Goal: Task Accomplishment & Management: Manage account settings

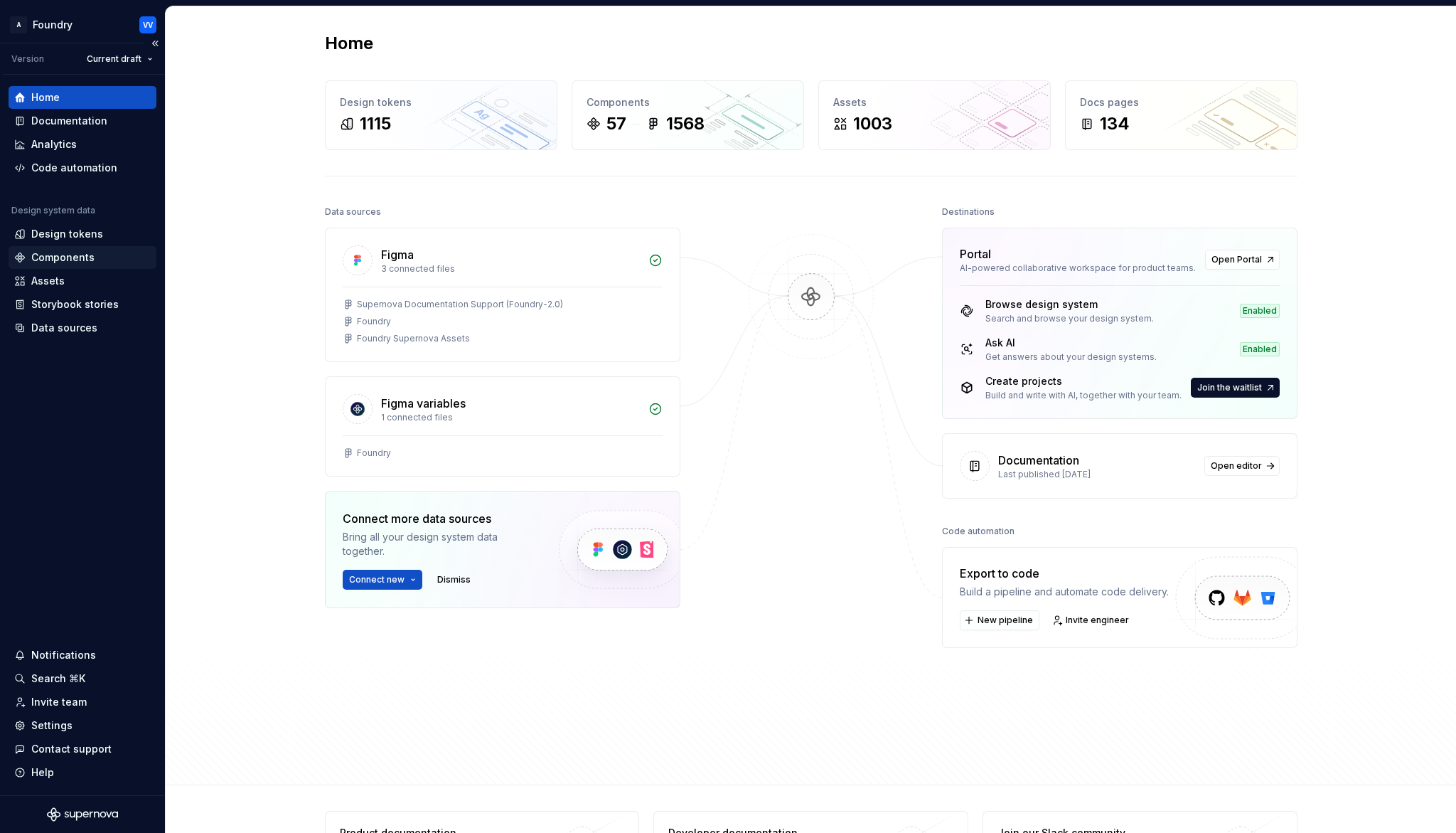
drag, startPoint x: 75, startPoint y: 257, endPoint x: 115, endPoint y: 268, distance: 41.5
click at [75, 257] on div "Components" at bounding box center [62, 257] width 63 height 14
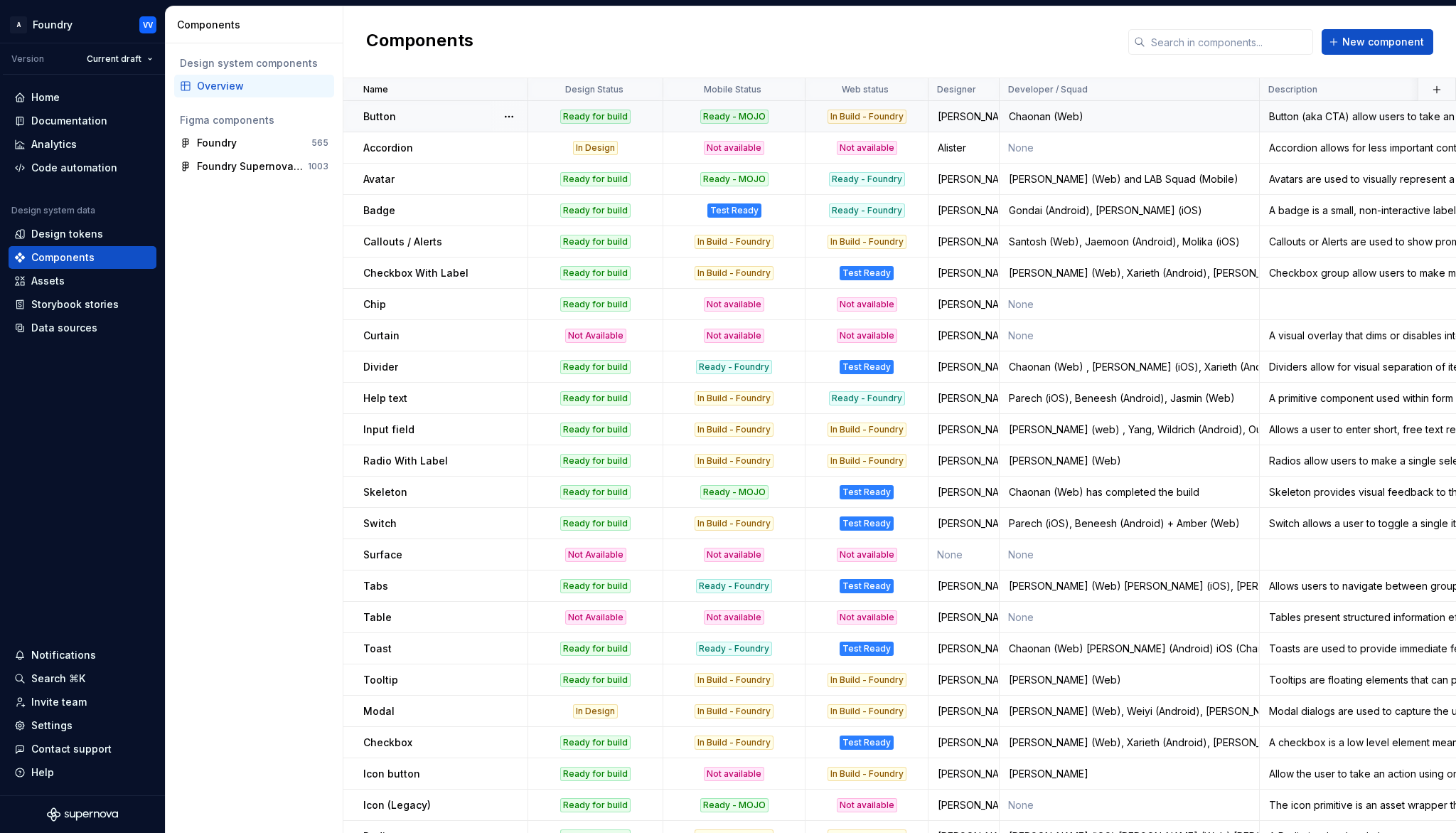
click at [1122, 121] on div "Chaonan (Web)" at bounding box center [1129, 117] width 258 height 14
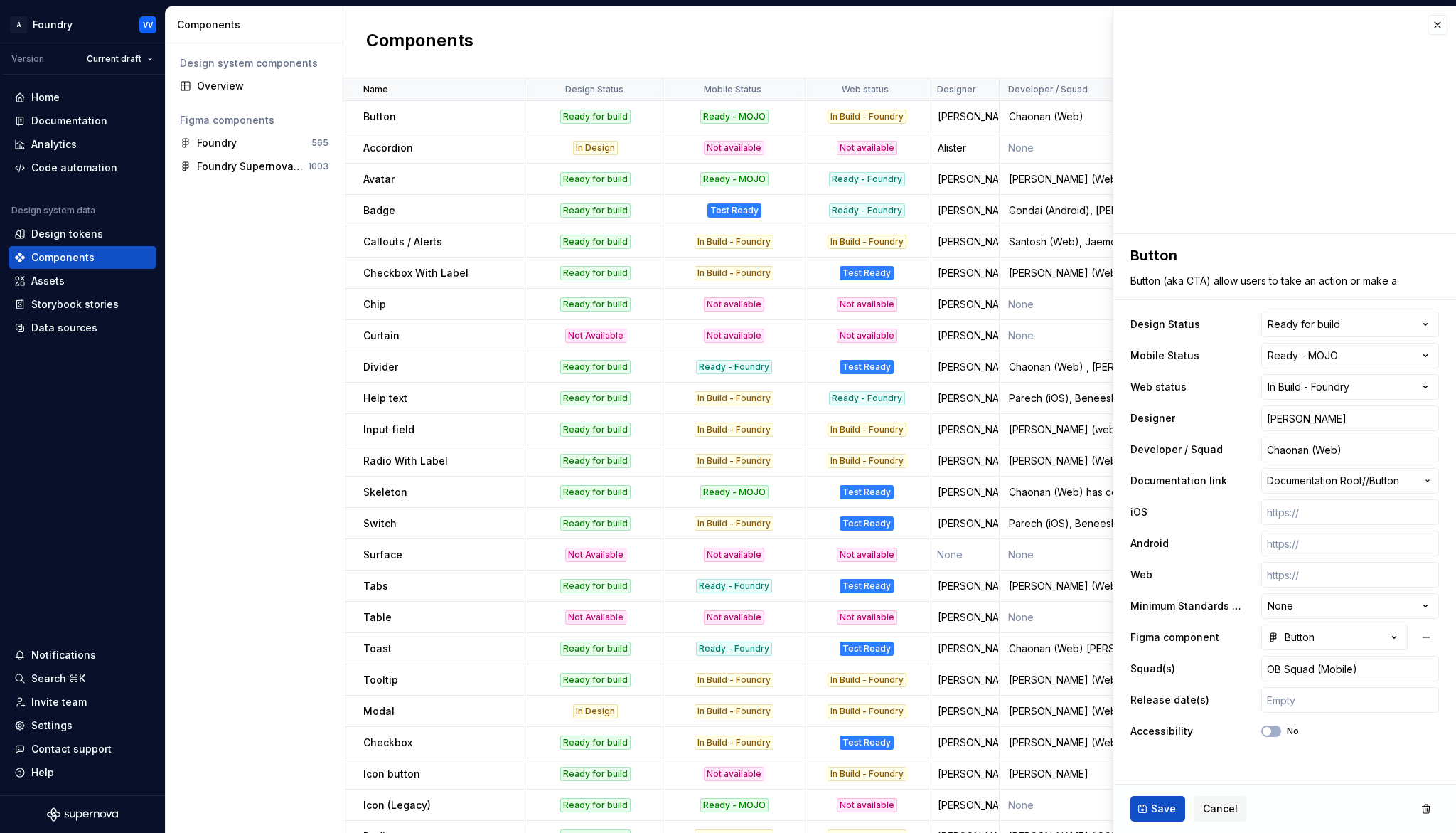
click at [1016, 44] on div "Components New component" at bounding box center [900, 42] width 1113 height 72
click at [1440, 26] on button "button" at bounding box center [1438, 25] width 20 height 20
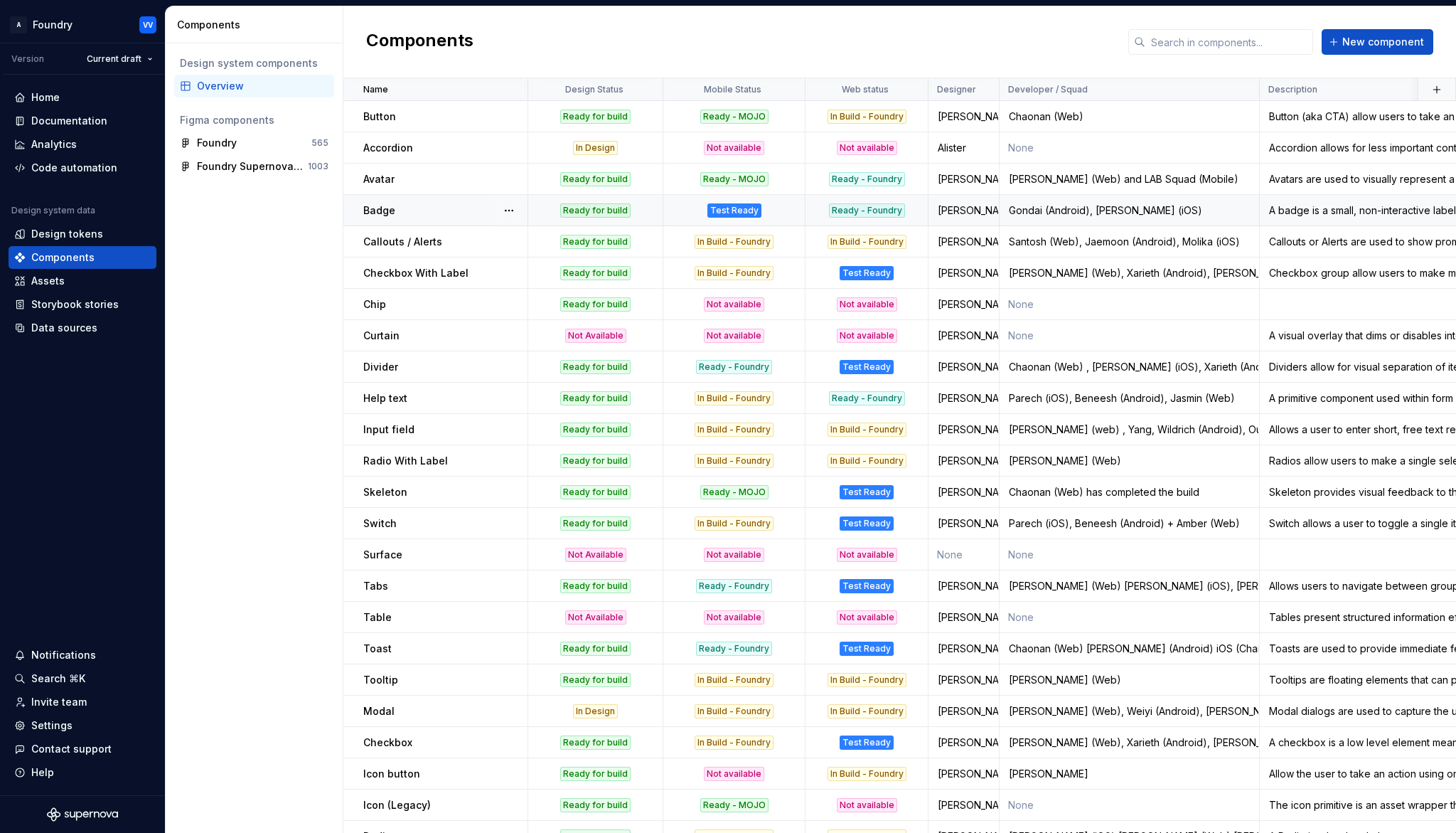
click at [771, 211] on div "Test Ready" at bounding box center [734, 210] width 140 height 14
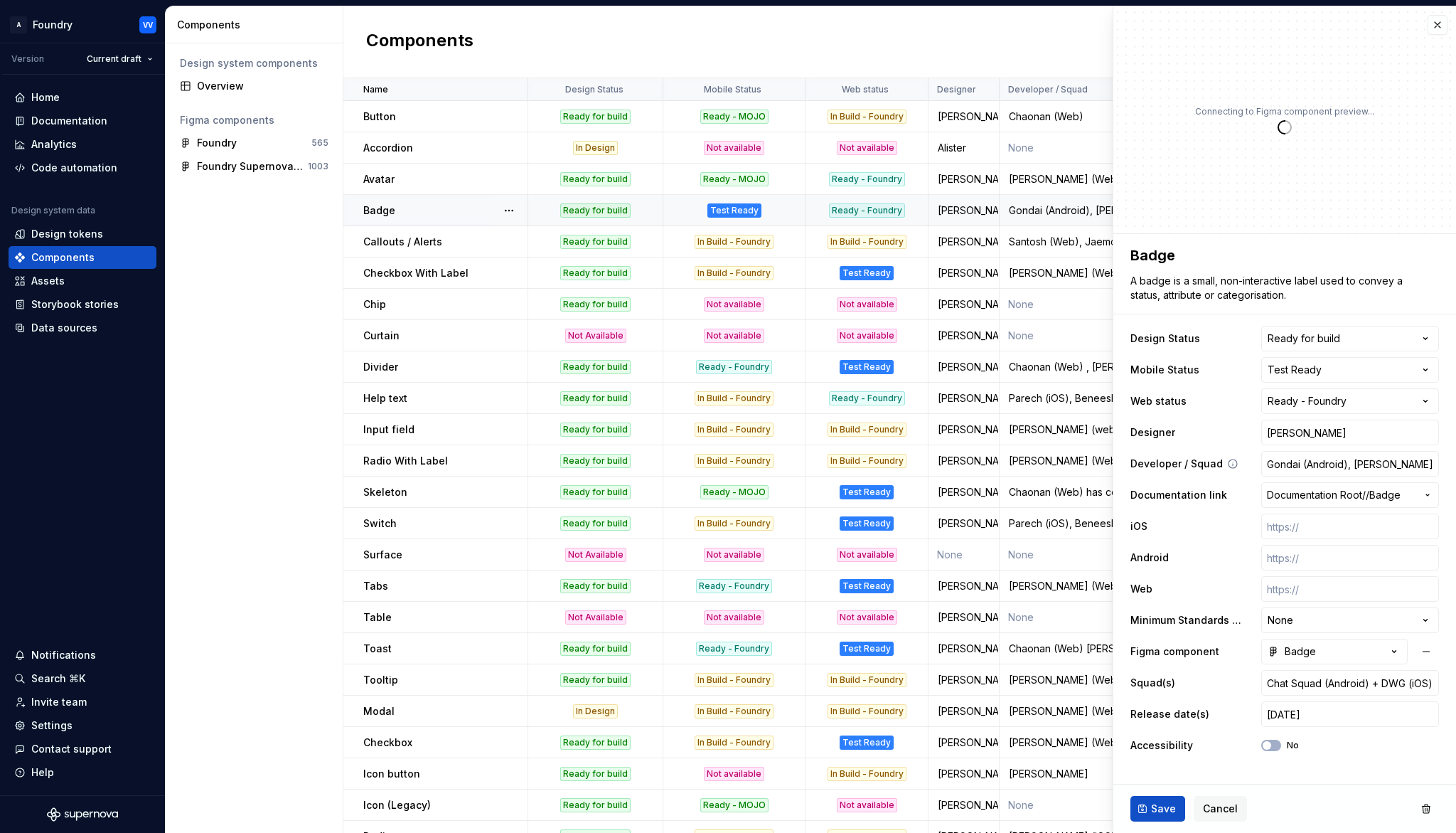
type textarea "*"
click at [1427, 369] on html "A Foundry VV Version Current draft Home Documentation Analytics Code automation…" at bounding box center [728, 416] width 1456 height 833
select select "**********"
click at [1161, 772] on span "Save" at bounding box center [1164, 808] width 25 height 14
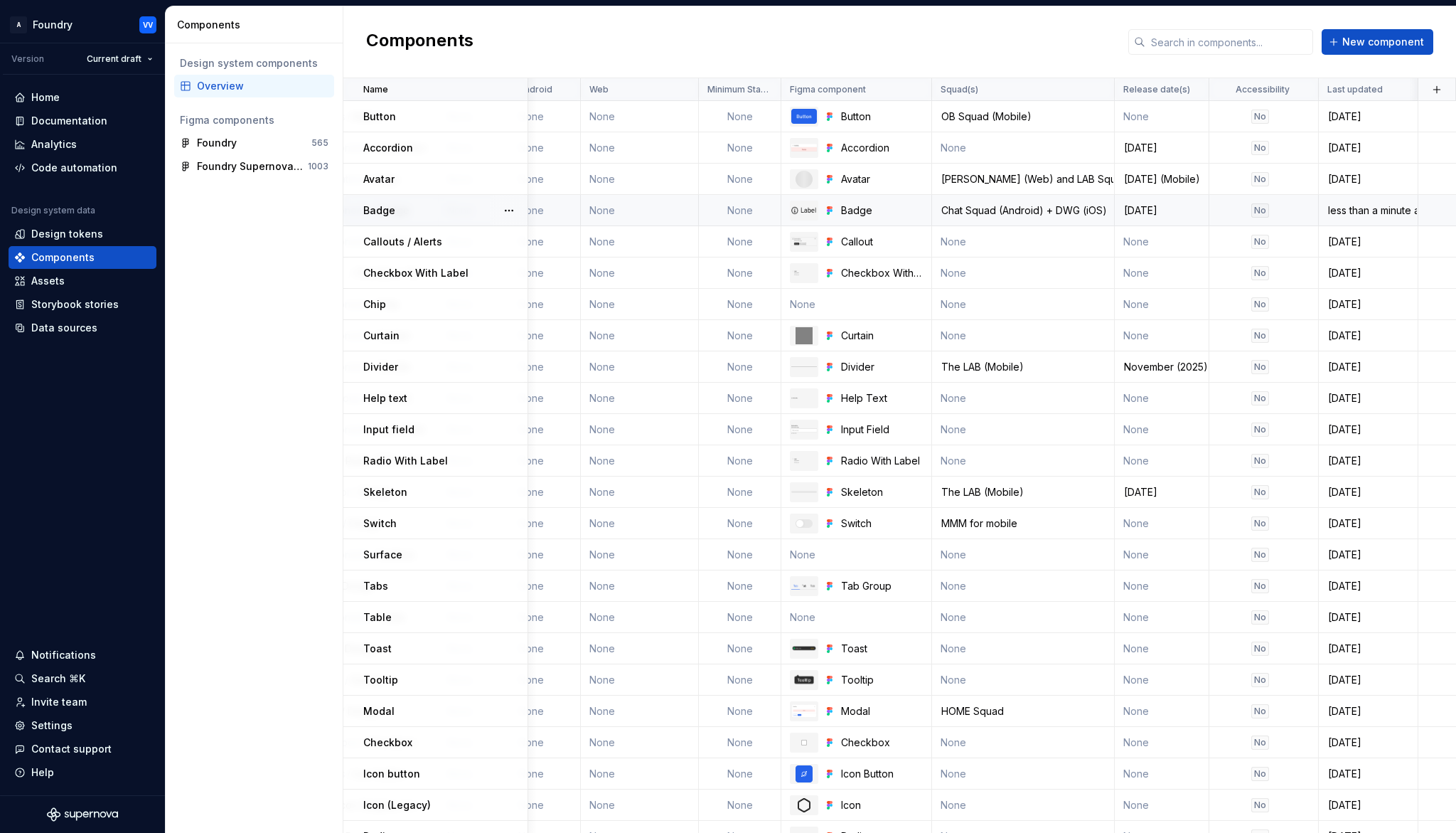
scroll to position [0, 1173]
click at [1166, 211] on div "[DATE]" at bounding box center [1161, 210] width 93 height 14
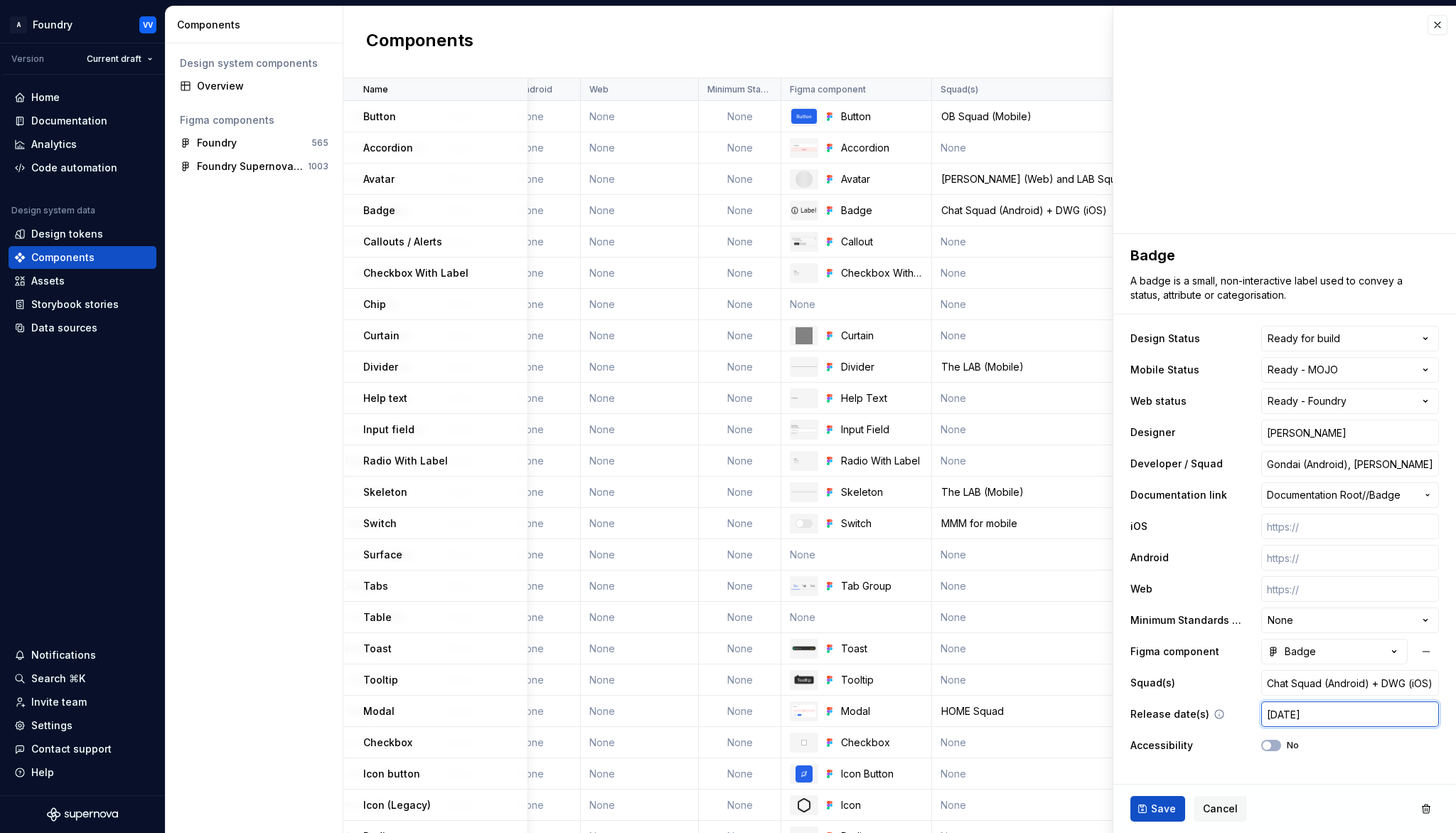
click at [1381, 715] on input "[DATE]" at bounding box center [1350, 713] width 178 height 26
click at [1298, 713] on input "[DATE]" at bounding box center [1350, 713] width 178 height 26
type textarea "*"
click at [1157, 772] on span "Save" at bounding box center [1164, 808] width 25 height 14
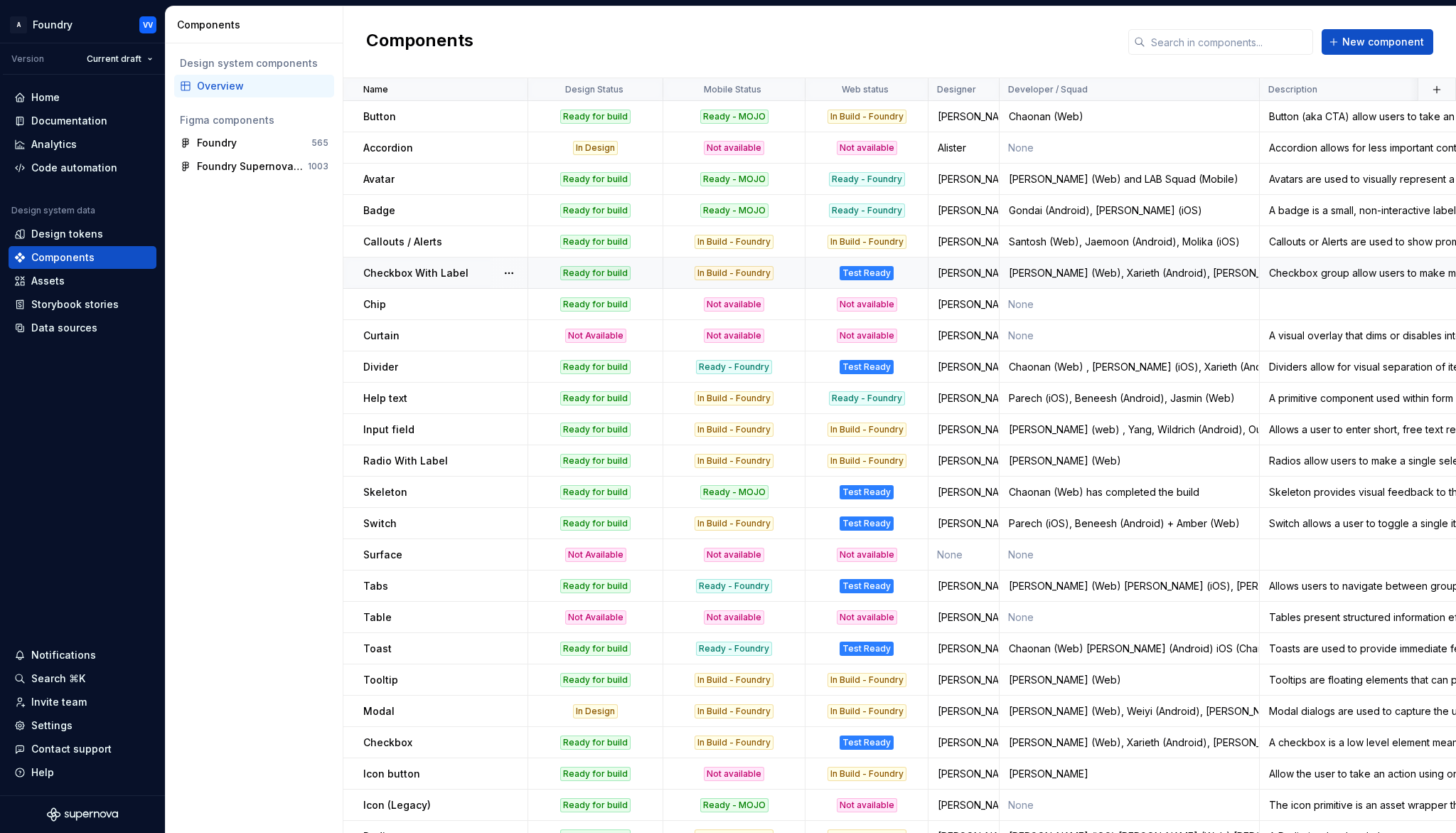
click at [781, 271] on div "In Build - Foundry" at bounding box center [734, 273] width 140 height 14
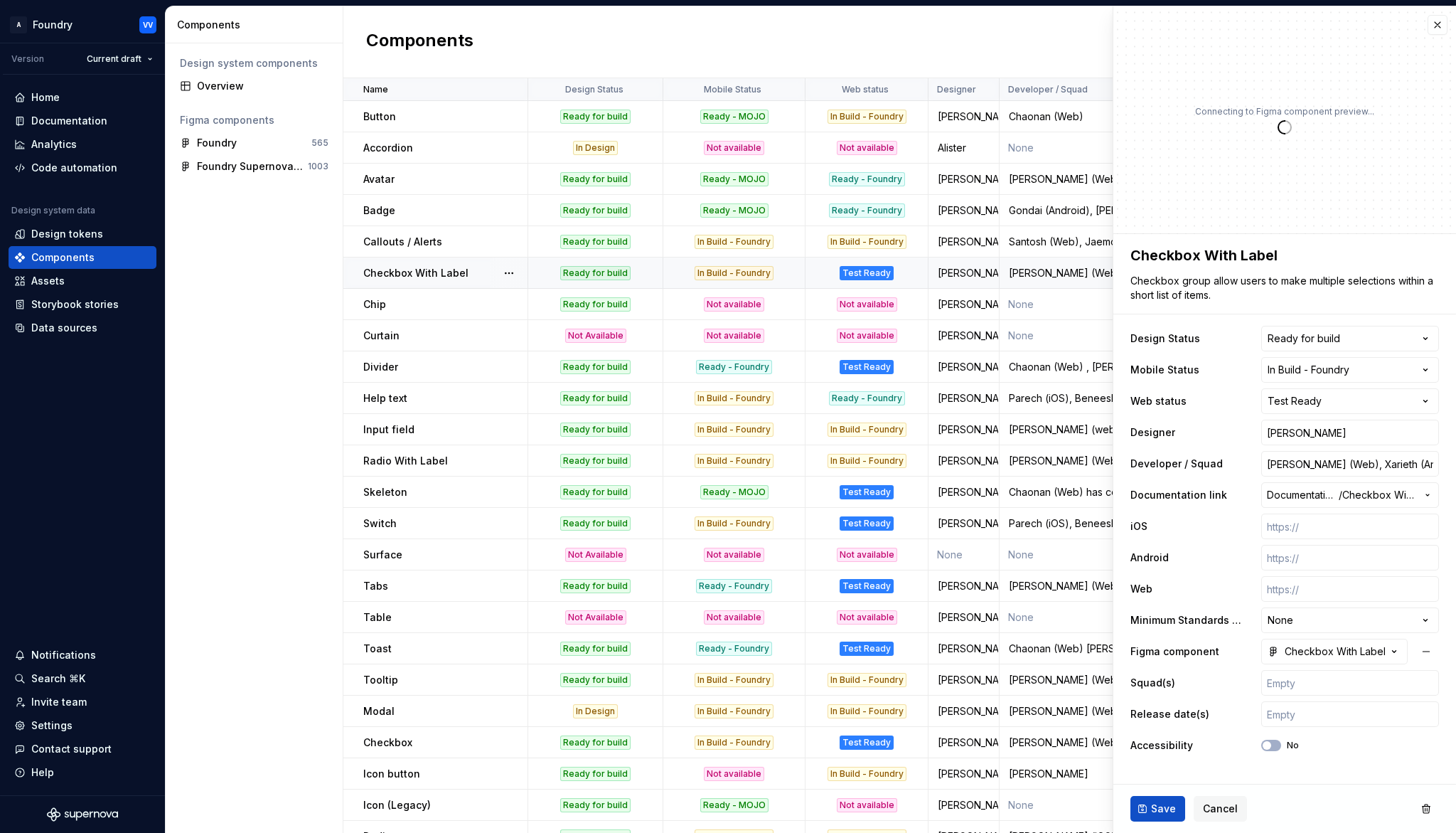
type textarea "*"
click at [1430, 369] on html "A Foundry VV Version Current draft Home Documentation Analytics Code automation…" at bounding box center [728, 416] width 1456 height 833
select select "**********"
click at [1157, 772] on span "Save" at bounding box center [1164, 808] width 25 height 14
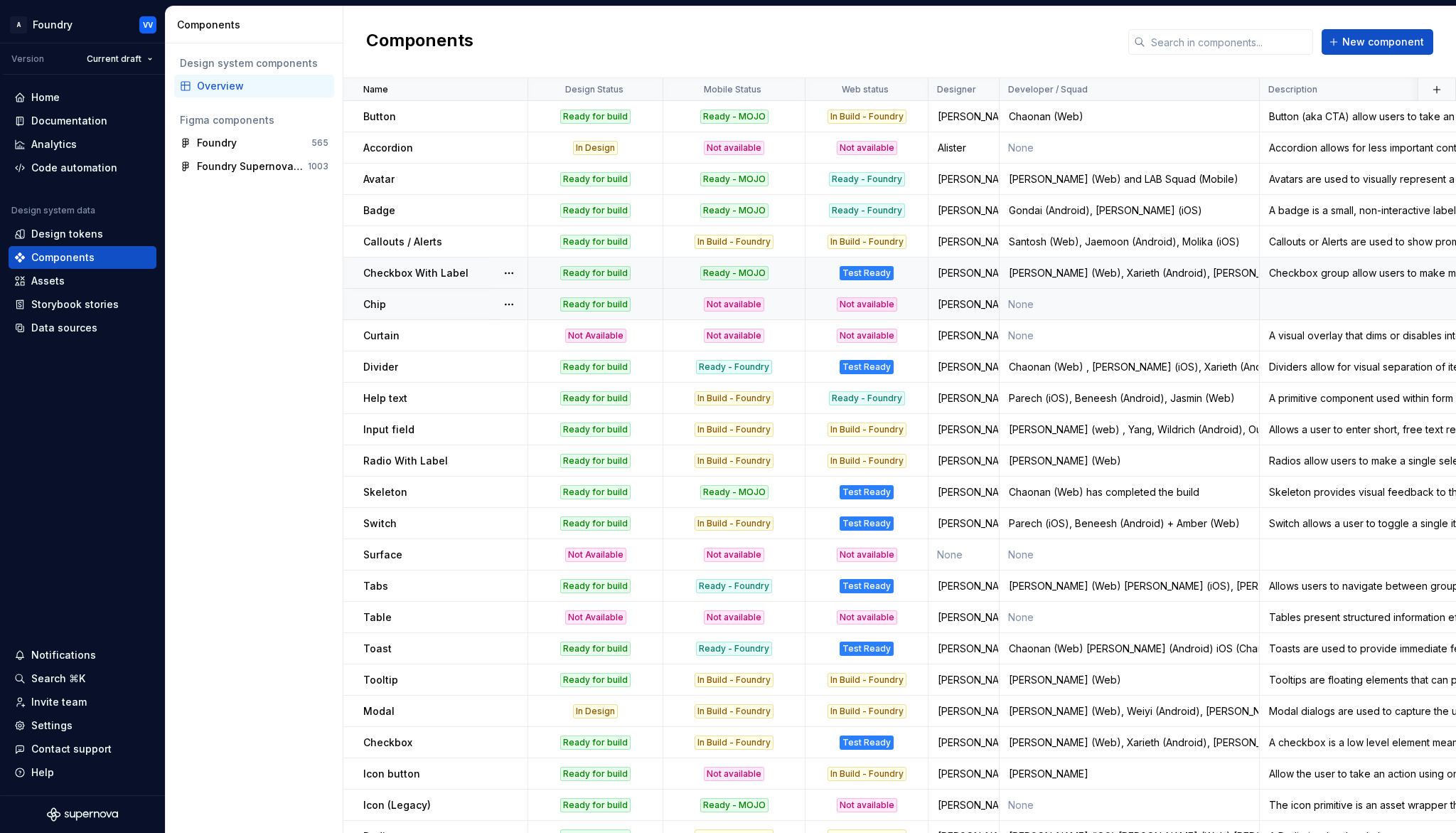
click at [789, 299] on div "Not available" at bounding box center [734, 304] width 140 height 14
type textarea "*"
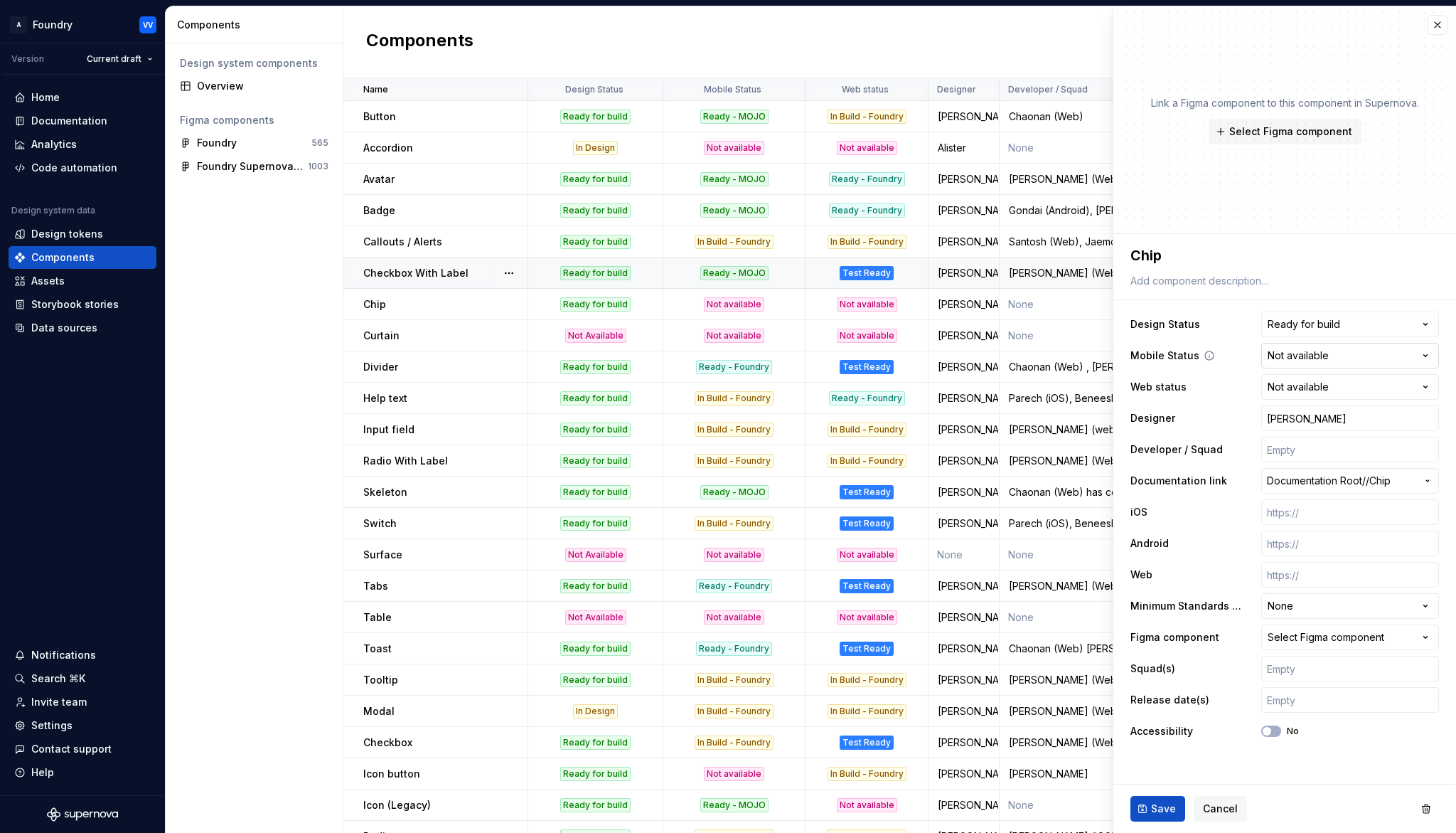
click at [1430, 355] on html "A Foundry VV Version Current draft Home Documentation Analytics Code automation…" at bounding box center [728, 416] width 1456 height 833
select select "**********"
drag, startPoint x: 1162, startPoint y: 813, endPoint x: 1160, endPoint y: 796, distance: 17.1
click at [1162, 772] on span "Save" at bounding box center [1164, 808] width 25 height 14
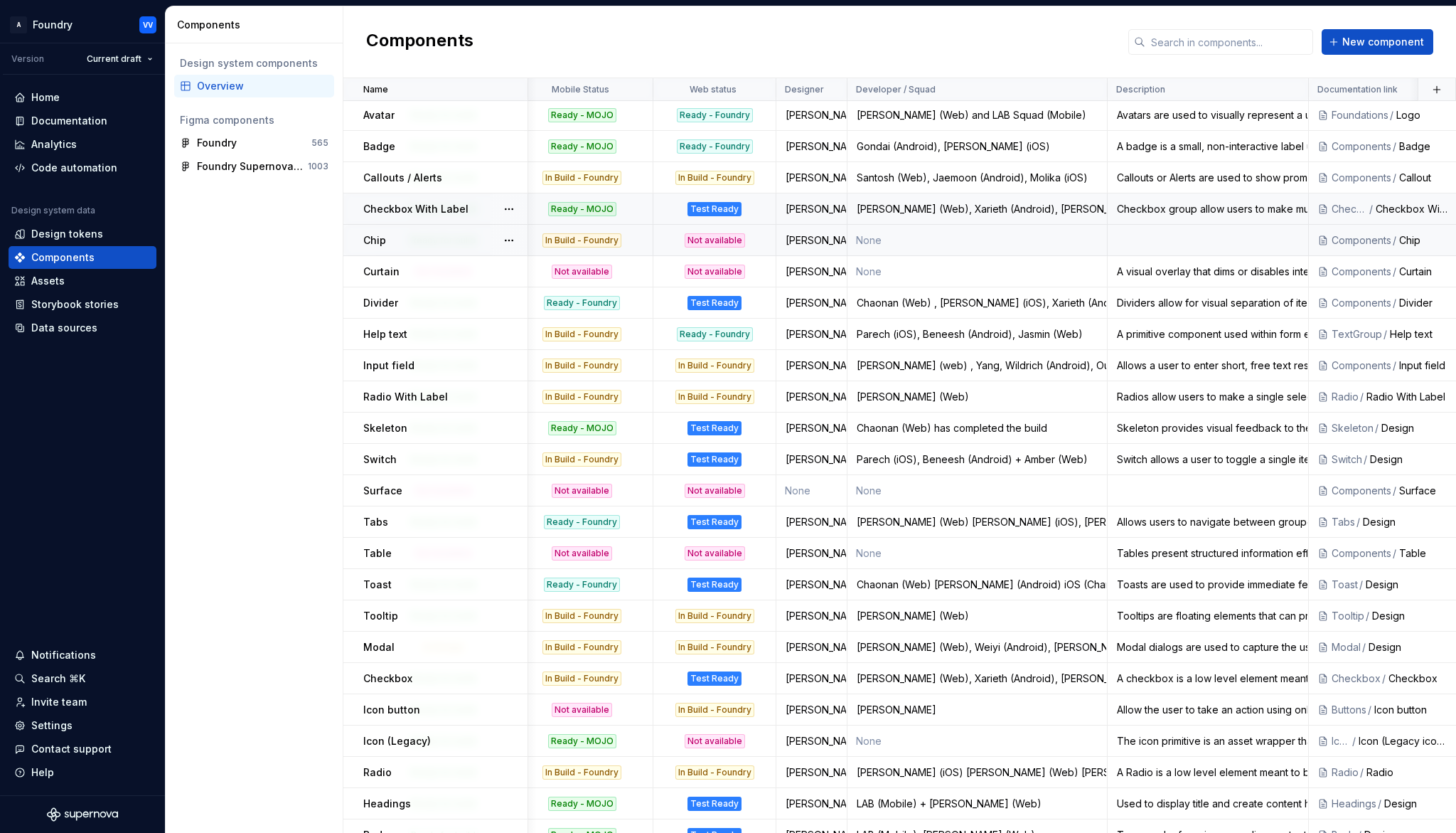
scroll to position [64, 219]
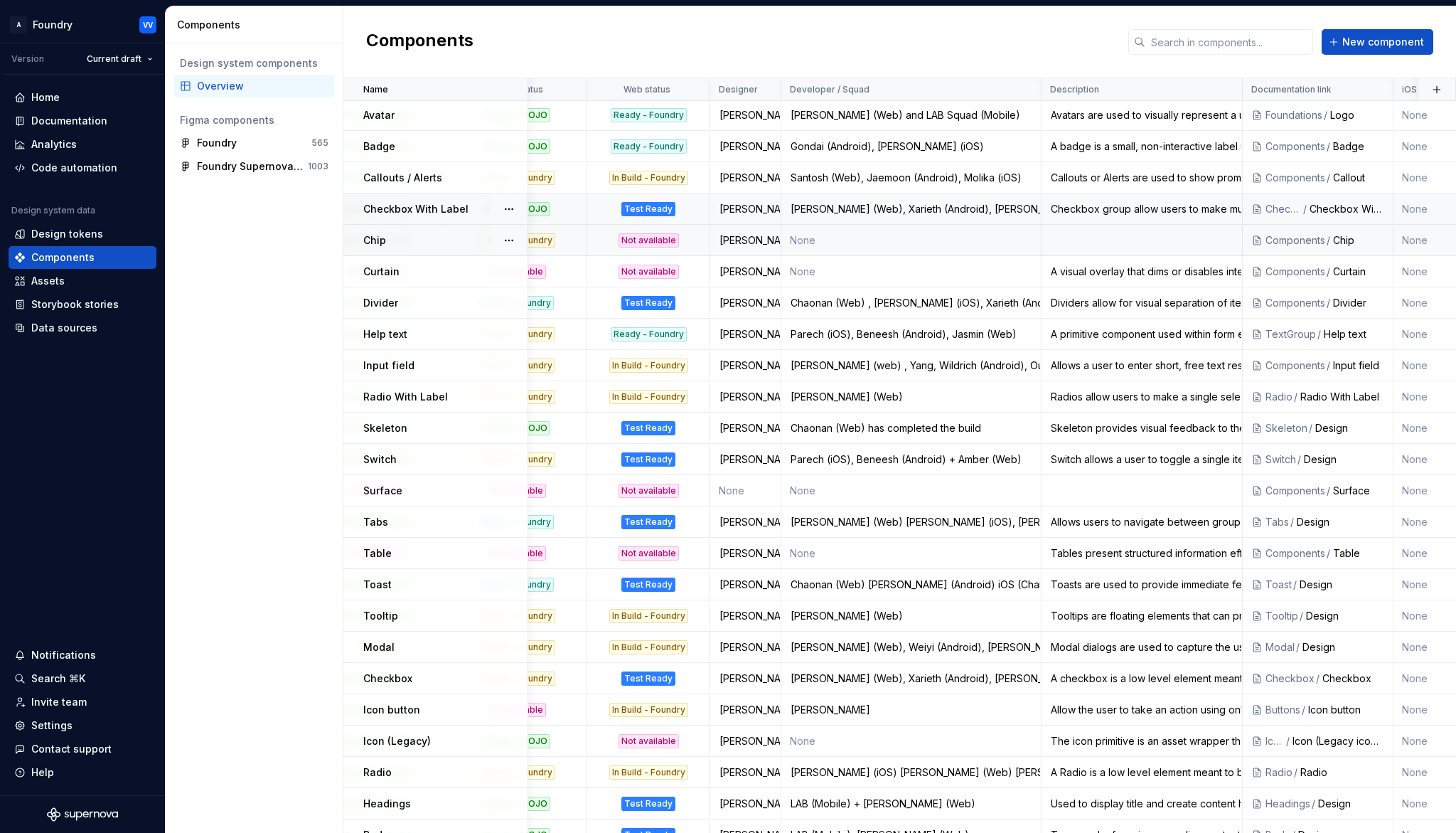
click at [930, 236] on td "None" at bounding box center [912, 240] width 261 height 31
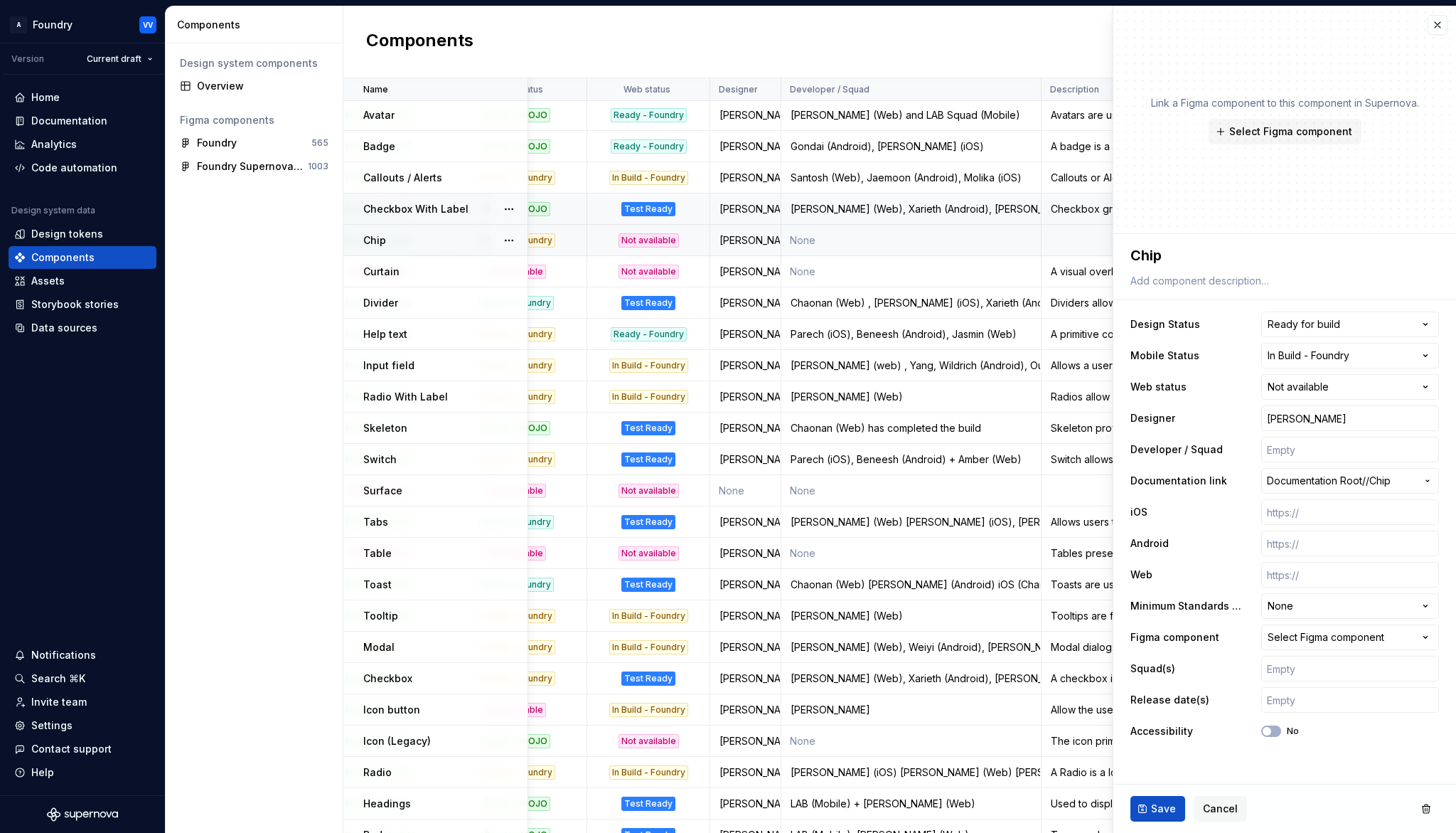
type textarea "*"
click at [1302, 452] on input "text" at bounding box center [1350, 449] width 178 height 26
type input "P"
type textarea "*"
type input "Pa"
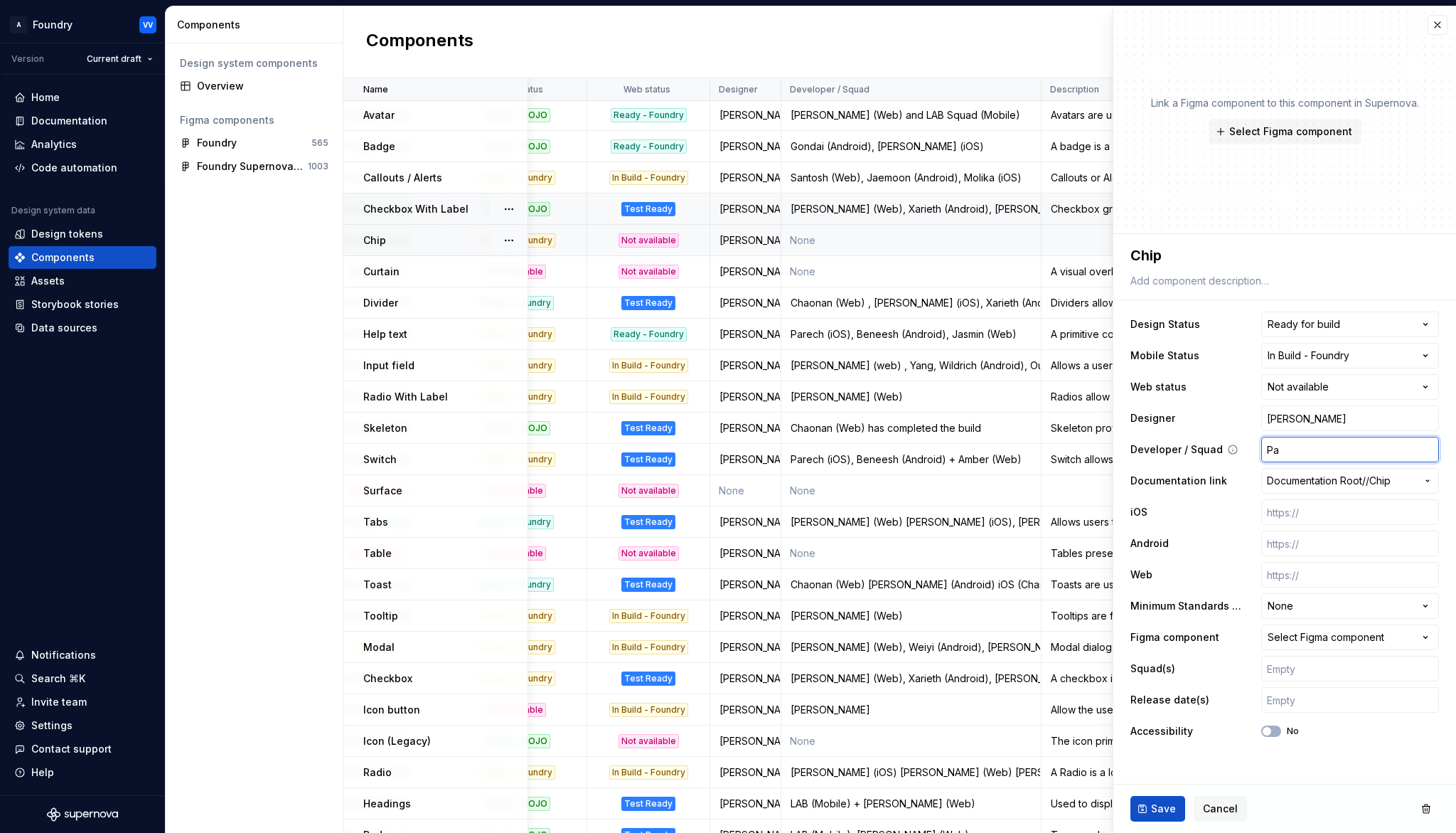
type textarea "*"
type input "Par"
type textarea "*"
type input "Pare"
type textarea "*"
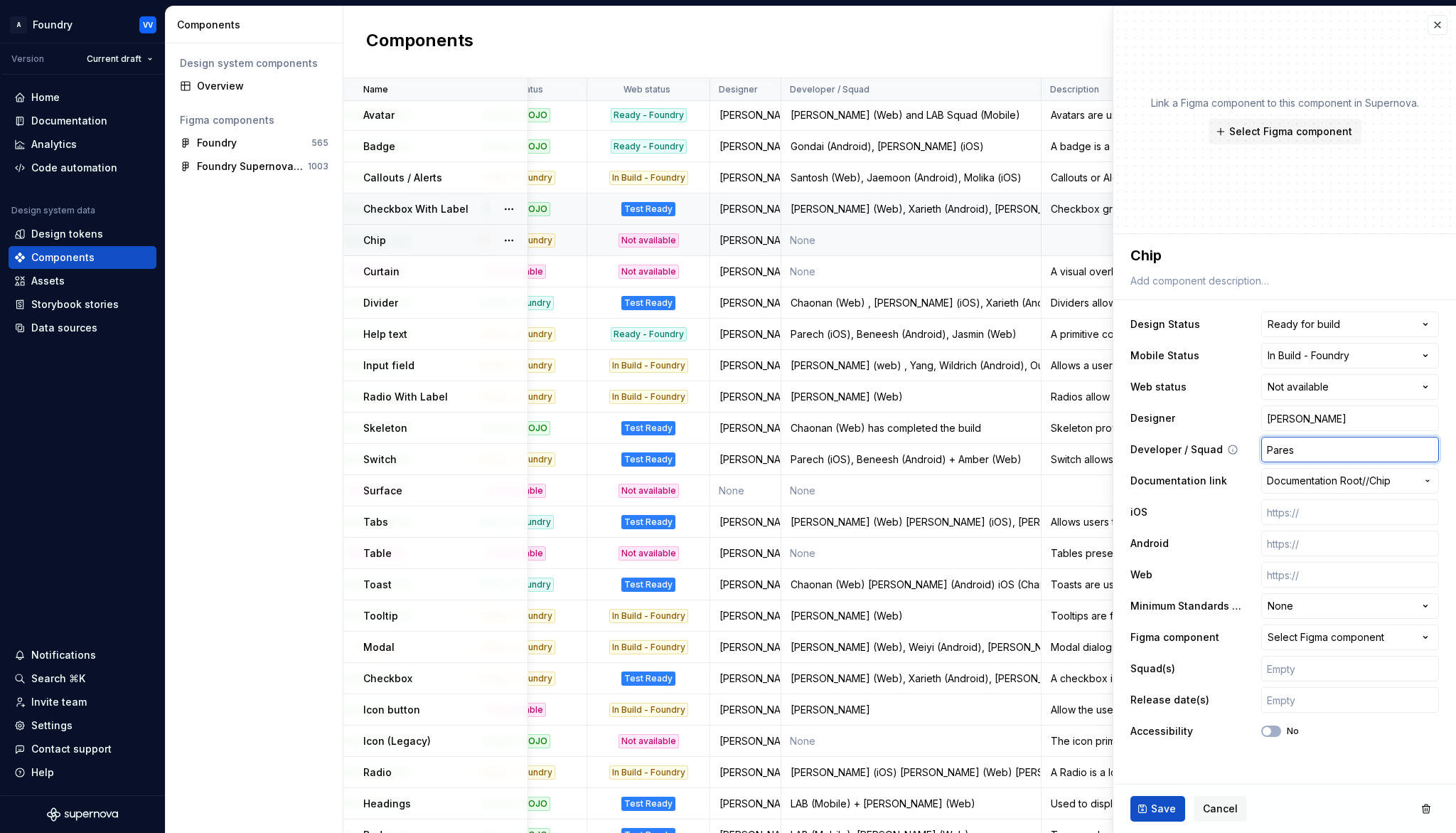
type input "[PERSON_NAME]"
type textarea "*"
type input "[PERSON_NAME]("
type textarea "*"
type input "[PERSON_NAME](i"
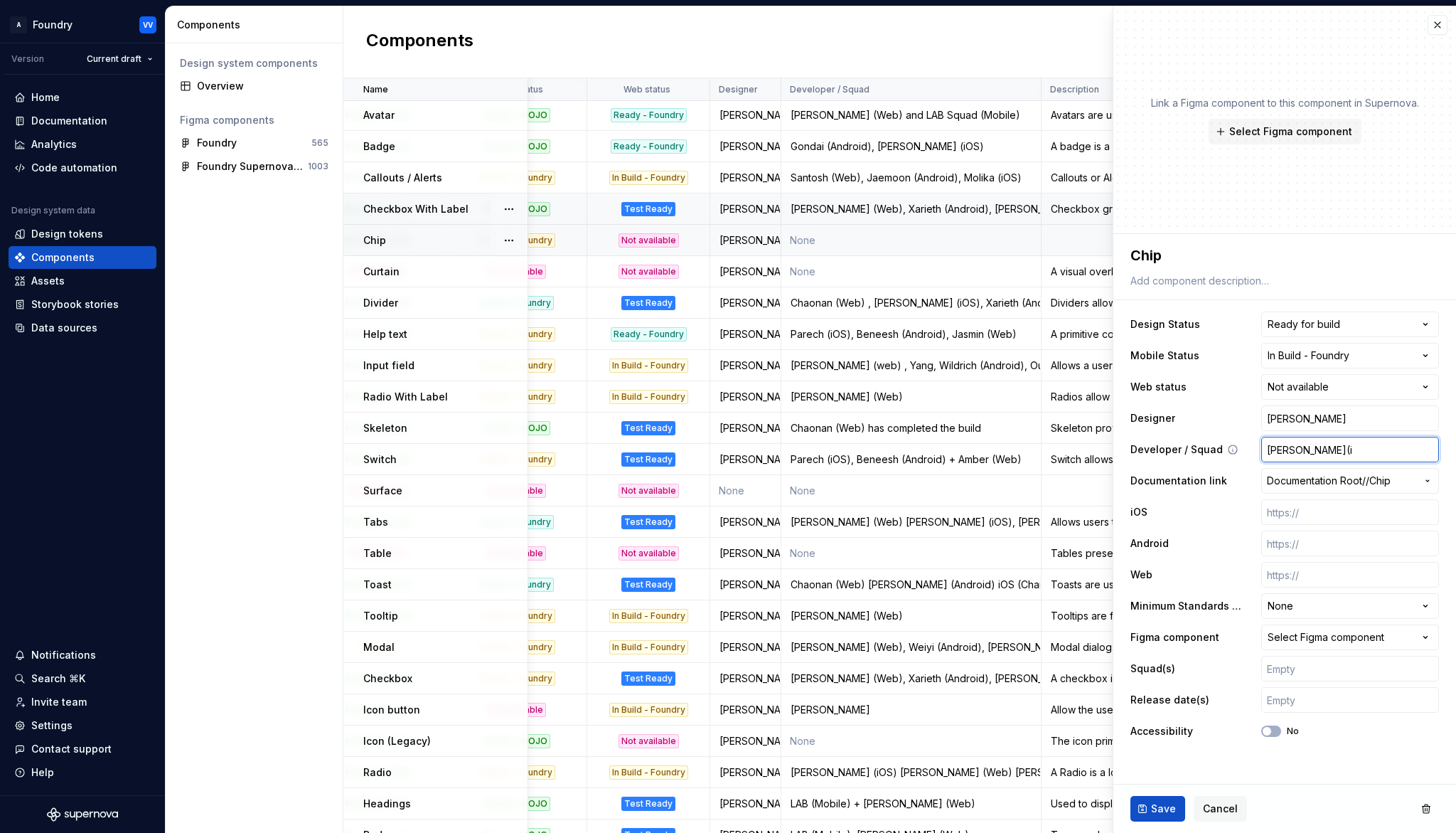
type textarea "*"
type input "[PERSON_NAME](iO"
type textarea "*"
type input "[PERSON_NAME](iOS"
type textarea "*"
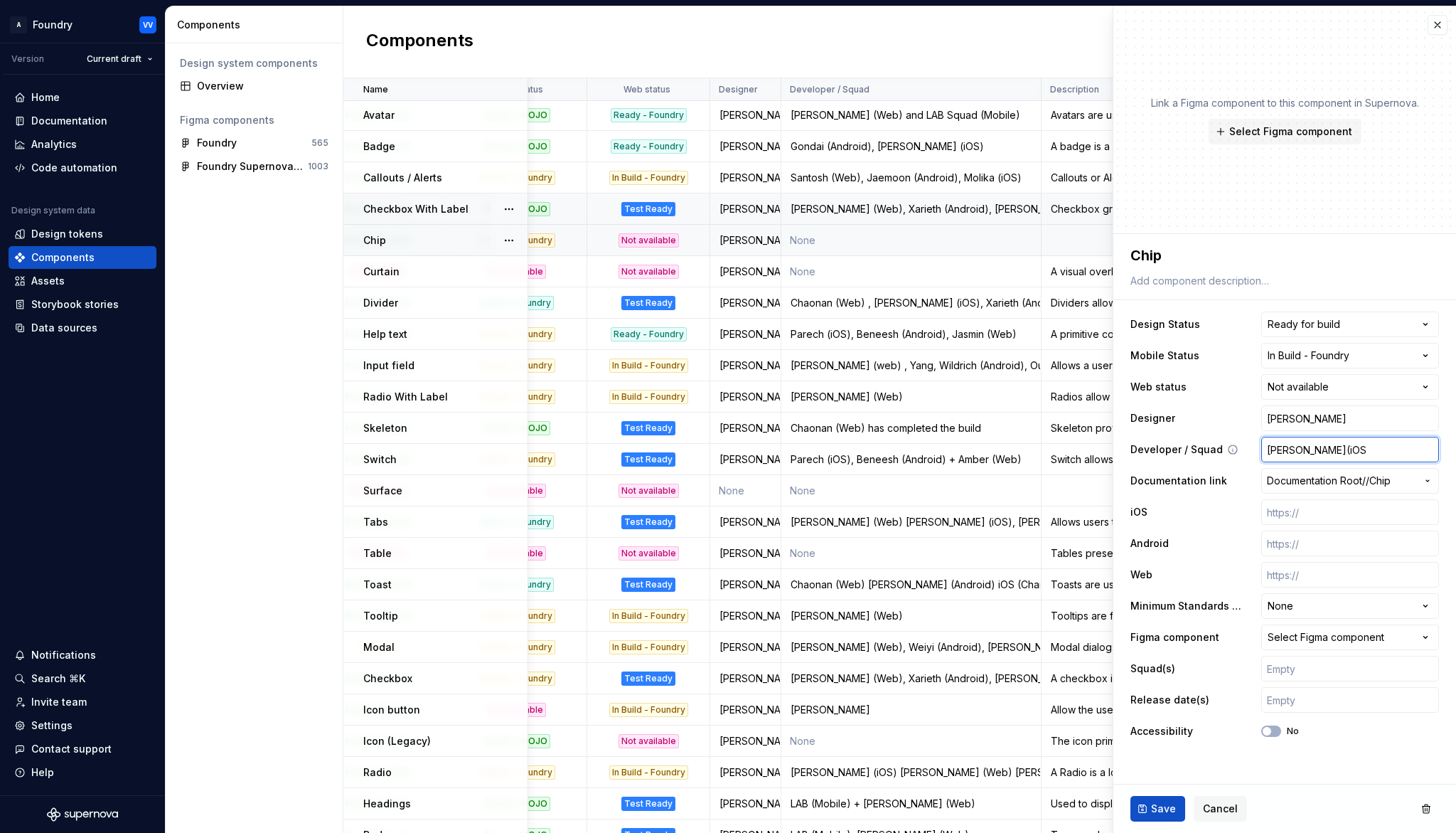
type input "[PERSON_NAME](iOS)"
type textarea "*"
type input "[PERSON_NAME](iOS),"
type textarea "*"
type input "[PERSON_NAME](iOS),"
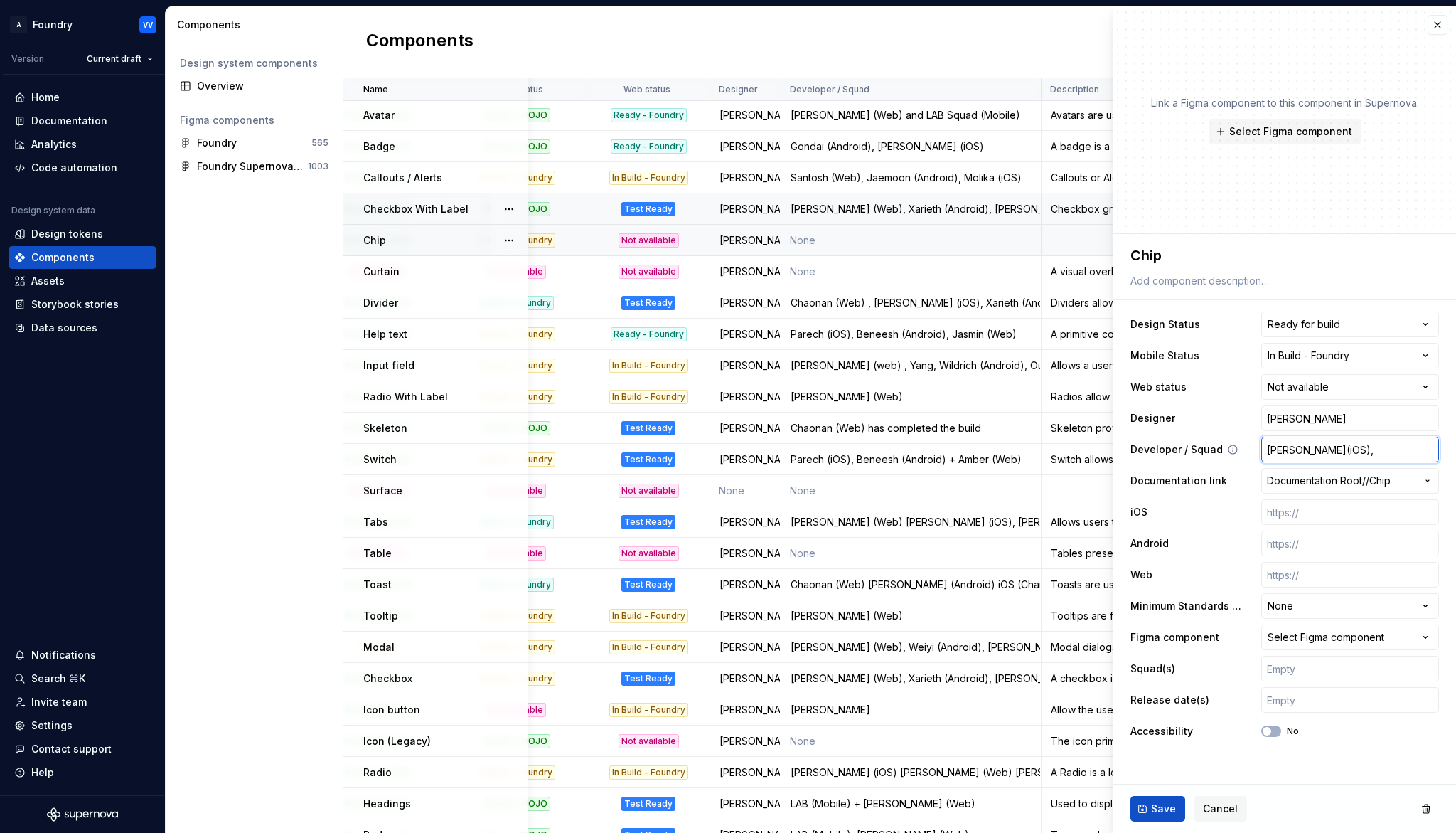
type textarea "*"
type input "[PERSON_NAME](iOS), B"
type textarea "*"
type input "[PERSON_NAME](iOS), Be"
type textarea "*"
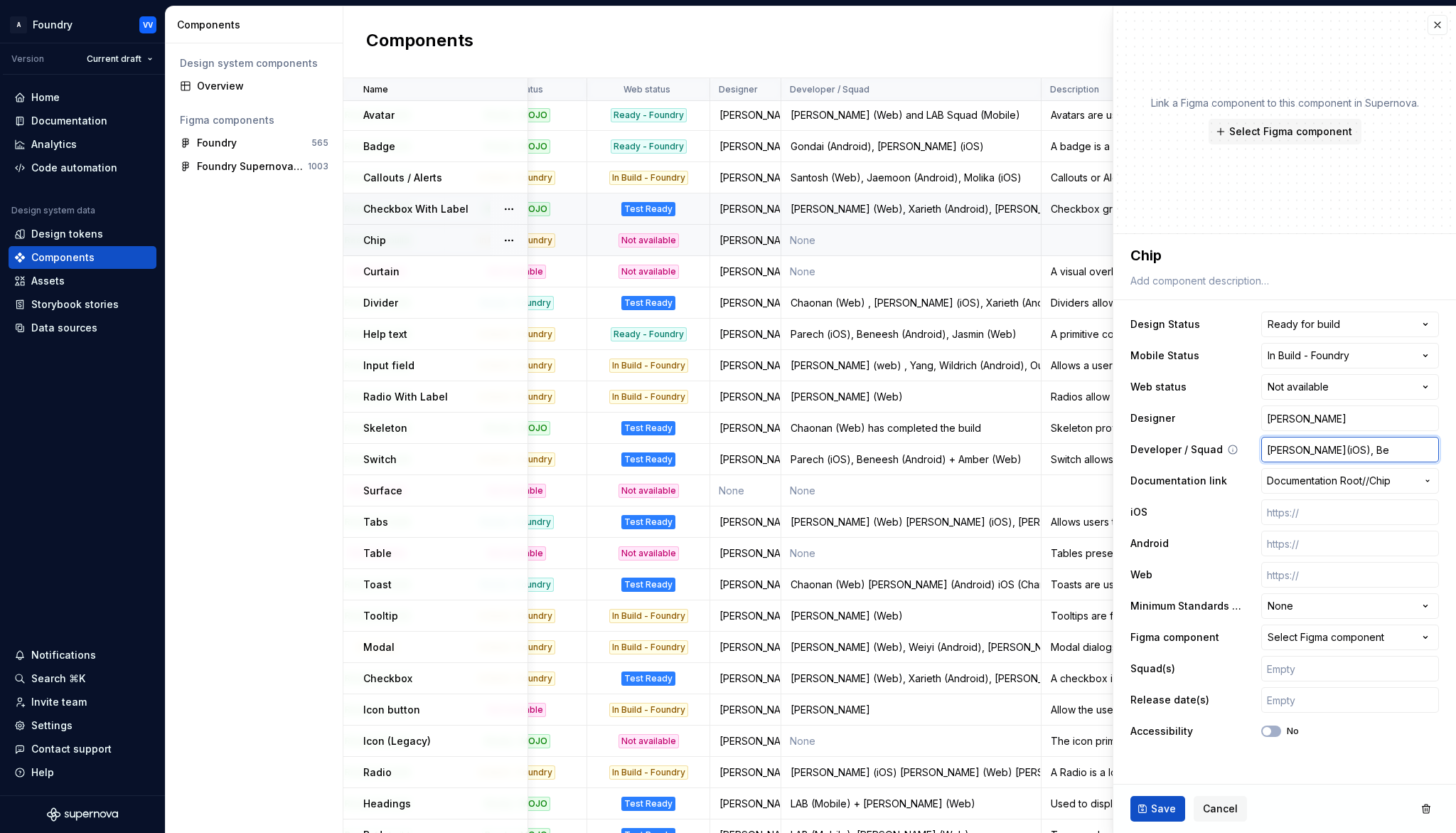
type input "[PERSON_NAME](iOS), [PERSON_NAME]"
type textarea "*"
type input "[PERSON_NAME](iOS), Bene"
type textarea "*"
type input "[PERSON_NAME](iOS), [PERSON_NAME]"
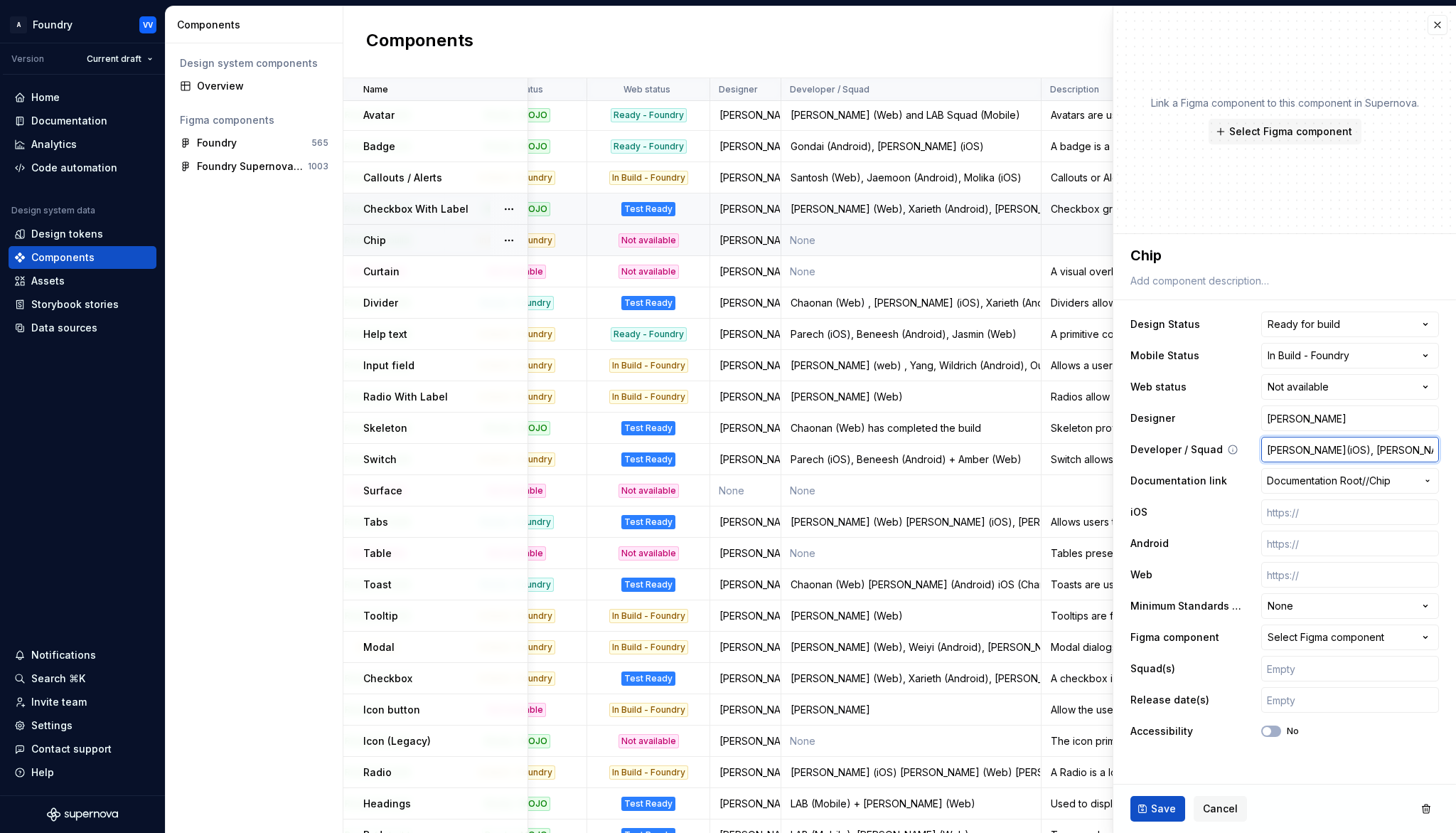
type textarea "*"
type input "[PERSON_NAME](iOS), Benees"
type textarea "*"
type input "[PERSON_NAME](iOS), [PERSON_NAME]"
type textarea "*"
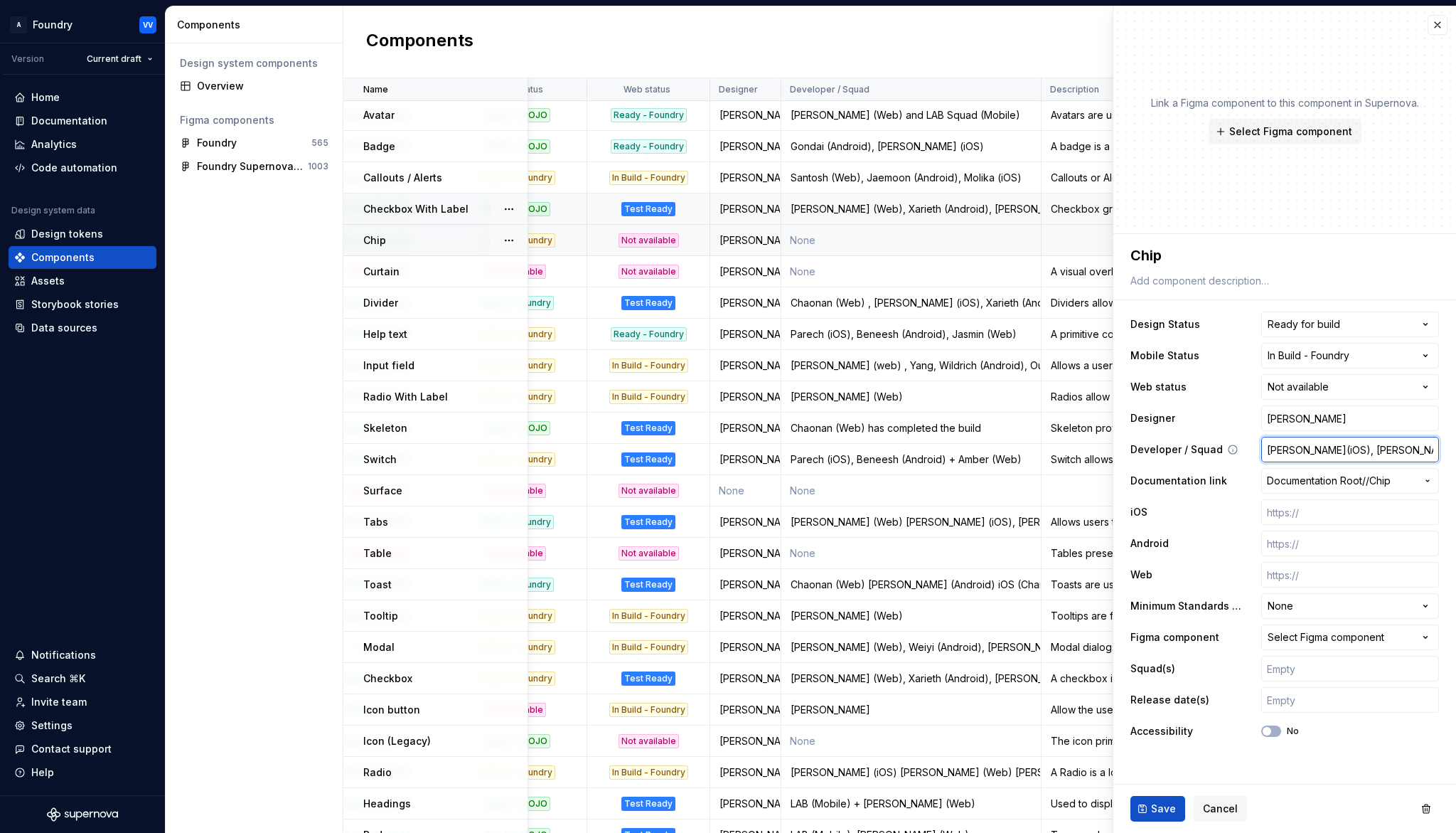
type input "[PERSON_NAME](iOS), [PERSON_NAME]"
type textarea "*"
type input "[PERSON_NAME](iOS), [PERSON_NAME]"
type textarea "*"
type input "[PERSON_NAME](iOS), [PERSON_NAME]("
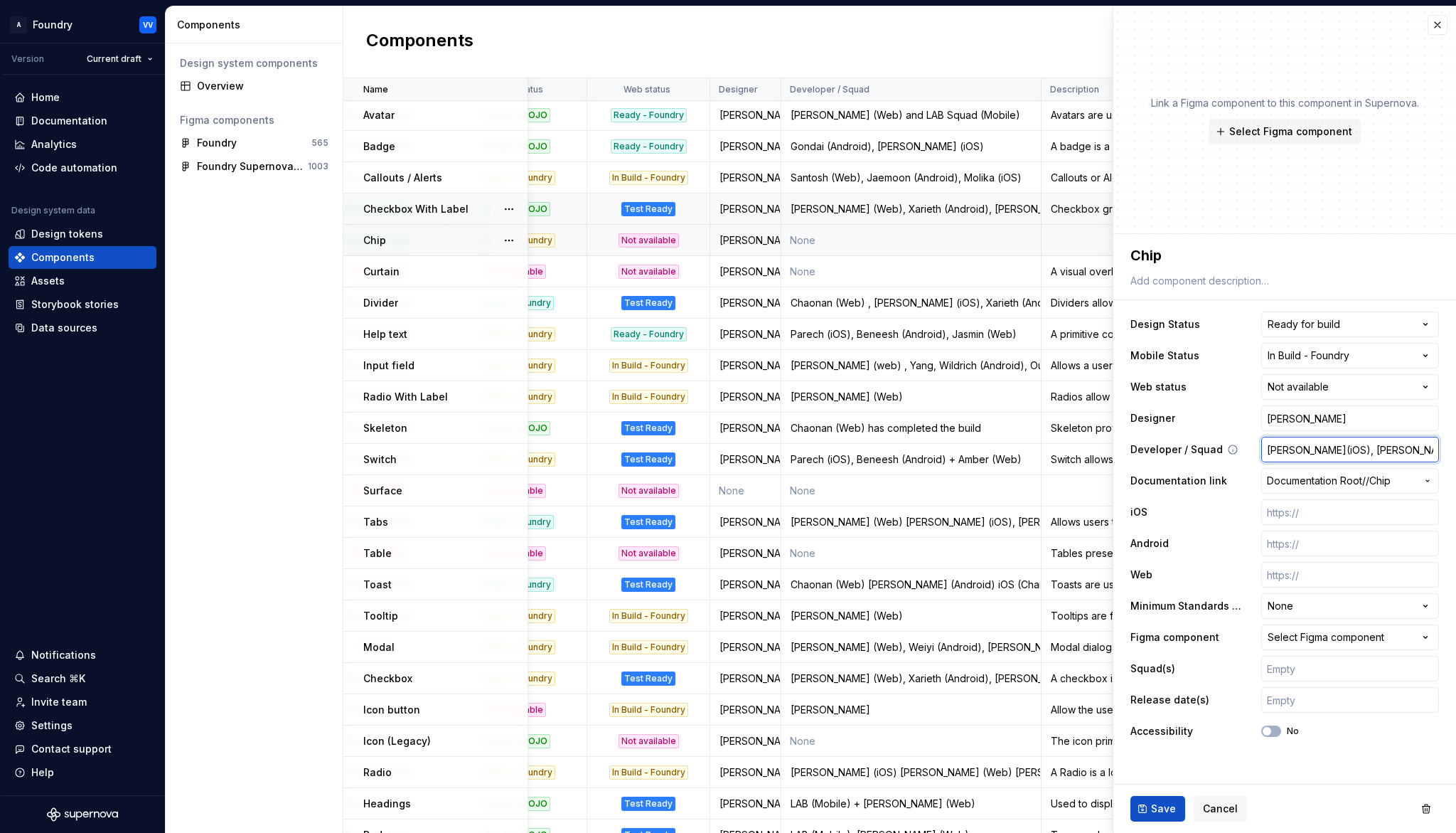
type textarea "*"
type input "[PERSON_NAME](iOS), [PERSON_NAME](A"
type textarea "*"
type input "[PERSON_NAME](iOS), [PERSON_NAME](An"
type textarea "*"
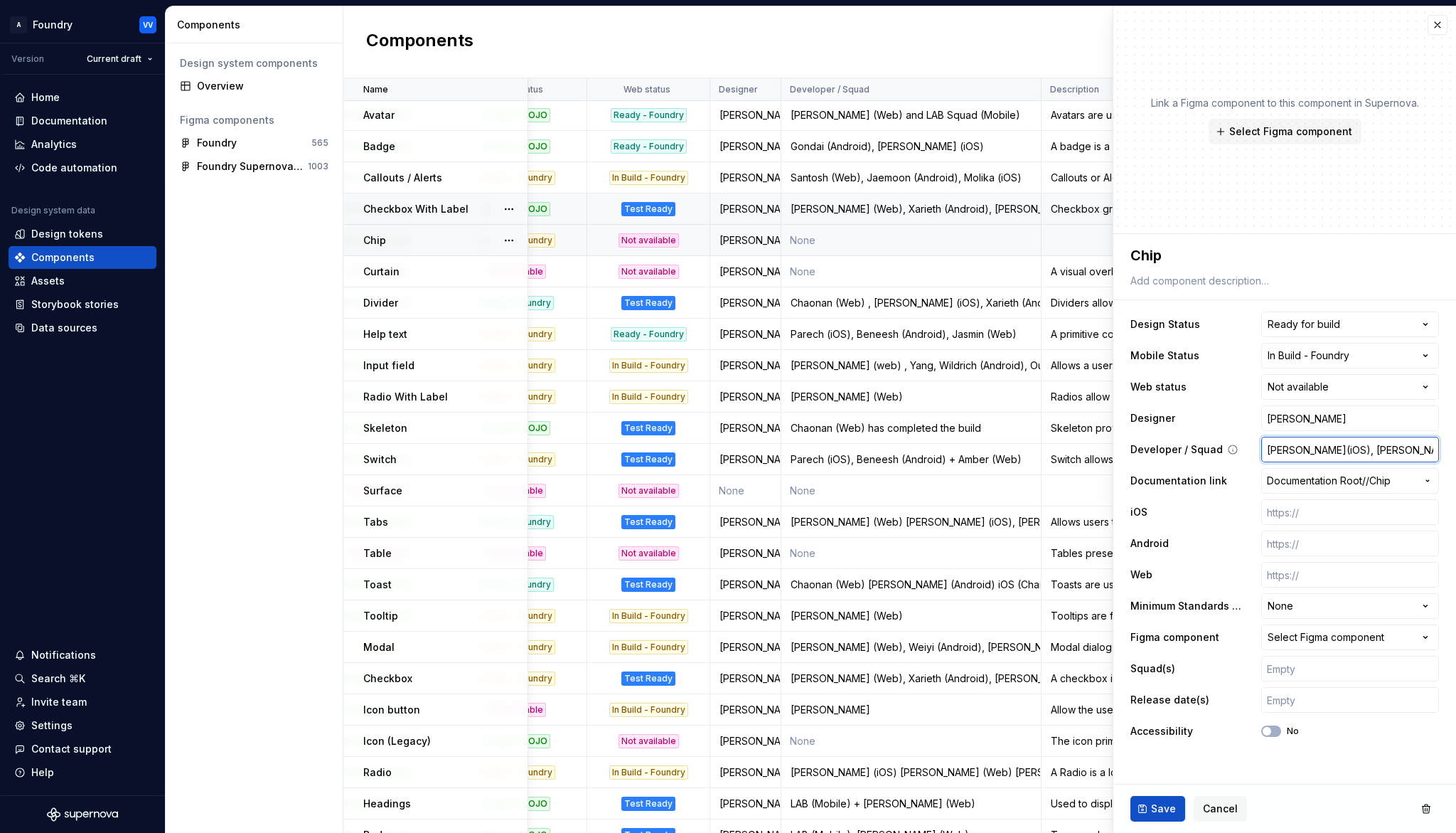
type input "[PERSON_NAME](iOS), [PERSON_NAME](And"
type textarea "*"
type input "[PERSON_NAME](iOS), [PERSON_NAME](Andro"
type textarea "*"
type input "[PERSON_NAME](iOS), [PERSON_NAME](Android"
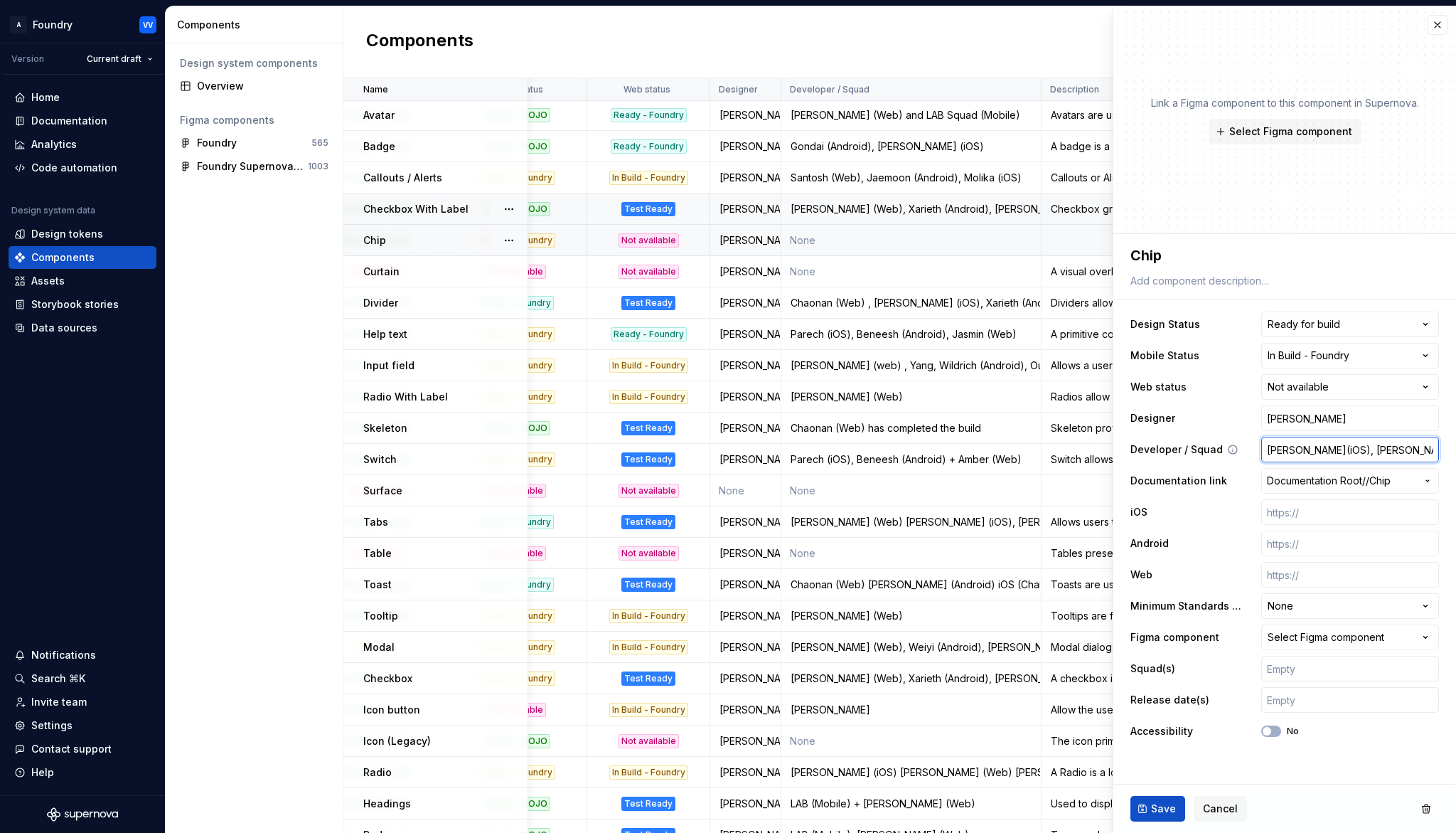
type textarea "*"
type input "[PERSON_NAME](iOS), [PERSON_NAME](Android)"
click at [1342, 700] on input "text" at bounding box center [1350, 699] width 178 height 26
type textarea "*"
type input "N"
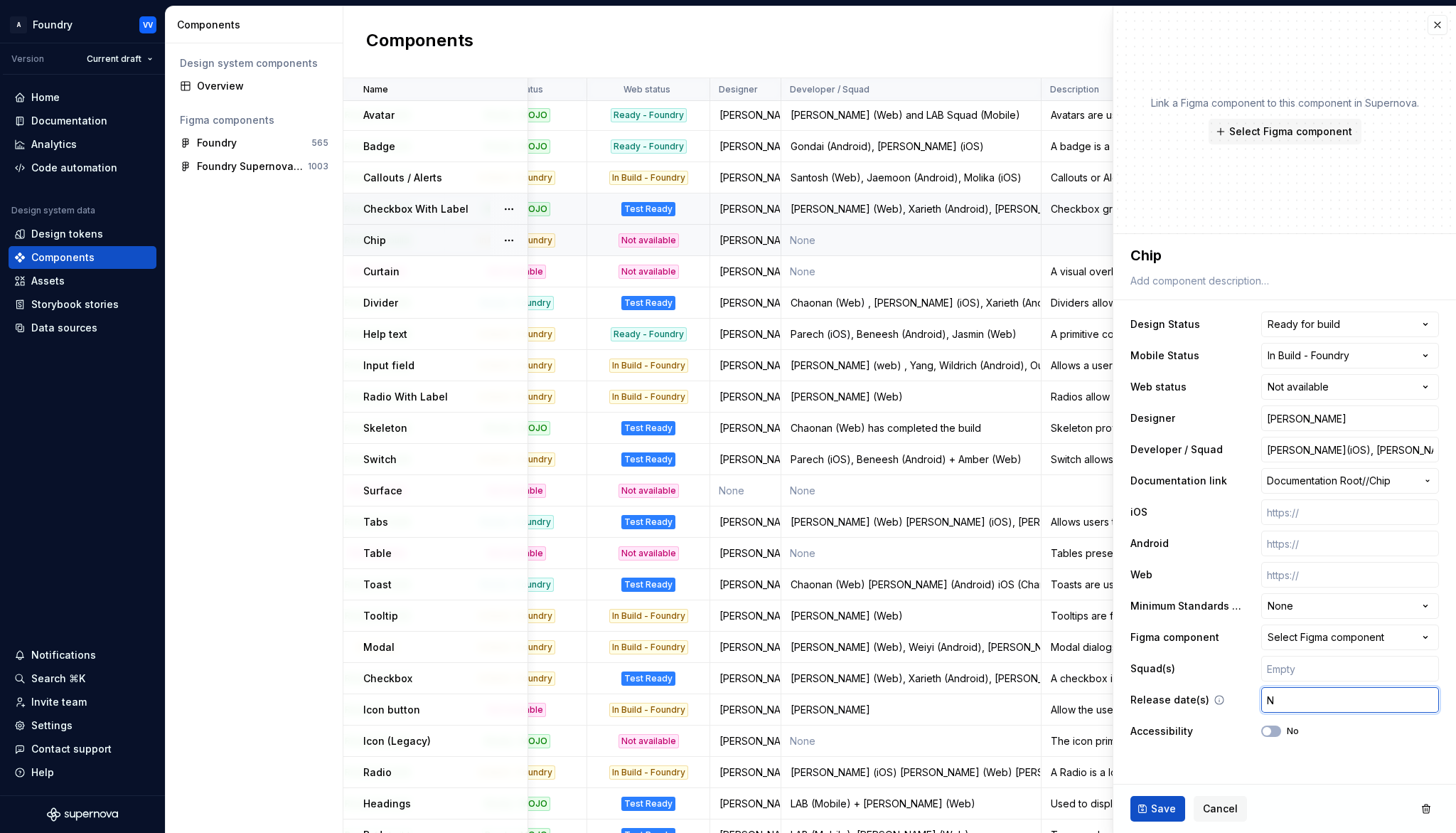
type textarea "*"
type input "No"
type textarea "*"
type input "Nov"
type textarea "*"
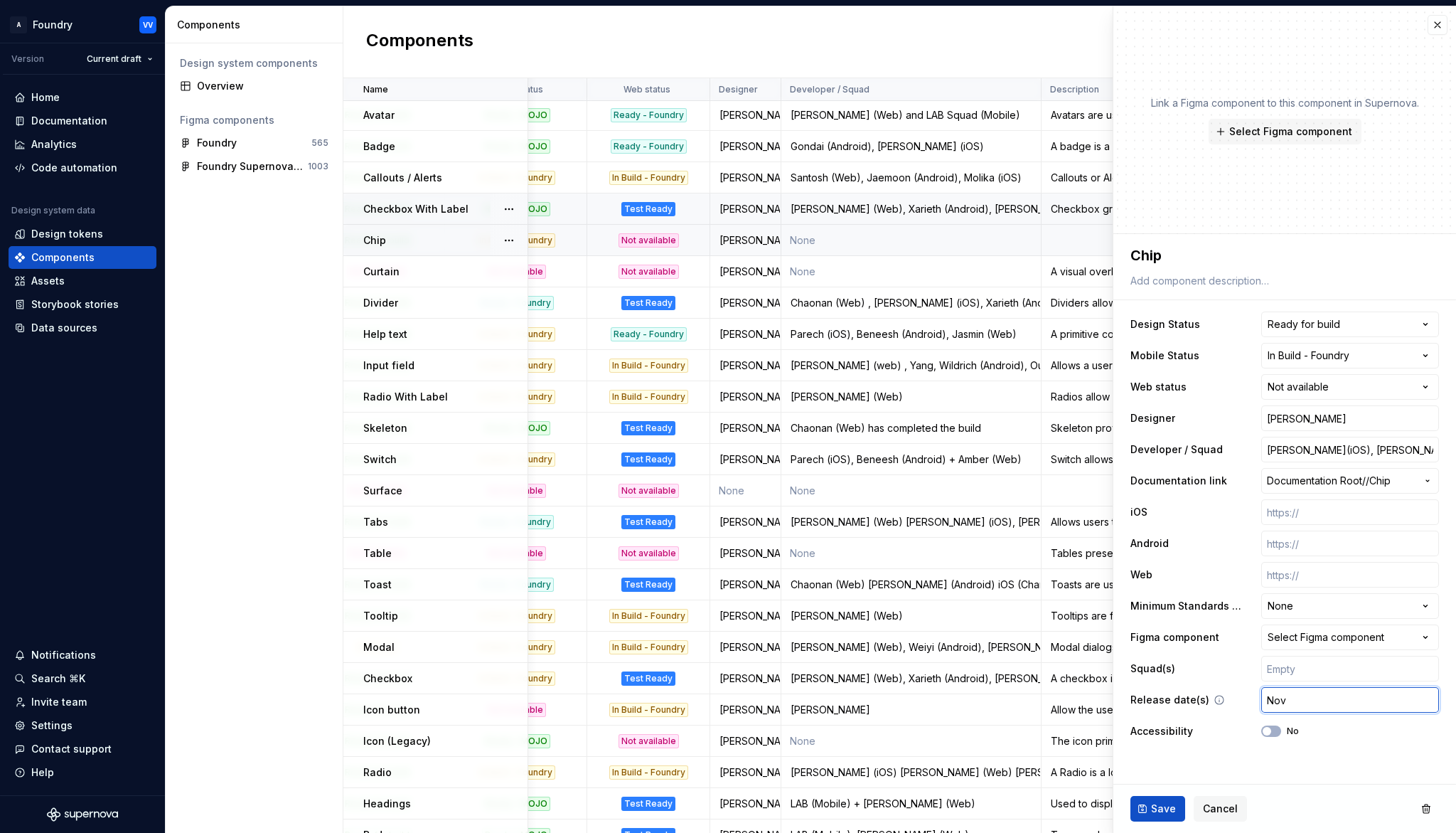
type input "Nove"
type textarea "*"
type input "Nover"
type textarea "*"
type input "Nove"
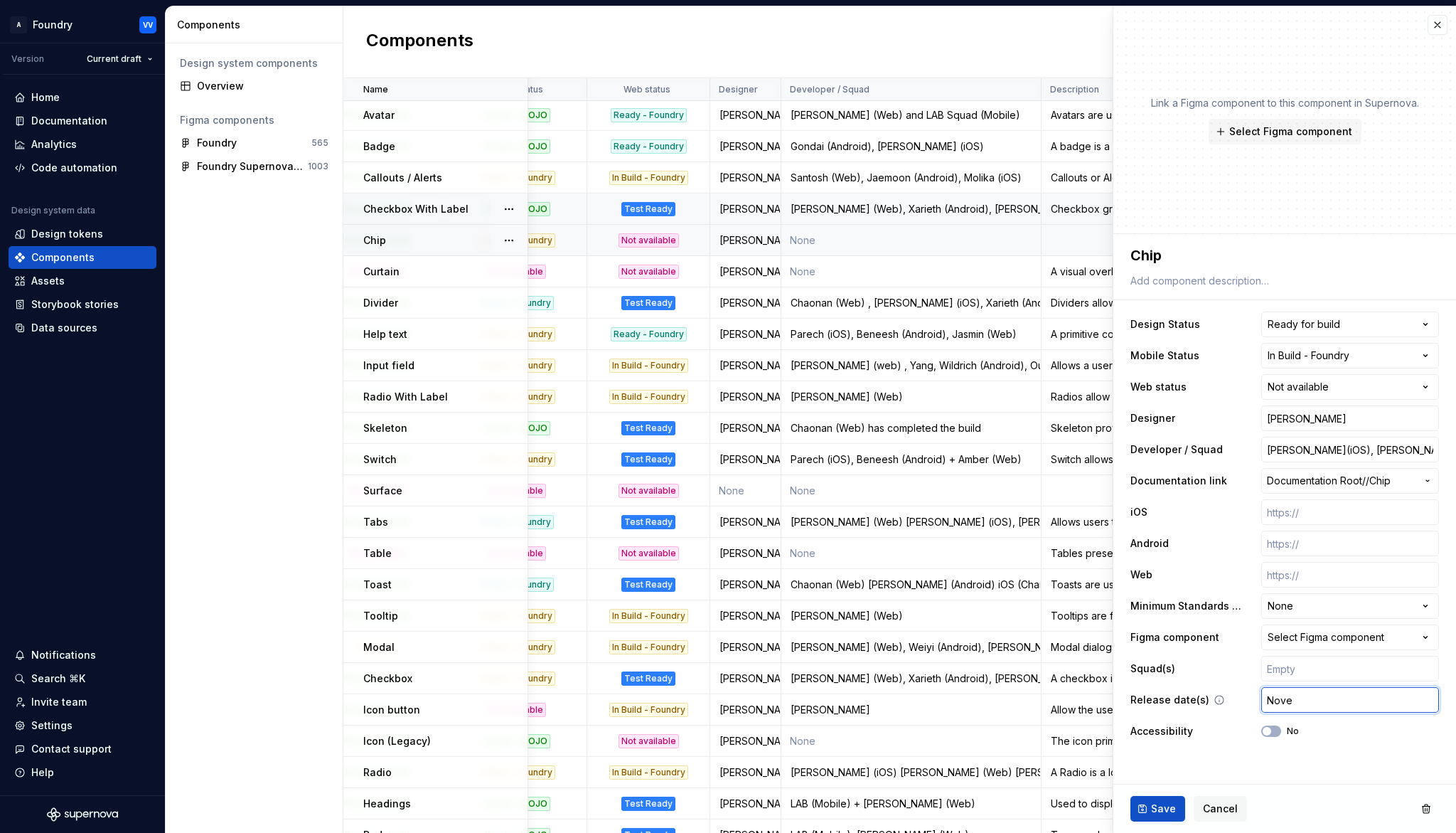
type textarea "*"
type input "Novem"
type textarea "*"
type input "Novembe"
type textarea "*"
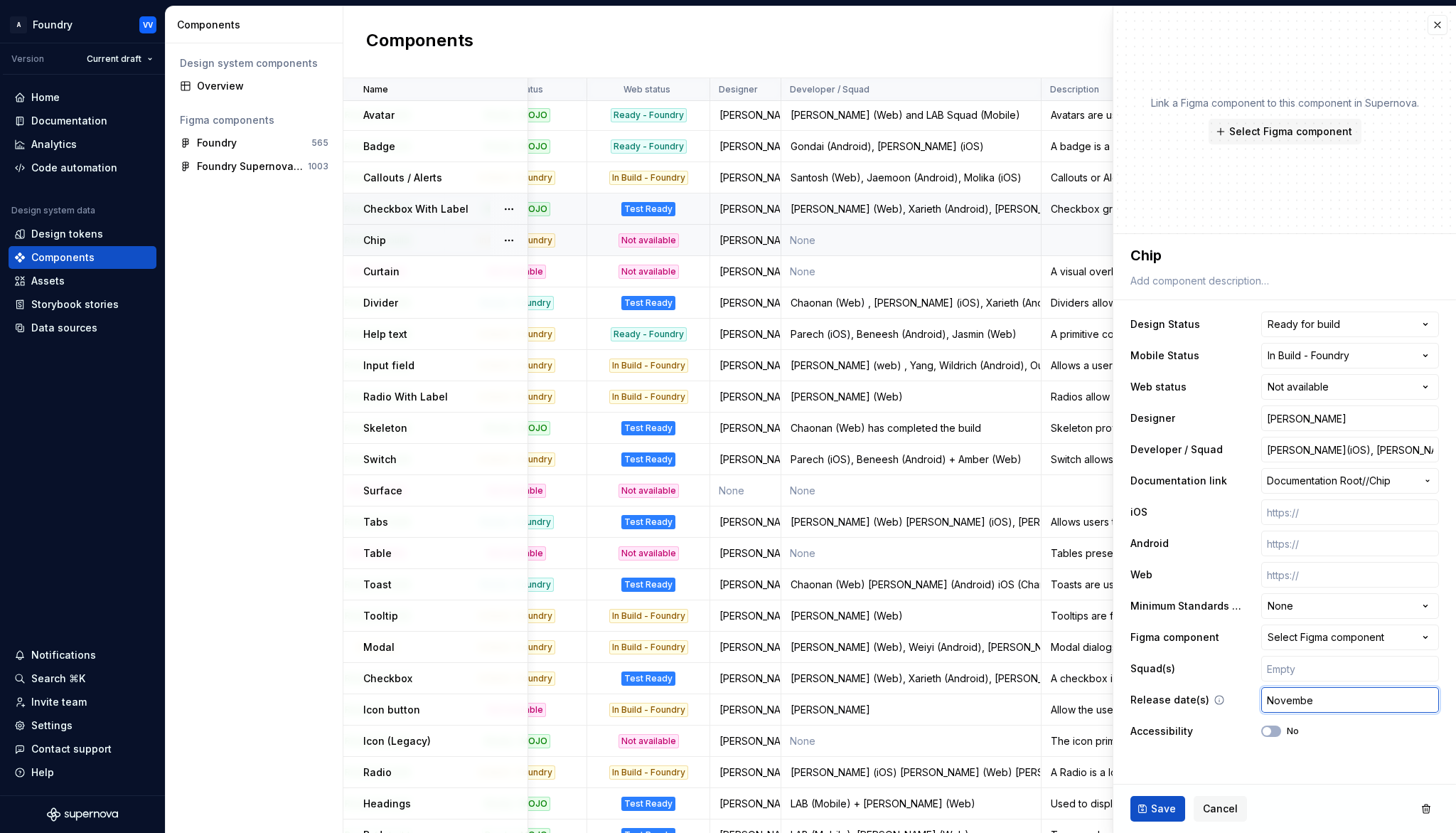
type input "November"
type textarea "*"
type input "November"
type textarea "*"
type input "[DATE]"
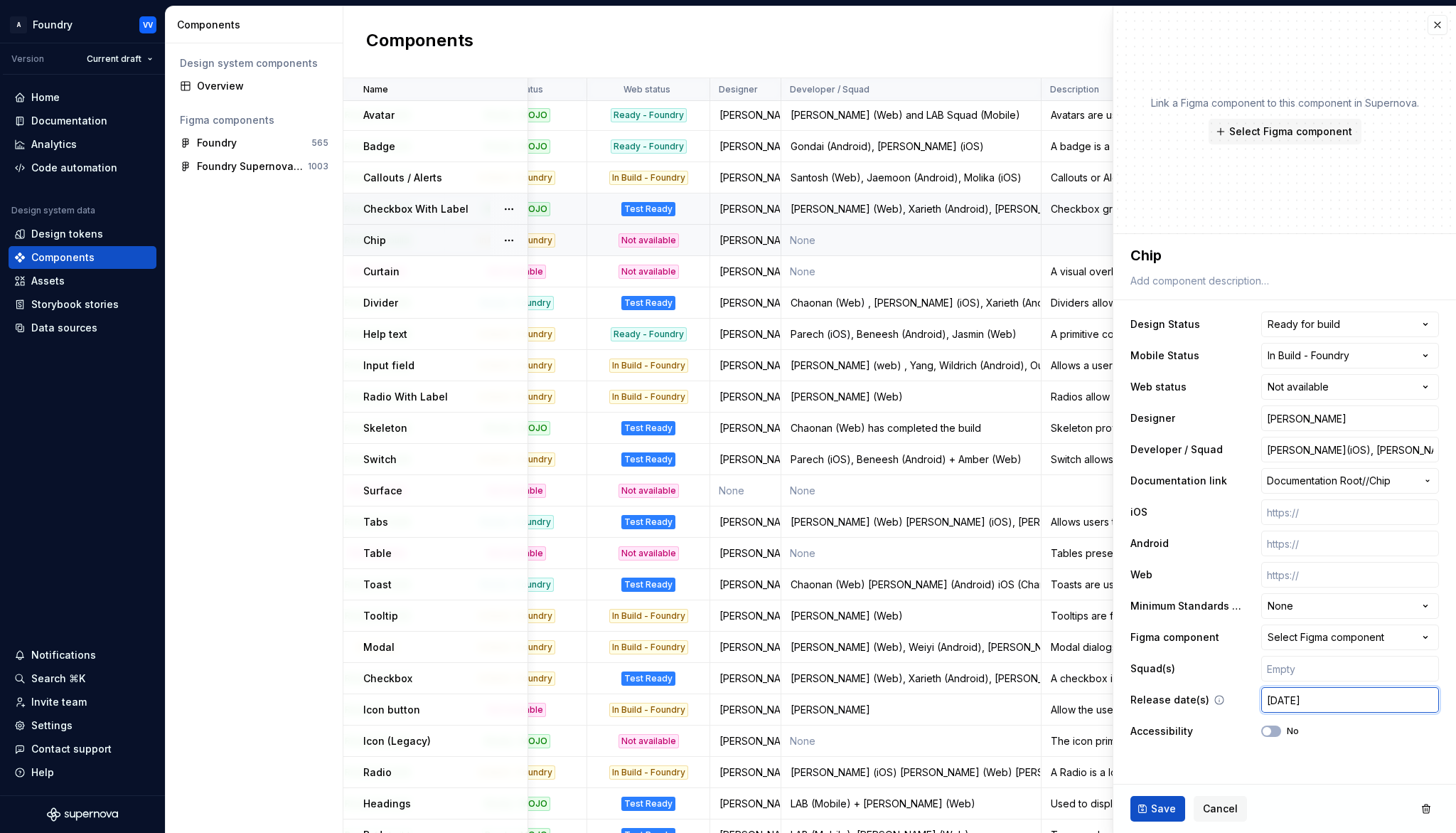
type textarea "*"
type input "[DATE]"
type textarea "*"
type input "November 200"
type textarea "*"
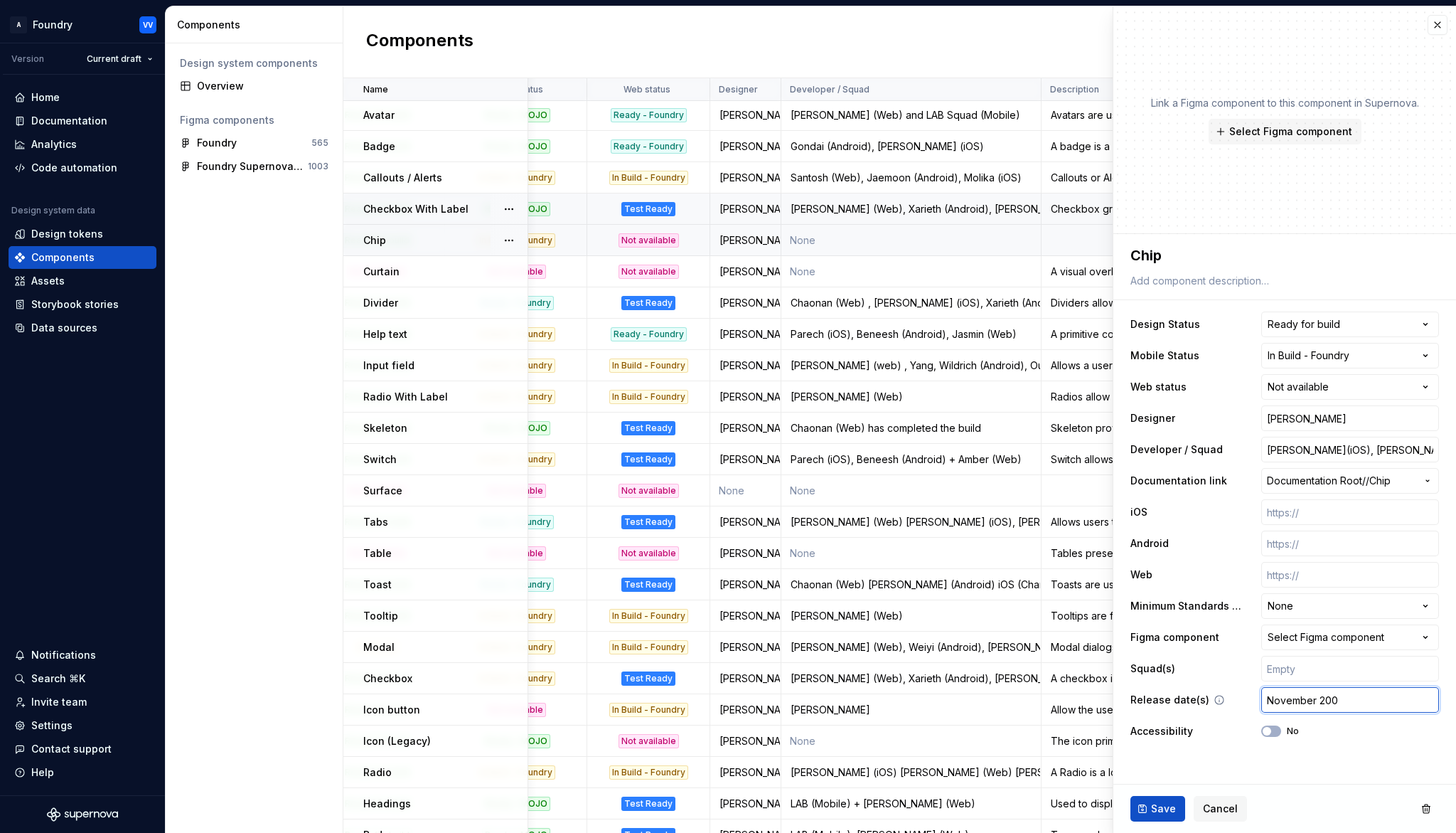
type input "[DATE]"
type textarea "*"
type input "[DATE]"
type textarea "*"
type input "[DATE]"
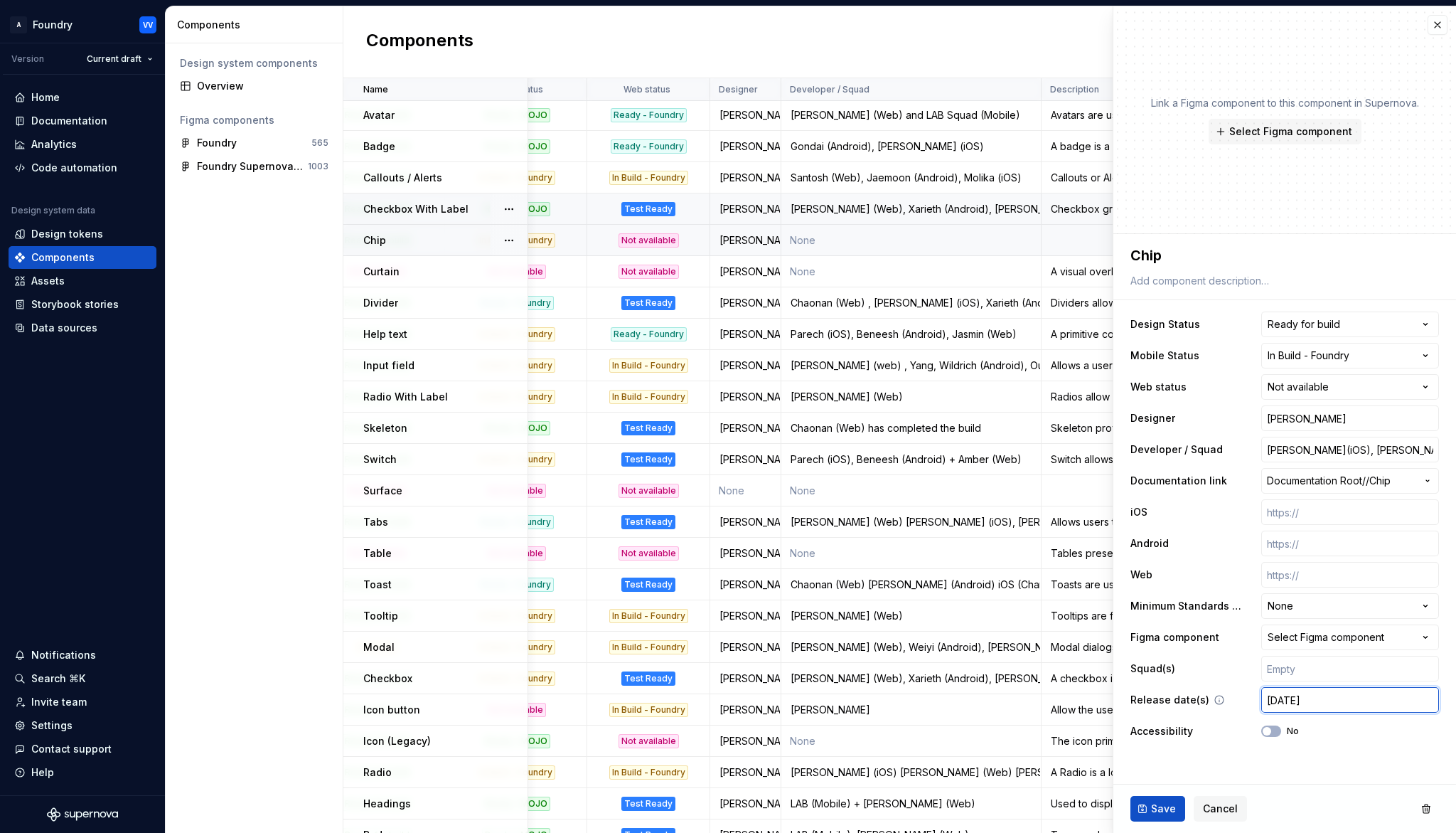
type textarea "*"
type input "November 202"
type textarea "*"
type input "[DATE]"
click at [1150, 772] on button "Save" at bounding box center [1158, 808] width 54 height 26
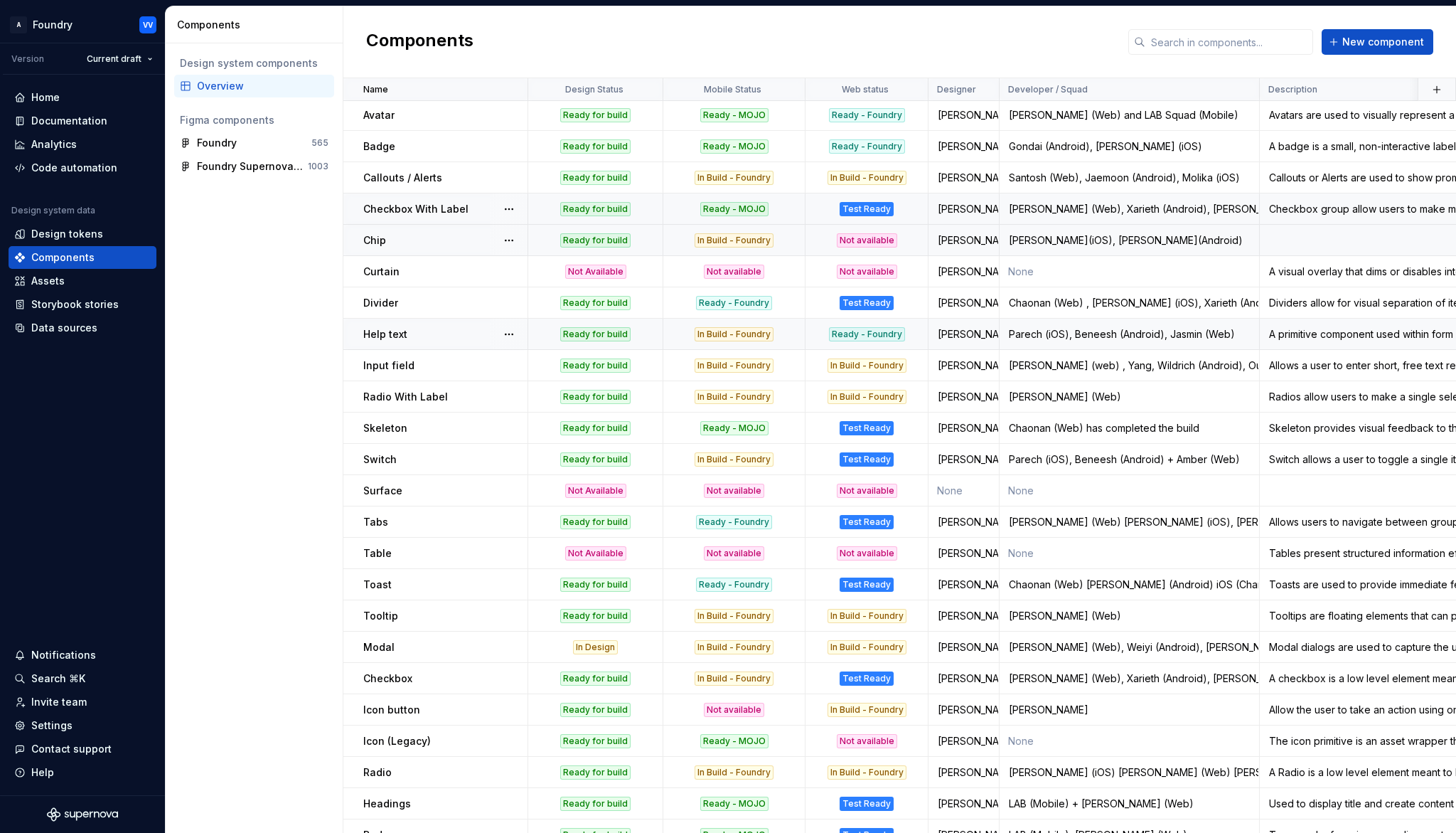
scroll to position [68, 0]
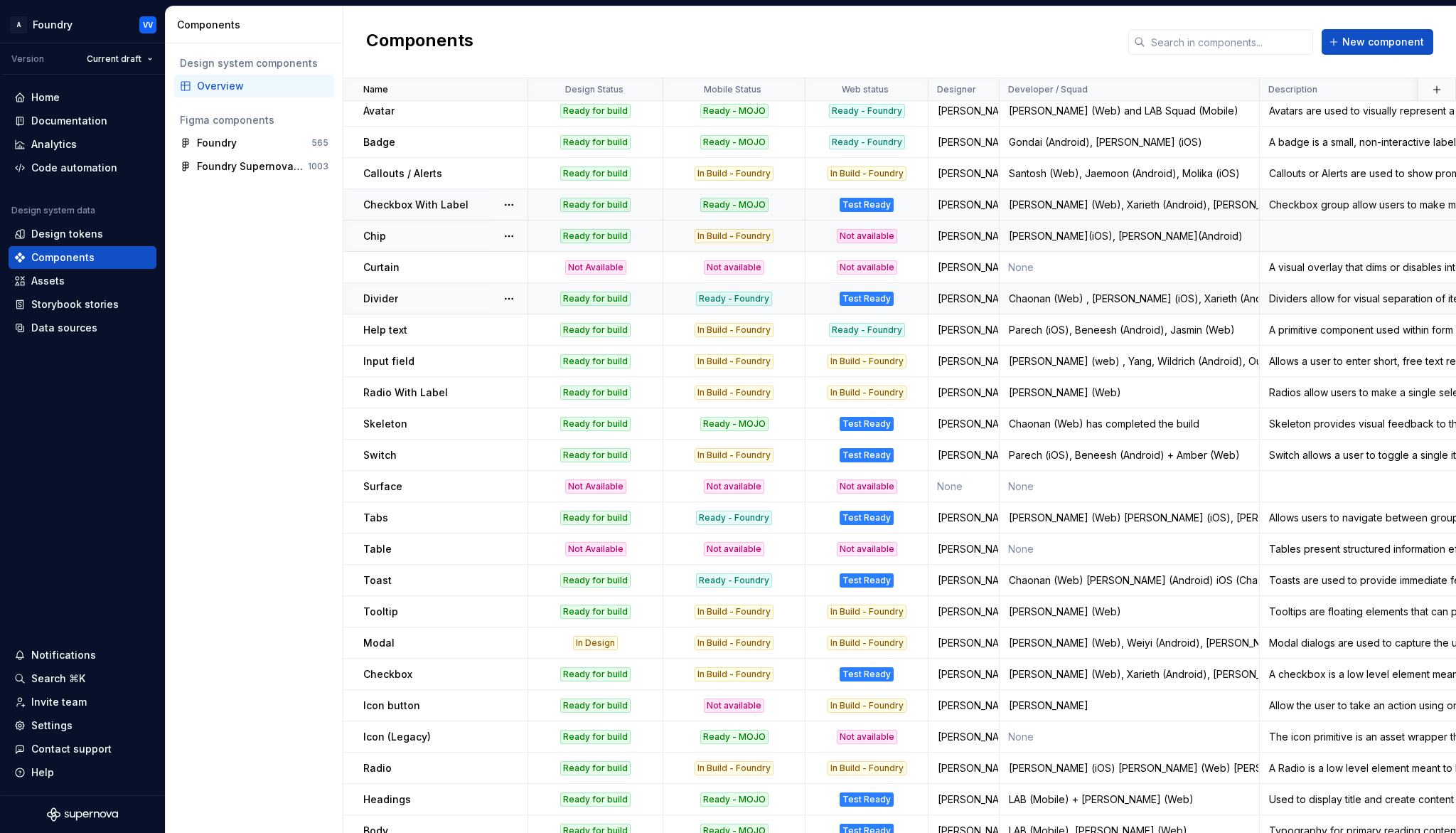
click at [789, 297] on div "Ready - Foundry" at bounding box center [734, 299] width 140 height 14
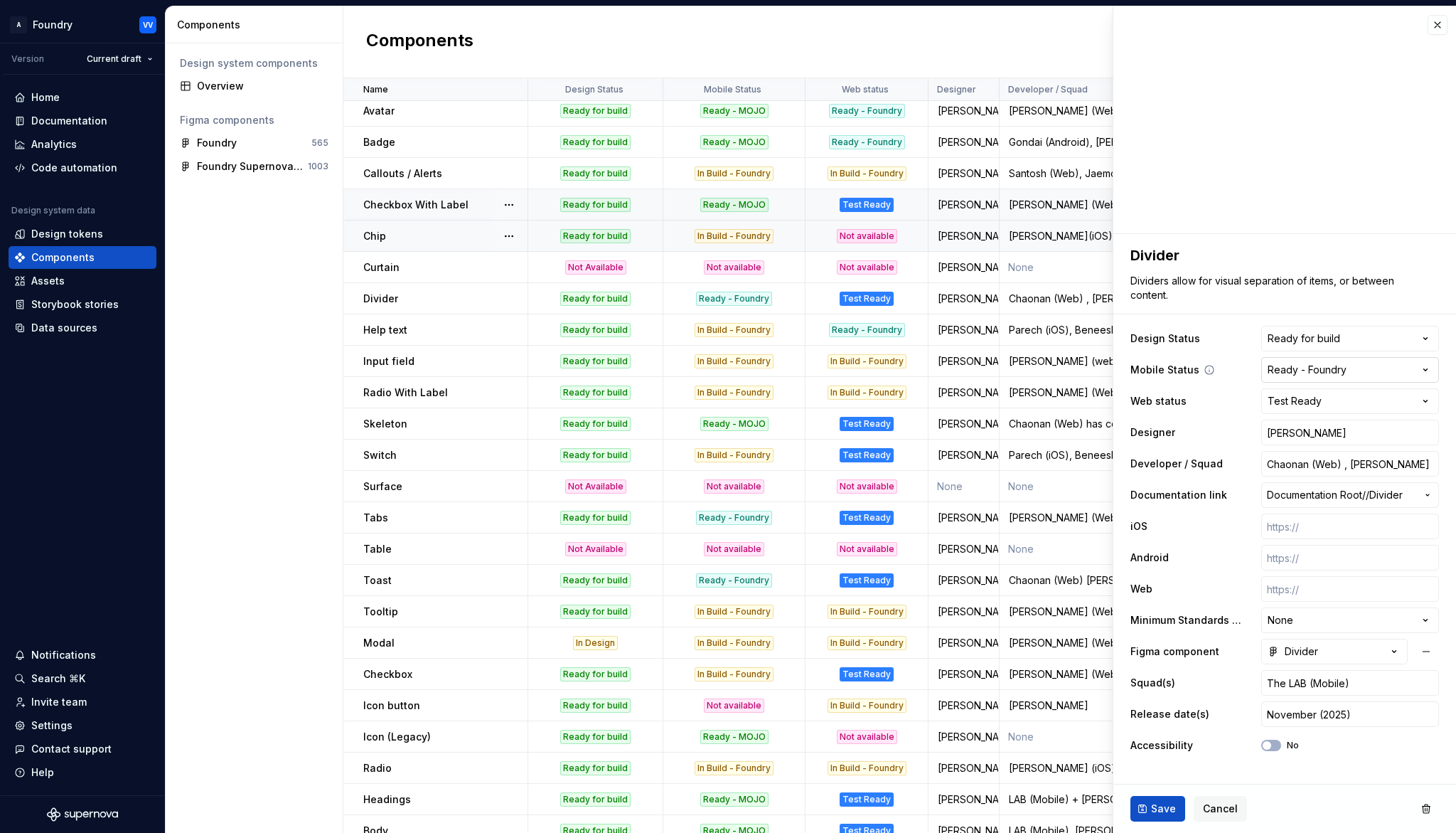
type textarea "*"
click at [1429, 369] on html "A Foundry VV Version Current draft Home Documentation Analytics Code automation…" at bounding box center [728, 416] width 1456 height 833
select select "**********"
click at [1364, 466] on input "Chaonan (Web) , [PERSON_NAME] (iOS), Xarieth (Android)" at bounding box center [1350, 464] width 178 height 26
click at [1366, 465] on input "Chaonan (Web) , [PERSON_NAME] (iOS), Xarieth (Android)" at bounding box center [1350, 464] width 178 height 26
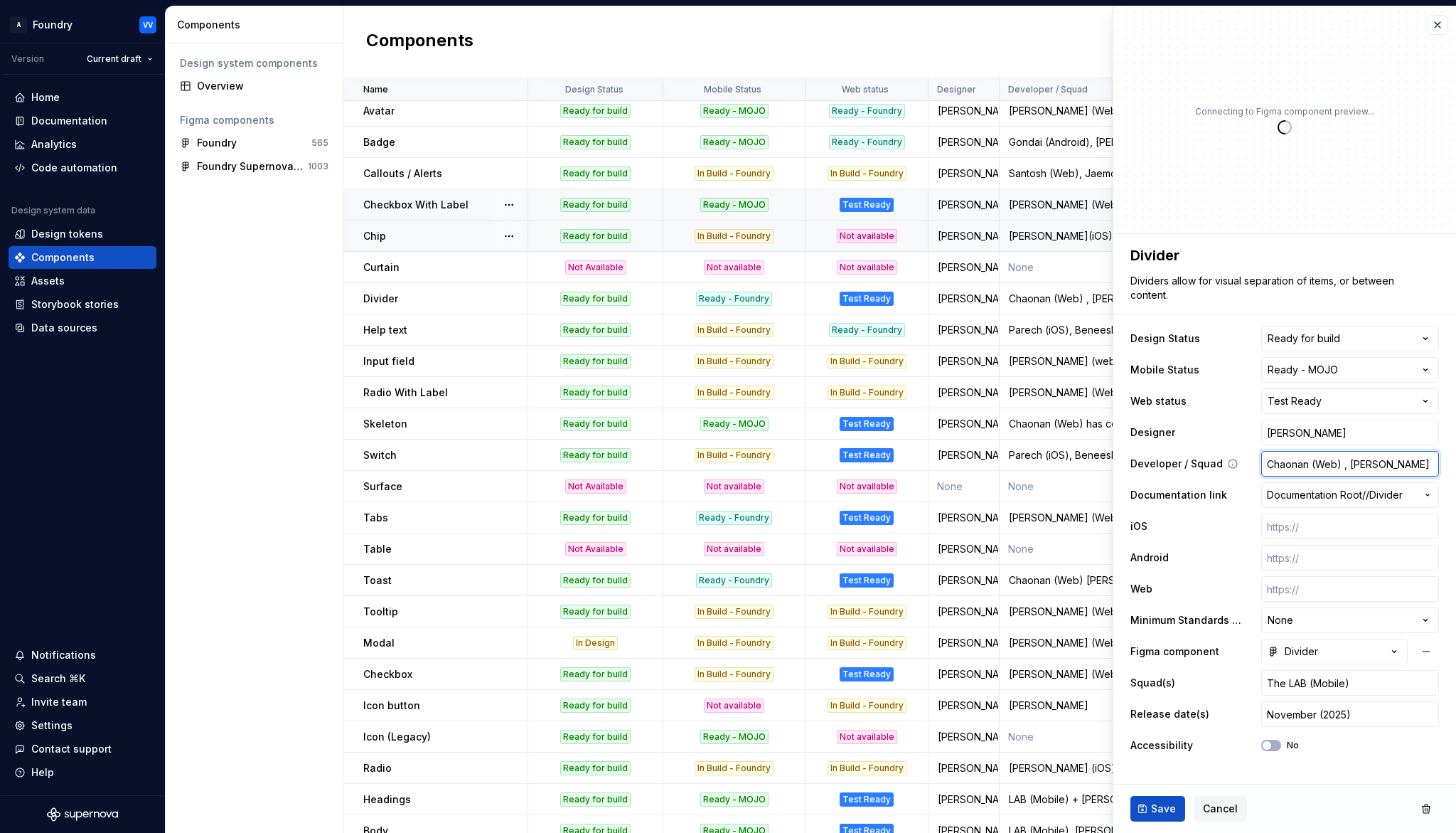
click at [1366, 465] on input "Chaonan (Web) , [PERSON_NAME] (iOS), Xarieth (Android)" at bounding box center [1350, 464] width 178 height 26
type textarea "*"
type input "Chaonan (Web) , R (iOS), Xarieth (Android)"
type textarea "*"
type input "Chaonan (Web) , Ro (iOS), Xarieth (Android)"
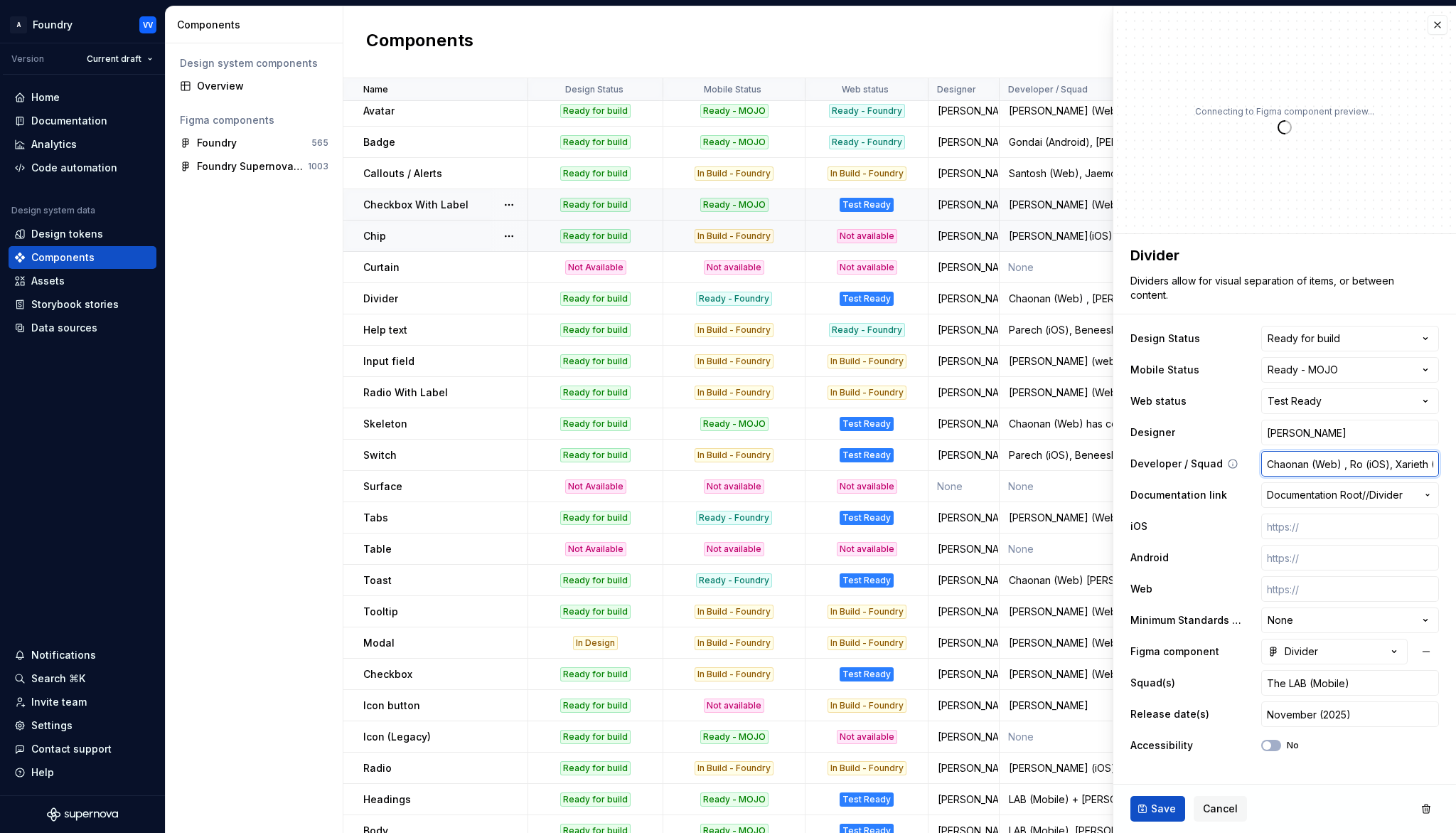
type textarea "*"
type input "Chaonan (Web) , [PERSON_NAME] (iOS), Xarieth (Android)"
type textarea "*"
type input "Chaonan (Web) , [PERSON_NAME] (iOS), Xarieth (Android)"
type textarea "*"
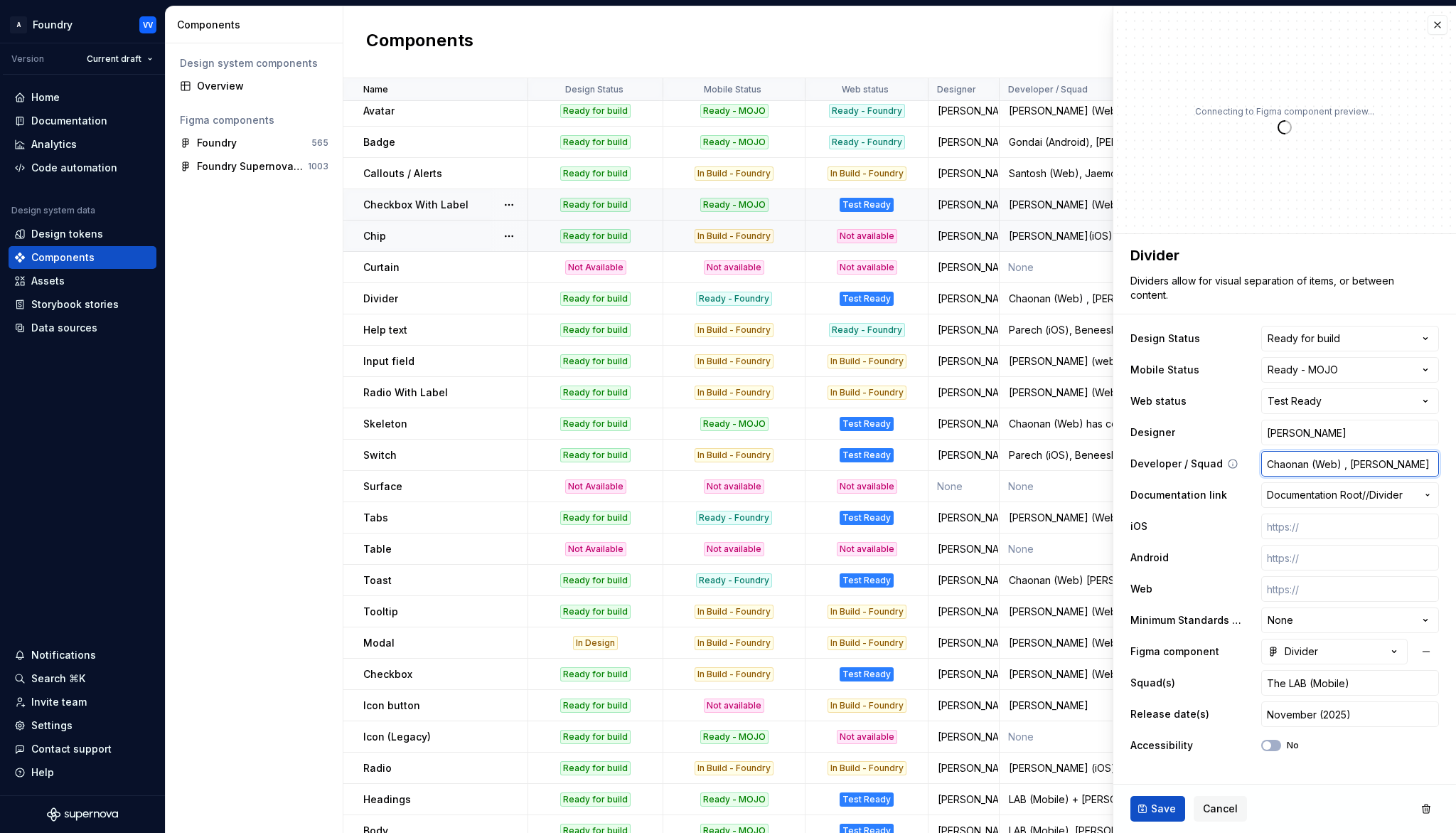
type input "Chaonan (Web) , [PERSON_NAME] (iOS), Xarieth (Android)"
type textarea "*"
type input "Chaonan (Web) , Ronals (iOS), Xarieth (Android)"
type textarea "*"
type input "Chaonan (Web) , [PERSON_NAME] (iOS), Xarieth (Android)"
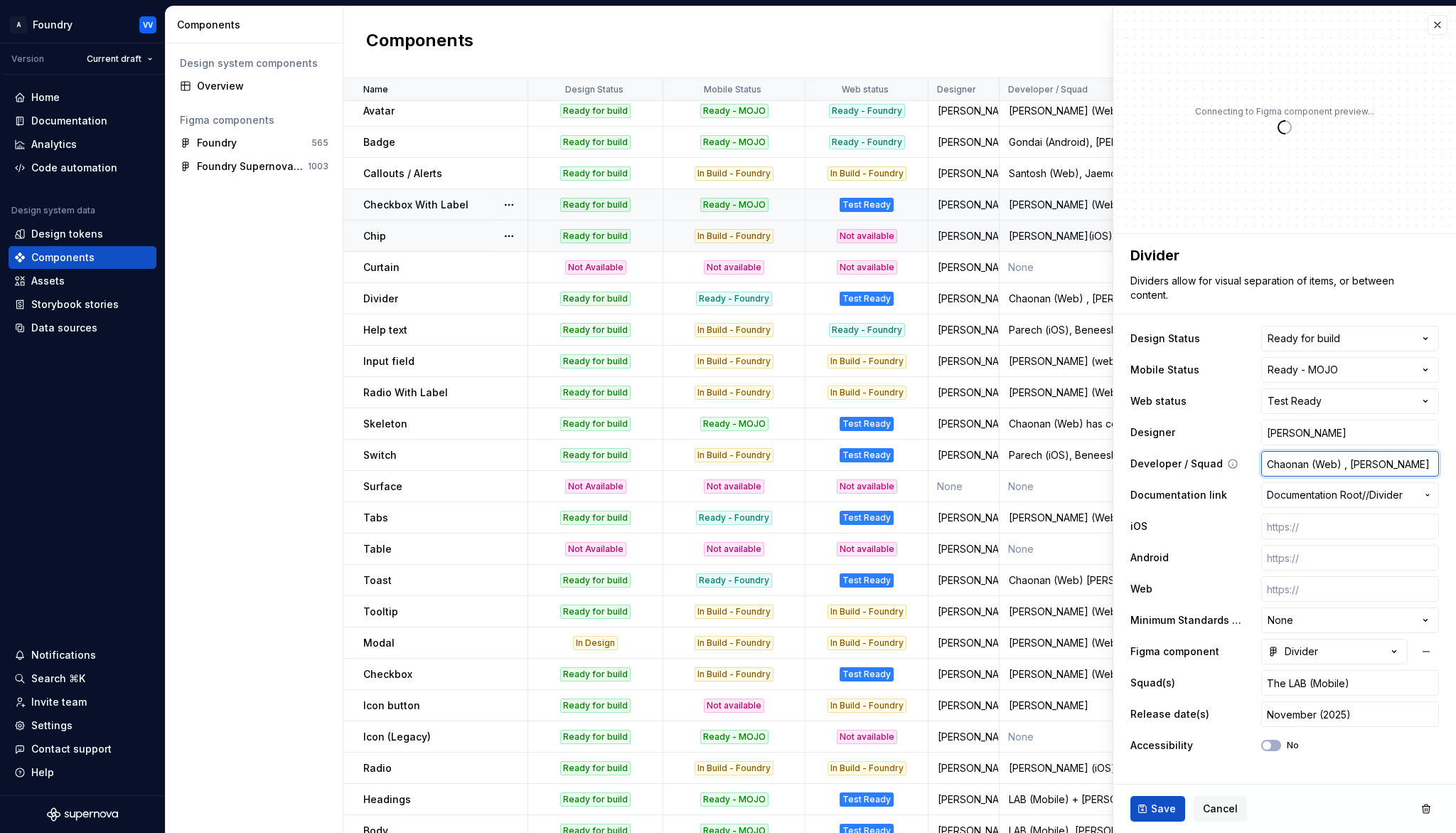
type textarea "*"
type input "Chaonan (Web) , [PERSON_NAME] (iOS), Xarieth (Android)"
click at [1158, 772] on span "Save" at bounding box center [1164, 808] width 25 height 14
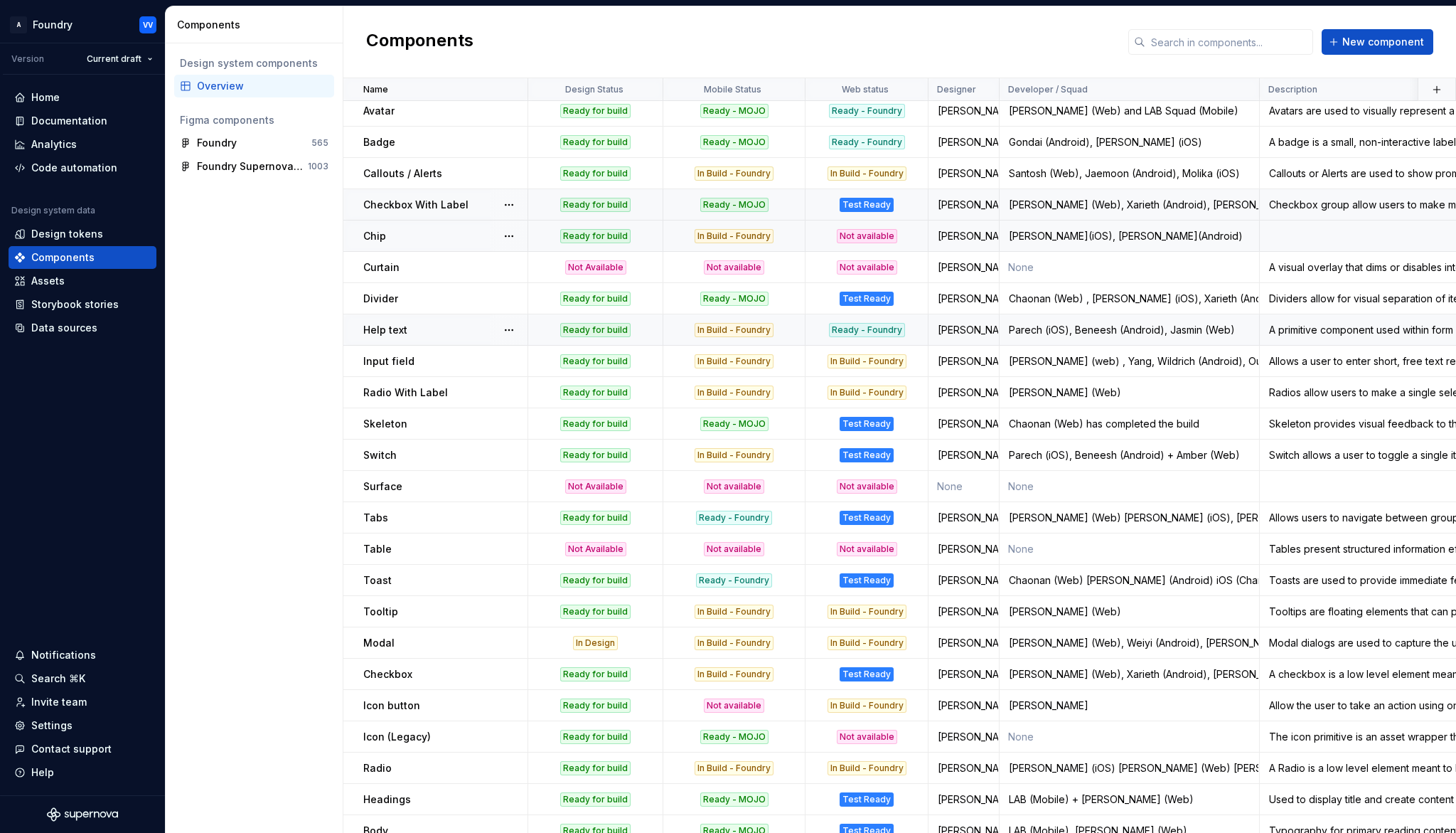
click at [751, 329] on div "In Build - Foundry" at bounding box center [733, 330] width 79 height 14
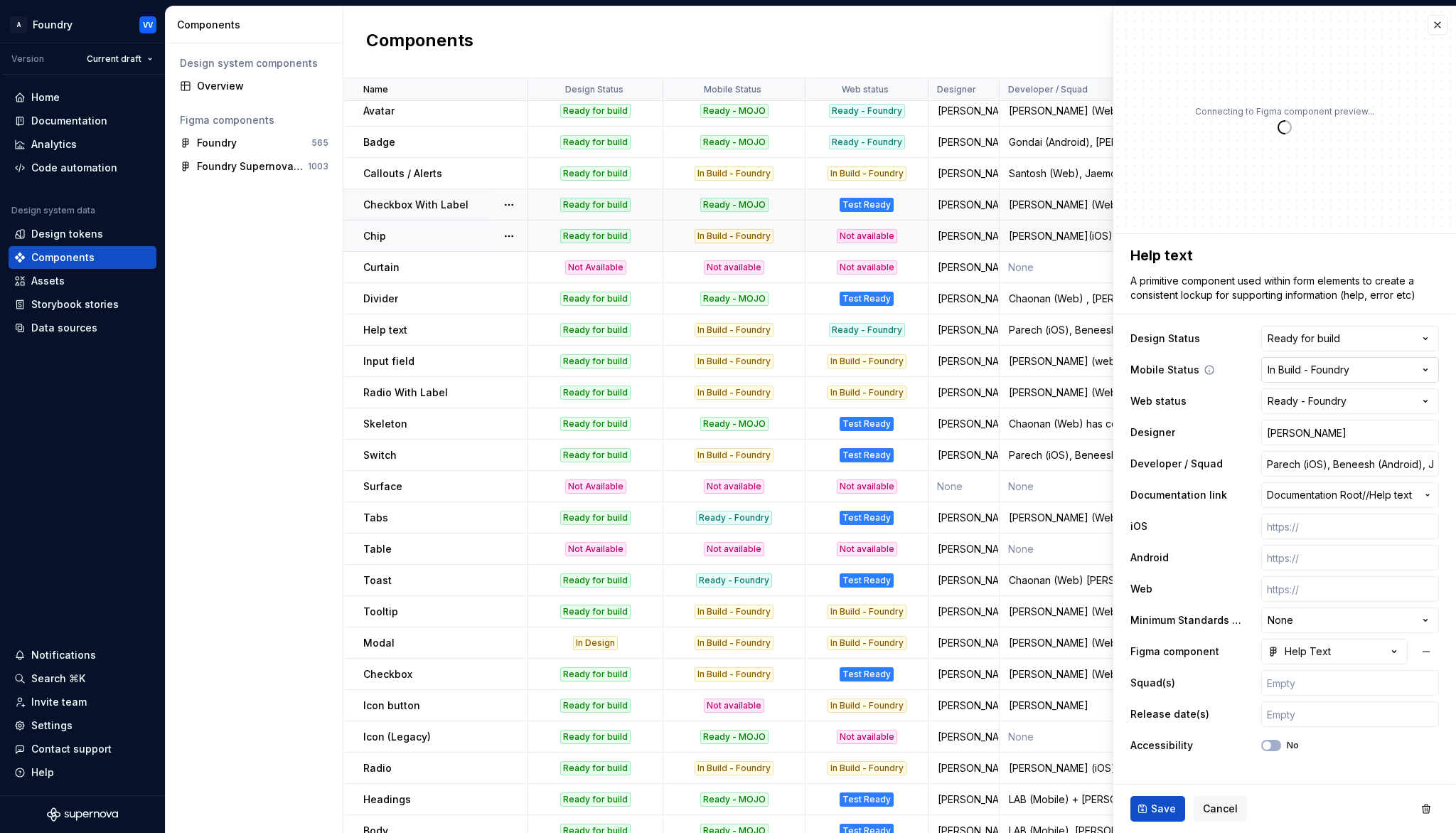
type textarea "*"
click at [1426, 370] on html "A Foundry VV Version Current draft Home Documentation Analytics Code automation…" at bounding box center [728, 416] width 1456 height 833
select select "**********"
drag, startPoint x: 1323, startPoint y: 509, endPoint x: 1328, endPoint y: 527, distance: 18.7
click at [1151, 772] on span "Save" at bounding box center [1164, 808] width 25 height 14
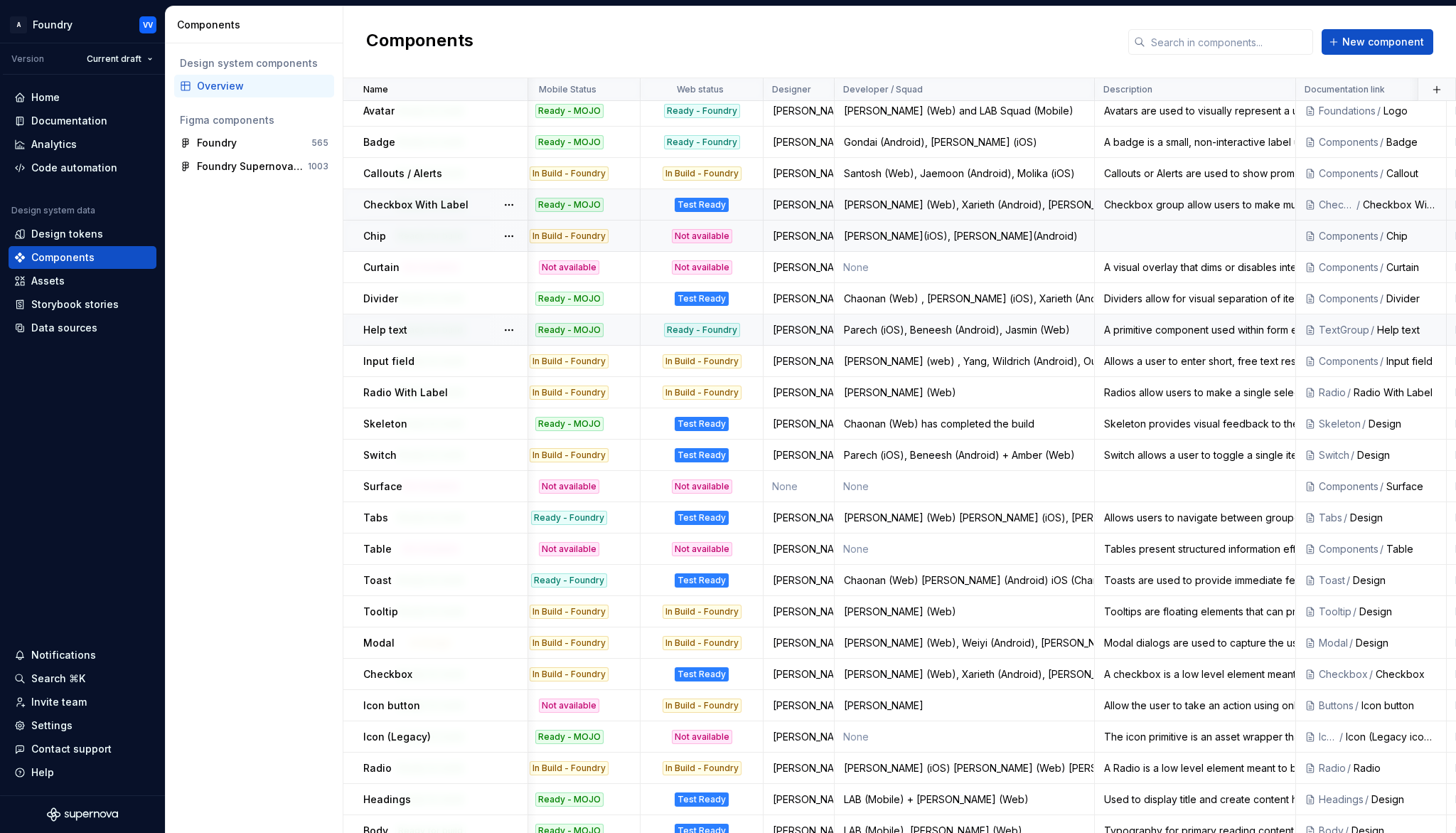
scroll to position [68, 0]
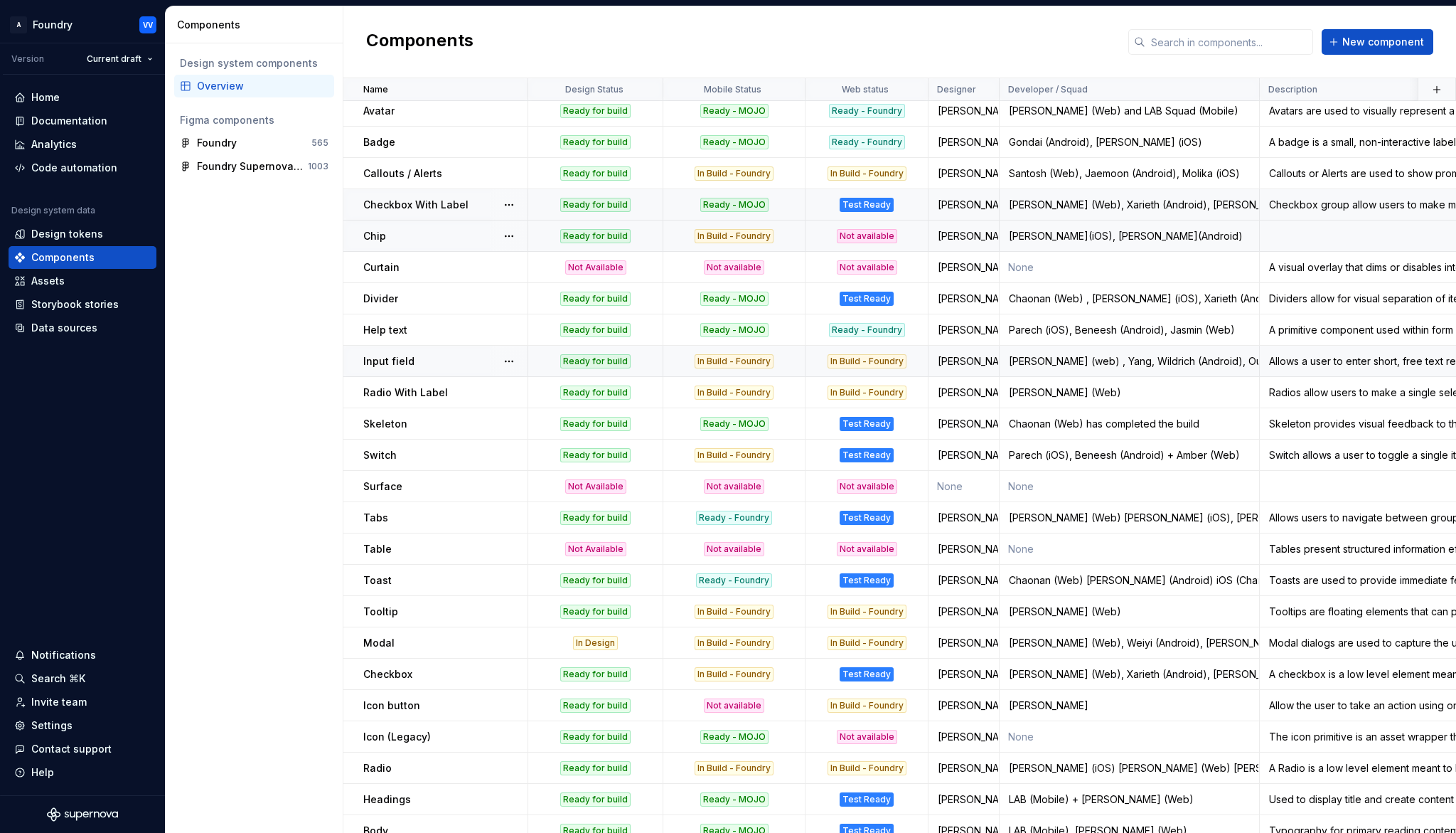
click at [747, 360] on div "In Build - Foundry" at bounding box center [733, 361] width 79 height 14
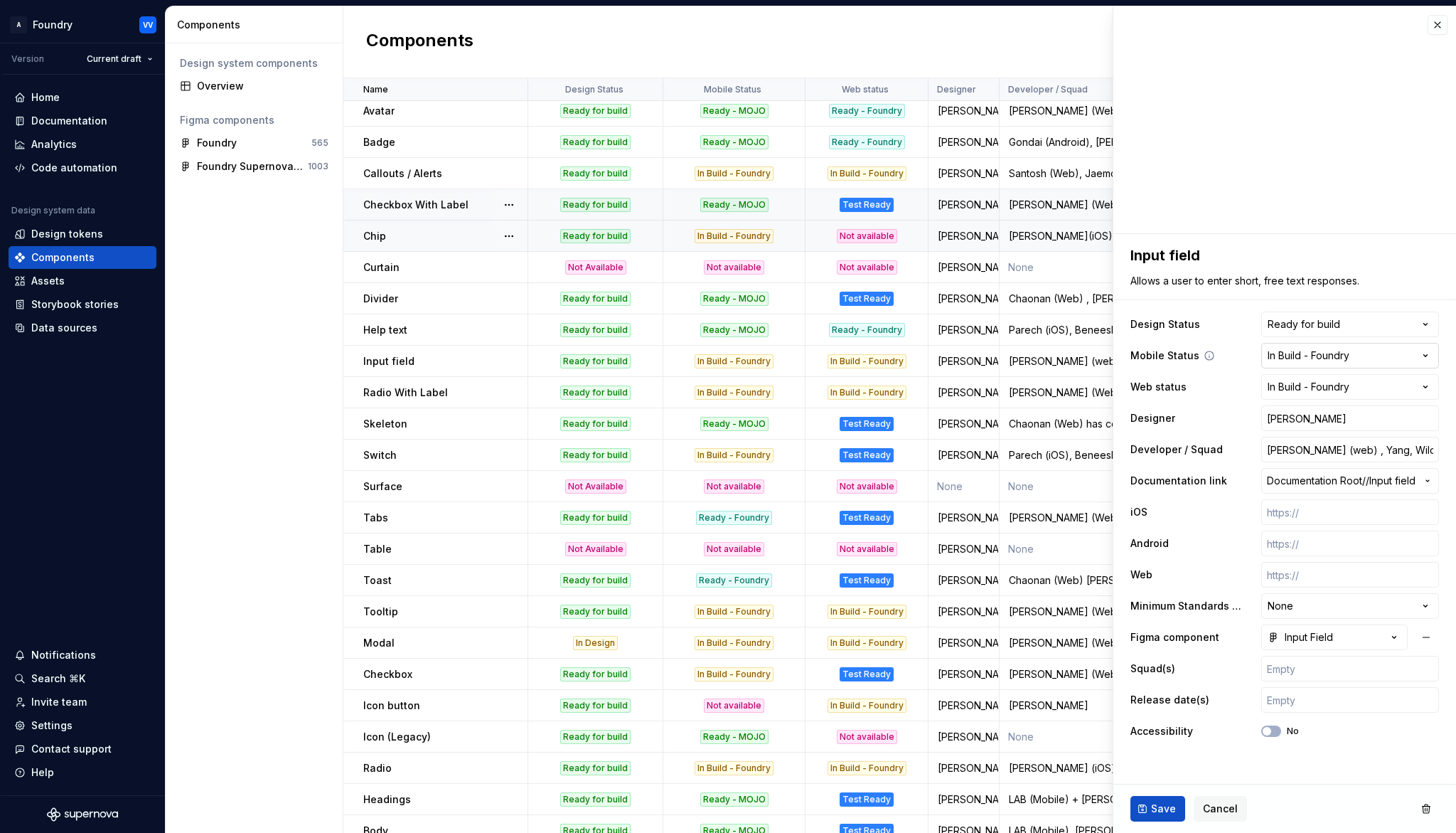
click at [1433, 356] on html "A Foundry VV Version Current draft Home Documentation Analytics Code automation…" at bounding box center [728, 416] width 1456 height 833
click at [1213, 772] on span "Cancel" at bounding box center [1220, 808] width 35 height 14
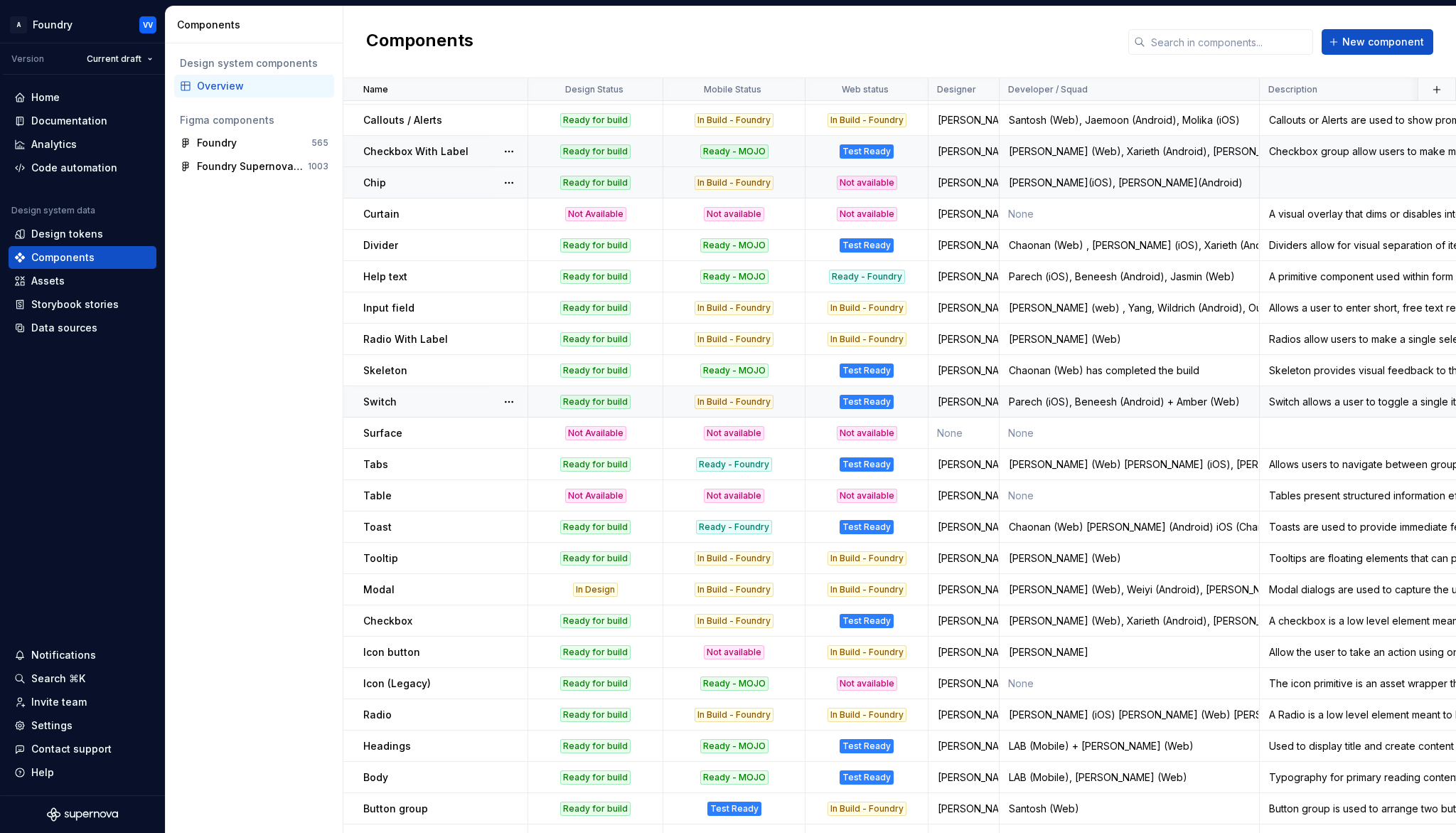
scroll to position [136, 0]
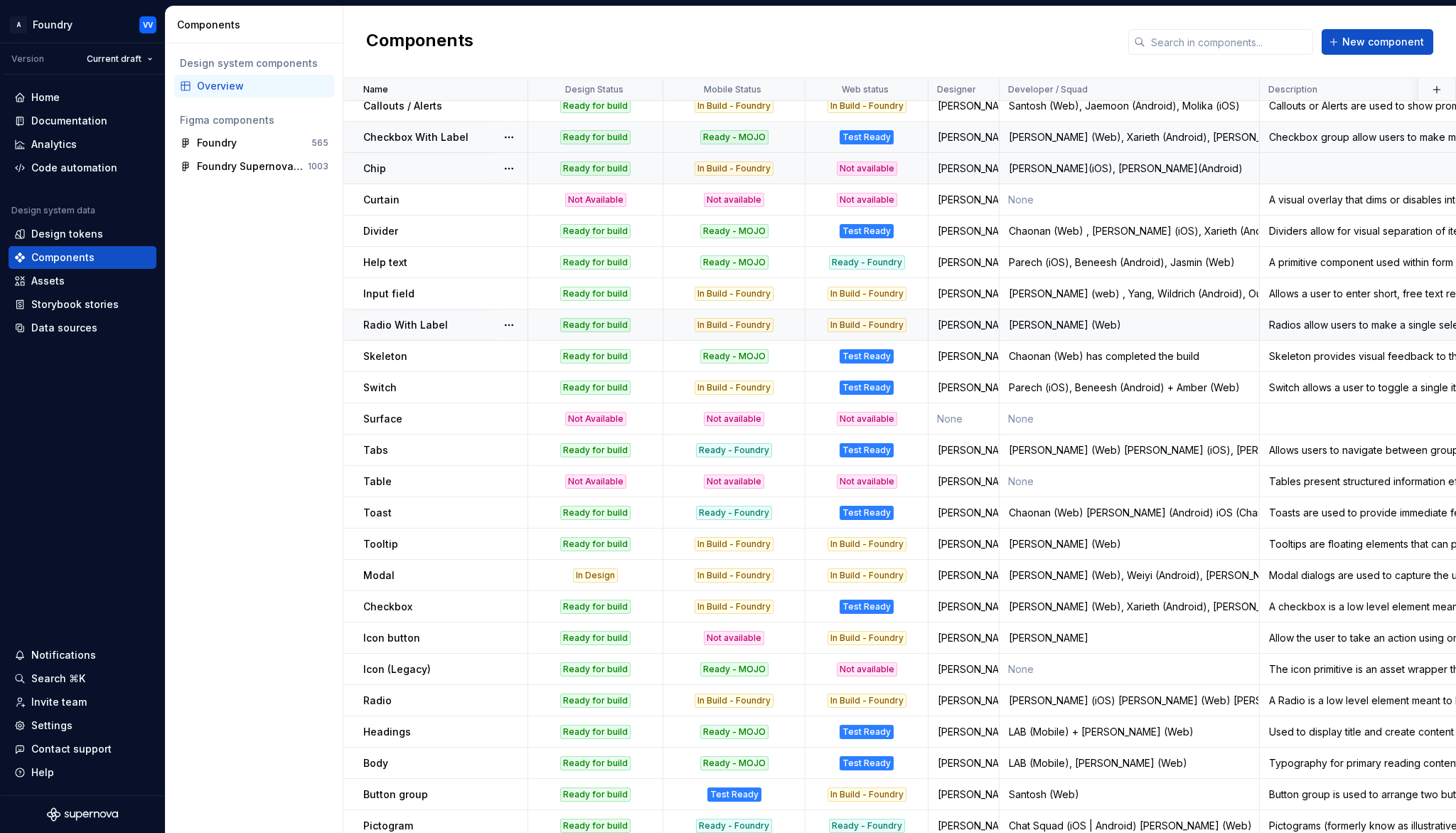
click at [730, 323] on div "In Build - Foundry" at bounding box center [733, 325] width 79 height 14
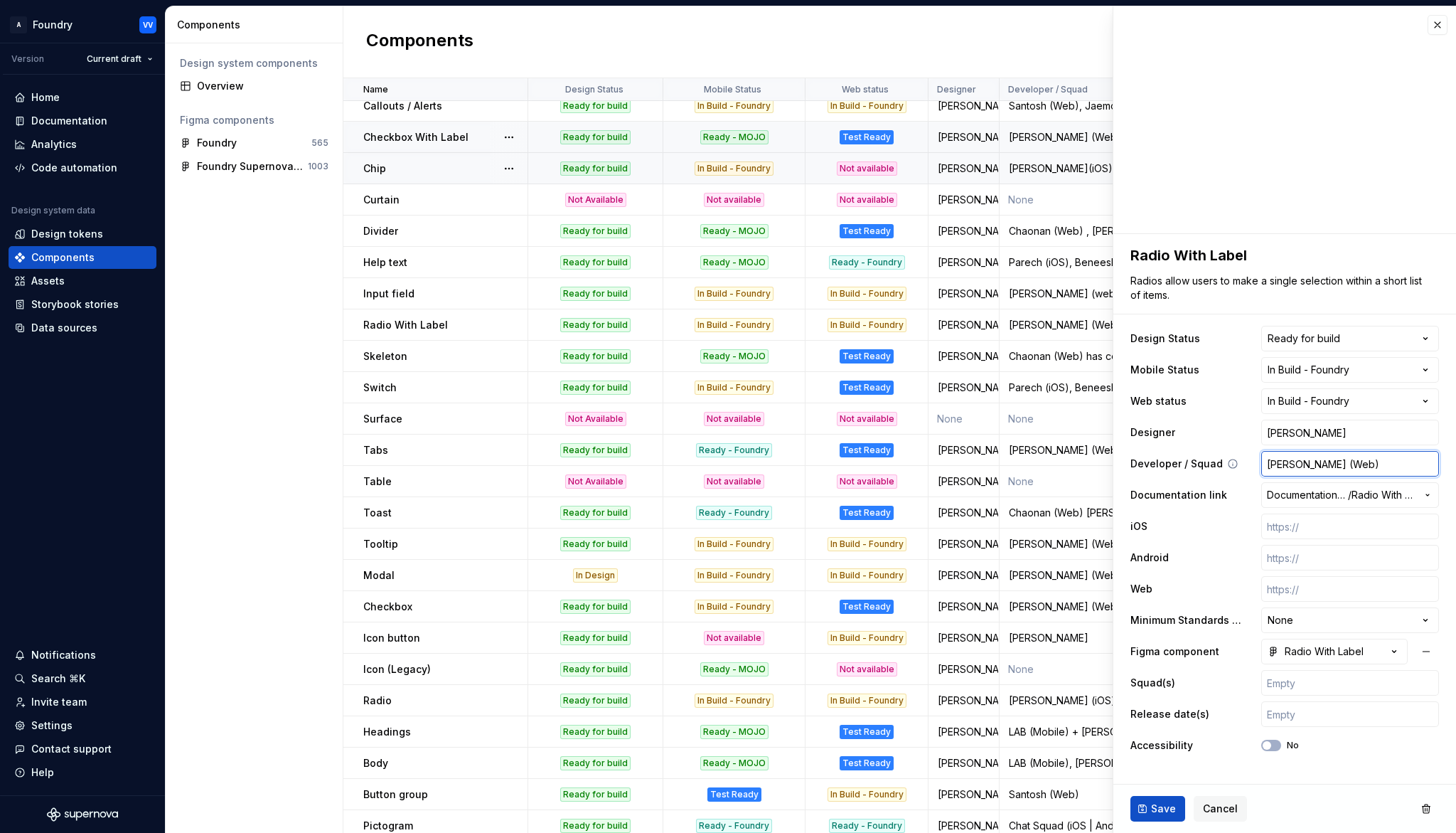
click at [1338, 462] on input "[PERSON_NAME] (Web)" at bounding box center [1350, 464] width 178 height 26
click at [1339, 464] on input "[PERSON_NAME] (Web)" at bounding box center [1350, 464] width 178 height 26
type textarea "*"
type input "[PERSON_NAME] (Web),"
type textarea "*"
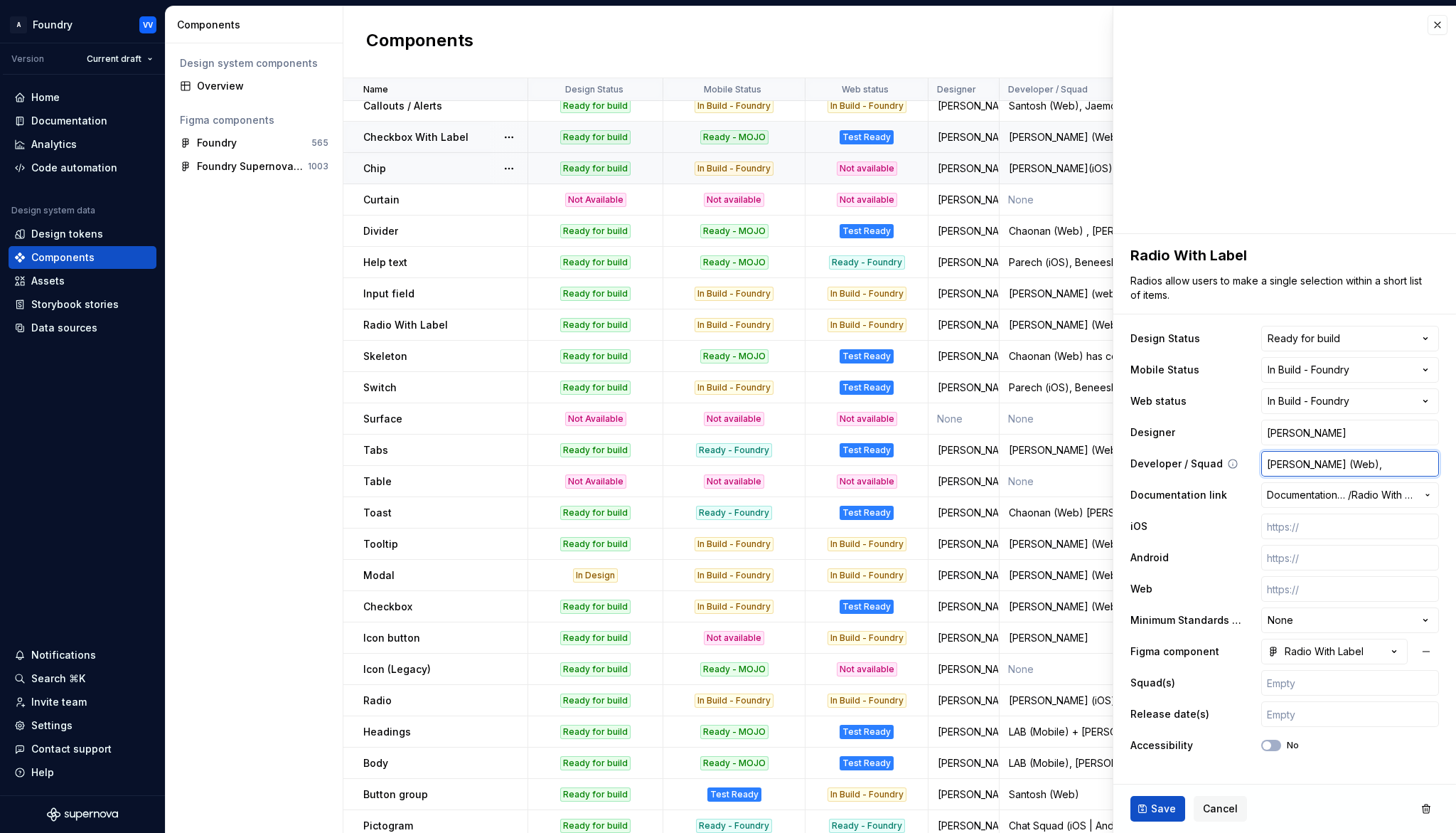
type input "[PERSON_NAME] (Web), H"
type textarea "*"
type input "[PERSON_NAME] (Web), [PERSON_NAME]"
type textarea "*"
type input "[PERSON_NAME] (Web), Hug"
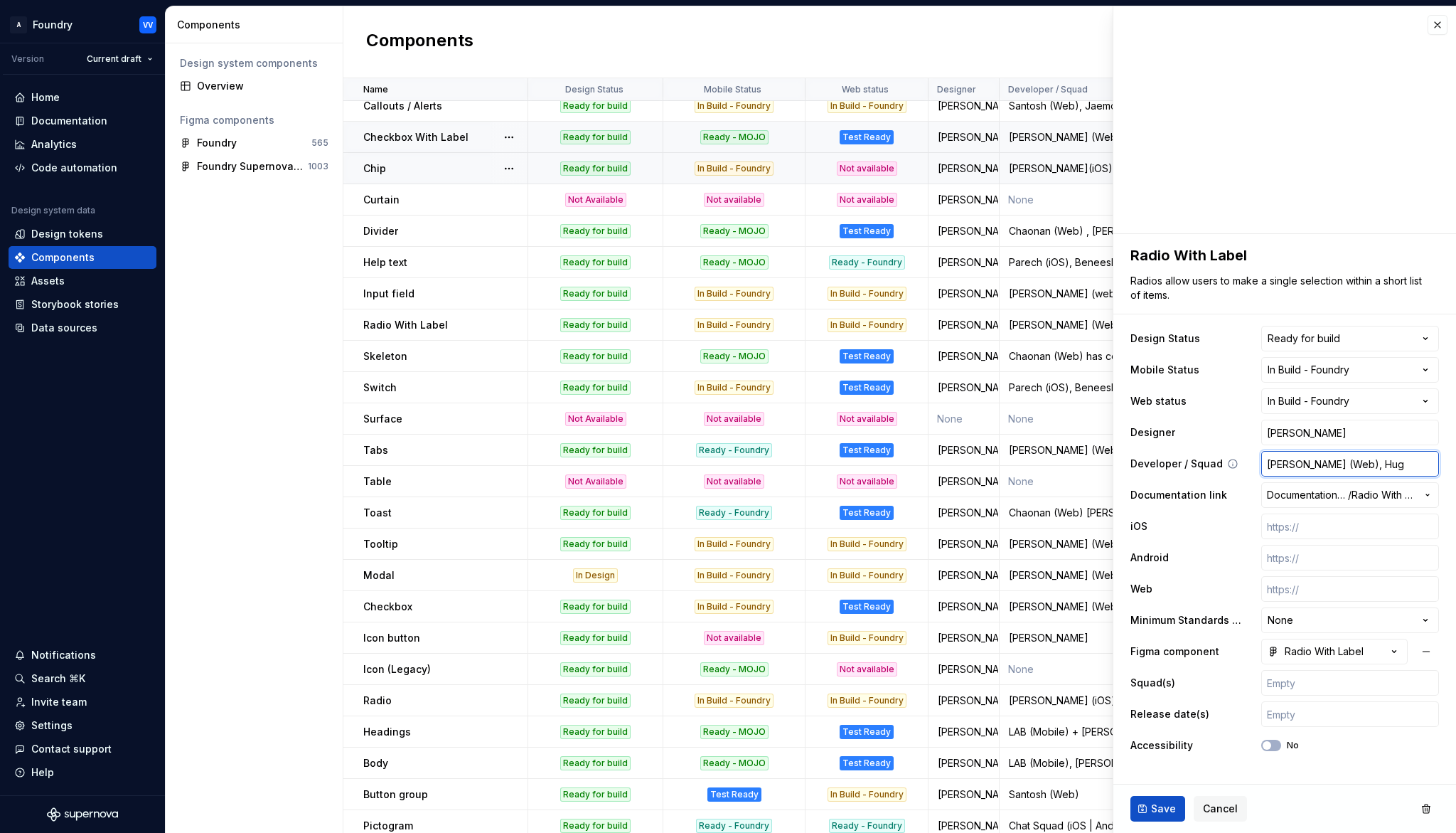
type textarea "*"
type input "[PERSON_NAME] (Web), [PERSON_NAME]"
type textarea "*"
type input "[PERSON_NAME] (Web), [PERSON_NAME]"
type textarea "*"
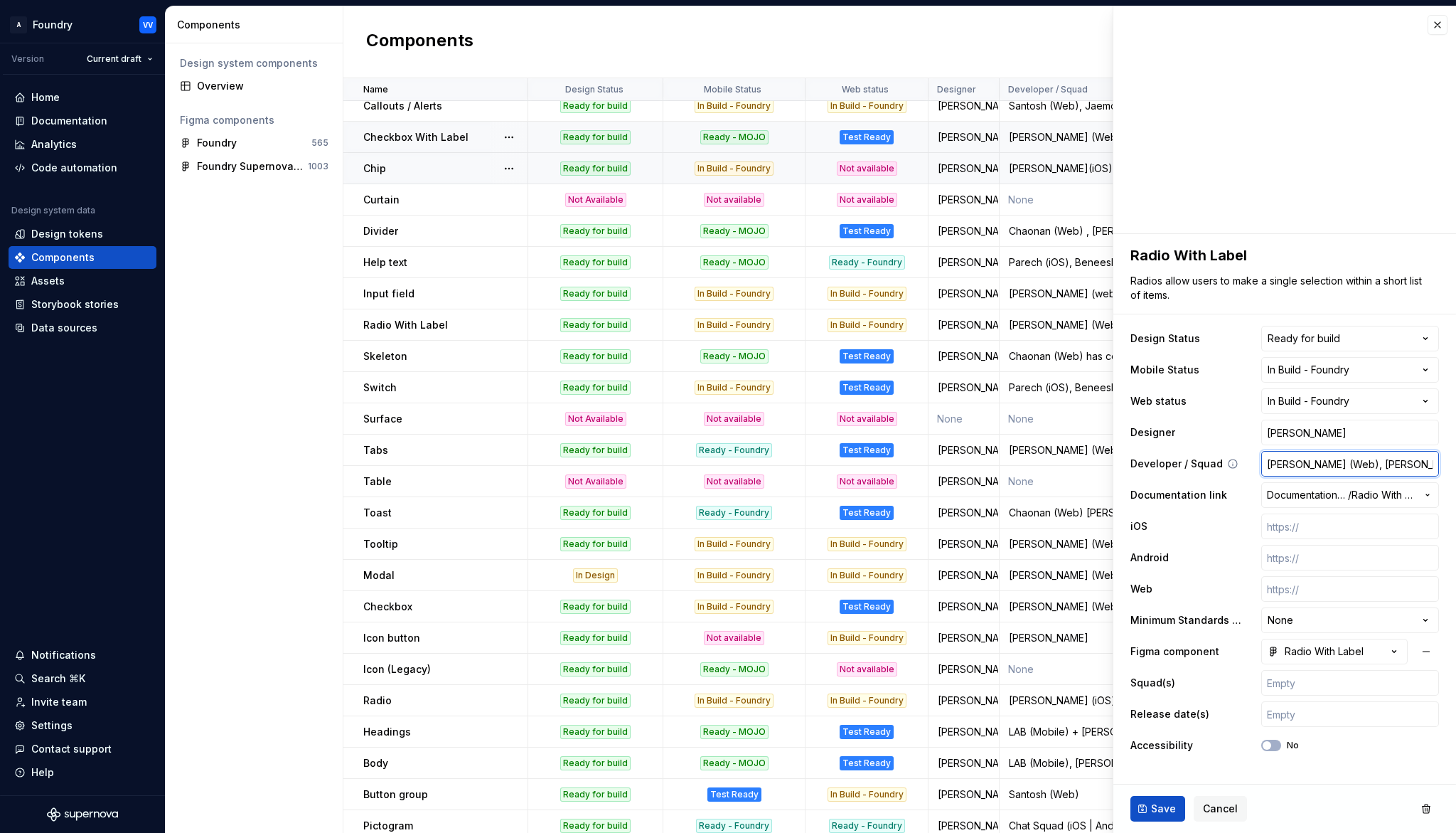
type input "[PERSON_NAME] (Web), [PERSON_NAME]"
type textarea "*"
type input "[PERSON_NAME] (Web), [PERSON_NAME]("
type textarea "*"
type input "[PERSON_NAME] (Web), [PERSON_NAME](i"
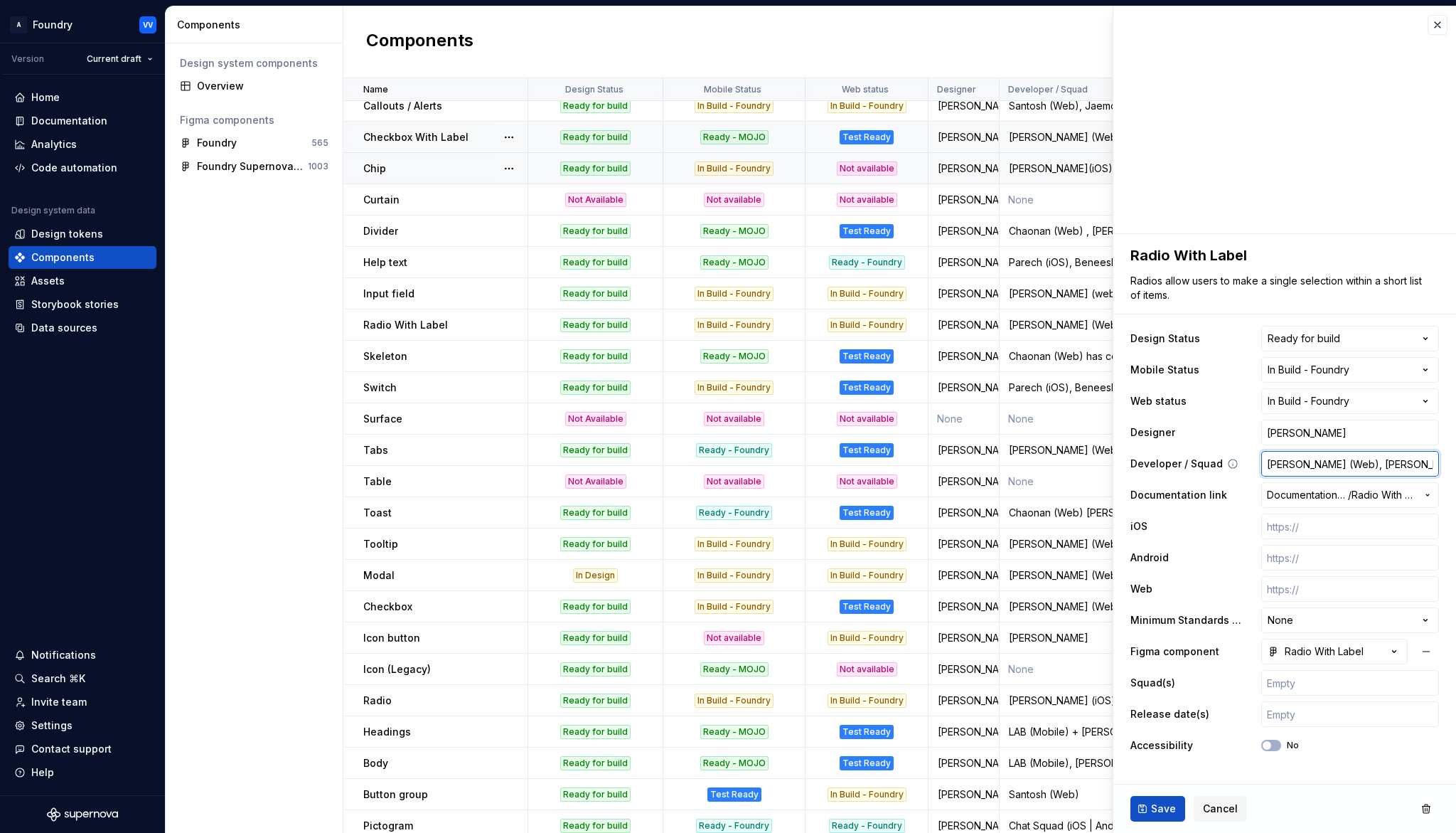
type textarea "*"
type input "[PERSON_NAME] (Web), [PERSON_NAME](iO"
type textarea "*"
type input "[PERSON_NAME] (Web), [PERSON_NAME](iOS"
type textarea "*"
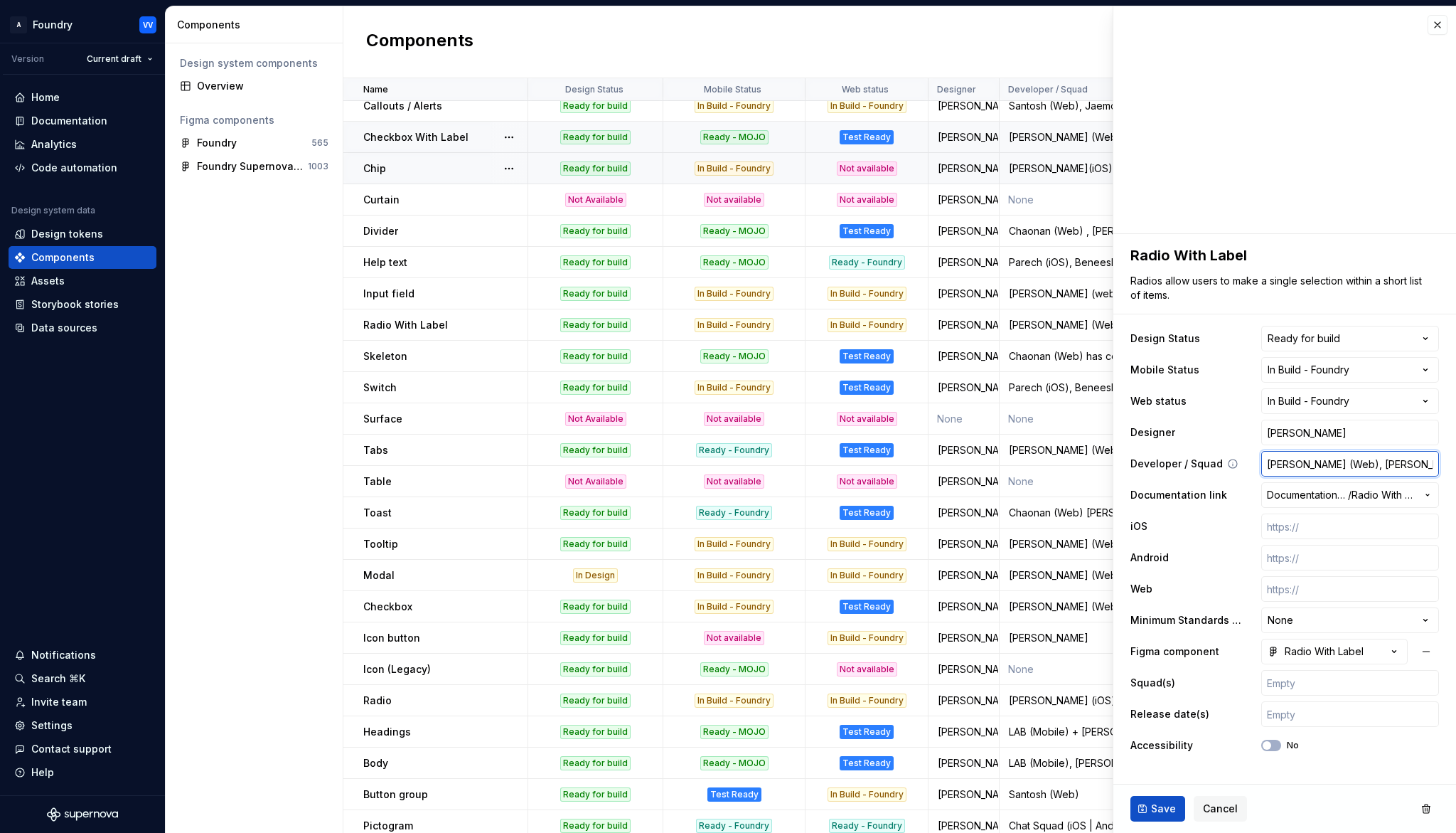
type input "[PERSON_NAME] (Web), [PERSON_NAME](iOS)"
type textarea "*"
type input "[PERSON_NAME] (Web), [PERSON_NAME](iOS),"
type textarea "*"
type input "[PERSON_NAME] (Web), [PERSON_NAME](iOS), K"
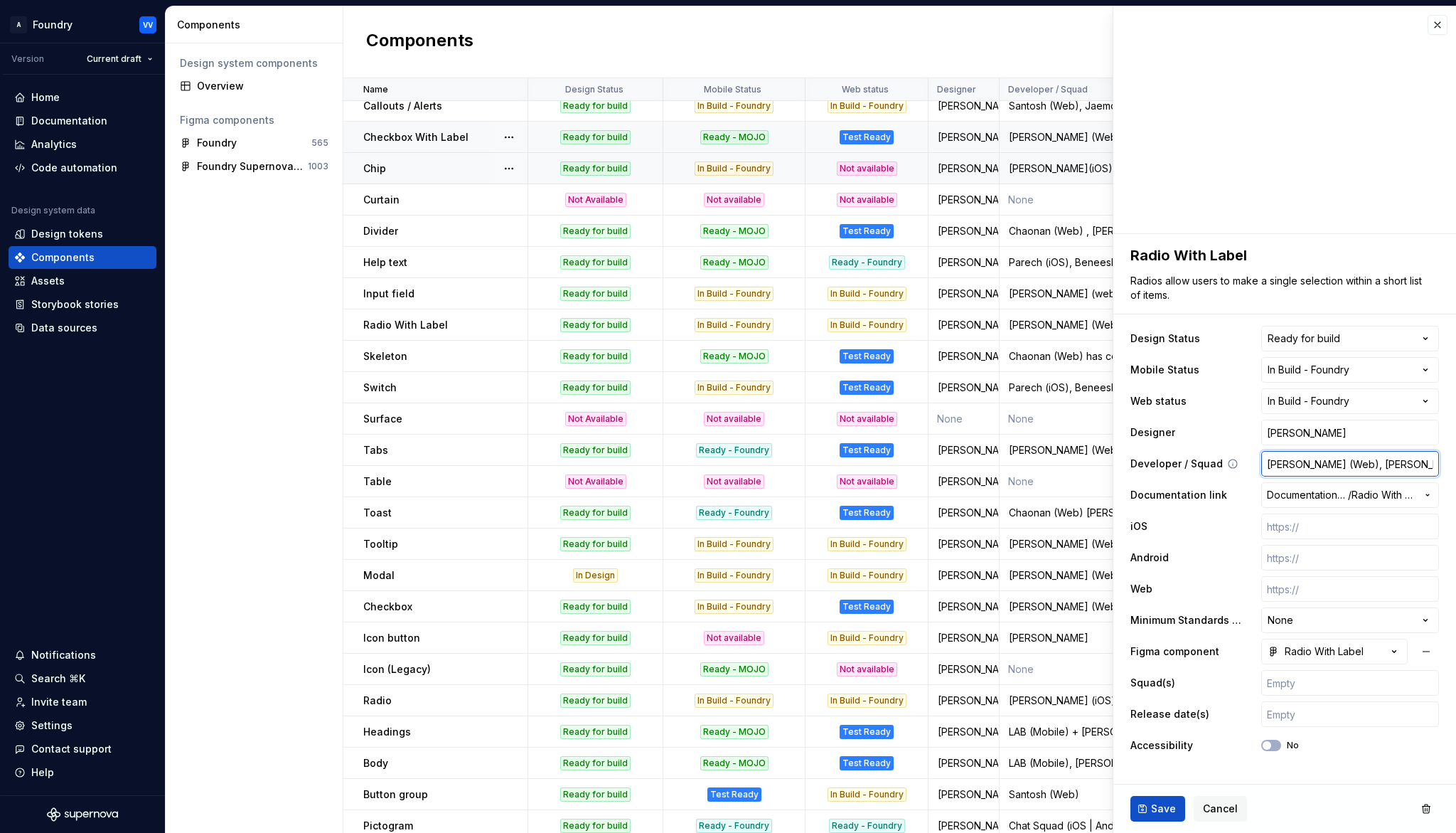
type textarea "*"
type input "[PERSON_NAME] (Web), [PERSON_NAME](iOS), Ka"
type textarea "*"
type input "[PERSON_NAME] (Web), [PERSON_NAME](iOS), [PERSON_NAME]"
type textarea "*"
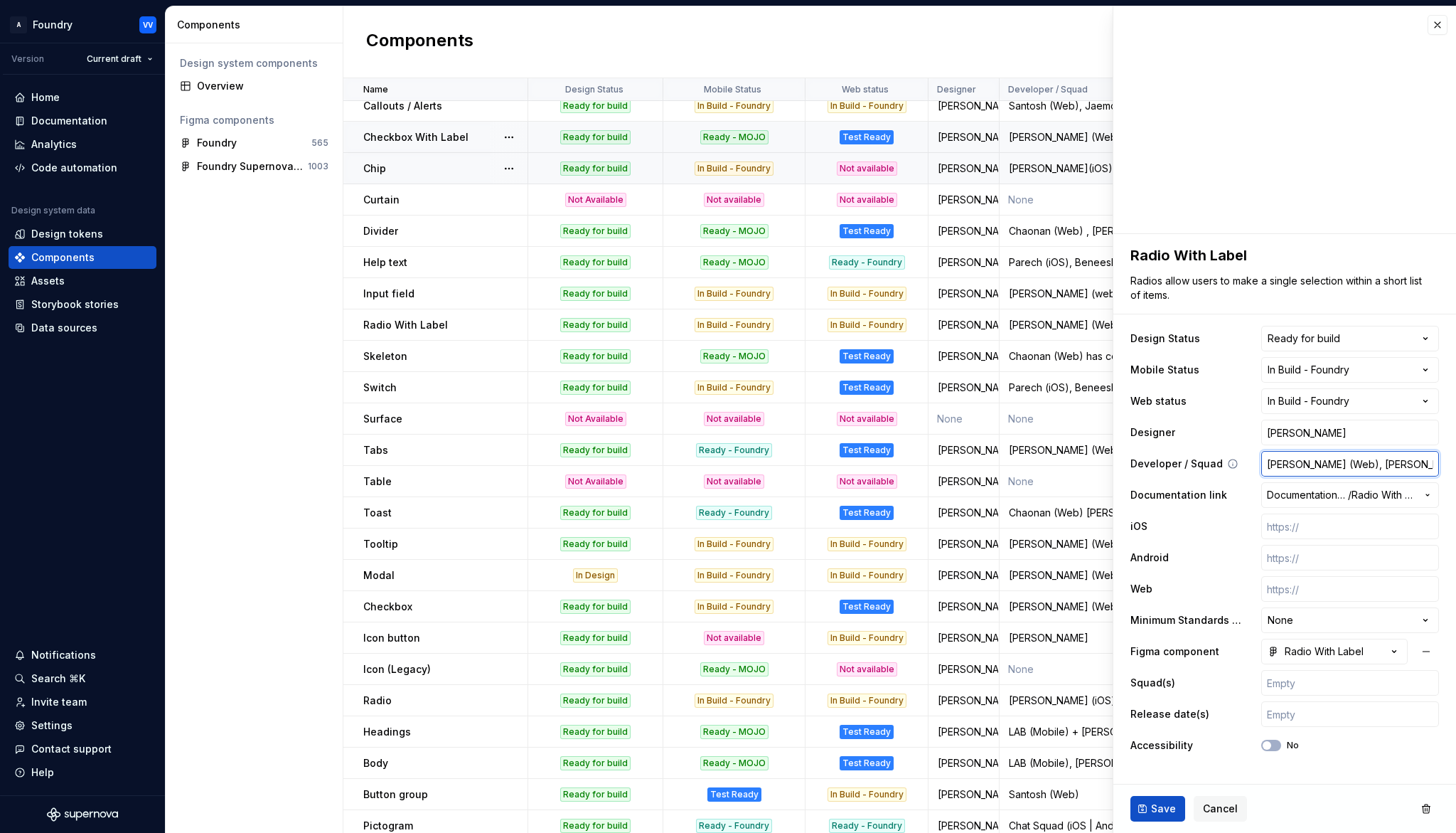
type input "[PERSON_NAME] (Web), [PERSON_NAME](iOS), Kama"
type textarea "*"
type input "[PERSON_NAME] (Web), [PERSON_NAME](iOS), [PERSON_NAME]"
type textarea "*"
type input "[PERSON_NAME] (Web), [PERSON_NAME](iOS), [PERSON_NAME]"
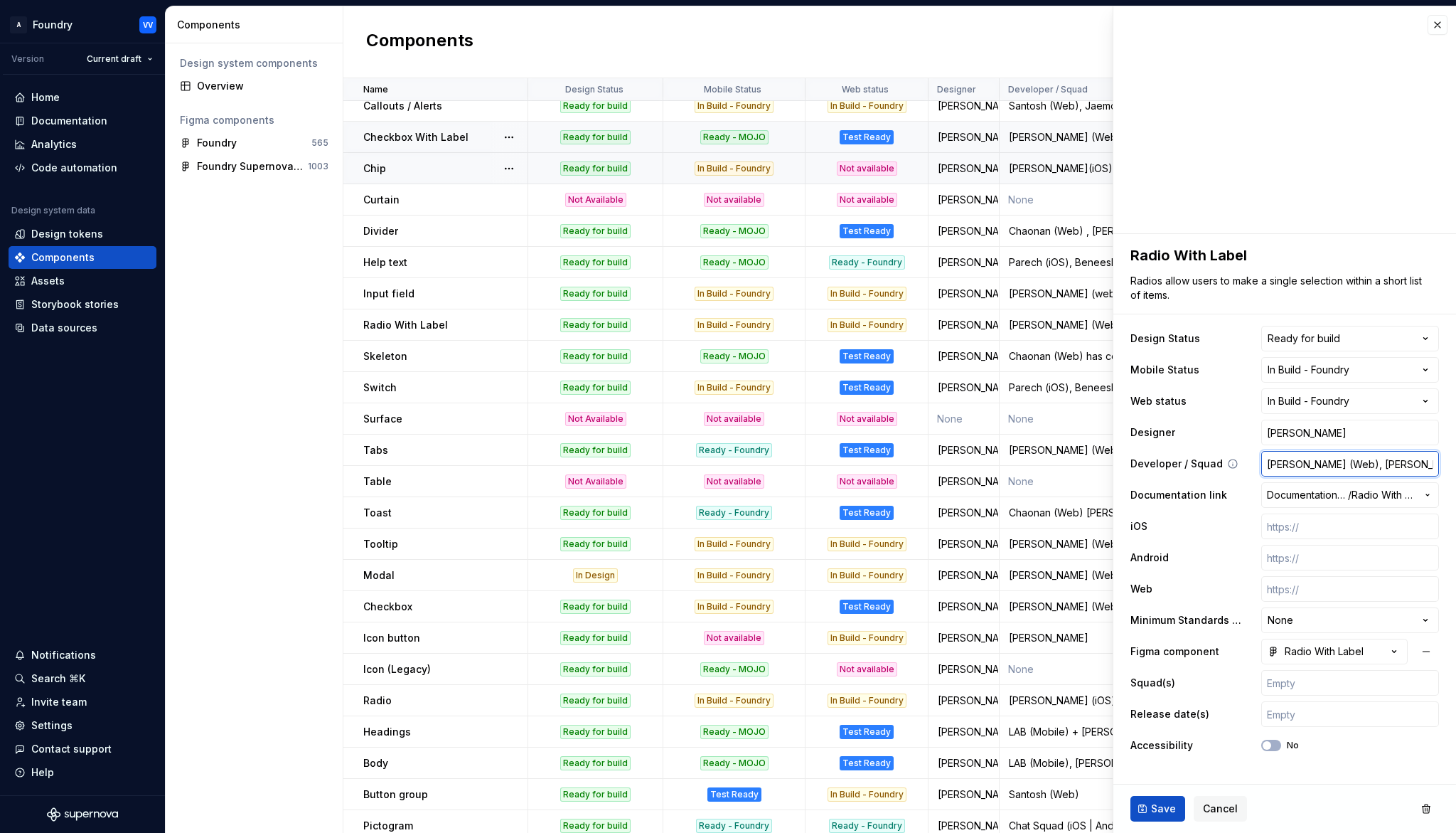
type textarea "*"
type input "[PERSON_NAME] (Web), [PERSON_NAME](iOS), [PERSON_NAME]("
type textarea "*"
type input "[PERSON_NAME] (Web), [PERSON_NAME](iOS), [PERSON_NAME](A"
type textarea "*"
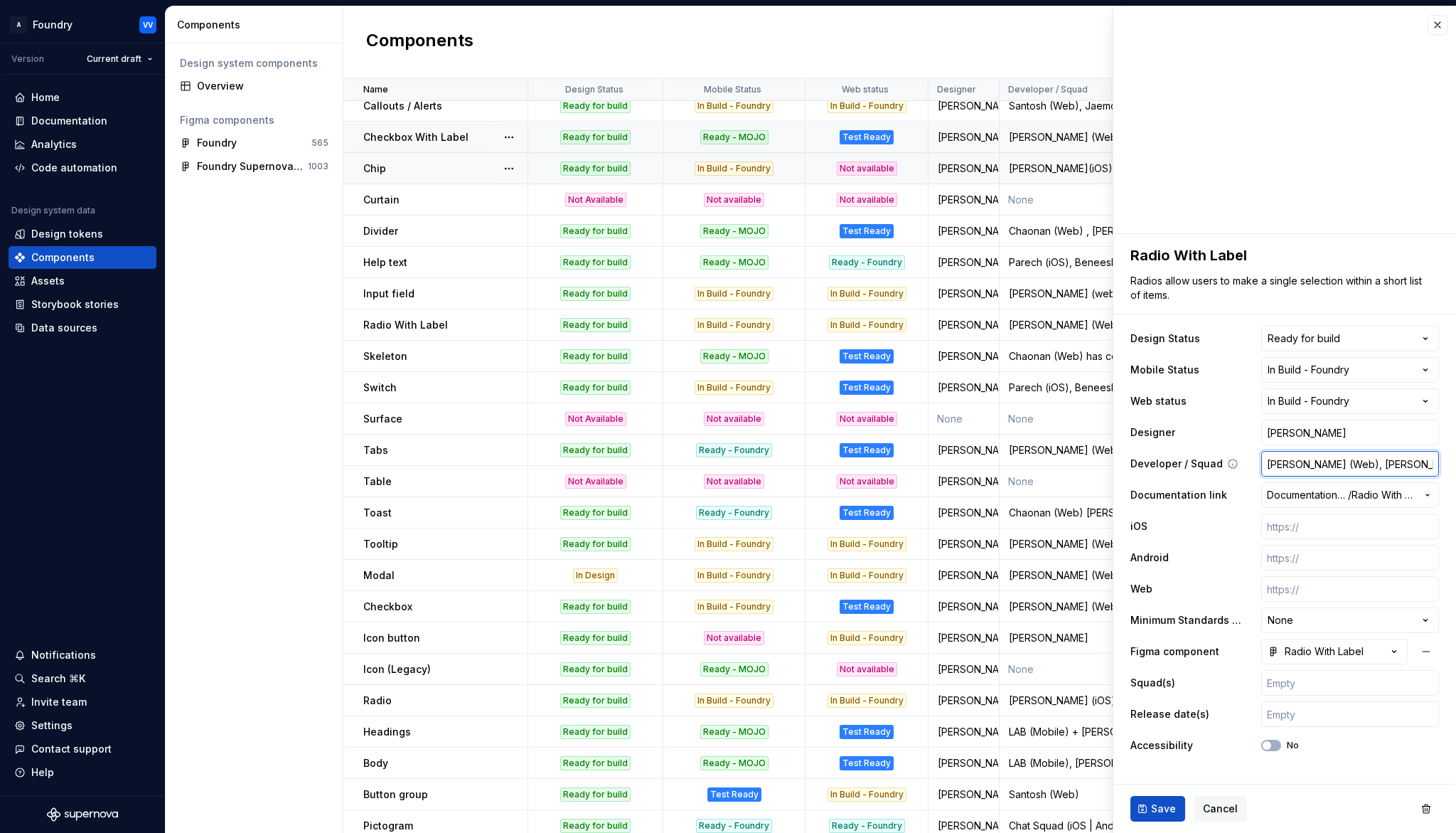
type input "[PERSON_NAME] (Web), [PERSON_NAME](iOS), [PERSON_NAME](An"
type textarea "*"
type input "[PERSON_NAME] (Web), [PERSON_NAME](iOS), [PERSON_NAME](And"
type textarea "*"
type input "[PERSON_NAME] (Web), [PERSON_NAME](iOS), [PERSON_NAME](Andr"
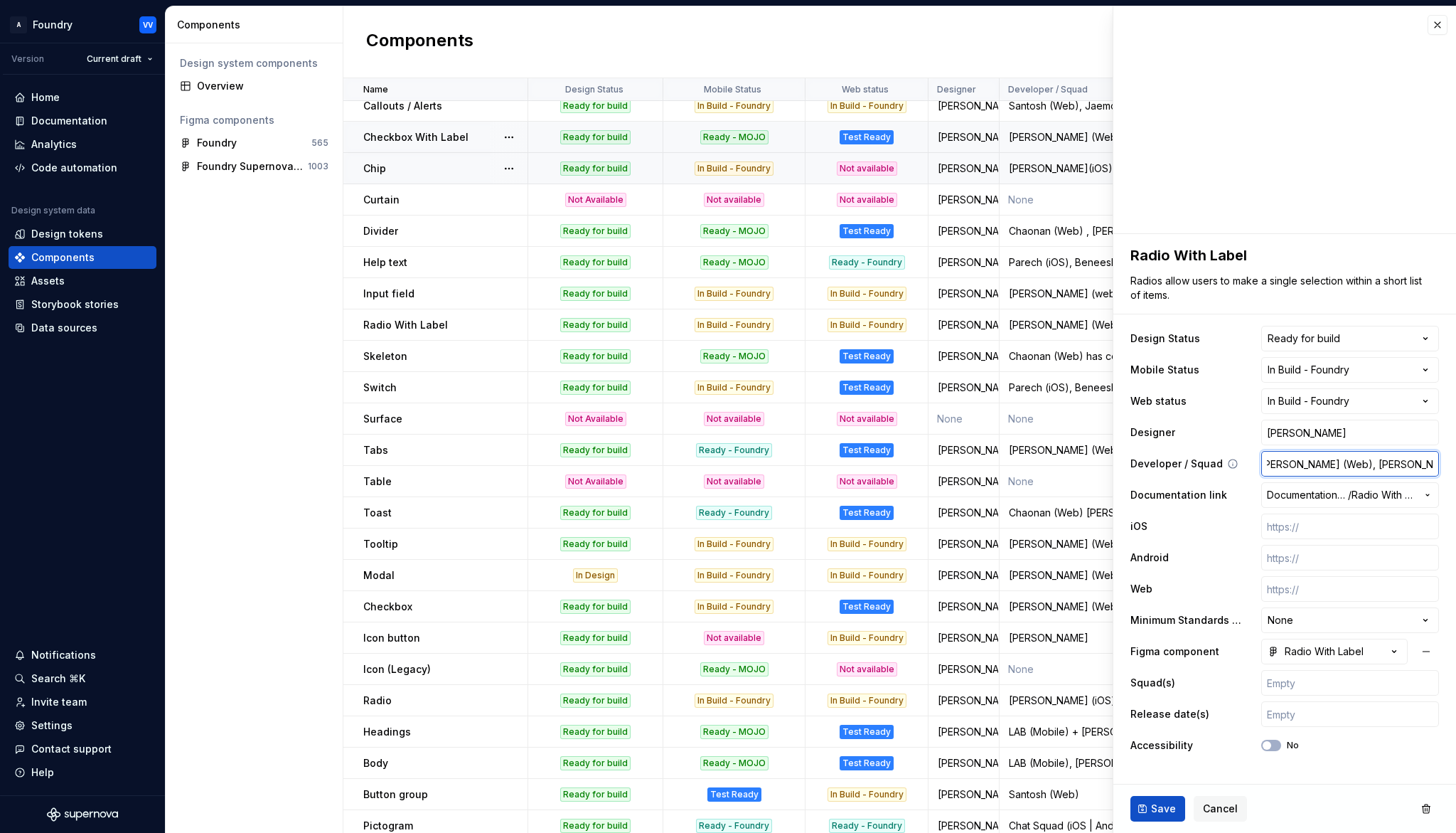
type textarea "*"
type input "[PERSON_NAME] (Web), [PERSON_NAME](iOS), [PERSON_NAME](Andro"
type textarea "*"
type input "[PERSON_NAME] (Web), [PERSON_NAME](iOS), [PERSON_NAME](Android"
type textarea "*"
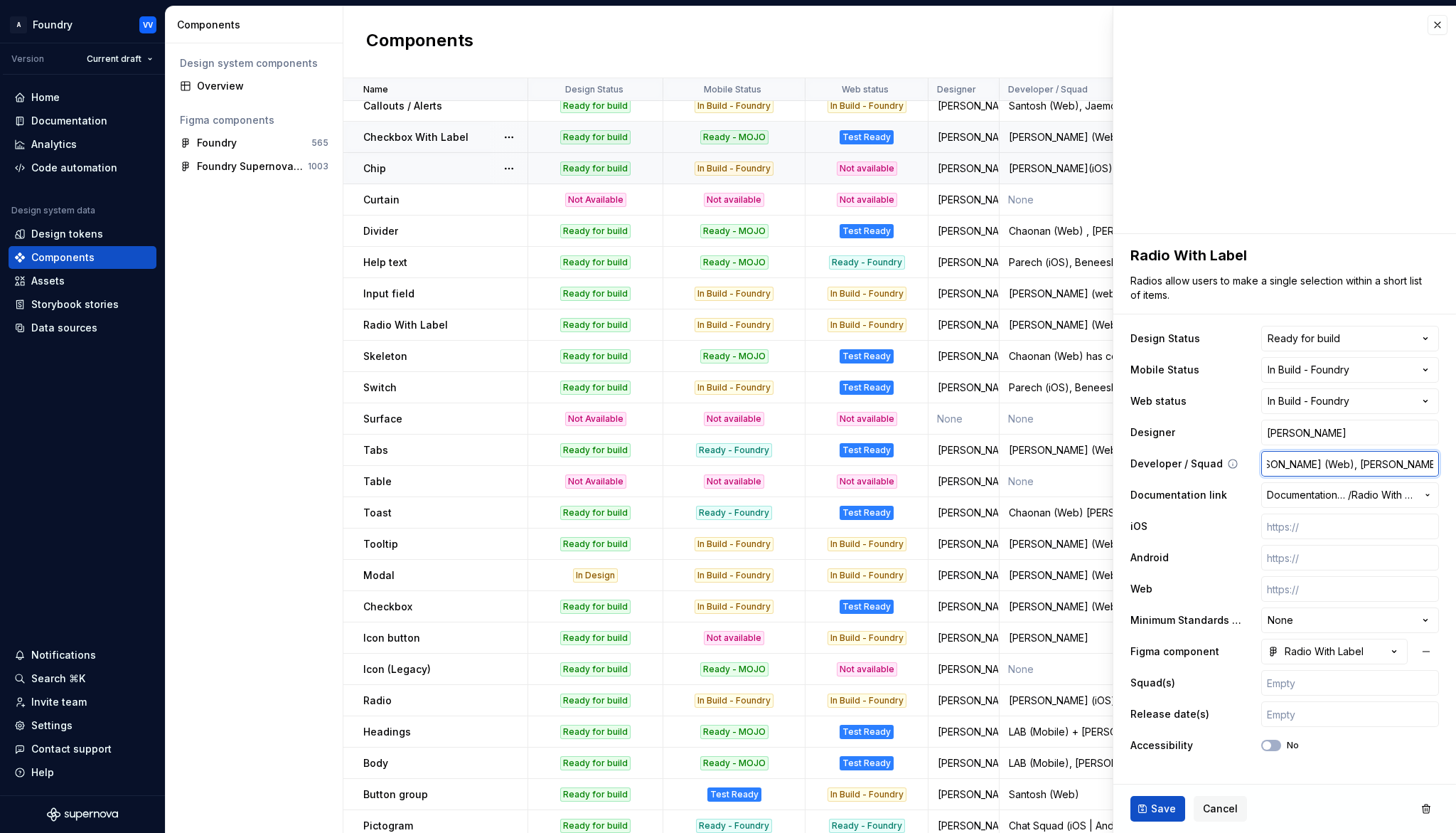
scroll to position [0, 29]
type input "[PERSON_NAME] (Web), [PERSON_NAME](iOS), [PERSON_NAME](Android)"
click at [1154, 772] on span "Save" at bounding box center [1164, 808] width 25 height 14
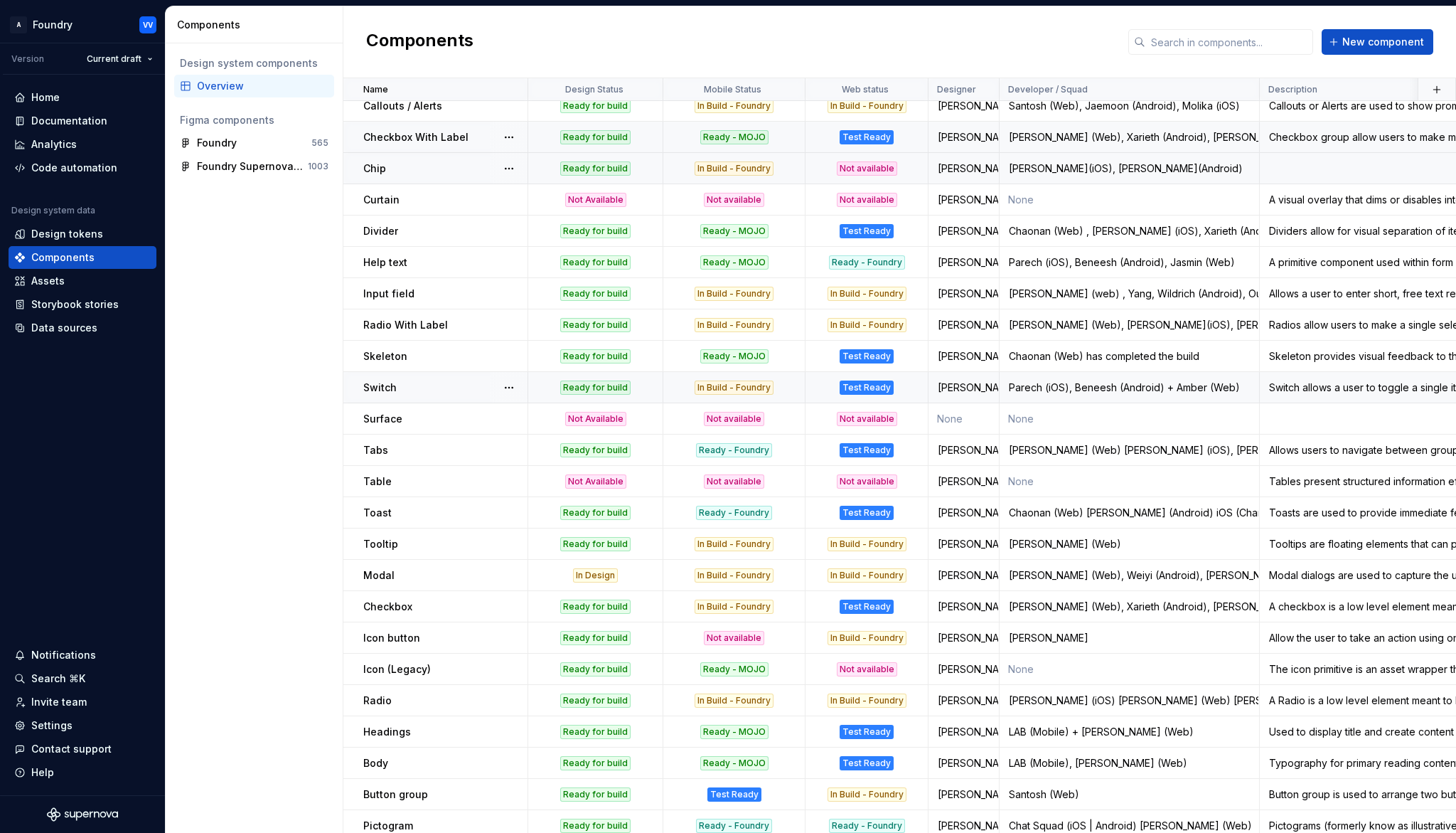
click at [739, 390] on div "In Build - Foundry" at bounding box center [733, 387] width 79 height 14
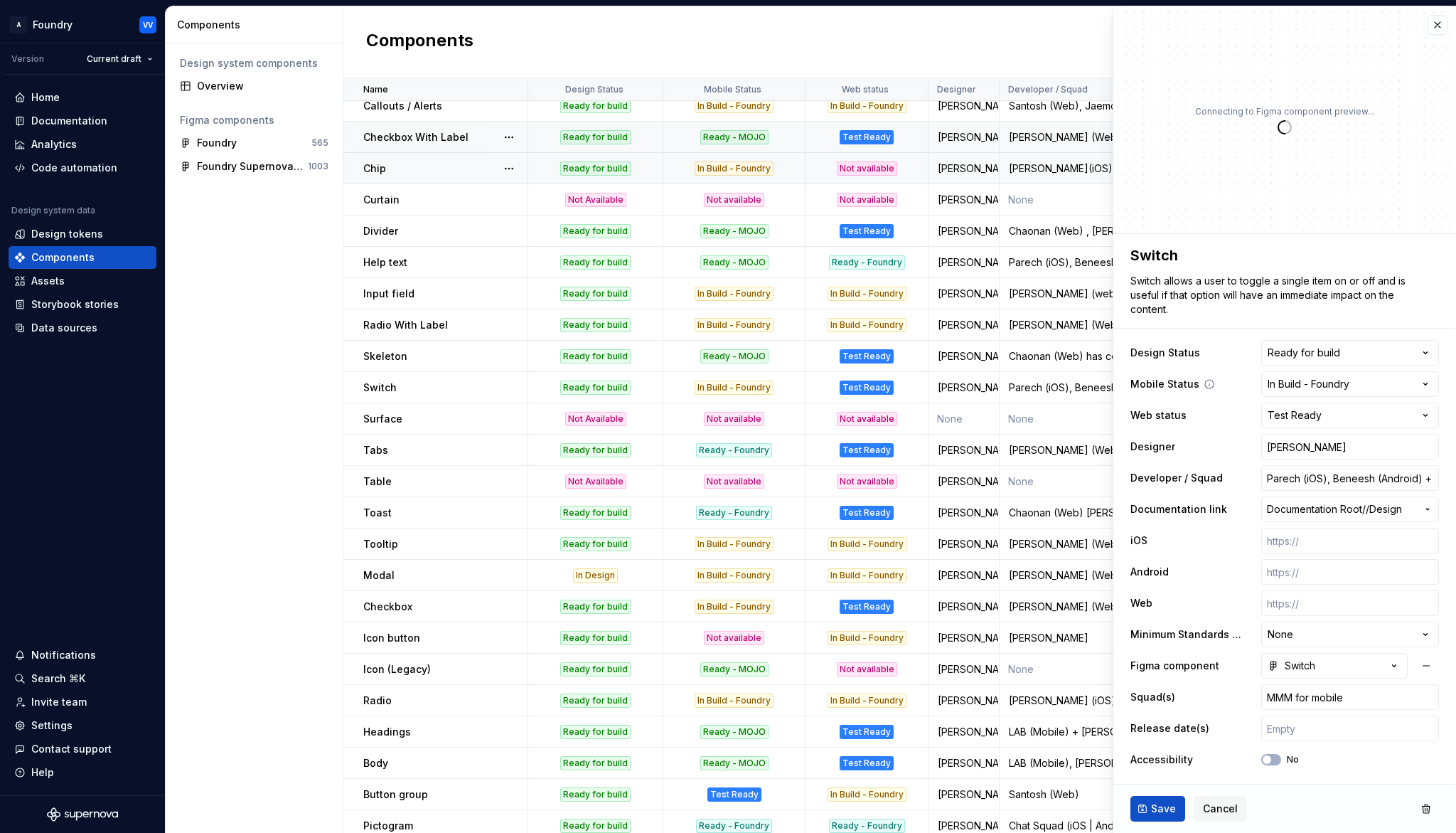
type textarea "*"
click at [1429, 384] on html "A Foundry VV Version Current draft Home Documentation Analytics Code automation…" at bounding box center [728, 416] width 1456 height 833
select select "**********"
click at [1157, 772] on span "Save" at bounding box center [1164, 808] width 25 height 14
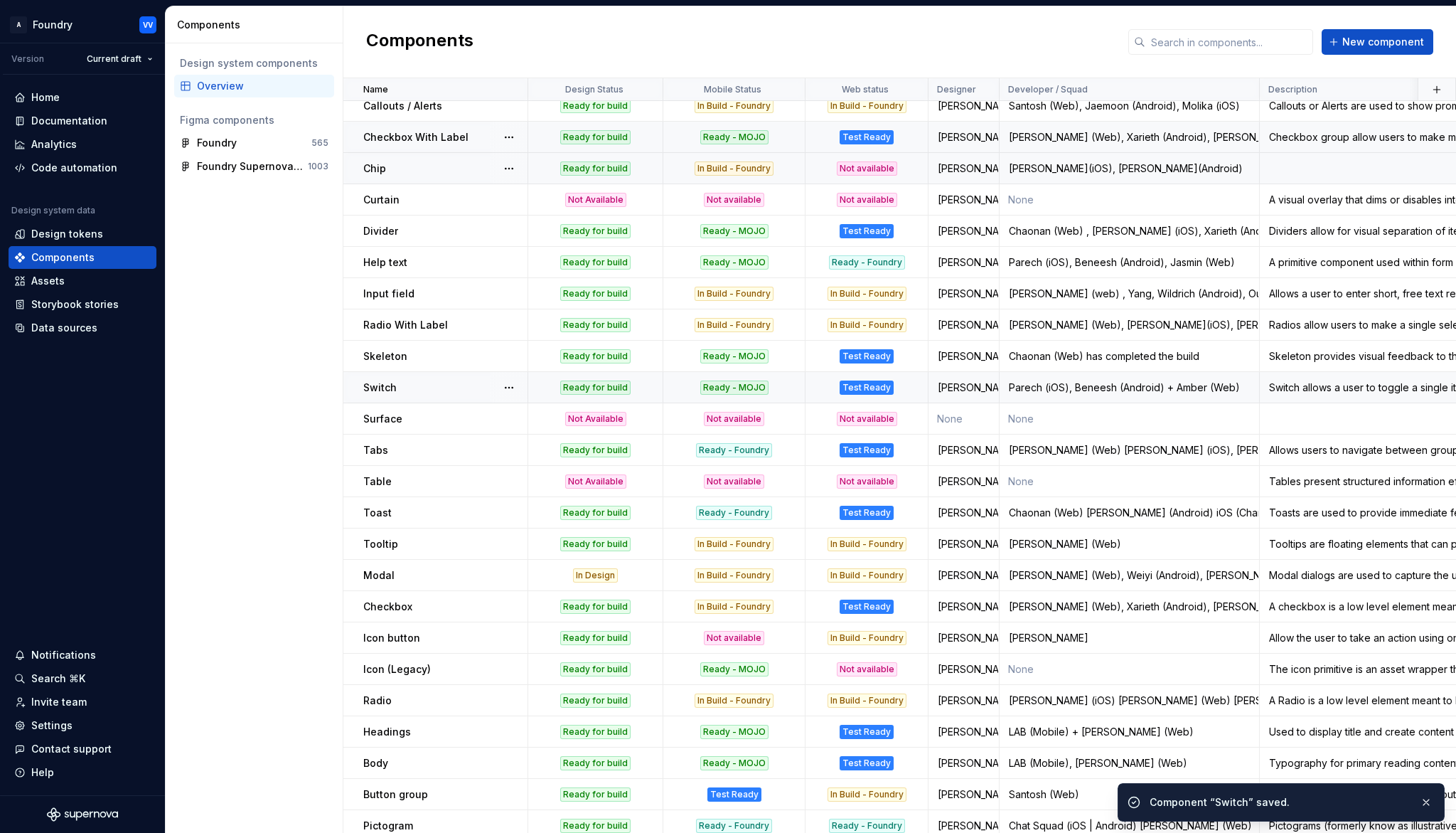
click at [797, 389] on div "Ready - MOJO" at bounding box center [734, 387] width 140 height 14
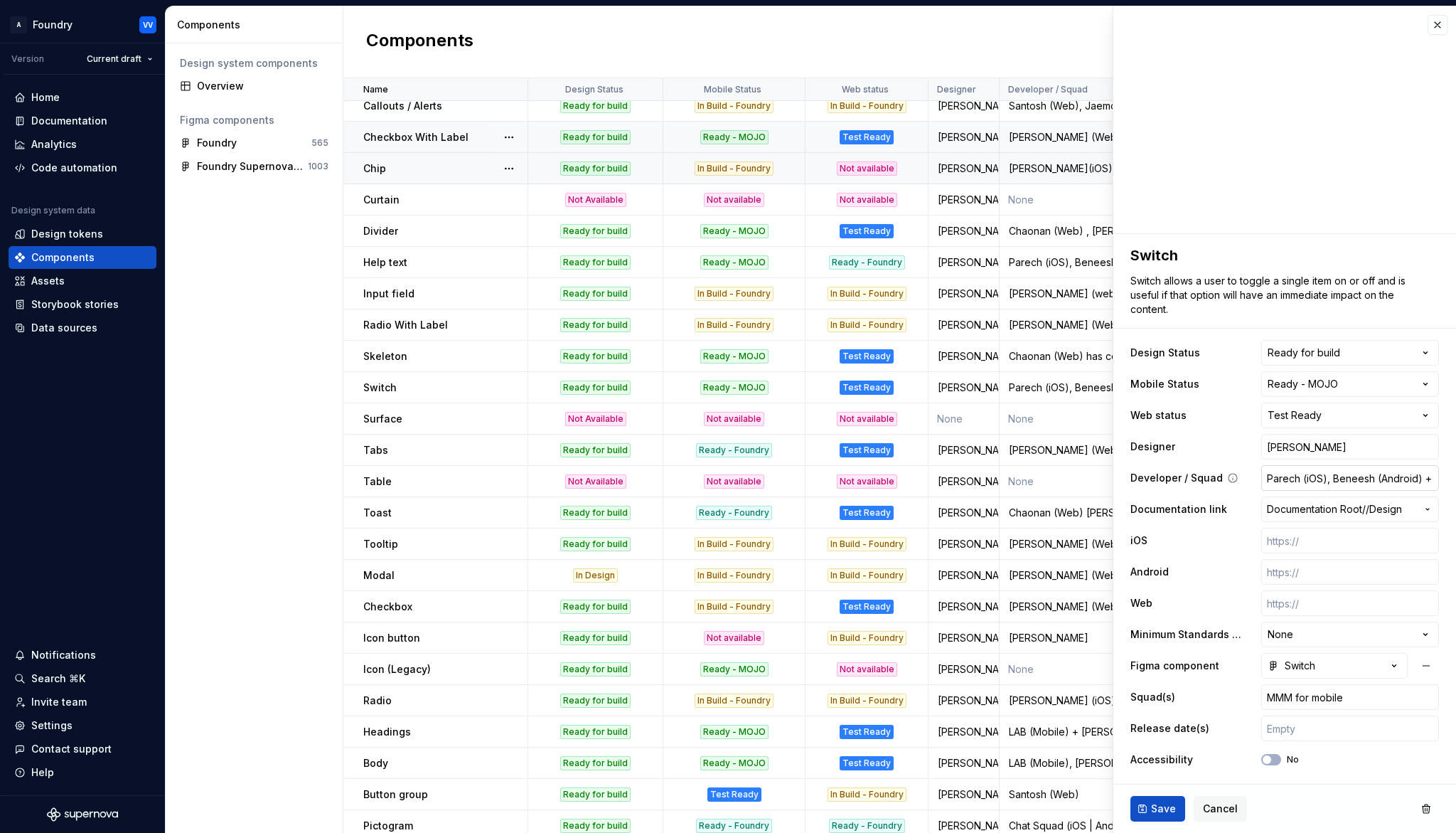
click at [1370, 477] on input "Parech (iOS), Beneesh (Android) + Amber (Web)" at bounding box center [1350, 478] width 178 height 26
click at [1411, 481] on input "Parech (iOS), Beneesh (Android) + Amber (Web)" at bounding box center [1350, 478] width 178 height 26
type textarea "*"
type input "Parech(iOS), Beneesh (Android) + Amber (Web)"
type textarea "*"
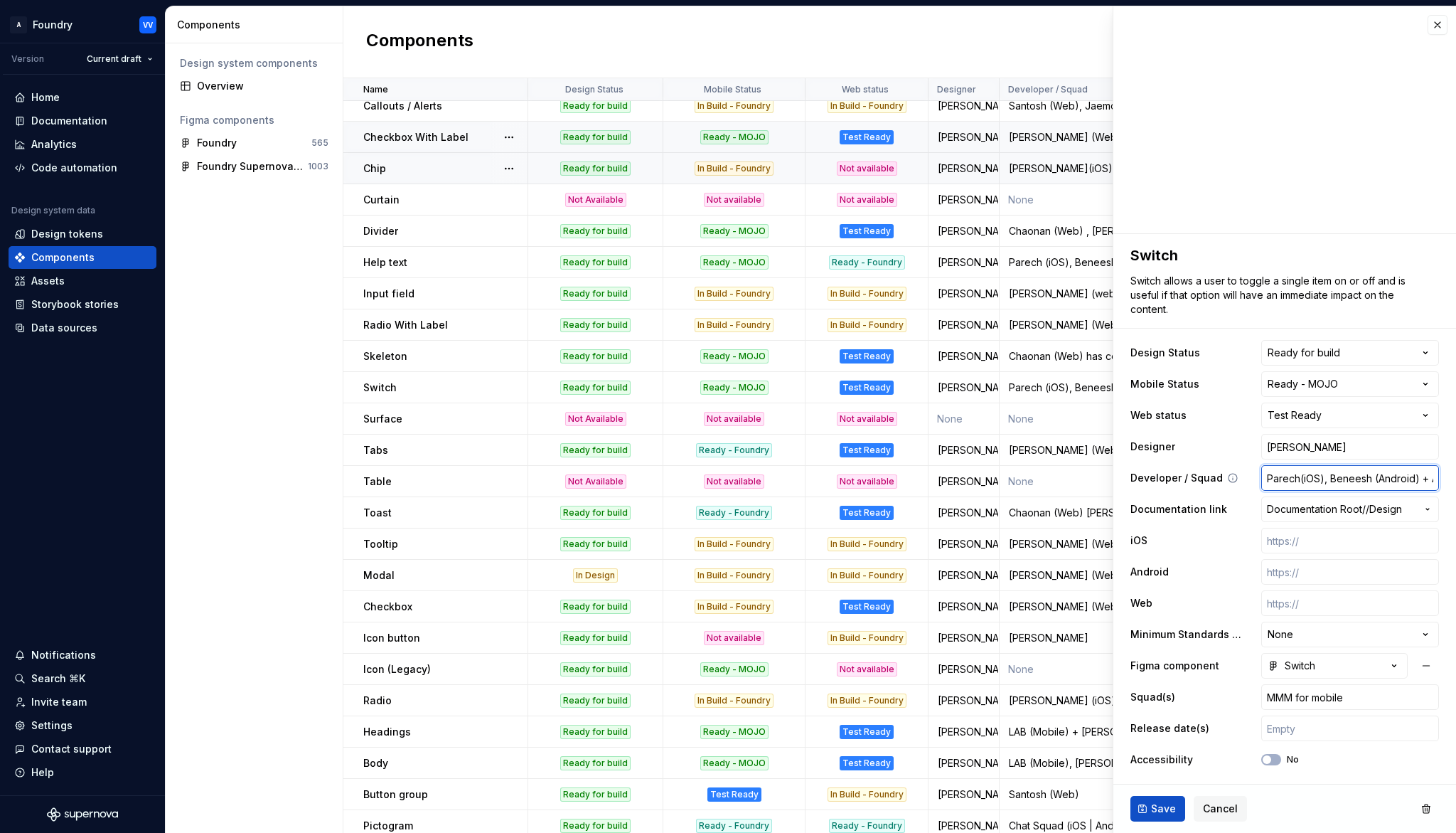
type input "Parech(iOS), Beneesh(Android) + Amber (Web)"
type textarea "*"
type input "Parech(iOS), Beneesh(Android) +Amber (Web)"
type textarea "*"
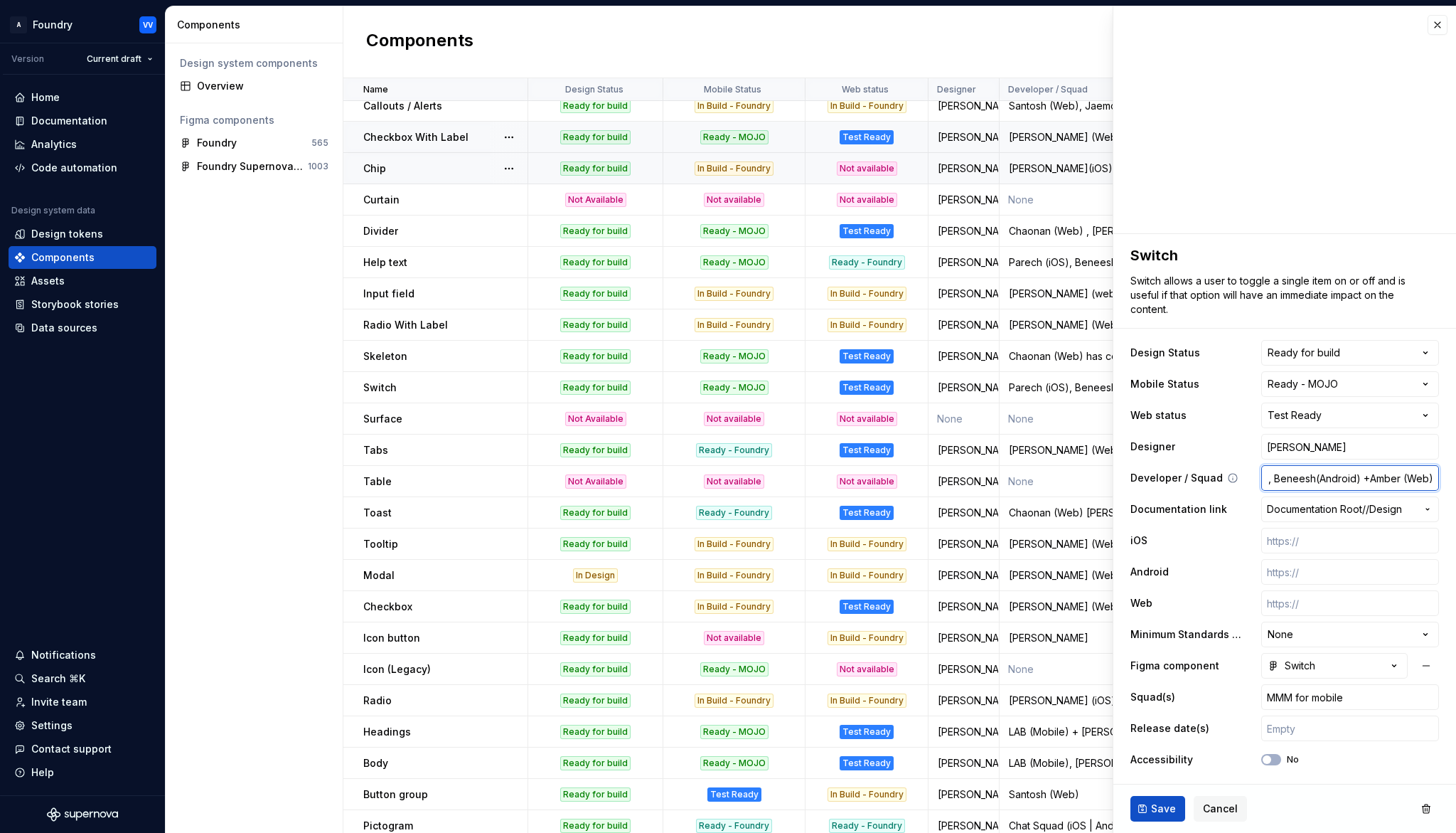
type input "Parech(iOS), Beneesh(Android) Amber (Web)"
type textarea "*"
type input "Parech(iOS), Beneesh(Android)Amber (Web)"
type textarea "*"
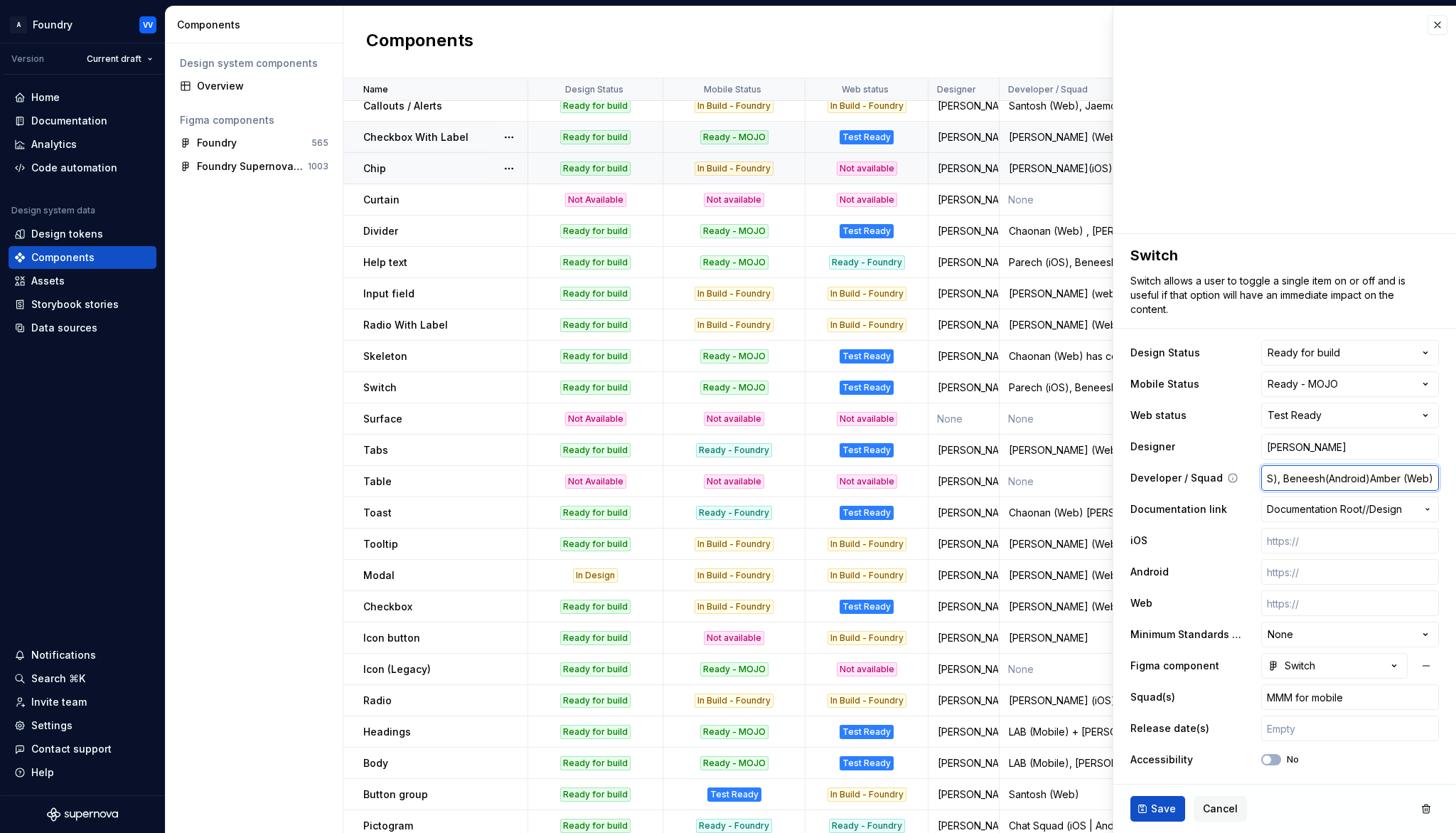
type input "Parech(iOS), Beneesh(Android),Amber (Web)"
type textarea "*"
type input "Parech(iOS), Beneesh(Android), Amber (Web)"
drag, startPoint x: 1409, startPoint y: 475, endPoint x: 1443, endPoint y: 492, distance: 38.0
click at [1409, 475] on input "Parech(iOS), Beneesh(Android), Amber (Web)" at bounding box center [1350, 478] width 178 height 26
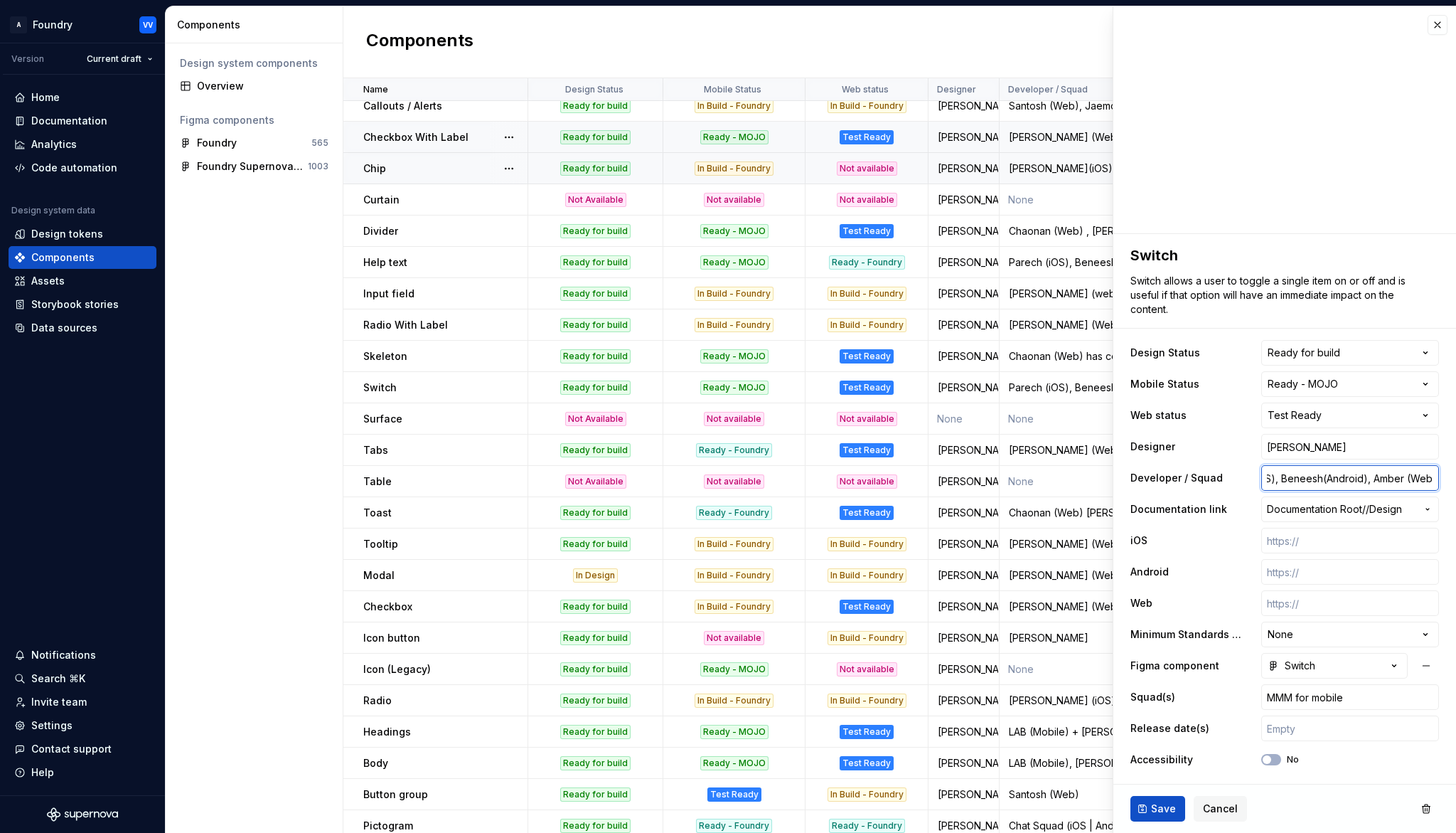
type textarea "*"
type input "Parech(iOS), Beneesh(Android), Amber(Web)"
click at [1157, 772] on span "Save" at bounding box center [1164, 808] width 25 height 14
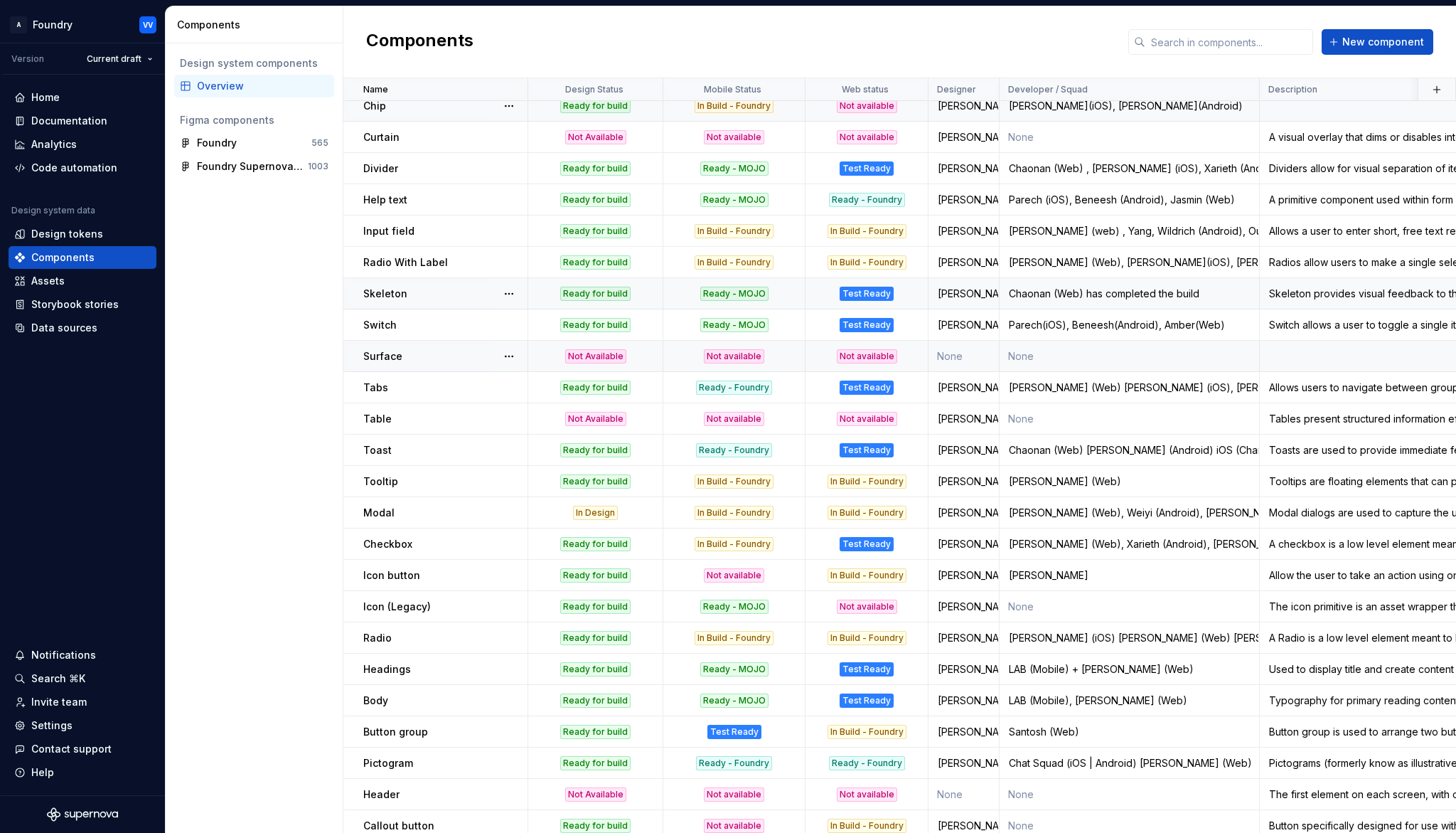
scroll to position [204, 0]
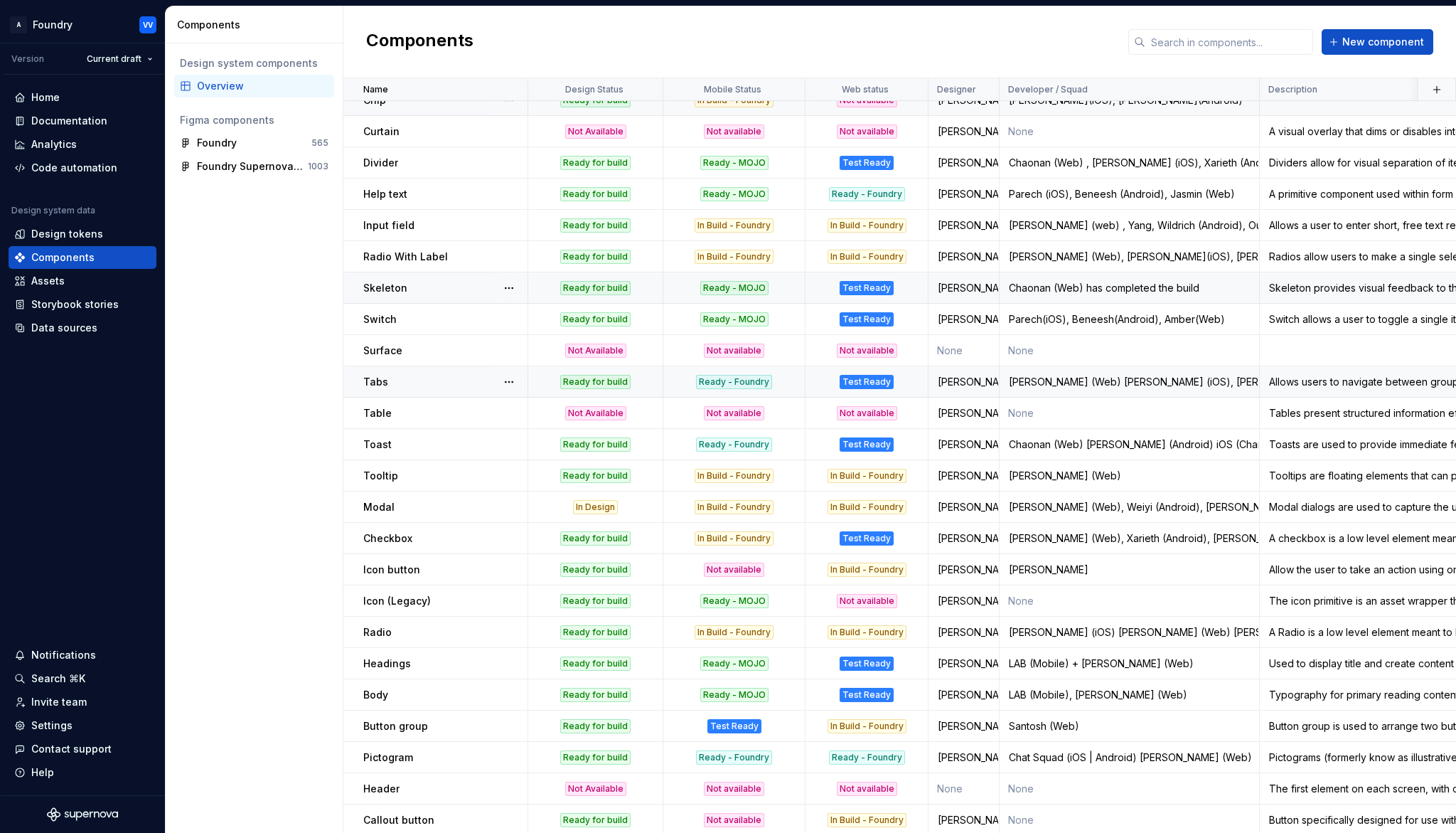
click at [740, 380] on div "Ready - Foundry" at bounding box center [734, 382] width 76 height 14
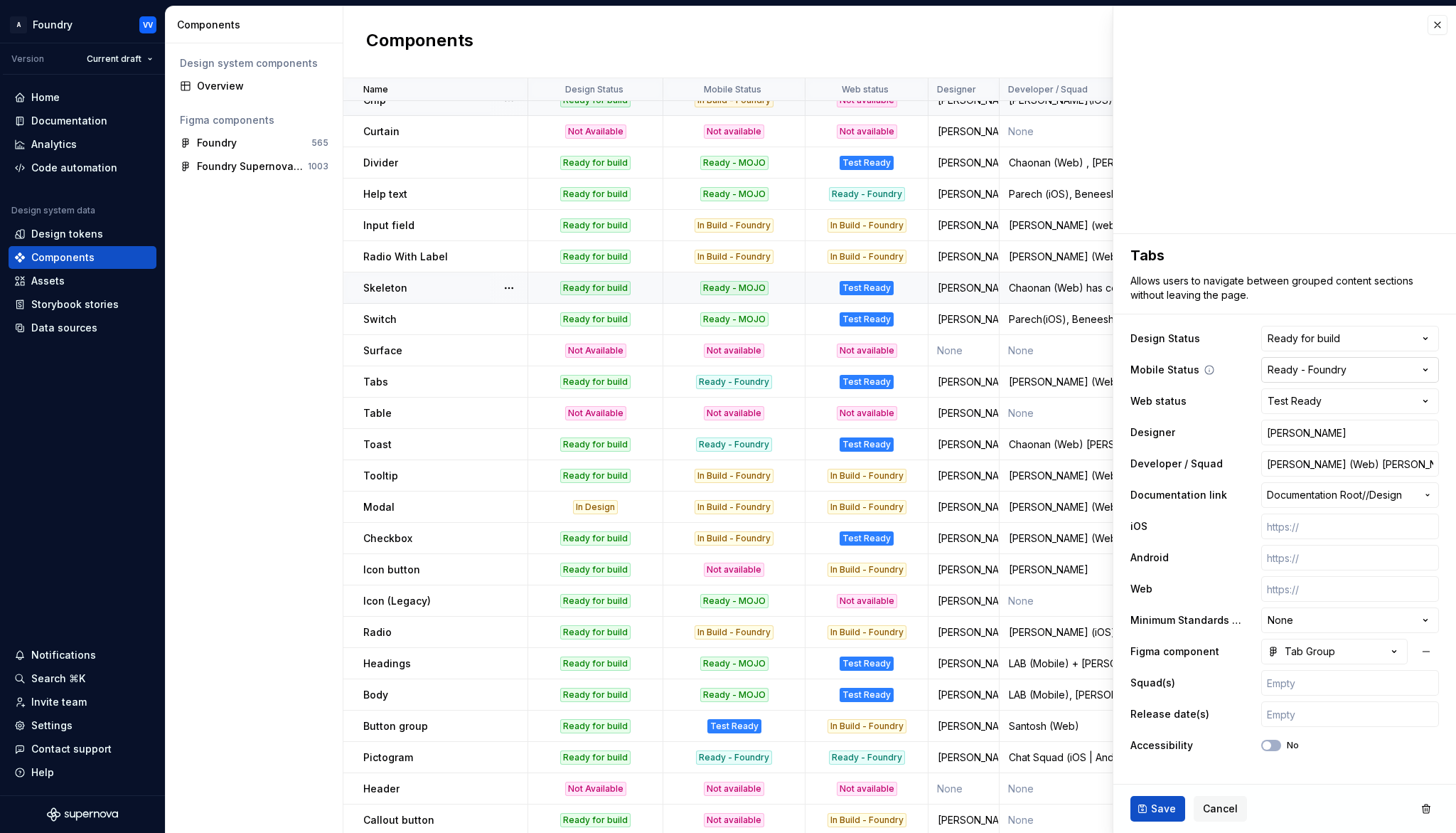
click at [1428, 369] on html "A Foundry VV Version Current draft Home Documentation Analytics Code automation…" at bounding box center [728, 416] width 1456 height 833
type textarea "*"
select select "**********"
drag, startPoint x: 1164, startPoint y: 806, endPoint x: 1159, endPoint y: 789, distance: 17.7
click at [1164, 772] on span "Save" at bounding box center [1164, 808] width 25 height 14
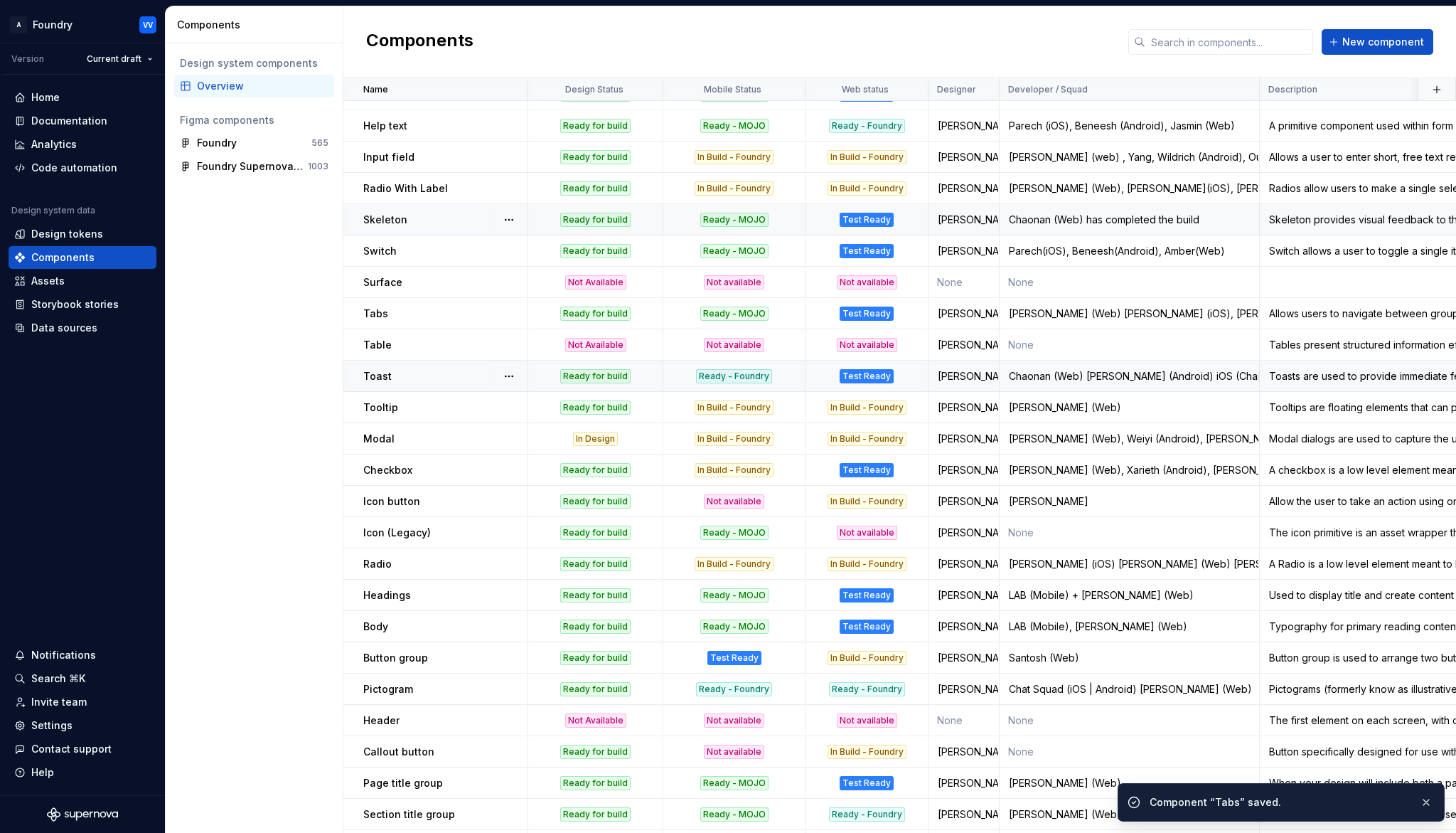
scroll to position [278, 0]
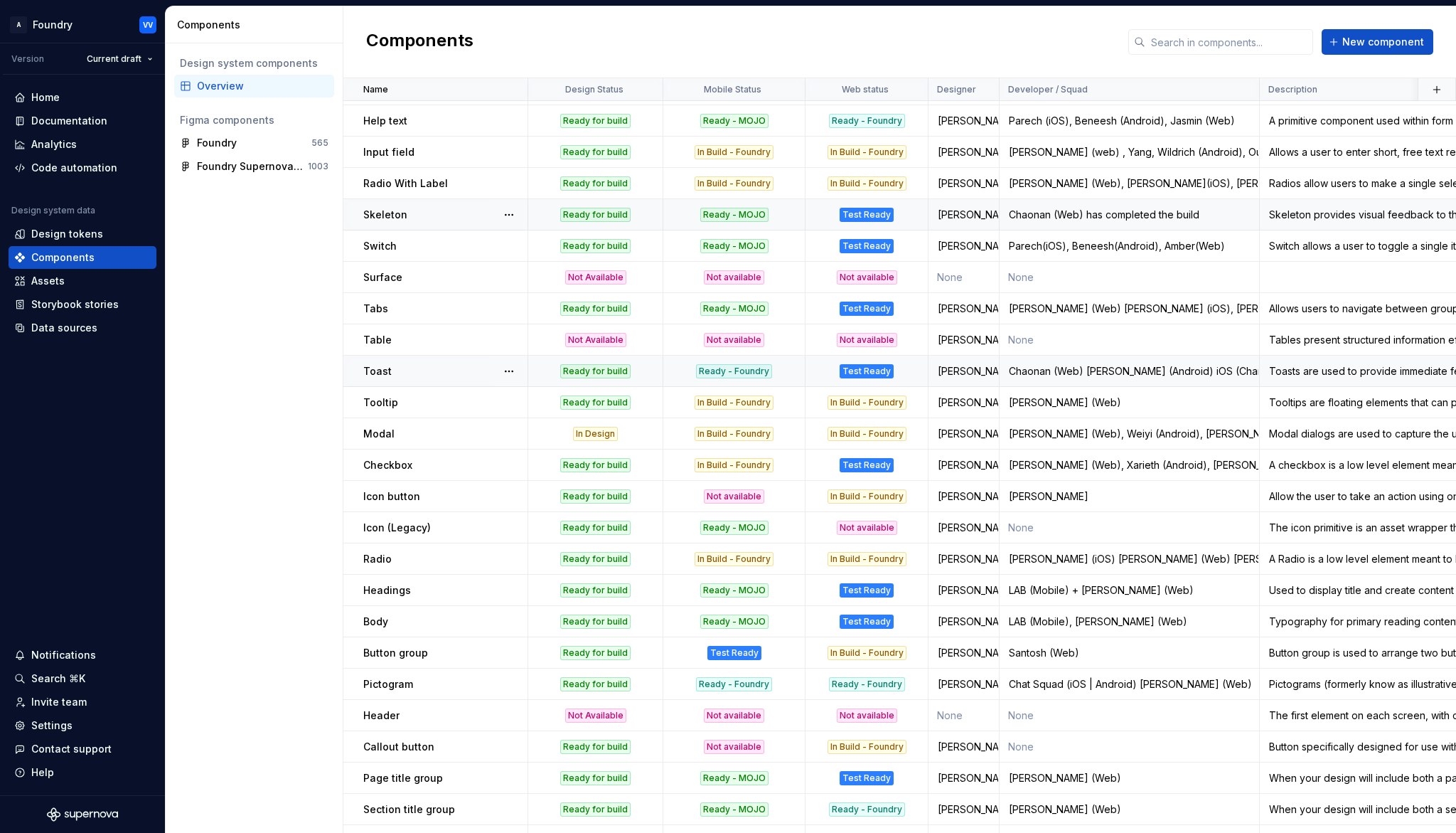
click at [765, 373] on div "Ready - Foundry" at bounding box center [734, 371] width 76 height 14
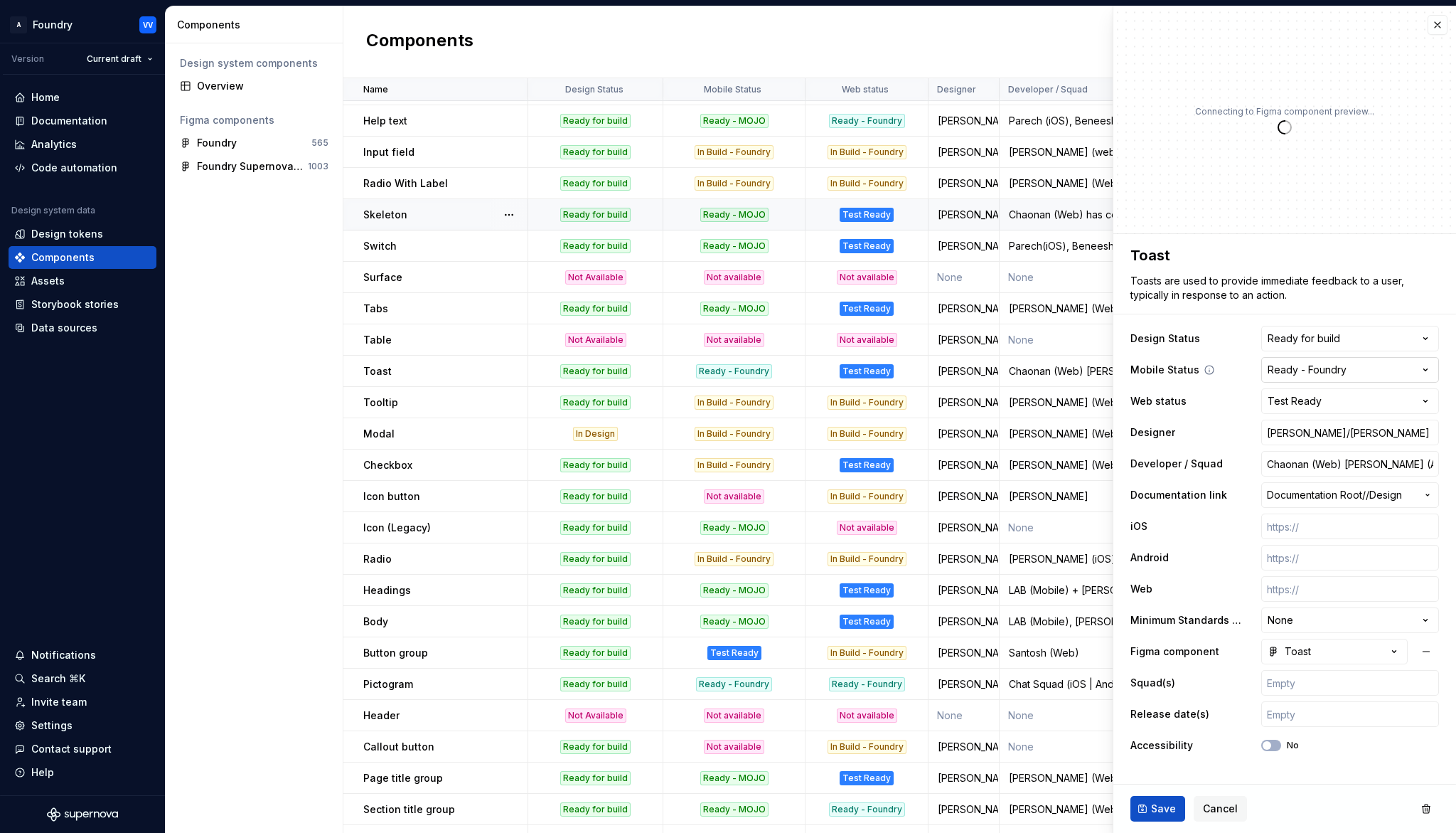
type textarea "*"
click at [1433, 371] on html "A Foundry VV Version Current draft Home Documentation Analytics Code automation…" at bounding box center [728, 416] width 1456 height 833
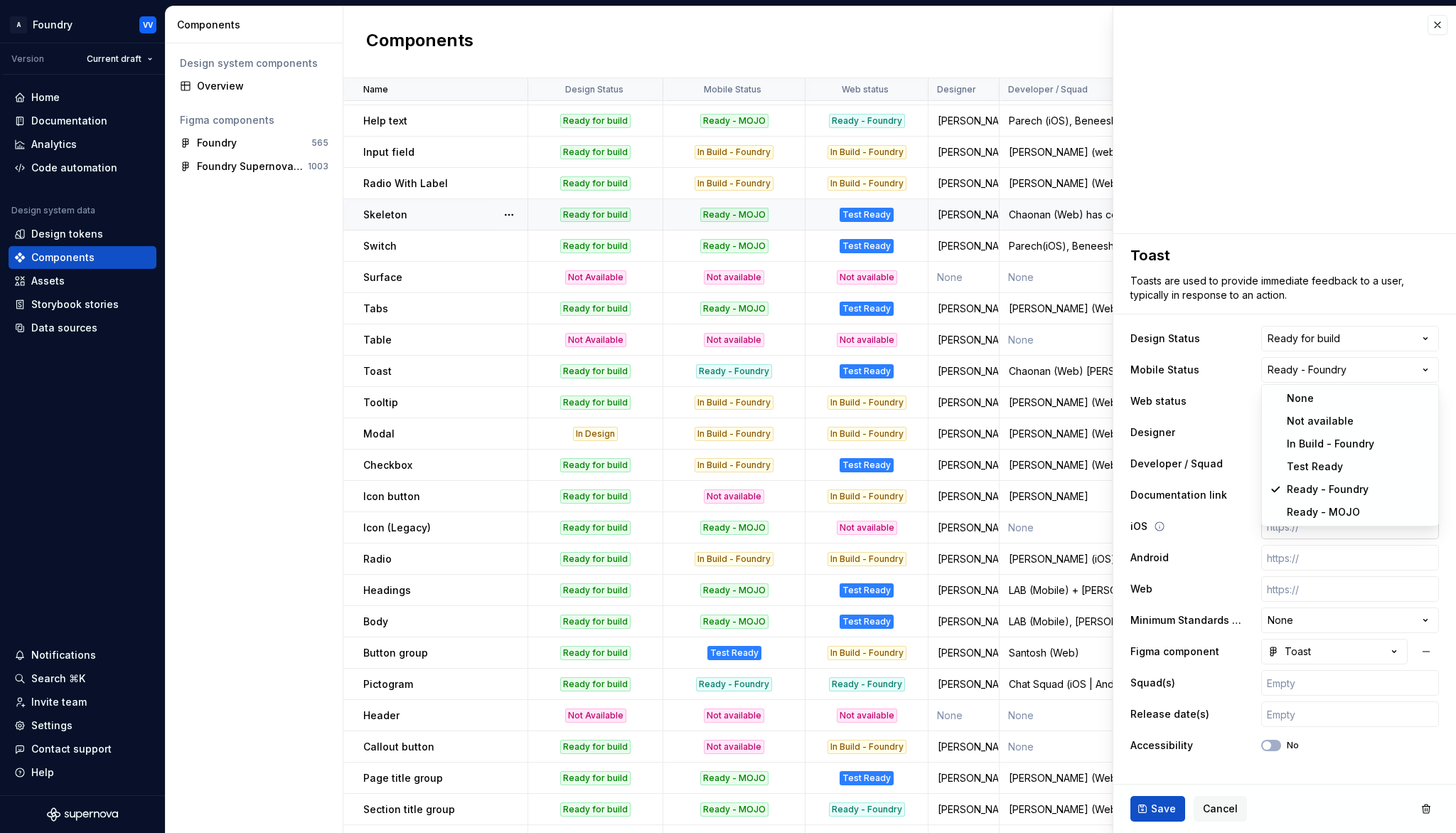
select select "**********"
click at [1160, 772] on span "Save" at bounding box center [1164, 808] width 25 height 14
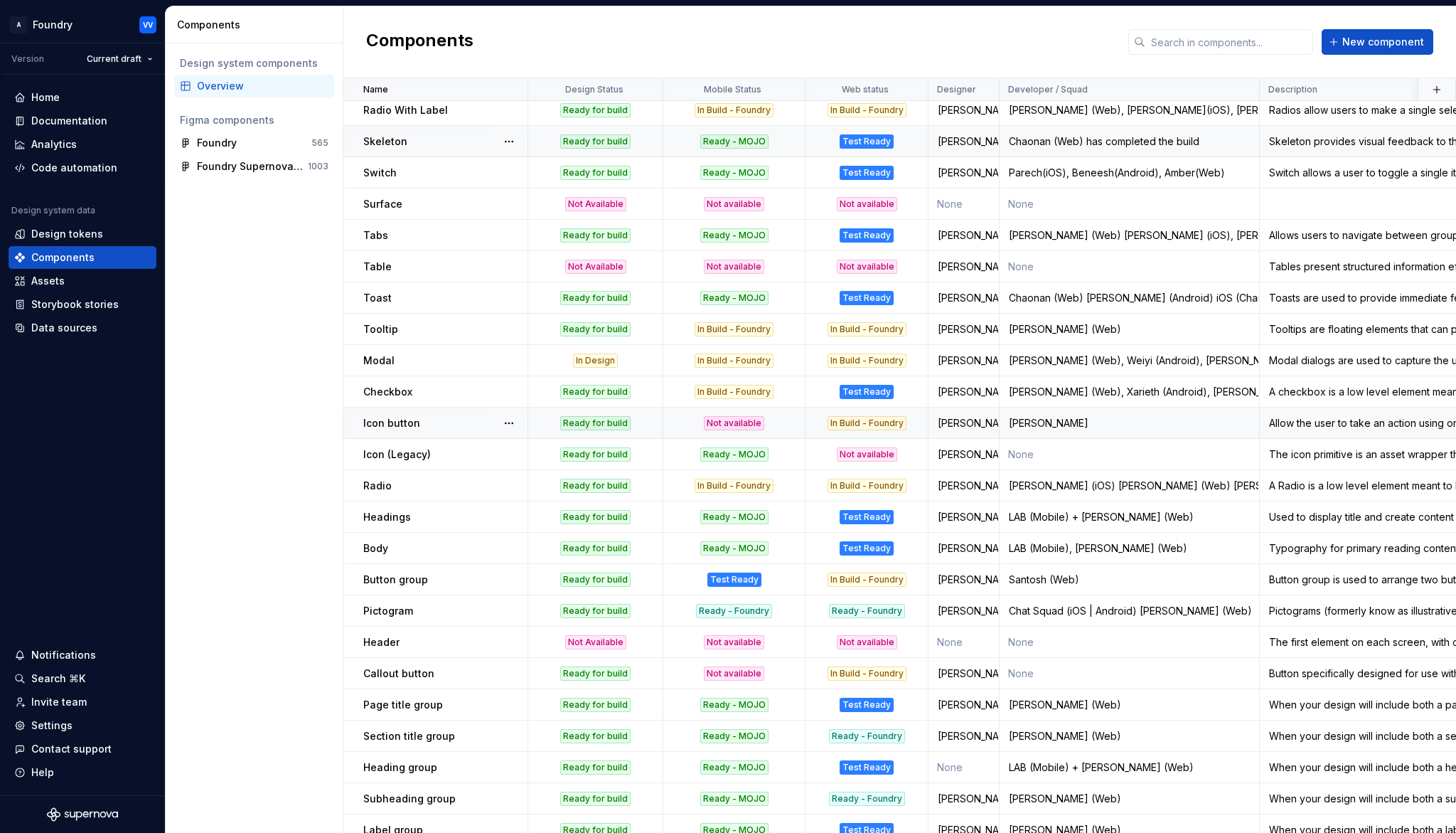
scroll to position [352, 0]
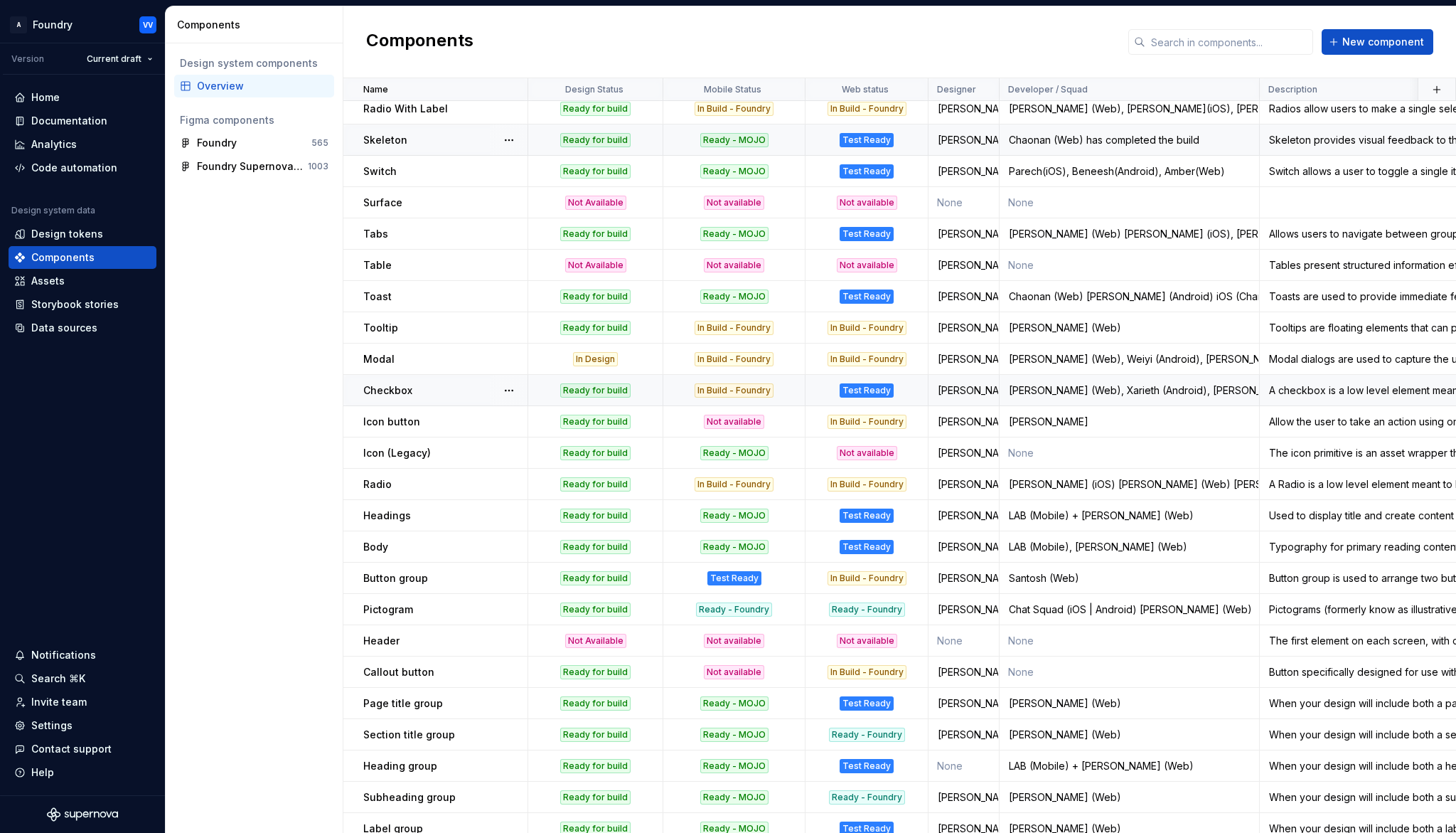
click at [754, 391] on div "In Build - Foundry" at bounding box center [733, 390] width 79 height 14
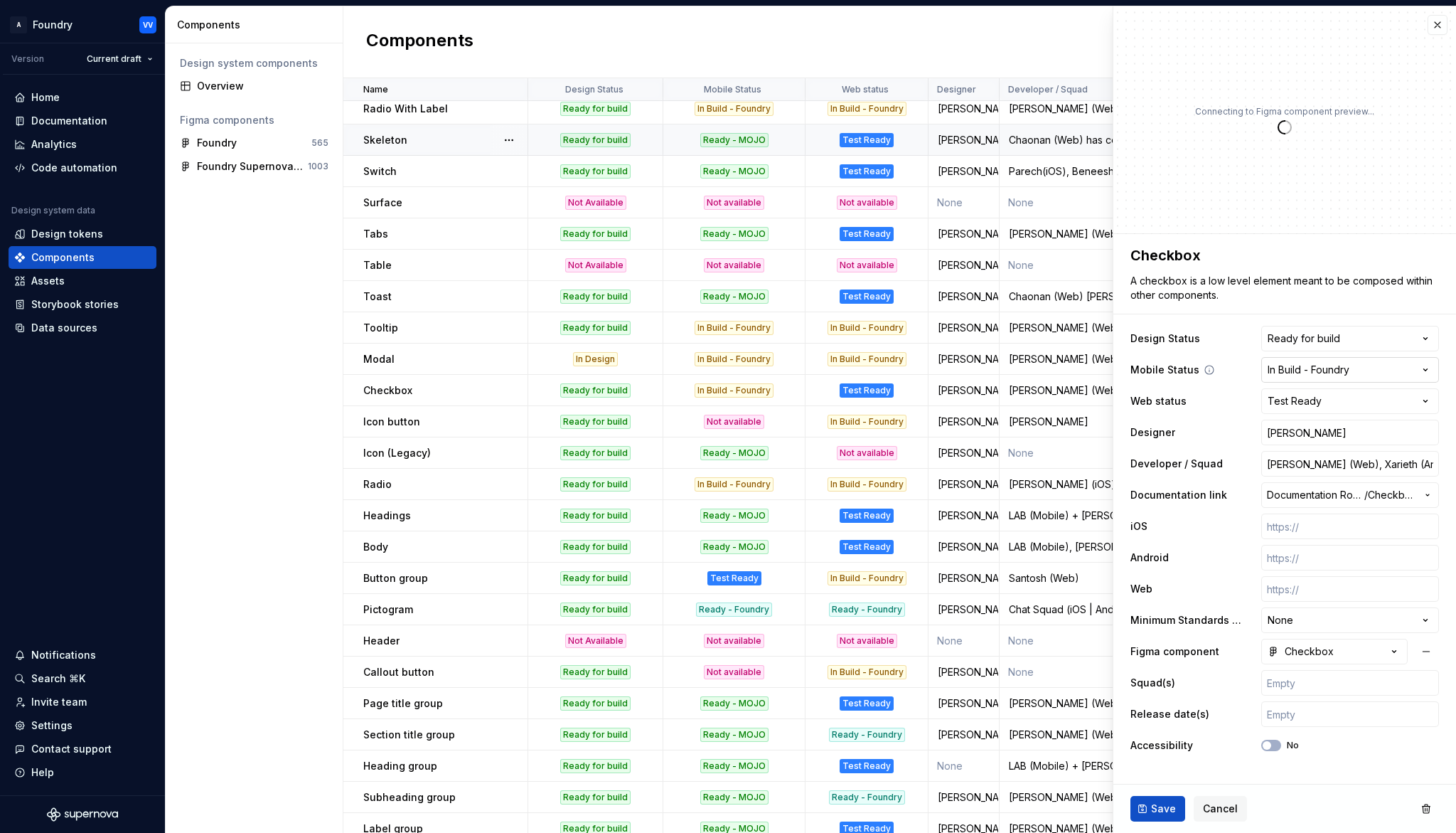
type textarea "*"
click at [1429, 367] on html "A Foundry VV Version Current draft Home Documentation Analytics Code automation…" at bounding box center [728, 416] width 1456 height 833
select select "**********"
click at [1164, 772] on span "Save" at bounding box center [1164, 808] width 25 height 14
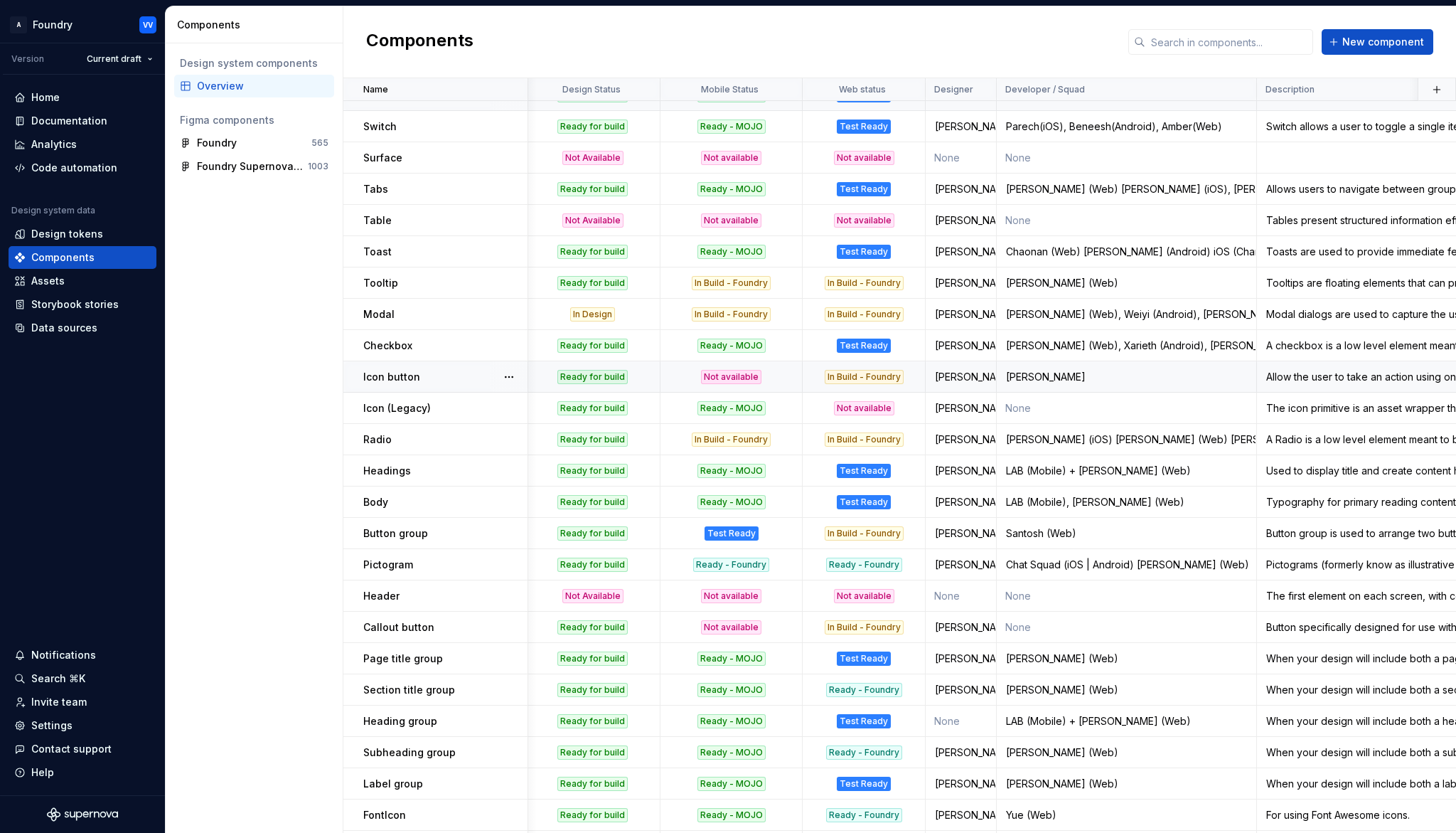
scroll to position [397, 4]
click at [762, 375] on div "Not available" at bounding box center [730, 376] width 140 height 14
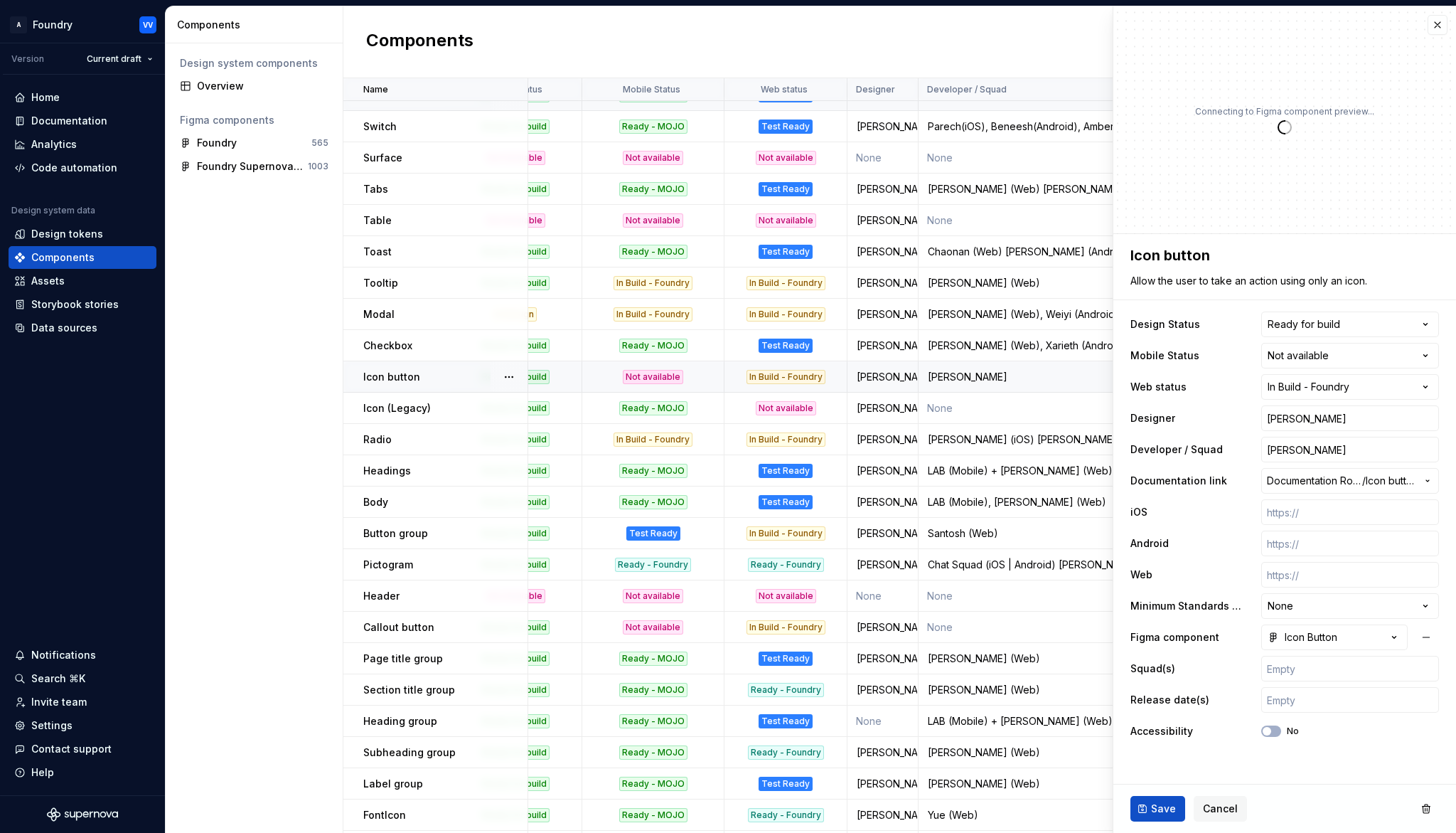
scroll to position [397, 0]
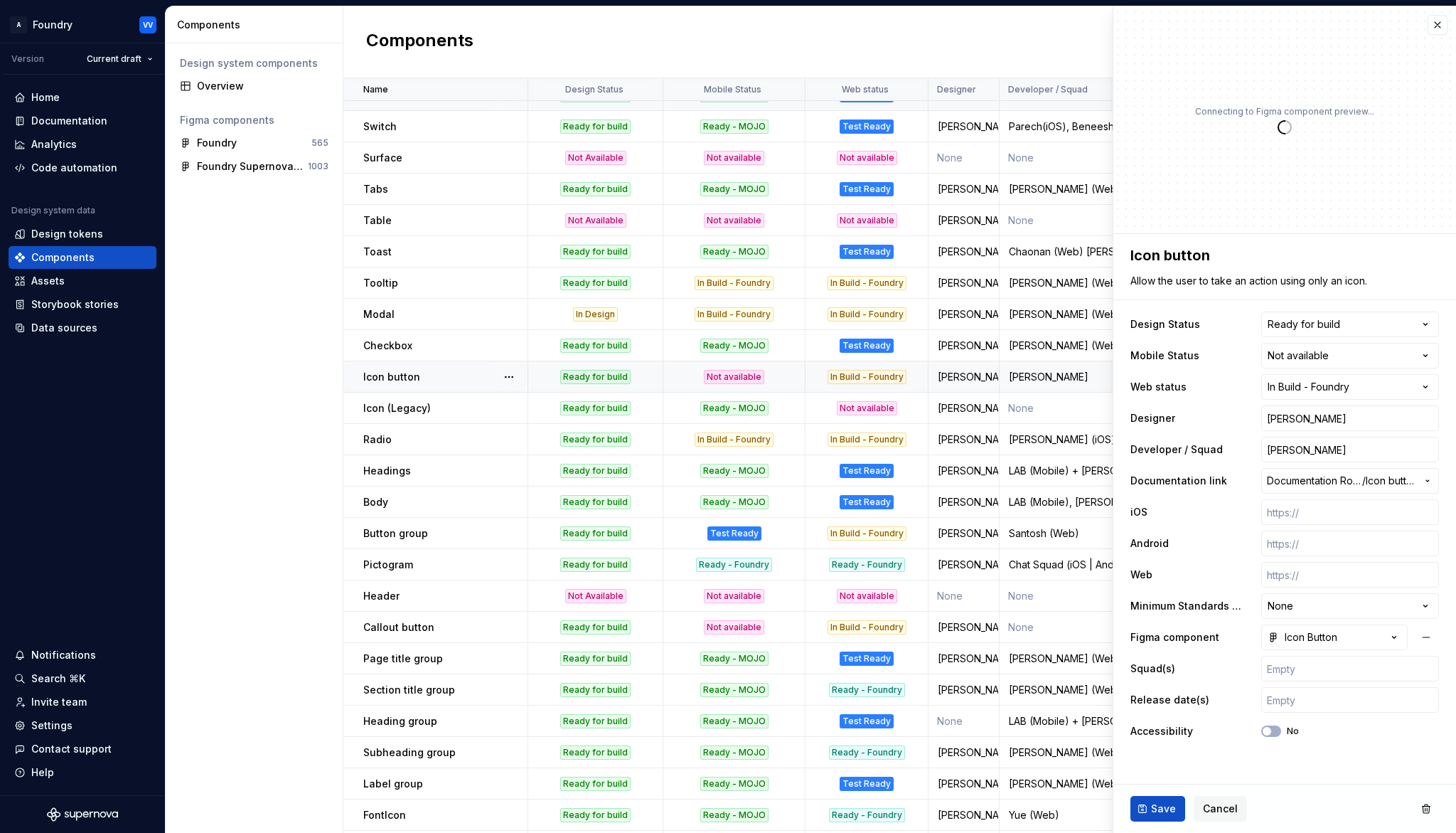
type textarea "*"
click at [1431, 354] on html "A Foundry VV Version Current draft Home Documentation Analytics Code automation…" at bounding box center [728, 416] width 1456 height 833
select select "**********"
drag, startPoint x: 1171, startPoint y: 807, endPoint x: 1164, endPoint y: 800, distance: 9.9
click at [1171, 772] on span "Save" at bounding box center [1164, 808] width 25 height 14
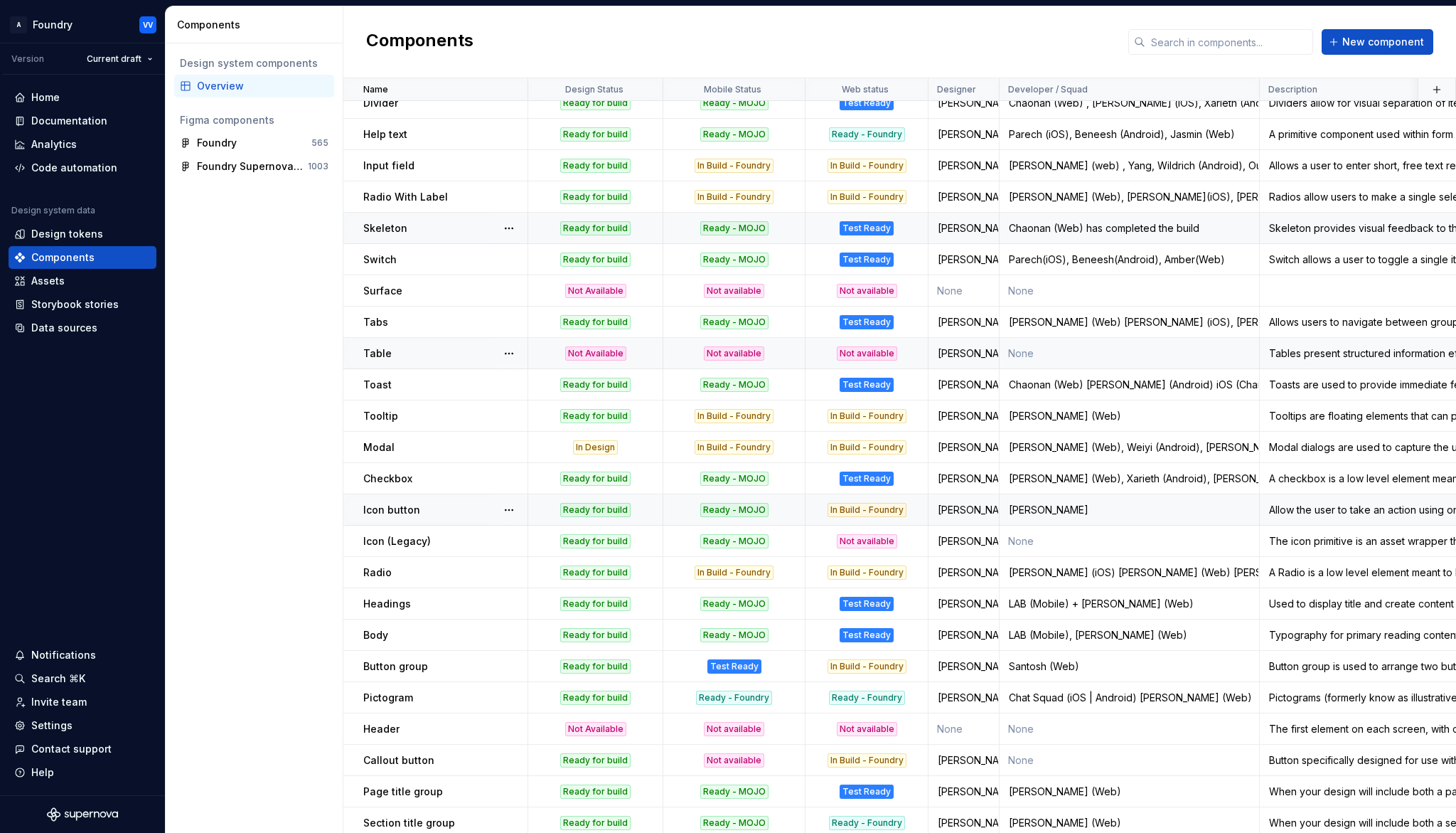
scroll to position [575, 0]
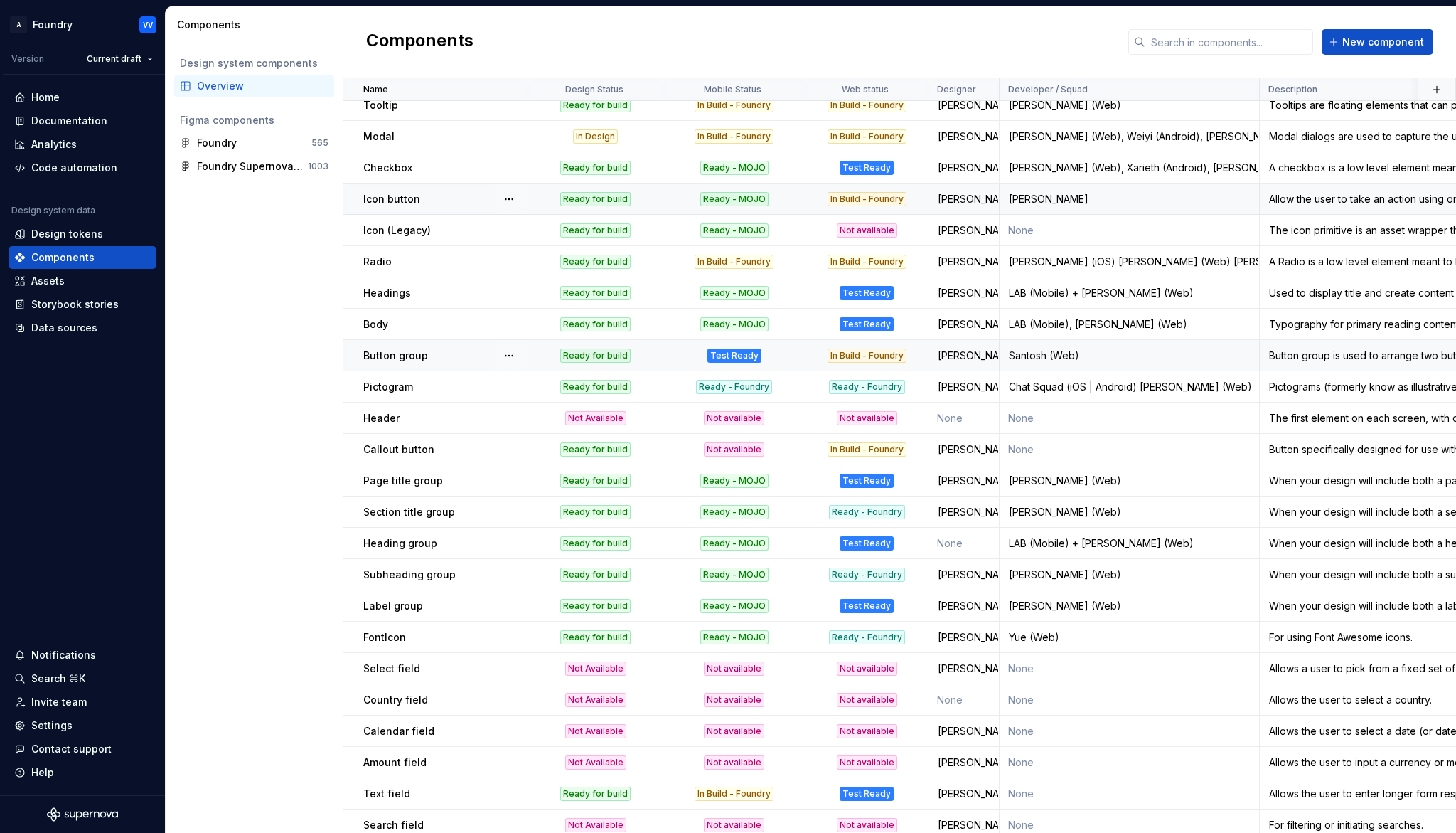
click at [737, 355] on div "Test Ready" at bounding box center [734, 355] width 54 height 14
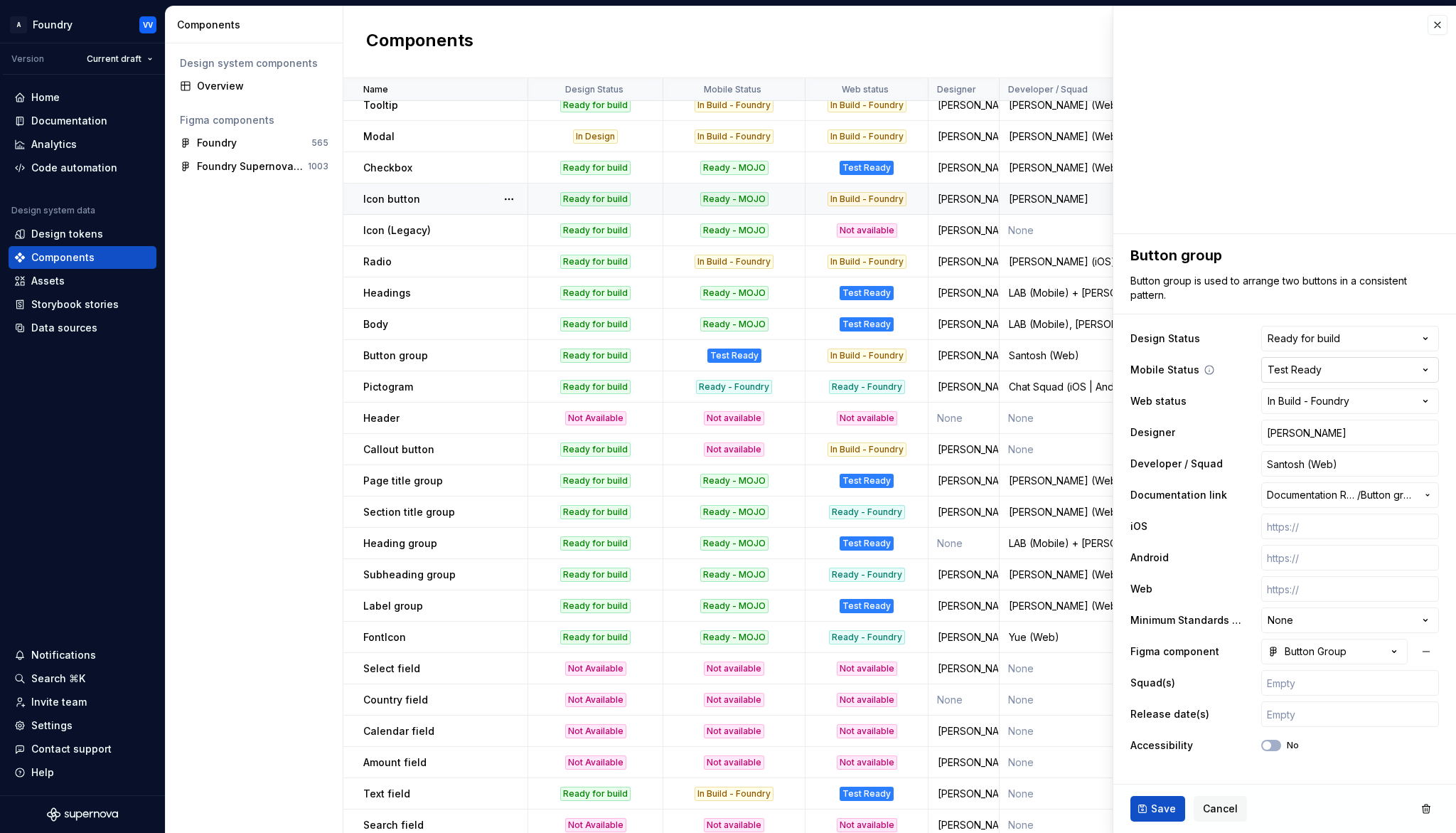
click at [1430, 369] on html "A Foundry VV Version Current draft Home Documentation Analytics Code automation…" at bounding box center [728, 416] width 1456 height 833
click at [1159, 772] on span "Save" at bounding box center [1164, 808] width 25 height 14
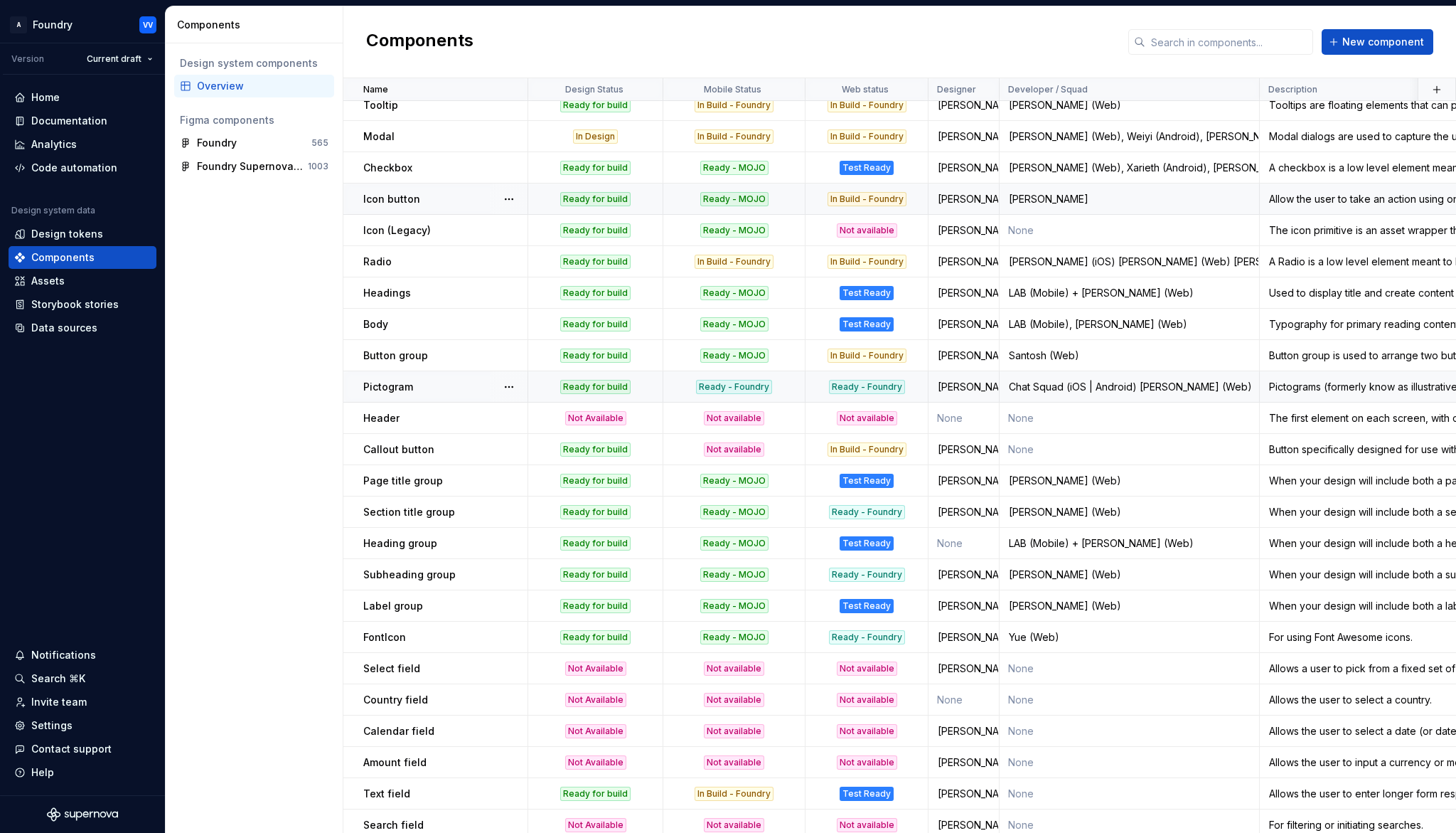
click at [744, 385] on div "Ready - Foundry" at bounding box center [734, 387] width 76 height 14
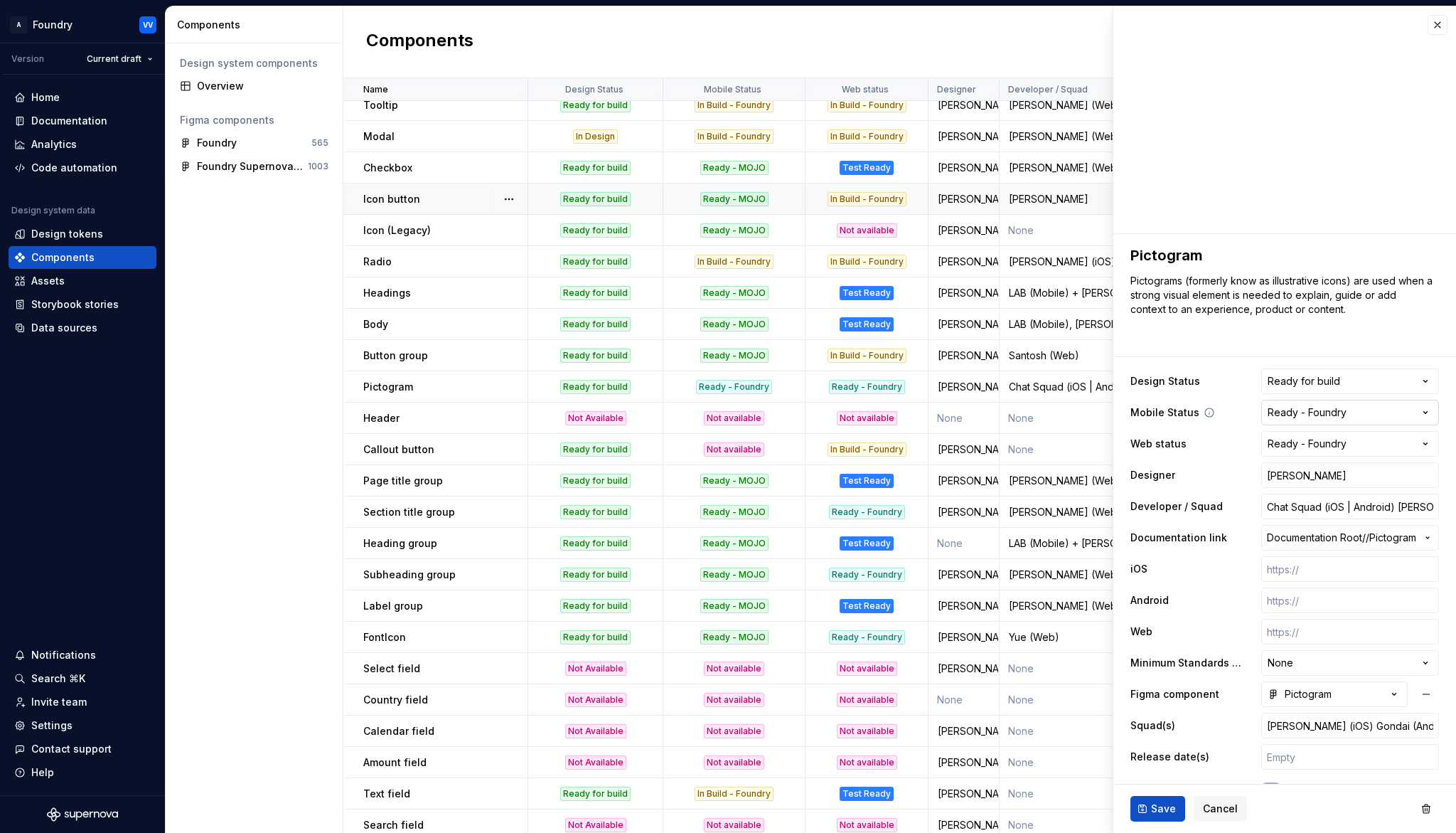
click at [1433, 411] on html "A Foundry VV Version Current draft Home Documentation Analytics Code automation…" at bounding box center [728, 416] width 1456 height 833
click at [1161, 772] on span "Save" at bounding box center [1164, 808] width 25 height 14
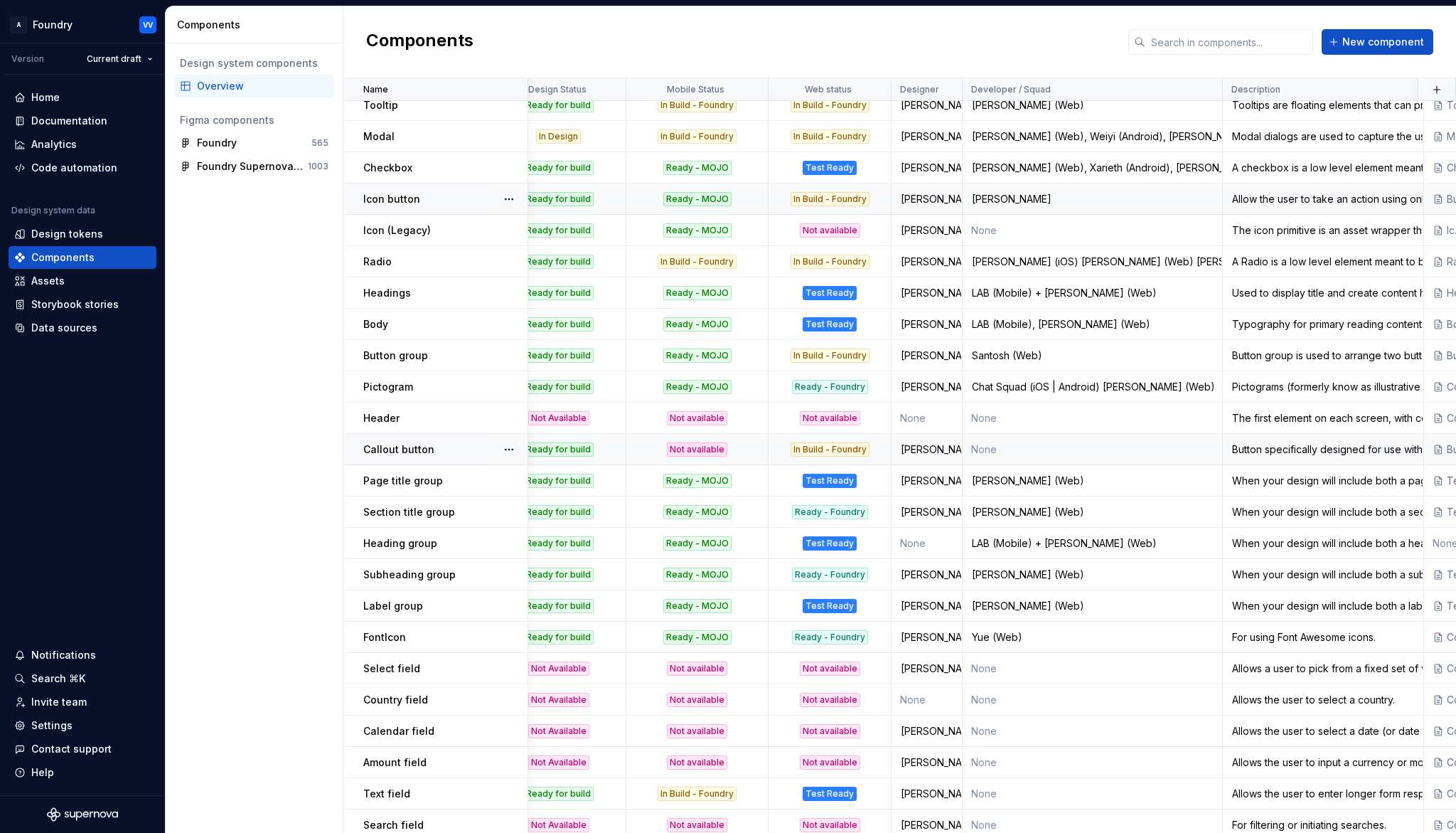
scroll to position [575, 48]
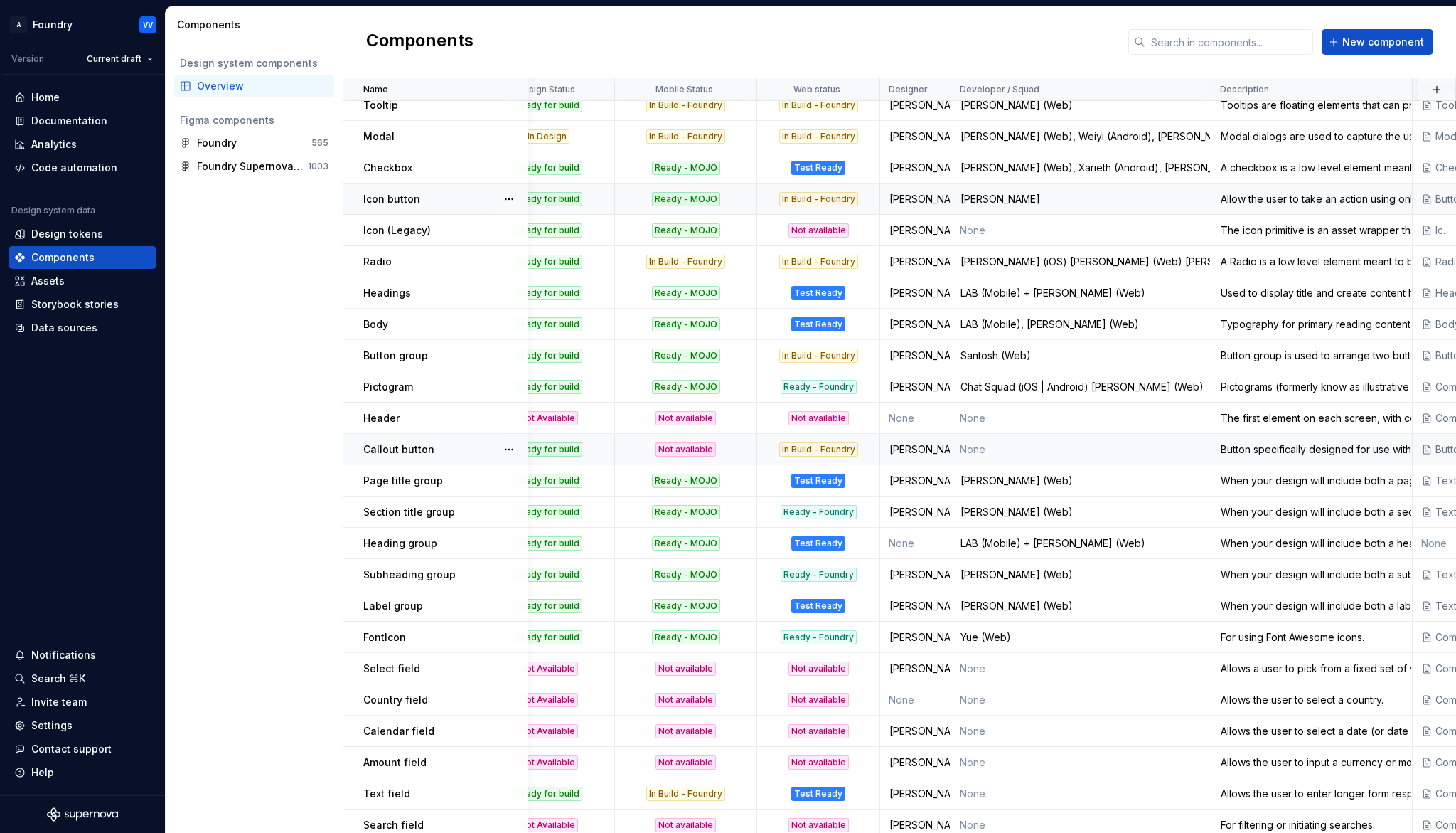
click at [470, 446] on div "Callout button" at bounding box center [445, 450] width 163 height 14
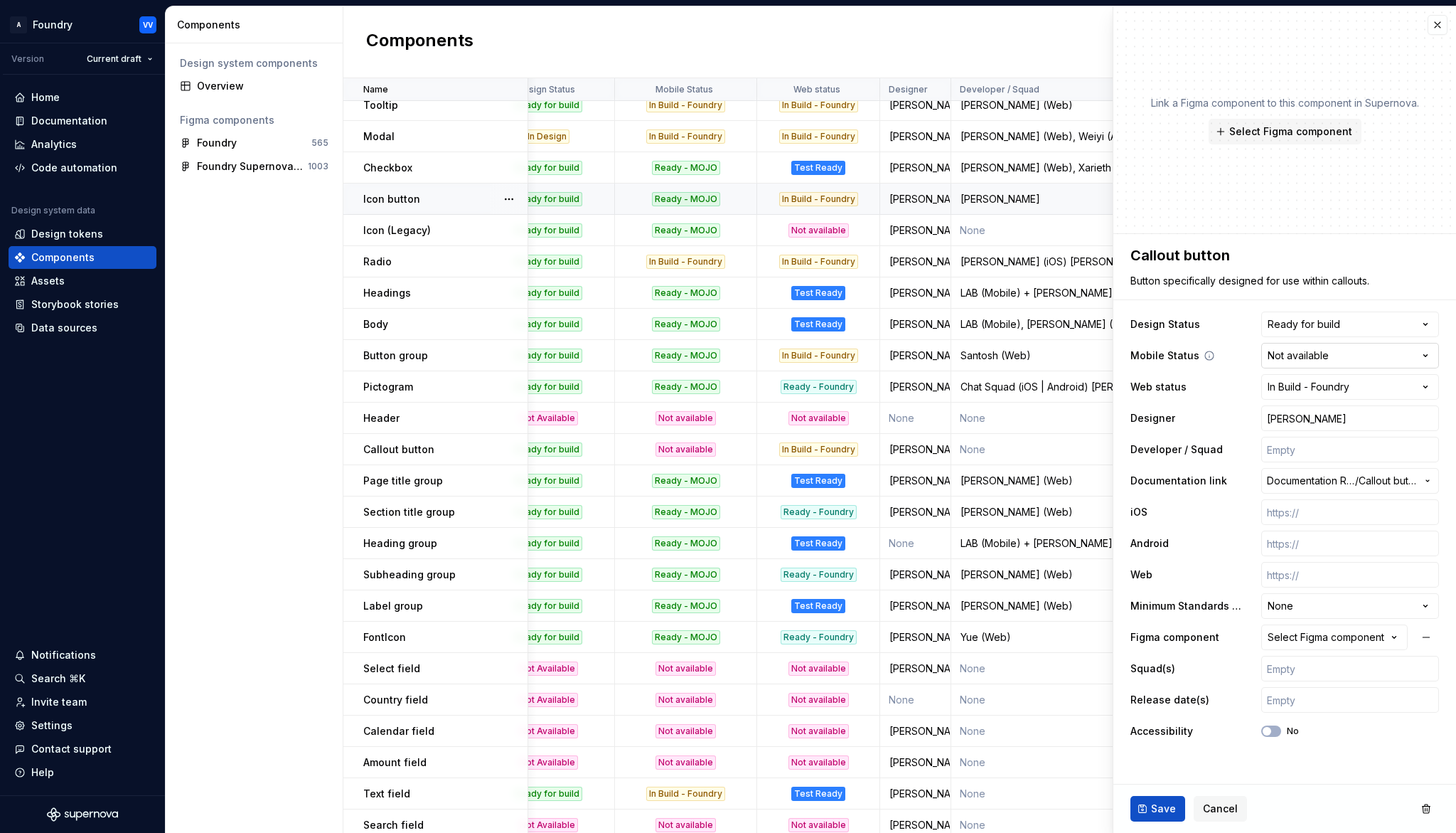
click at [1430, 355] on html "A Foundry VV Version Current draft Home Documentation Analytics Code automation…" at bounding box center [728, 416] width 1456 height 833
click at [1167, 772] on span "Save" at bounding box center [1164, 808] width 25 height 14
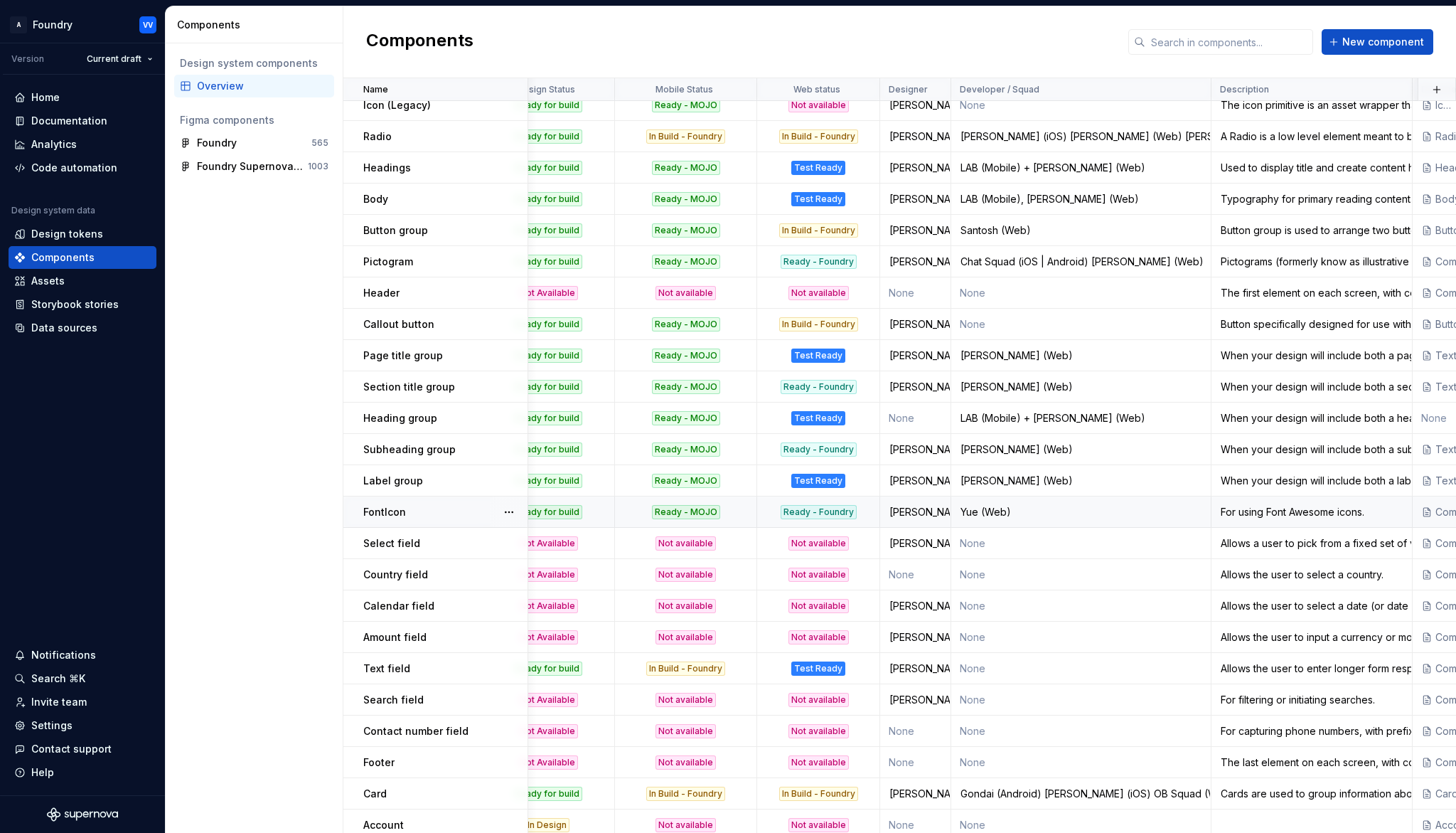
scroll to position [700, 0]
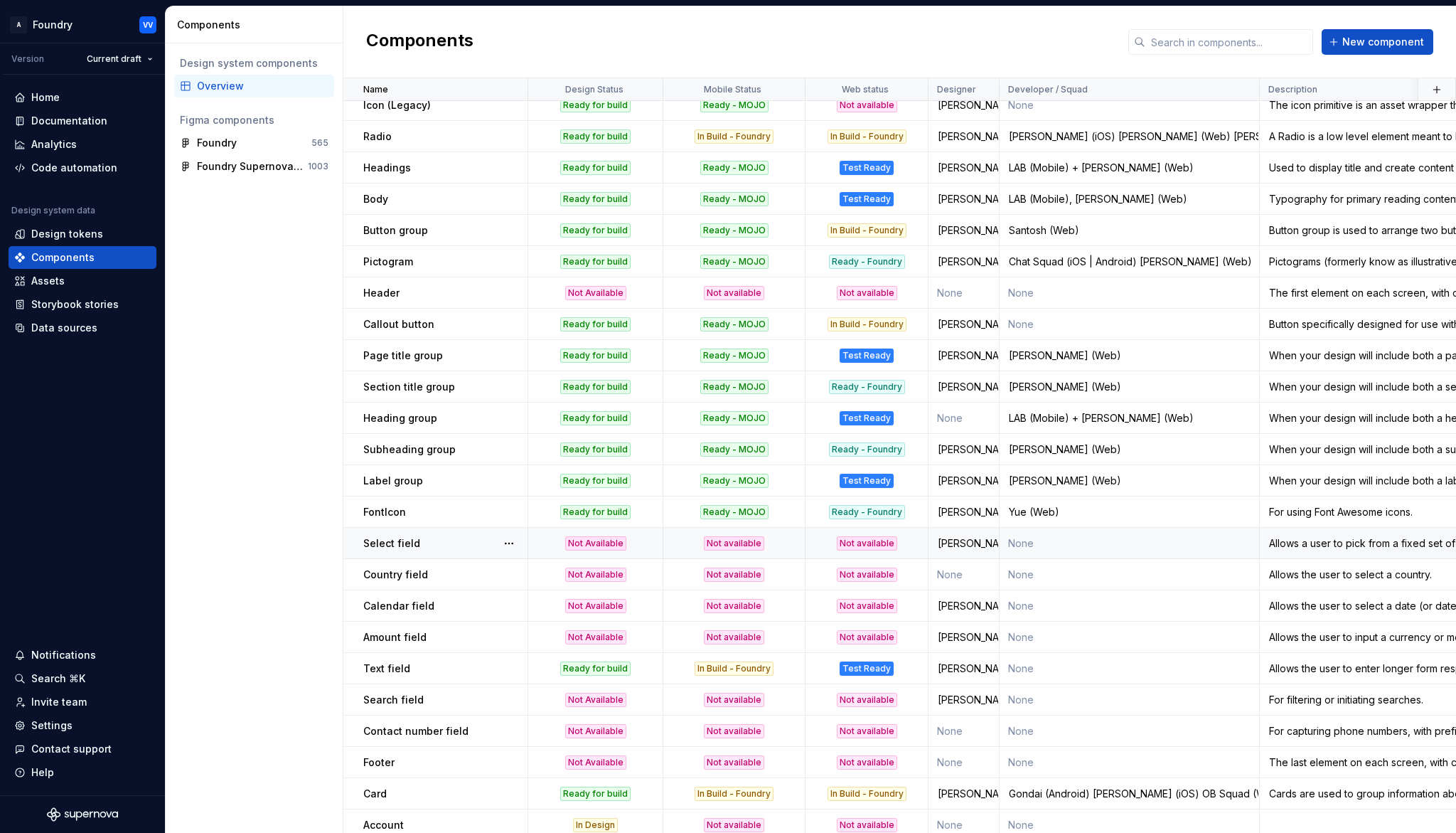
click at [733, 538] on div "Not available" at bounding box center [734, 543] width 61 height 14
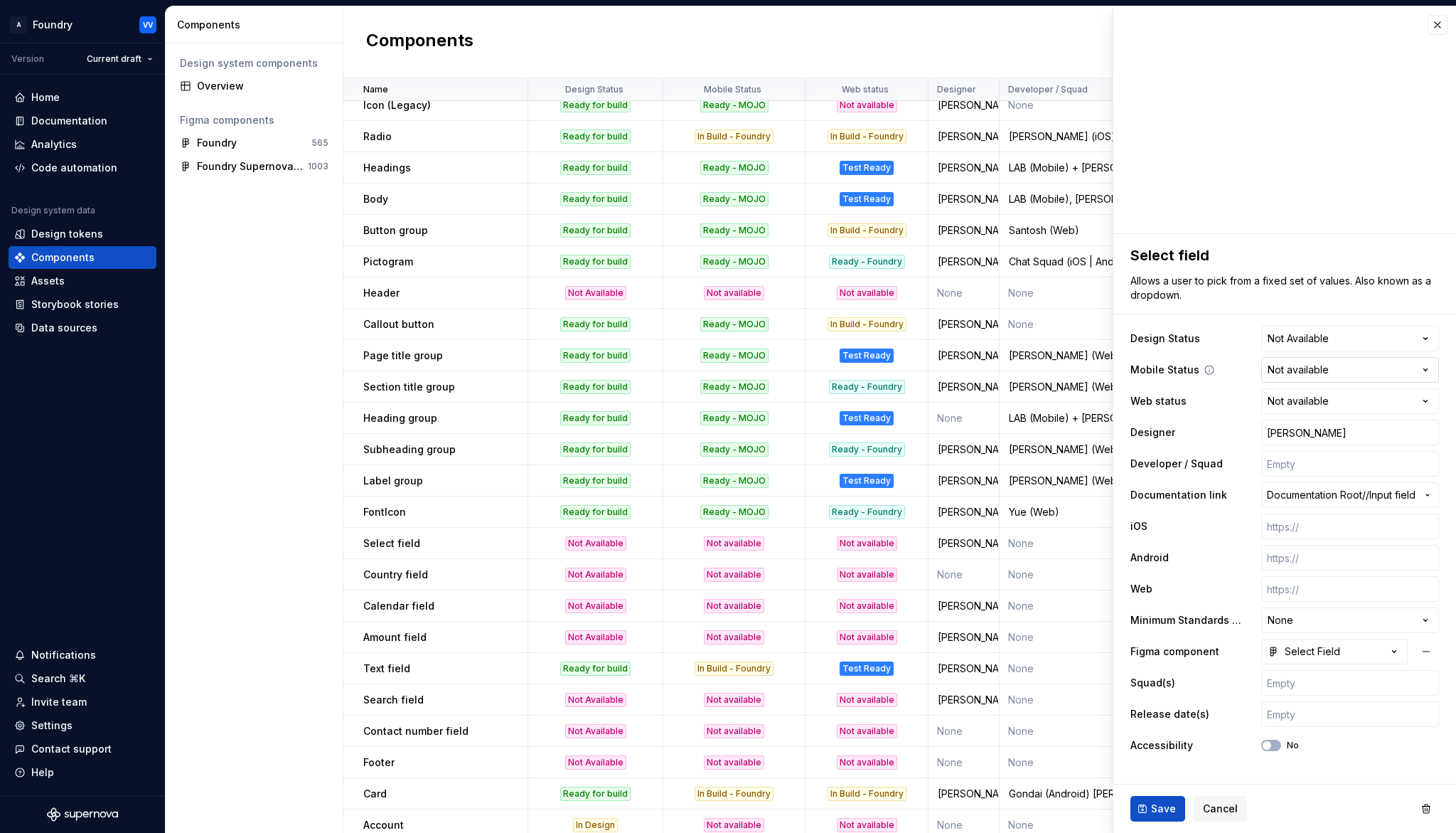
click at [1431, 366] on html "A Foundry VV Version Current draft Home Documentation Analytics Code automation…" at bounding box center [728, 416] width 1456 height 833
click at [732, 575] on div "Not available" at bounding box center [734, 575] width 61 height 14
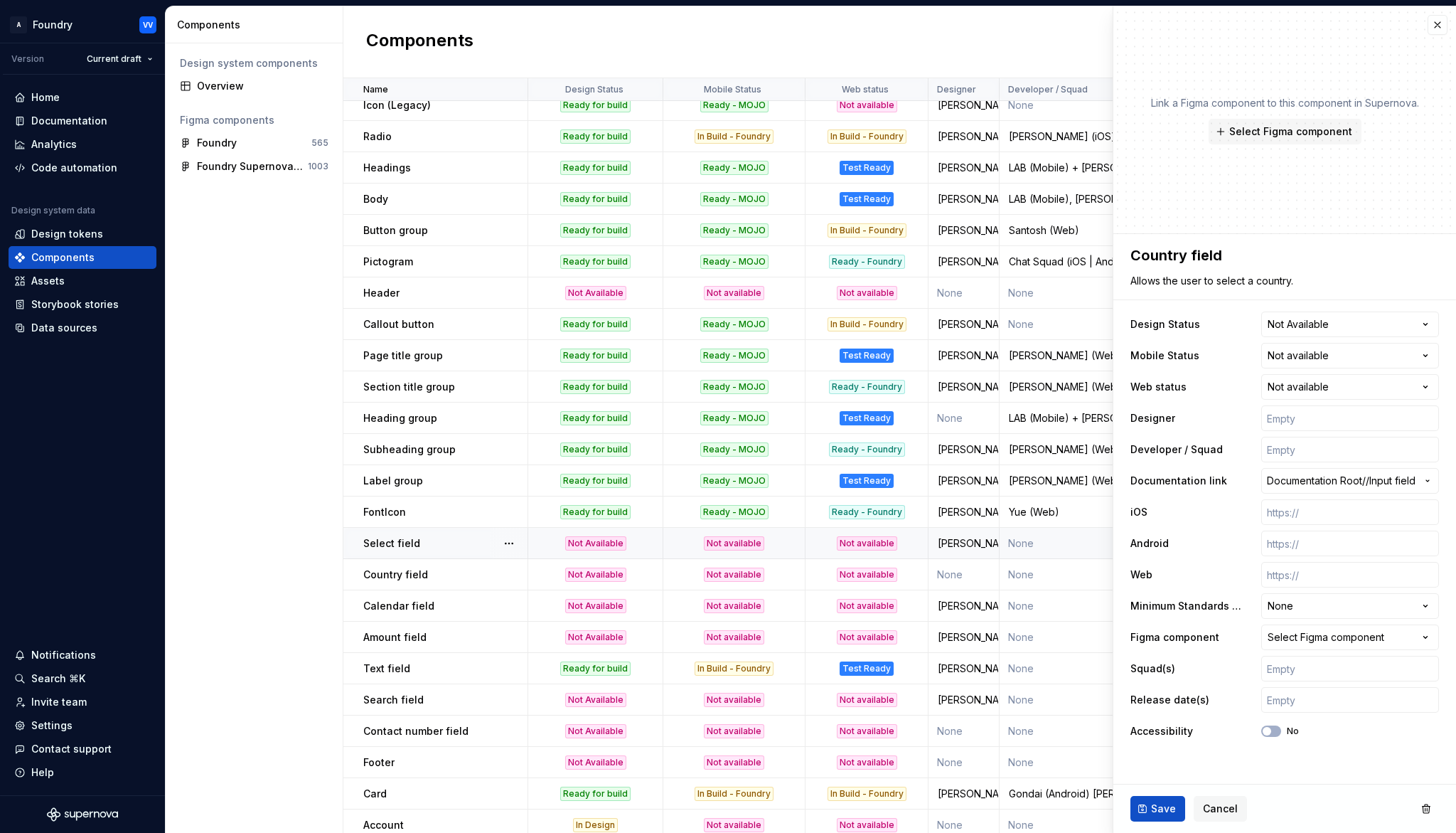
click at [414, 546] on p "Select field" at bounding box center [391, 543] width 57 height 14
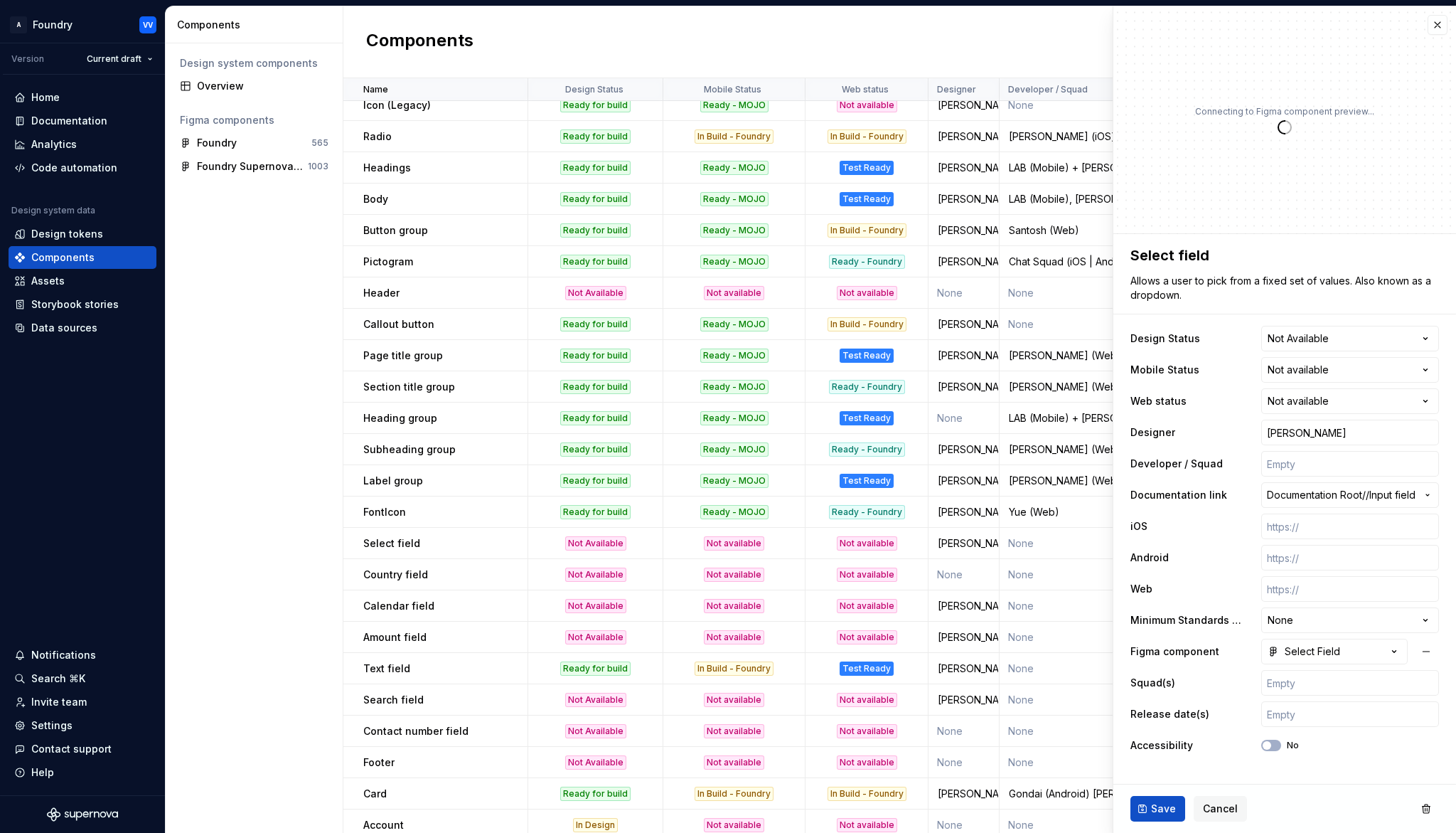
click at [1166, 772] on span "Save" at bounding box center [1164, 808] width 25 height 14
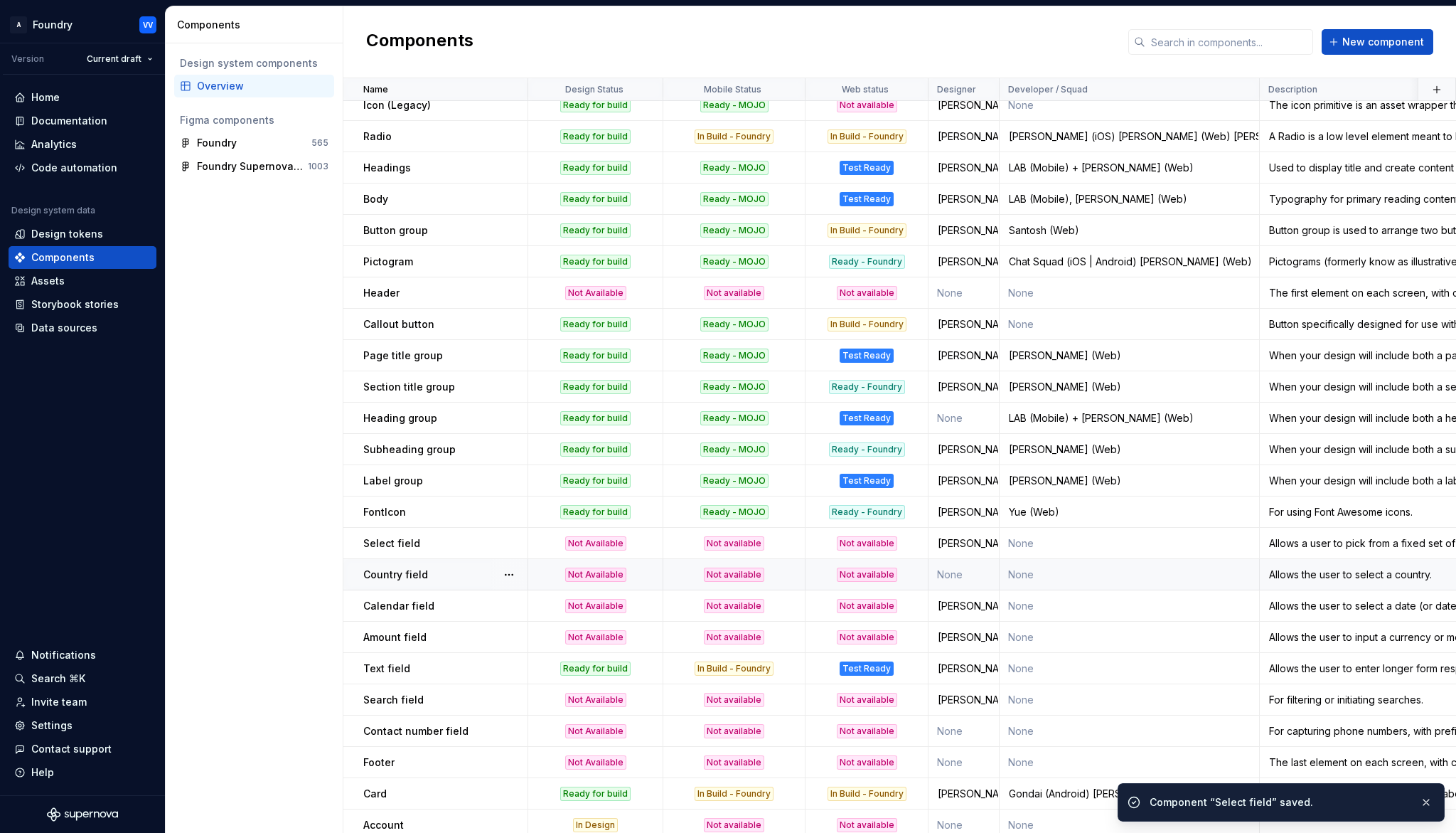
click at [439, 572] on div "Country field" at bounding box center [445, 575] width 163 height 14
click at [744, 572] on div "Not available" at bounding box center [734, 575] width 61 height 14
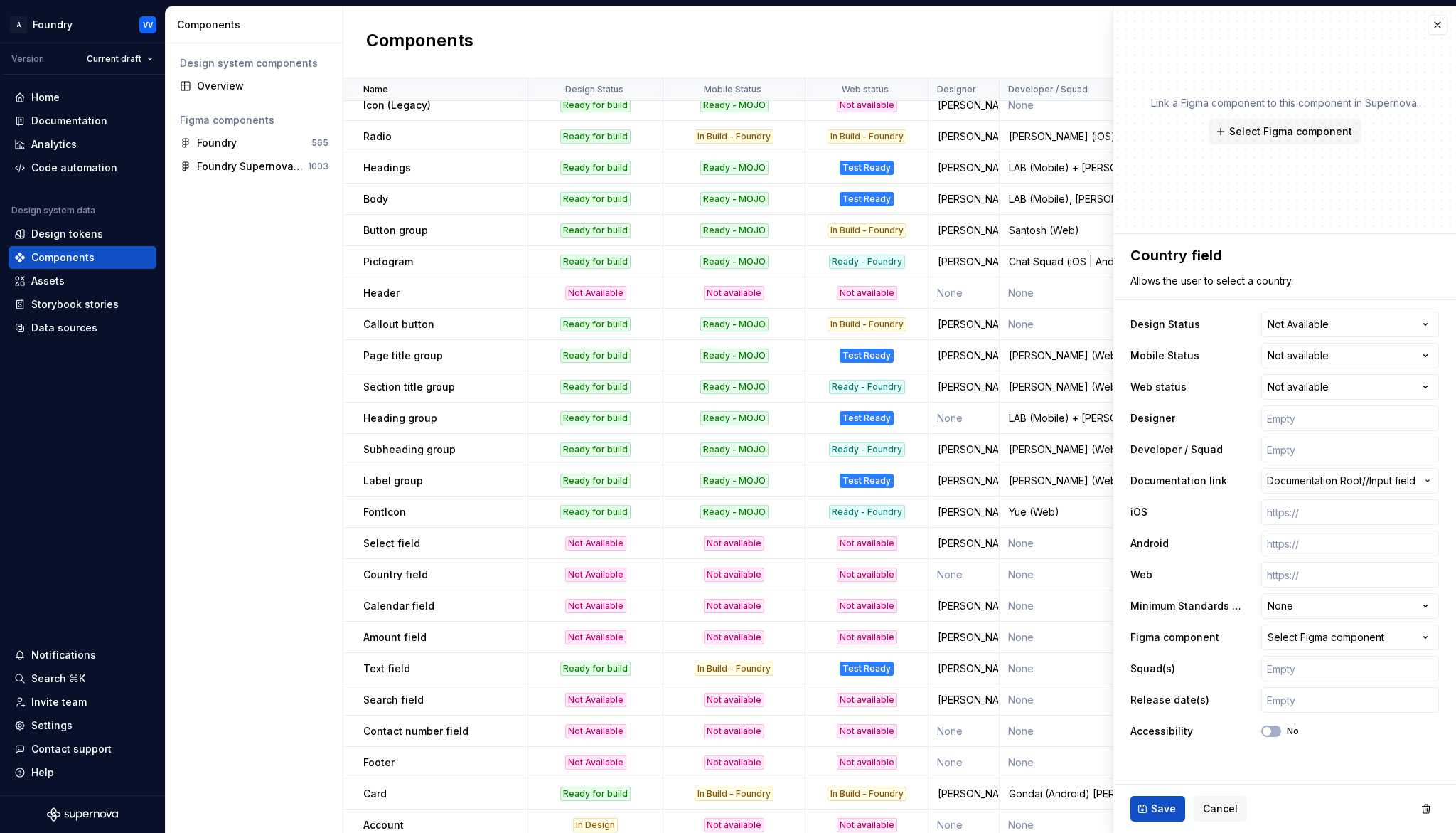
click at [1426, 355] on html "A Foundry VV Version Current draft Home Documentation Analytics Code automation…" at bounding box center [728, 416] width 1456 height 833
click at [1155, 772] on span "Save" at bounding box center [1164, 808] width 25 height 14
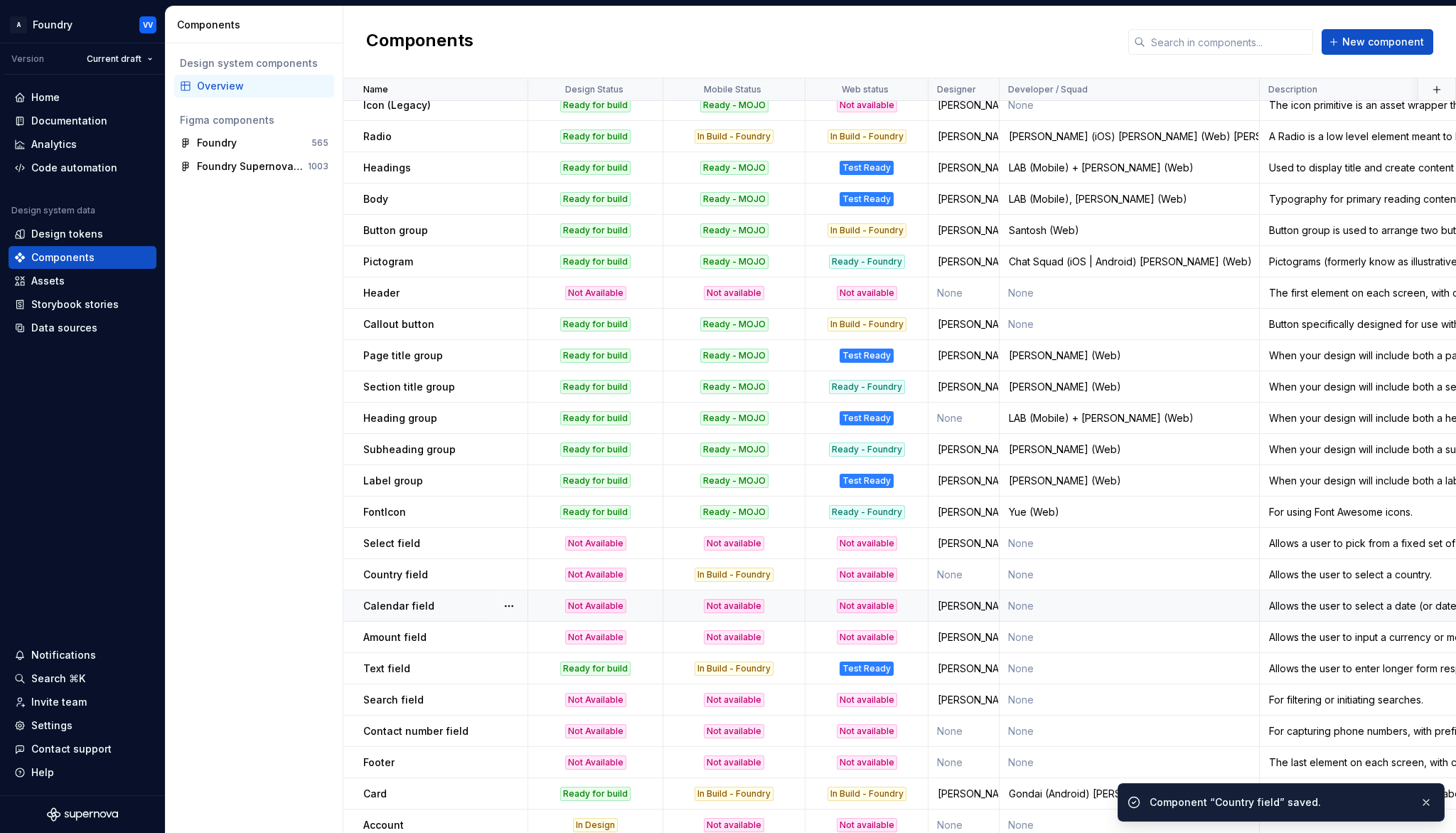
click at [736, 603] on div "Not available" at bounding box center [734, 606] width 61 height 14
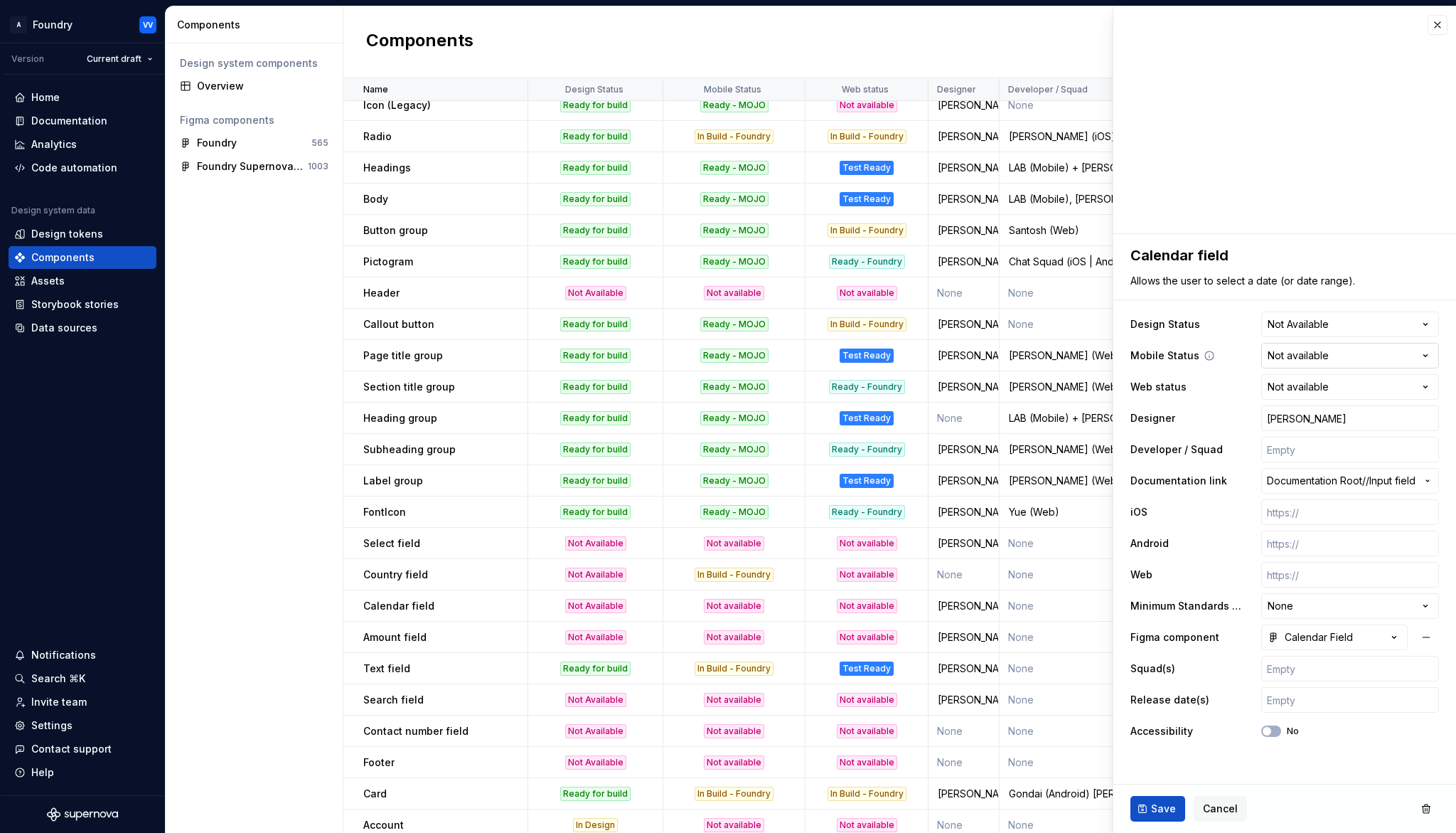
click at [1335, 359] on html "A Foundry VV Version Current draft Home Documentation Analytics Code automation…" at bounding box center [728, 416] width 1456 height 833
click at [1164, 772] on span "Save" at bounding box center [1164, 808] width 25 height 14
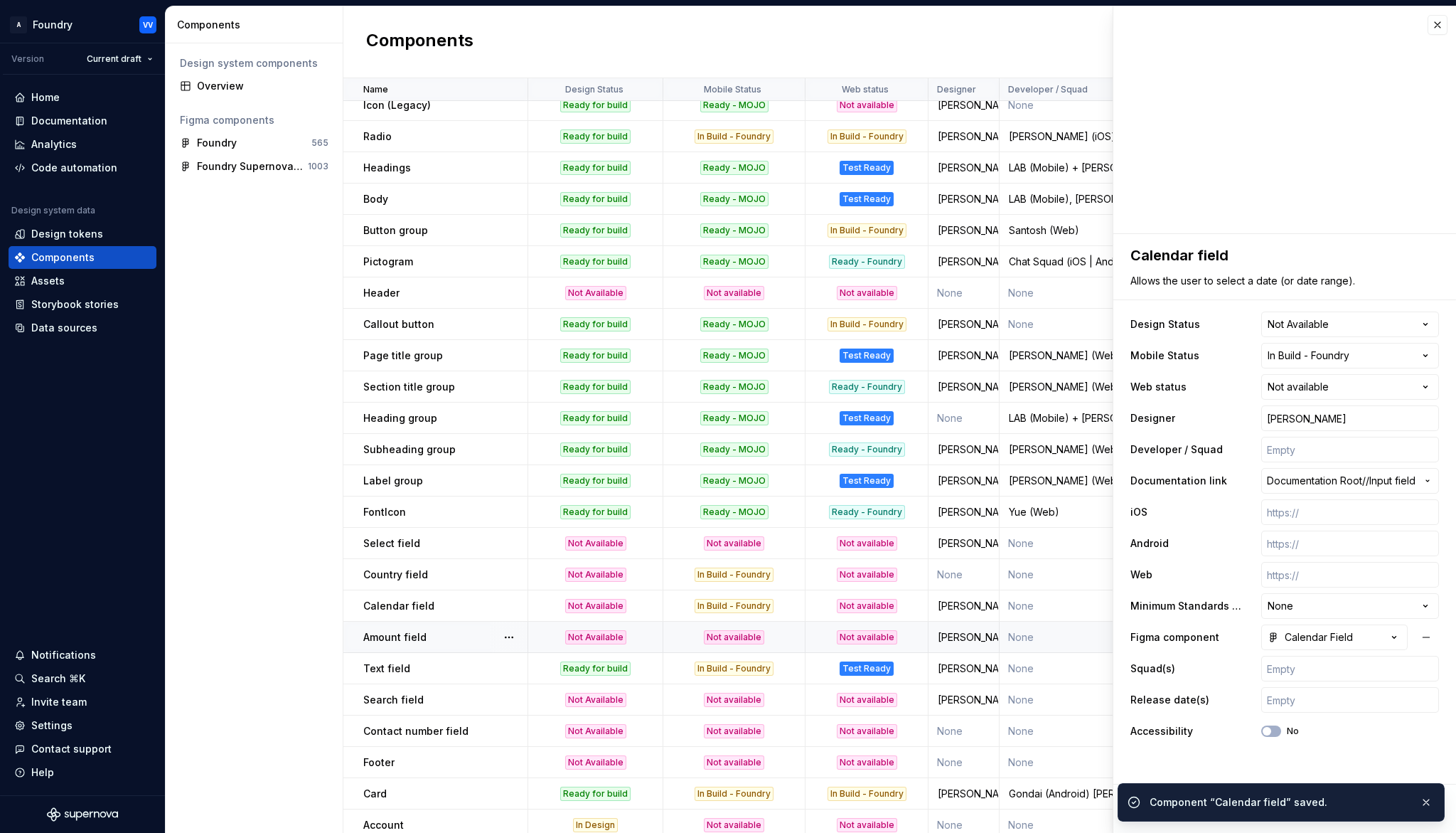
click at [771, 635] on div "Not available" at bounding box center [734, 637] width 140 height 14
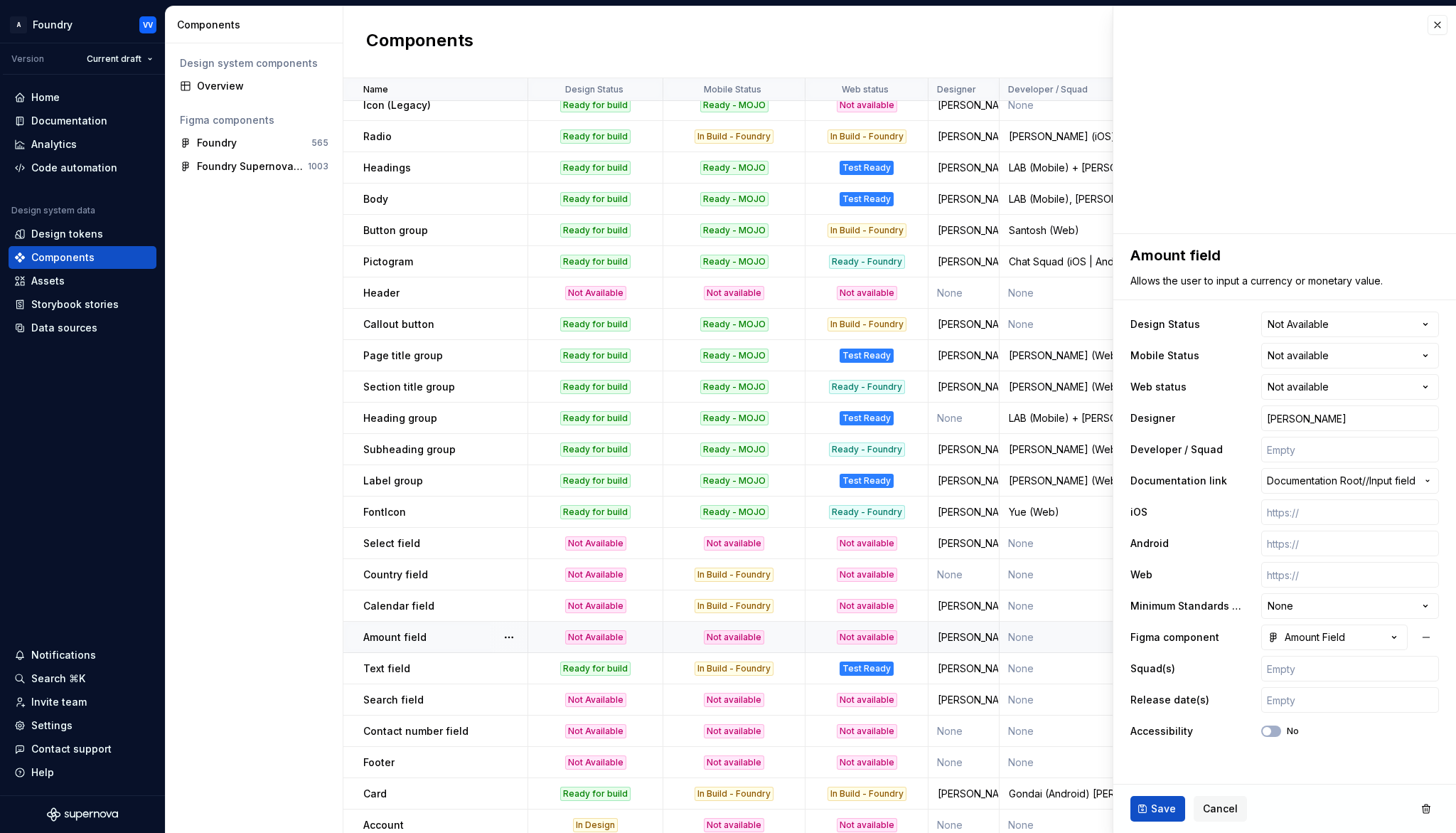
click at [1428, 352] on html "A Foundry VV Version Current draft Home Documentation Analytics Code automation…" at bounding box center [728, 416] width 1456 height 833
click at [1164, 772] on span "Save" at bounding box center [1164, 808] width 25 height 14
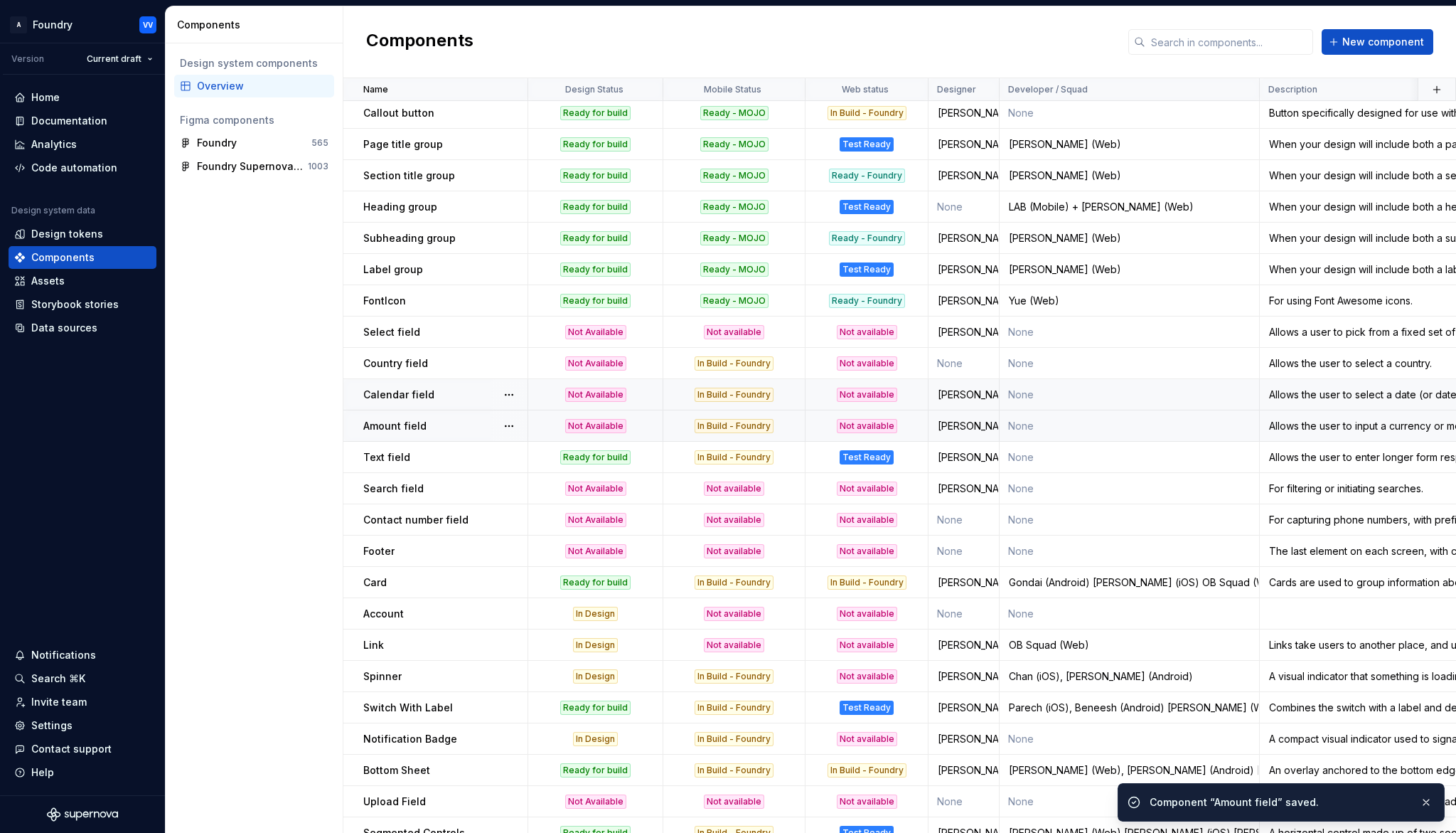
scroll to position [929, 0]
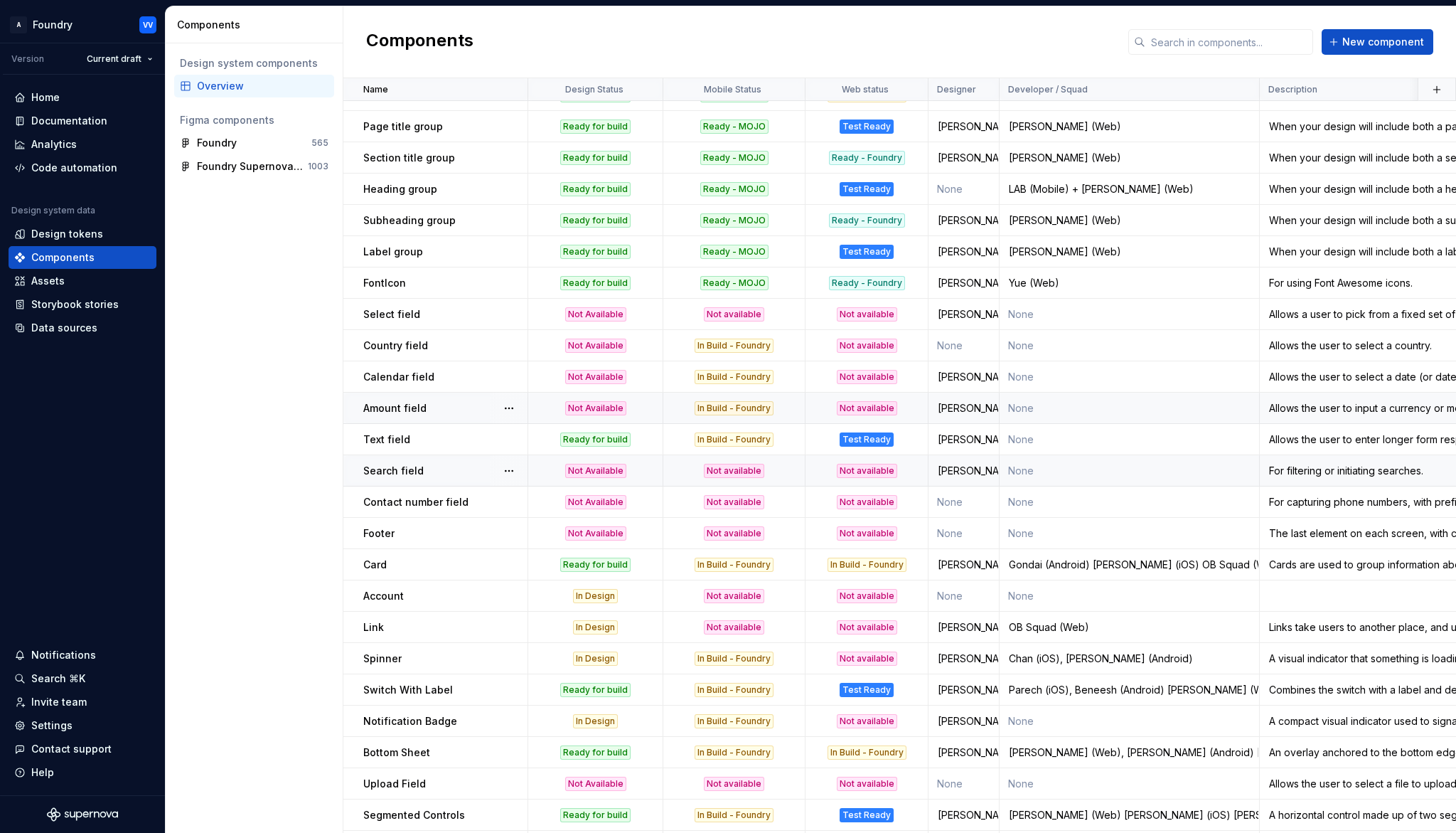
click at [782, 470] on div "Not available" at bounding box center [734, 471] width 140 height 14
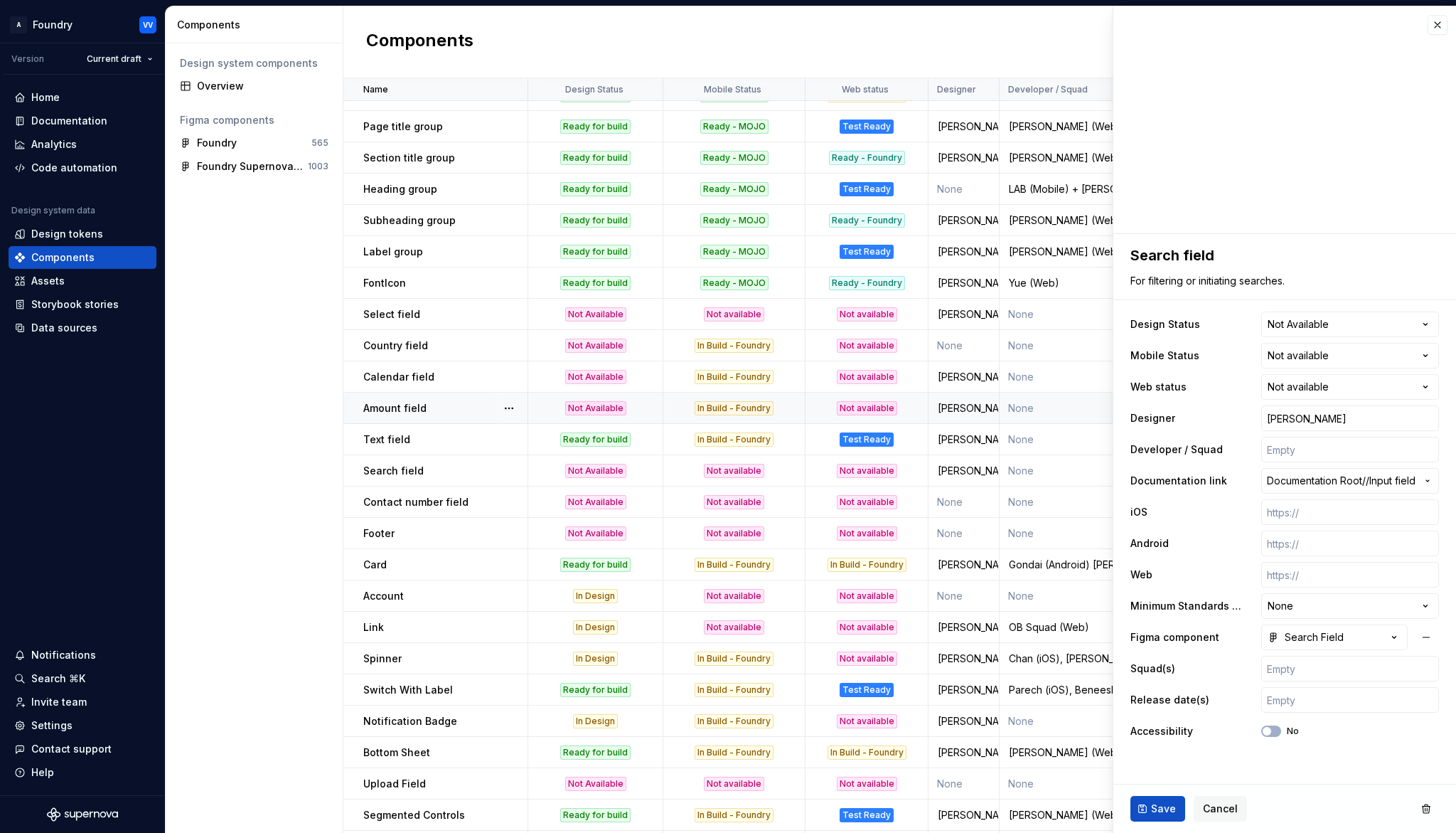
click at [1431, 352] on html "A Foundry VV Version Current draft Home Documentation Analytics Code automation…" at bounding box center [728, 416] width 1456 height 833
click at [1157, 772] on span "Save" at bounding box center [1164, 808] width 25 height 14
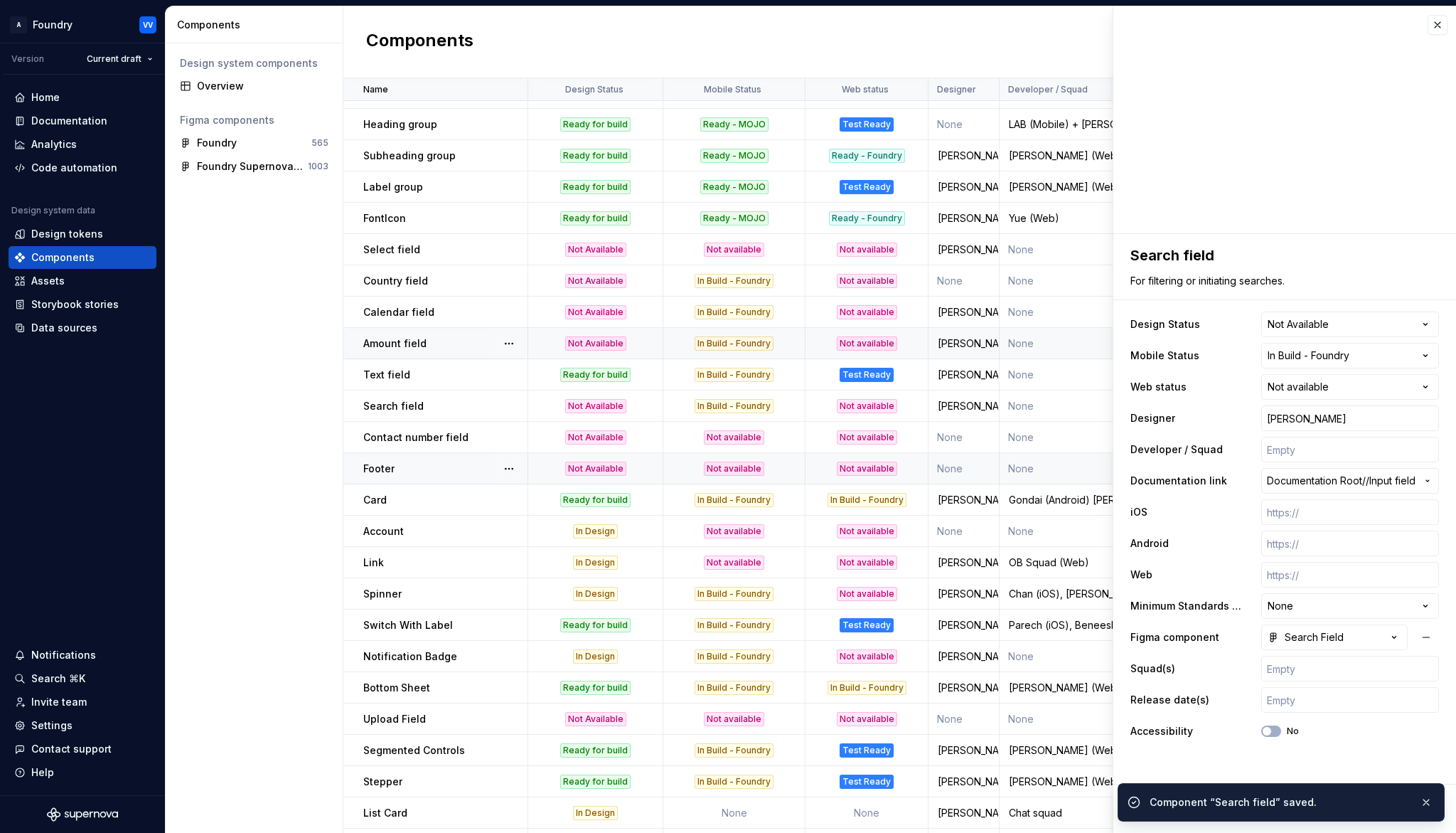
scroll to position [996, 0]
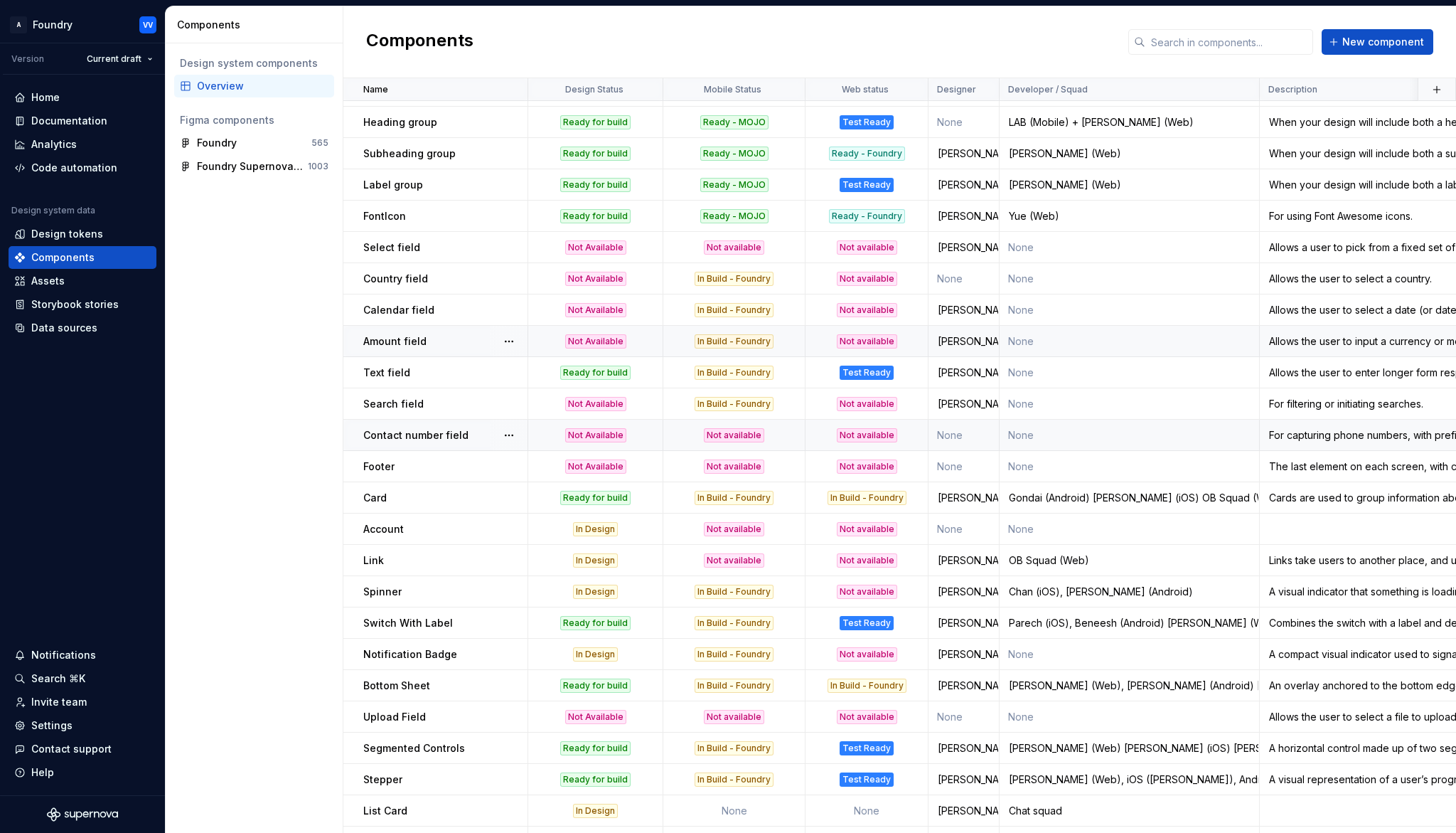
click at [783, 437] on div "Not available" at bounding box center [734, 435] width 140 height 14
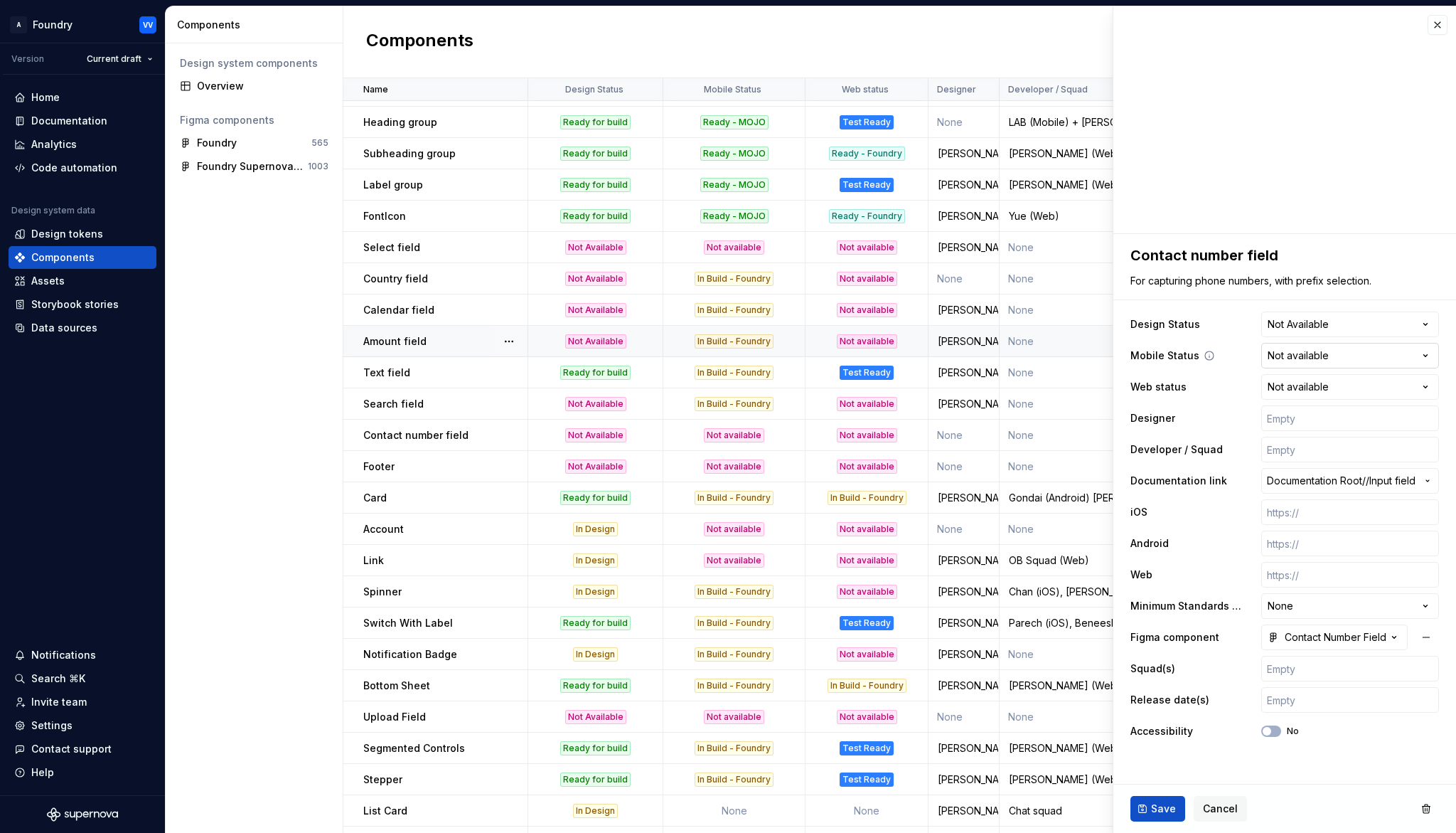
click at [1381, 353] on html "A Foundry VV Version Current draft Home Documentation Analytics Code automation…" at bounding box center [728, 416] width 1456 height 833
click at [1149, 772] on button "Save" at bounding box center [1158, 808] width 54 height 26
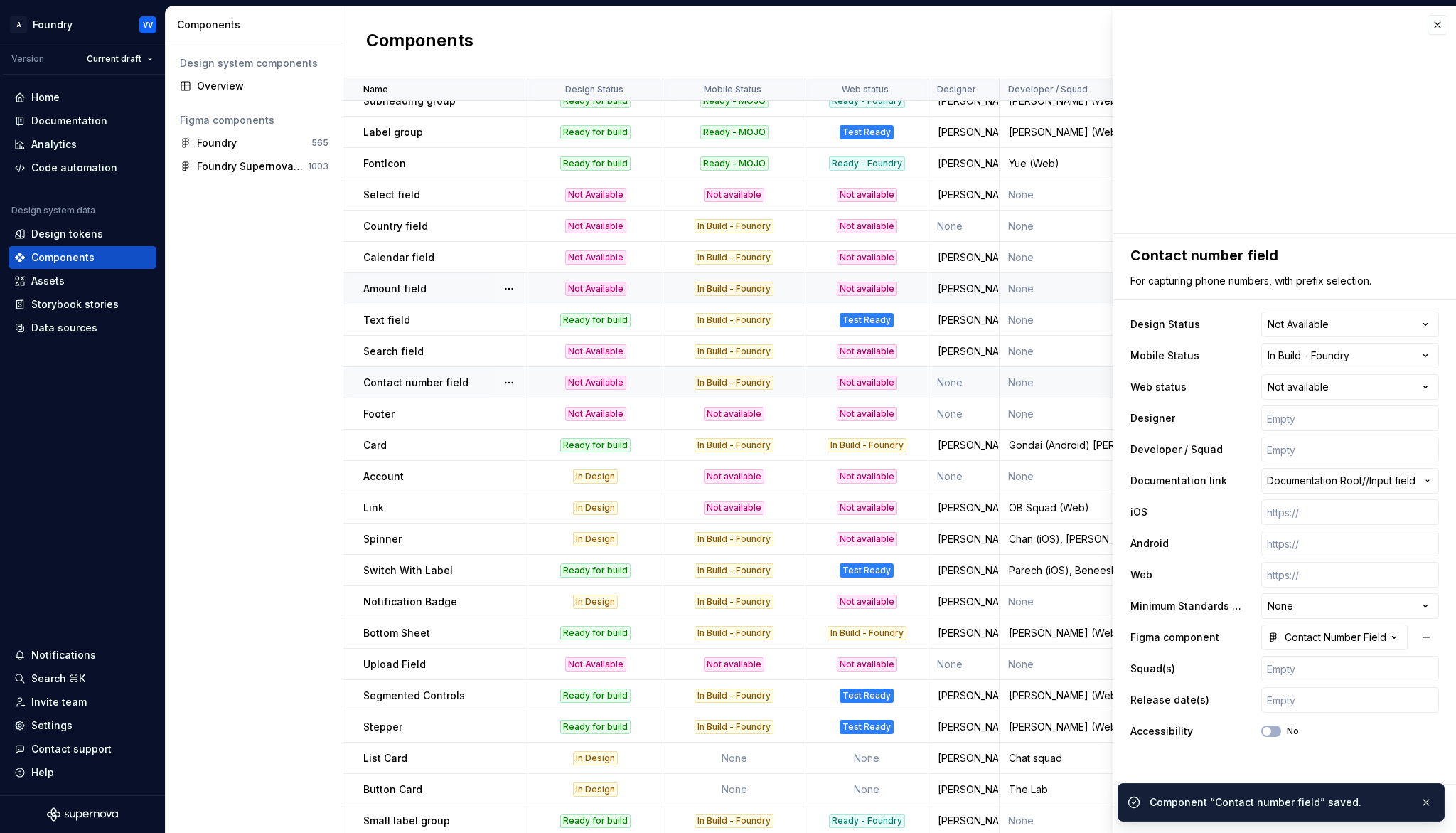
scroll to position [1052, 0]
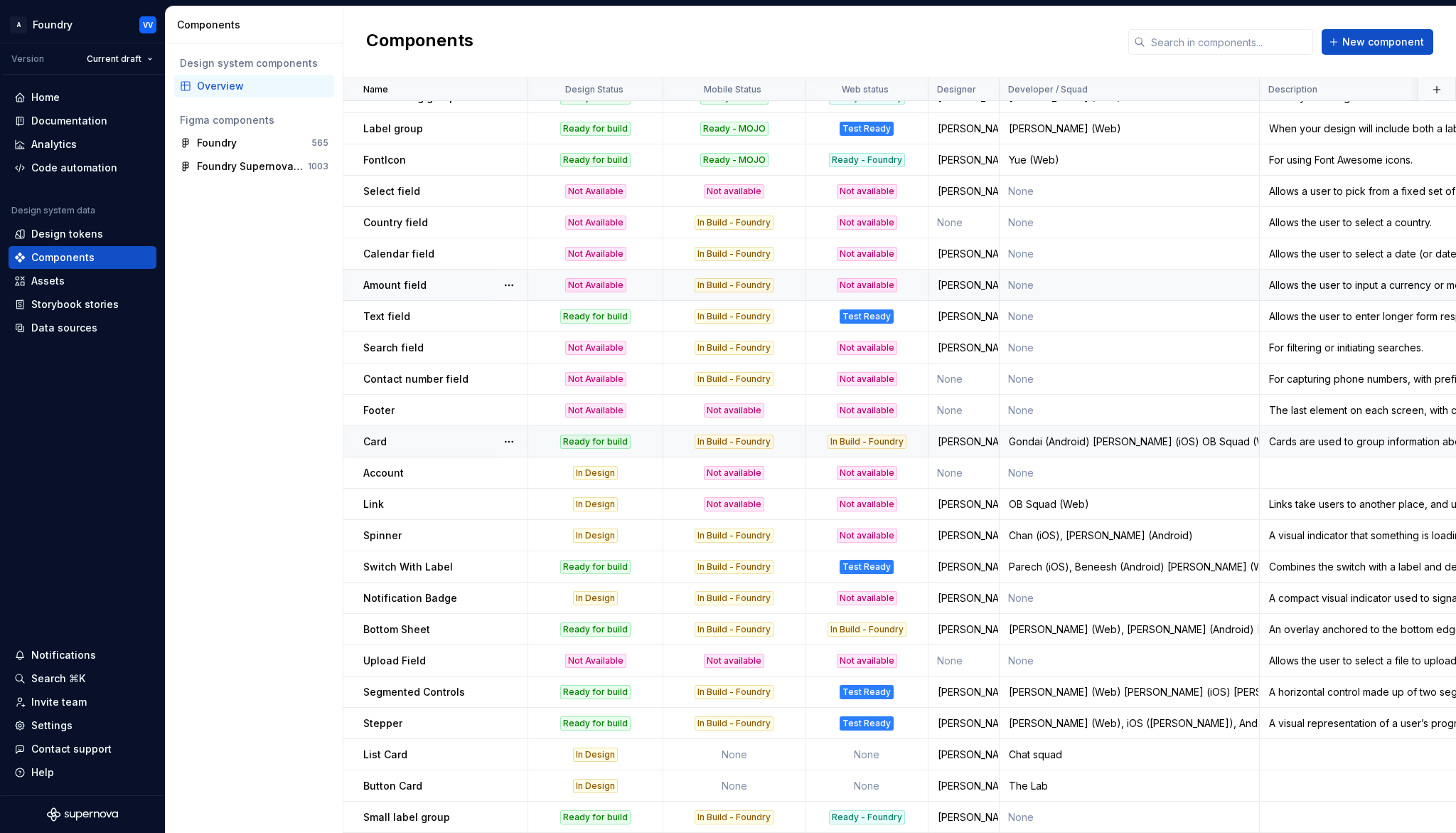
click at [758, 441] on div "In Build - Foundry" at bounding box center [733, 442] width 79 height 14
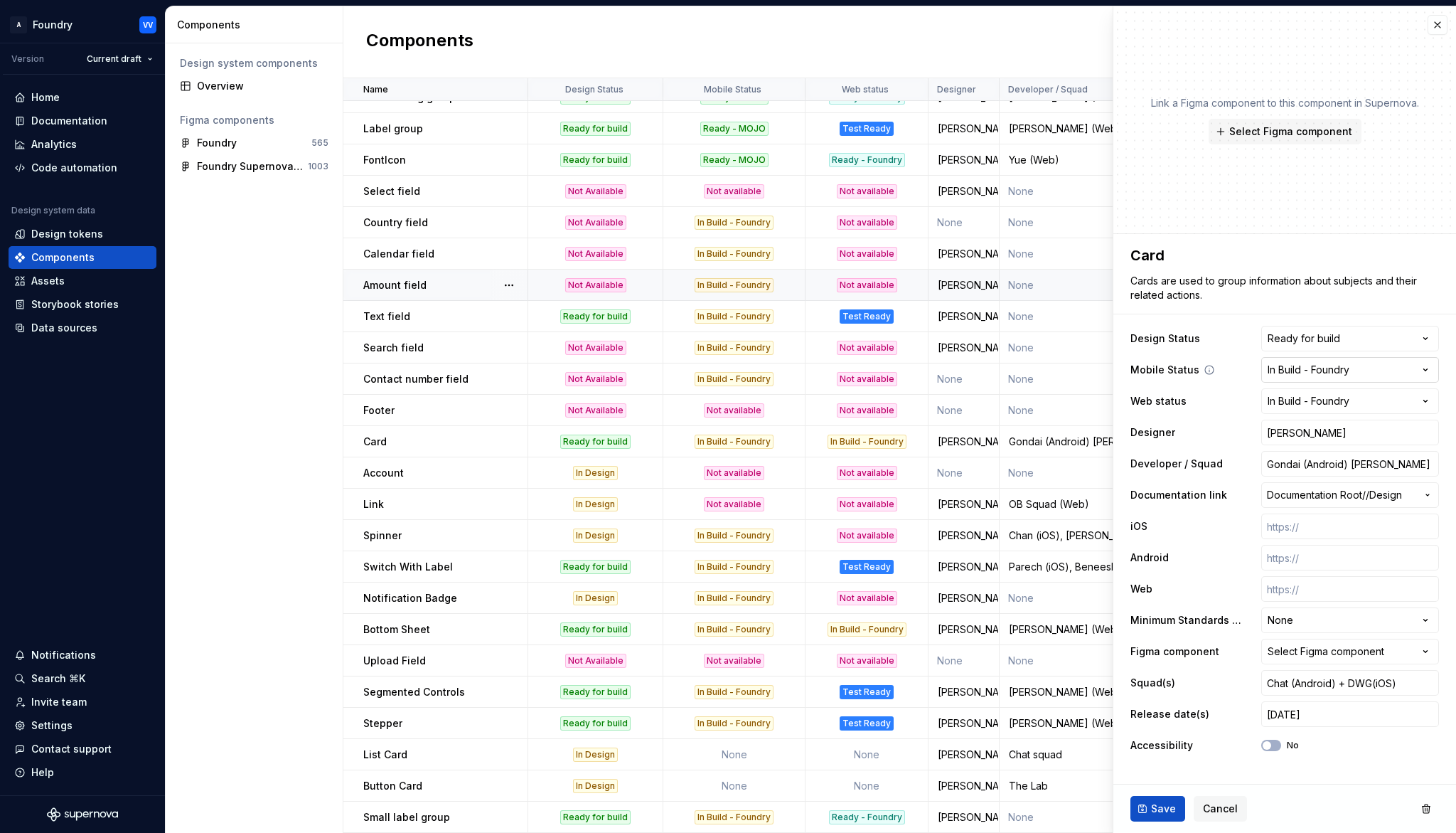
click at [1430, 371] on html "A Foundry VV Version Current draft Home Documentation Analytics Code automation…" at bounding box center [728, 416] width 1456 height 833
click at [1167, 772] on span "Save" at bounding box center [1164, 808] width 25 height 14
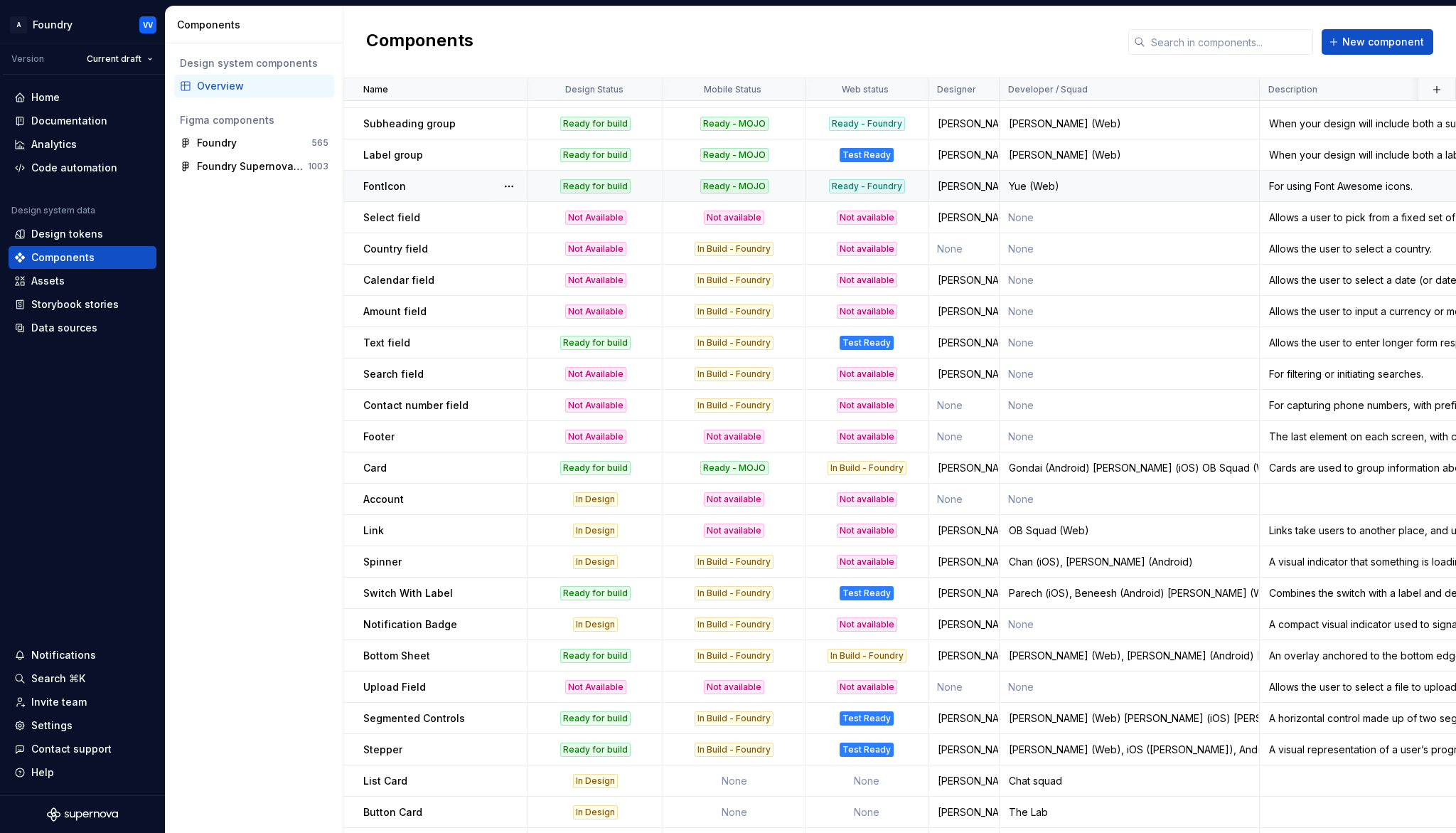
scroll to position [1052, 0]
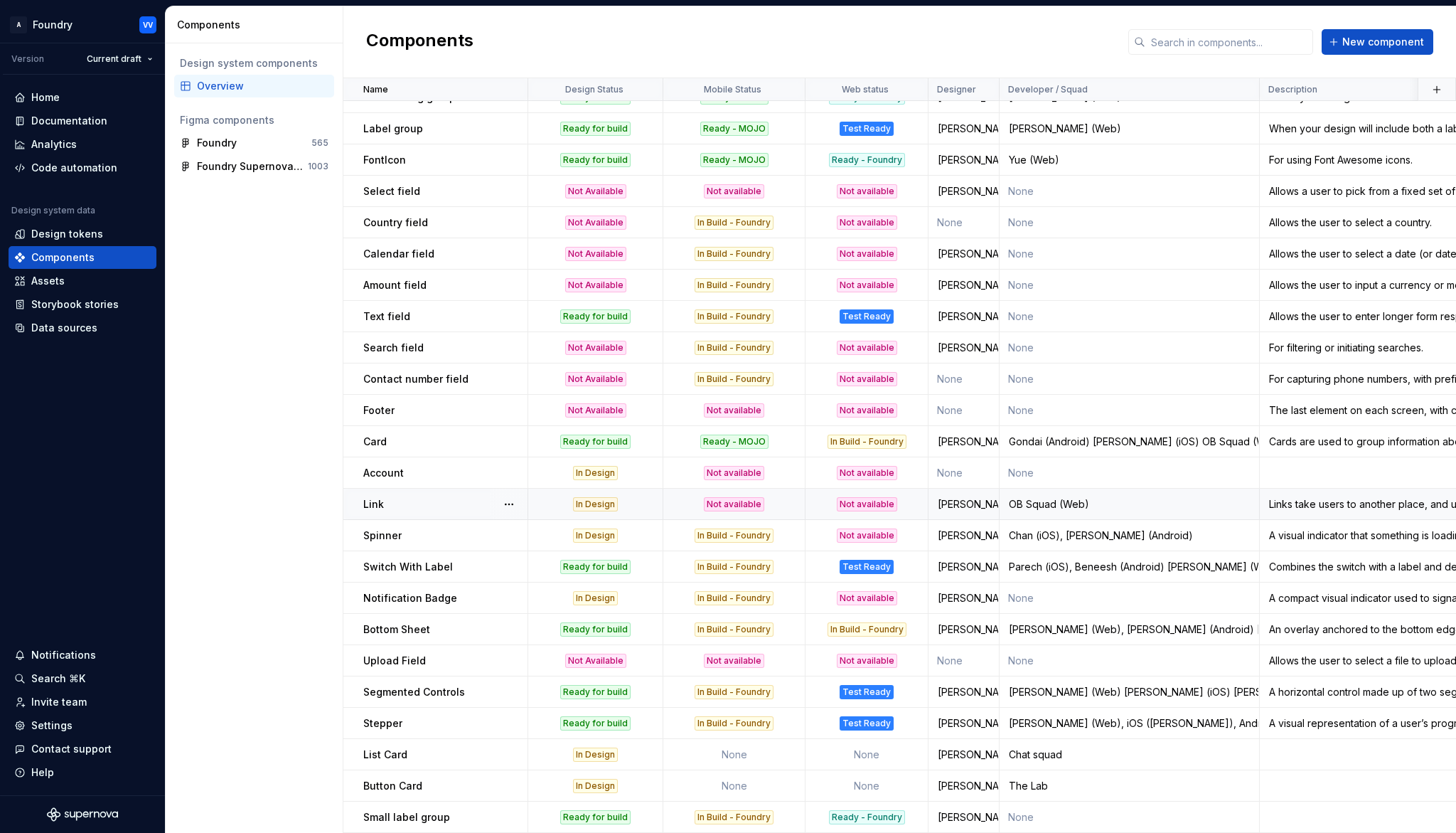
click at [781, 501] on div "Not available" at bounding box center [734, 504] width 140 height 14
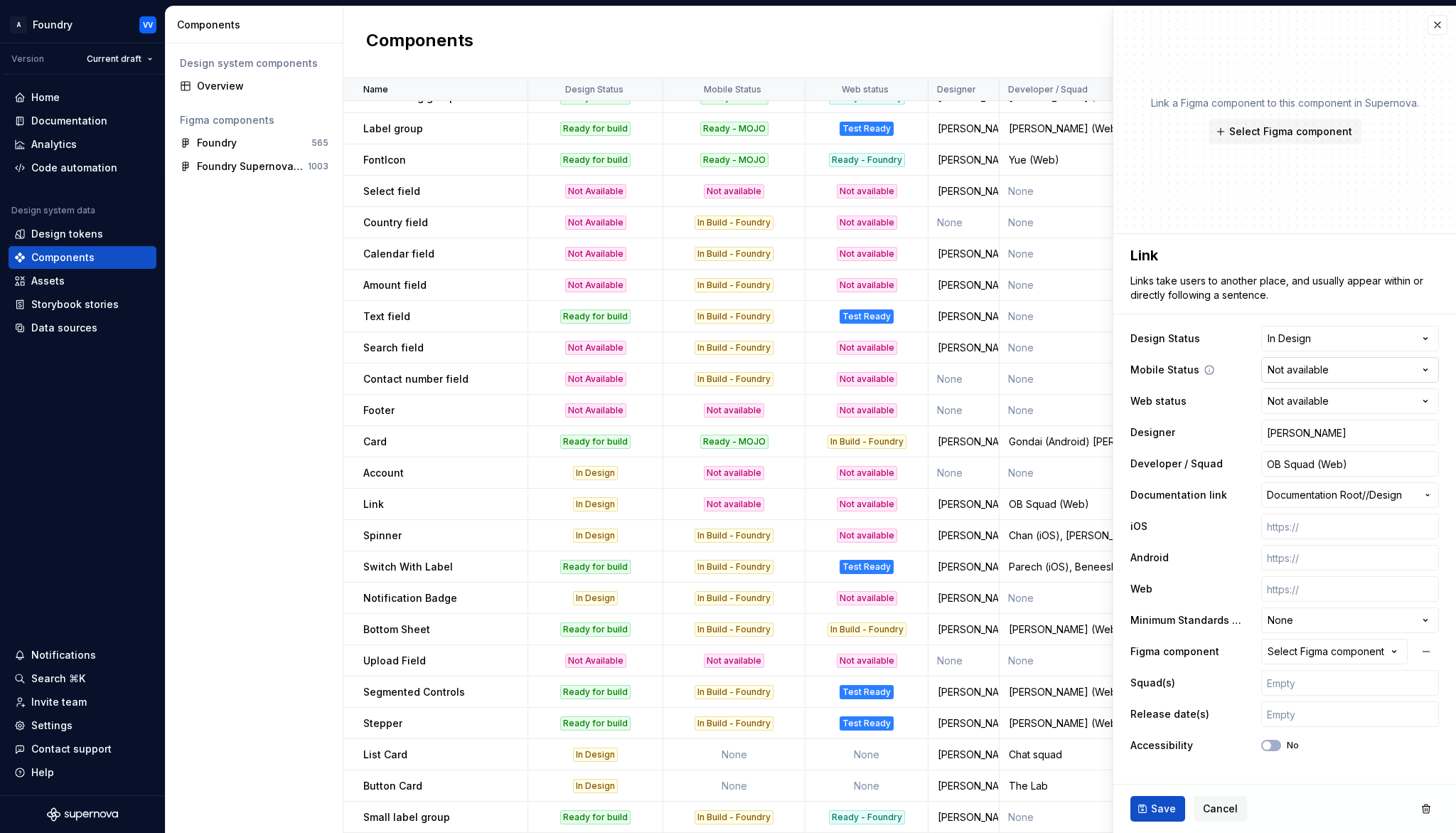
click at [1426, 371] on html "A Foundry VV Version Current draft Home Documentation Analytics Code automation…" at bounding box center [728, 416] width 1456 height 833
click at [1356, 465] on input "OB Squad (Web)" at bounding box center [1350, 464] width 178 height 26
click at [1399, 465] on input "OB Squad (Web), Wildrich(iOS)" at bounding box center [1350, 464] width 178 height 26
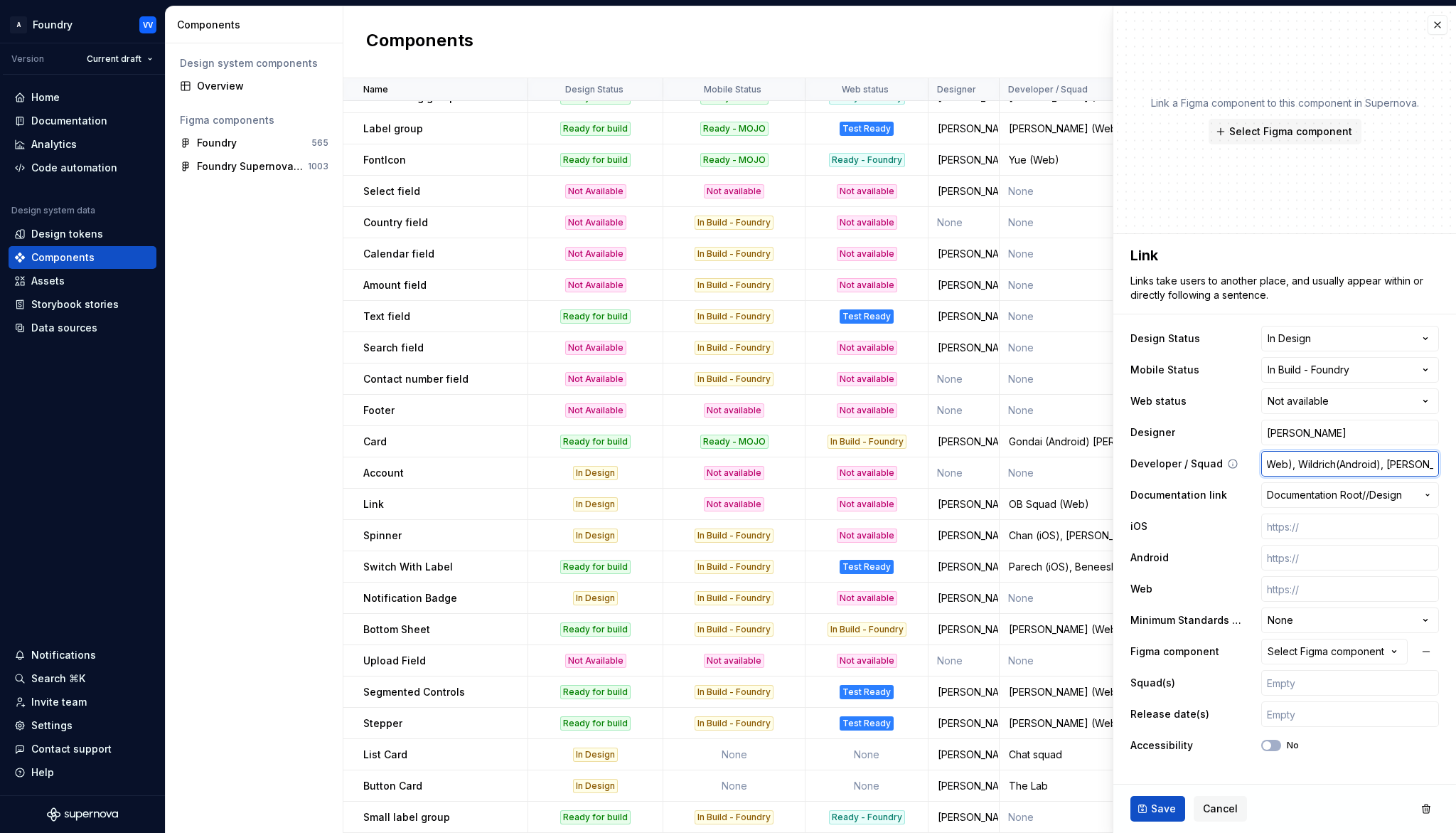
scroll to position [0, 58]
click at [1165, 772] on span "Save" at bounding box center [1164, 808] width 25 height 14
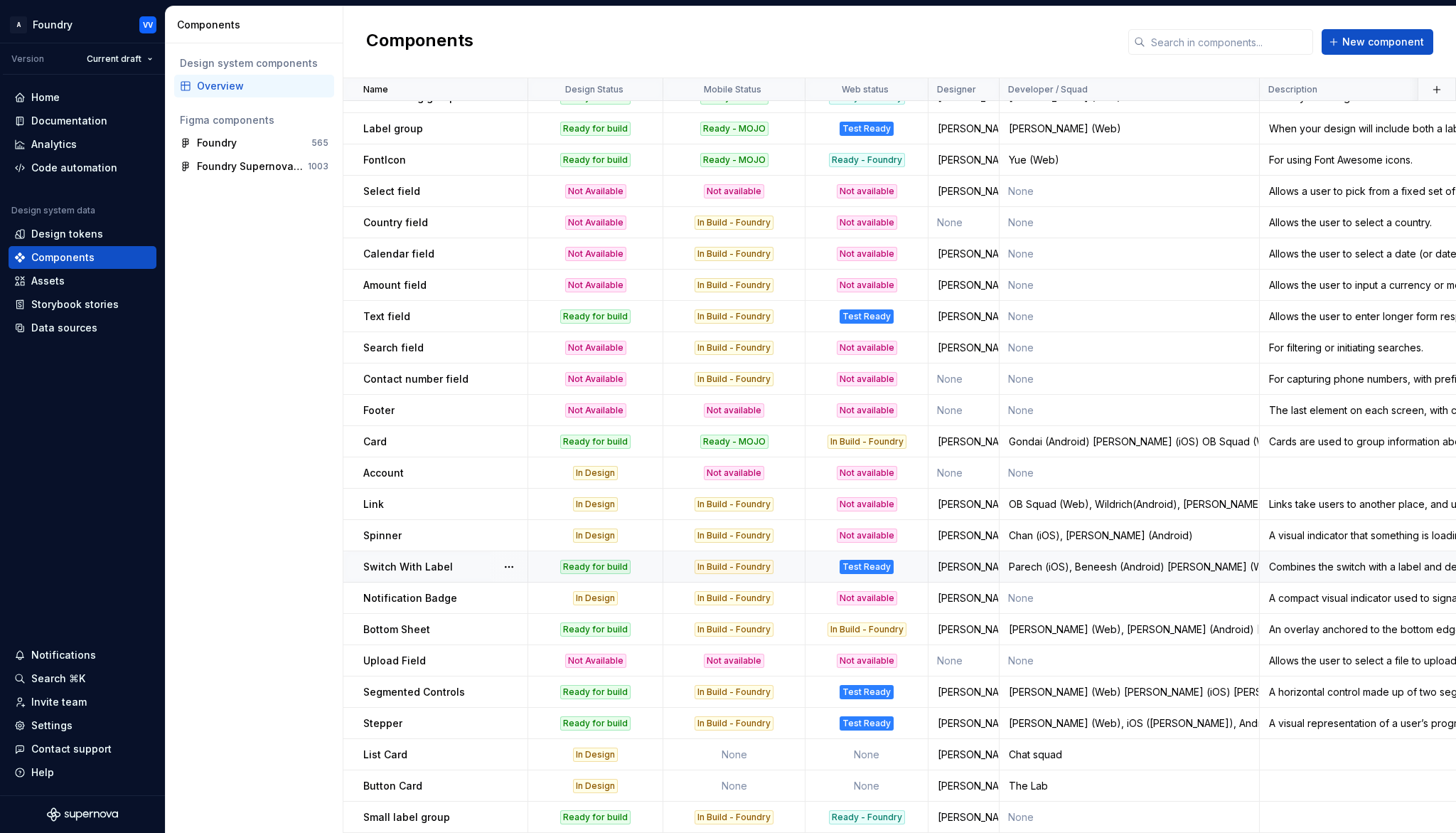
click at [773, 569] on div "In Build - Foundry" at bounding box center [734, 566] width 140 height 14
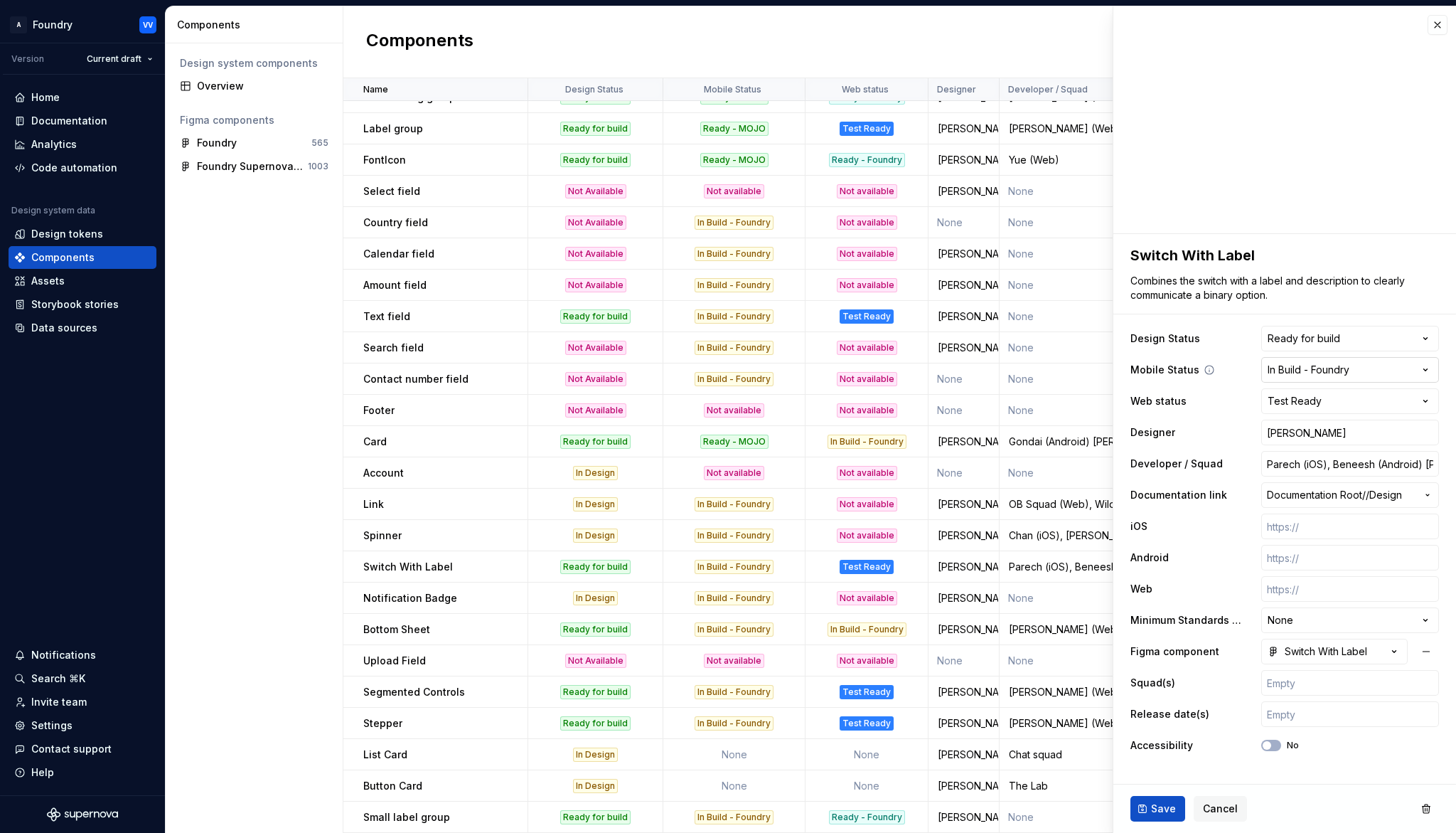
click at [1428, 369] on html "A Foundry VV Version Current draft Home Documentation Analytics Code automation…" at bounding box center [728, 416] width 1456 height 833
click at [1150, 772] on button "Save" at bounding box center [1158, 808] width 54 height 26
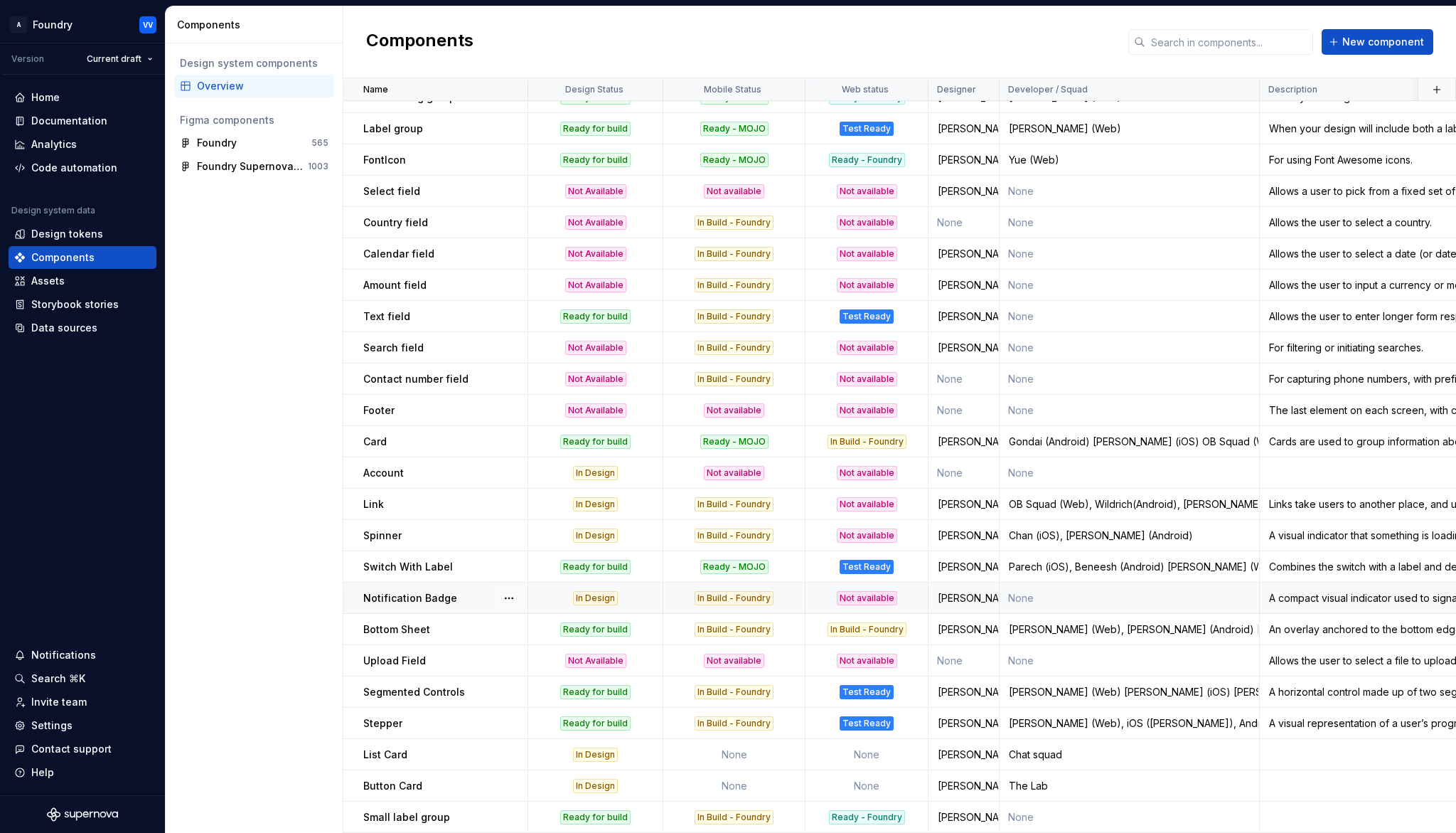
click at [779, 597] on div "In Build - Foundry" at bounding box center [734, 598] width 140 height 14
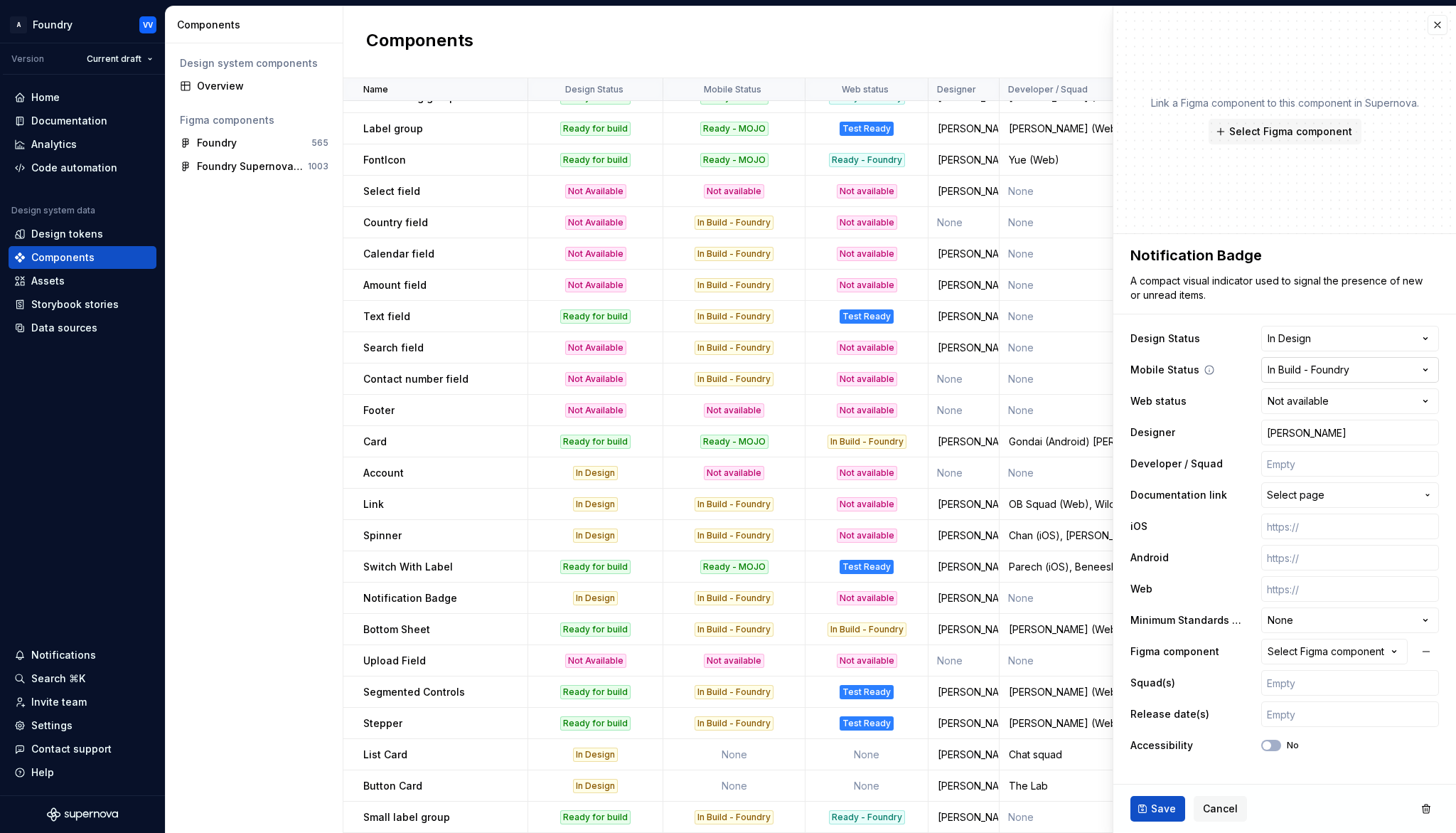
click at [1425, 370] on html "A Foundry VV Version Current draft Home Documentation Analytics Code automation…" at bounding box center [728, 416] width 1456 height 833
click at [1164, 772] on span "Save" at bounding box center [1164, 808] width 25 height 14
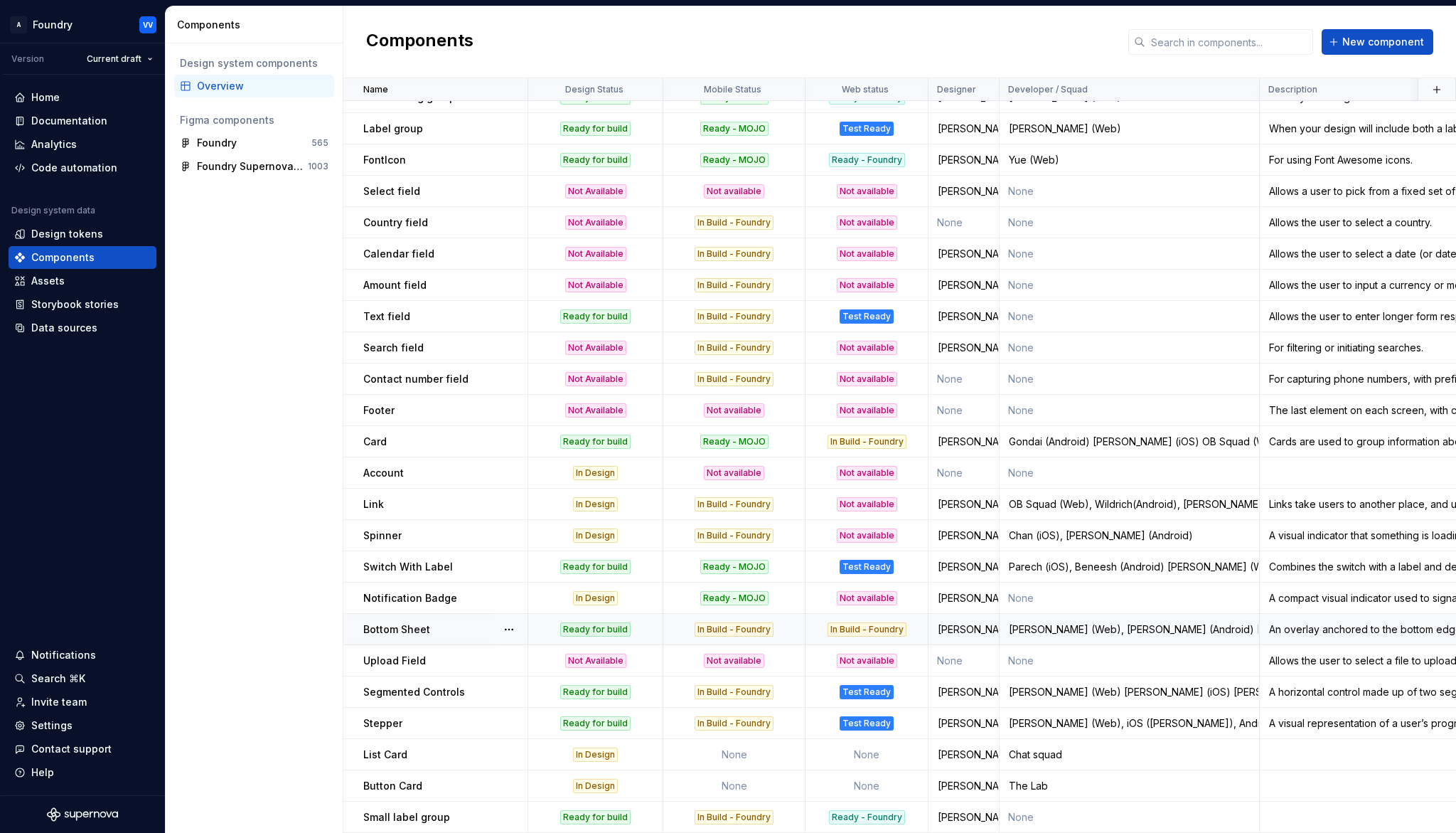
click at [786, 632] on div "In Build - Foundry" at bounding box center [734, 629] width 140 height 14
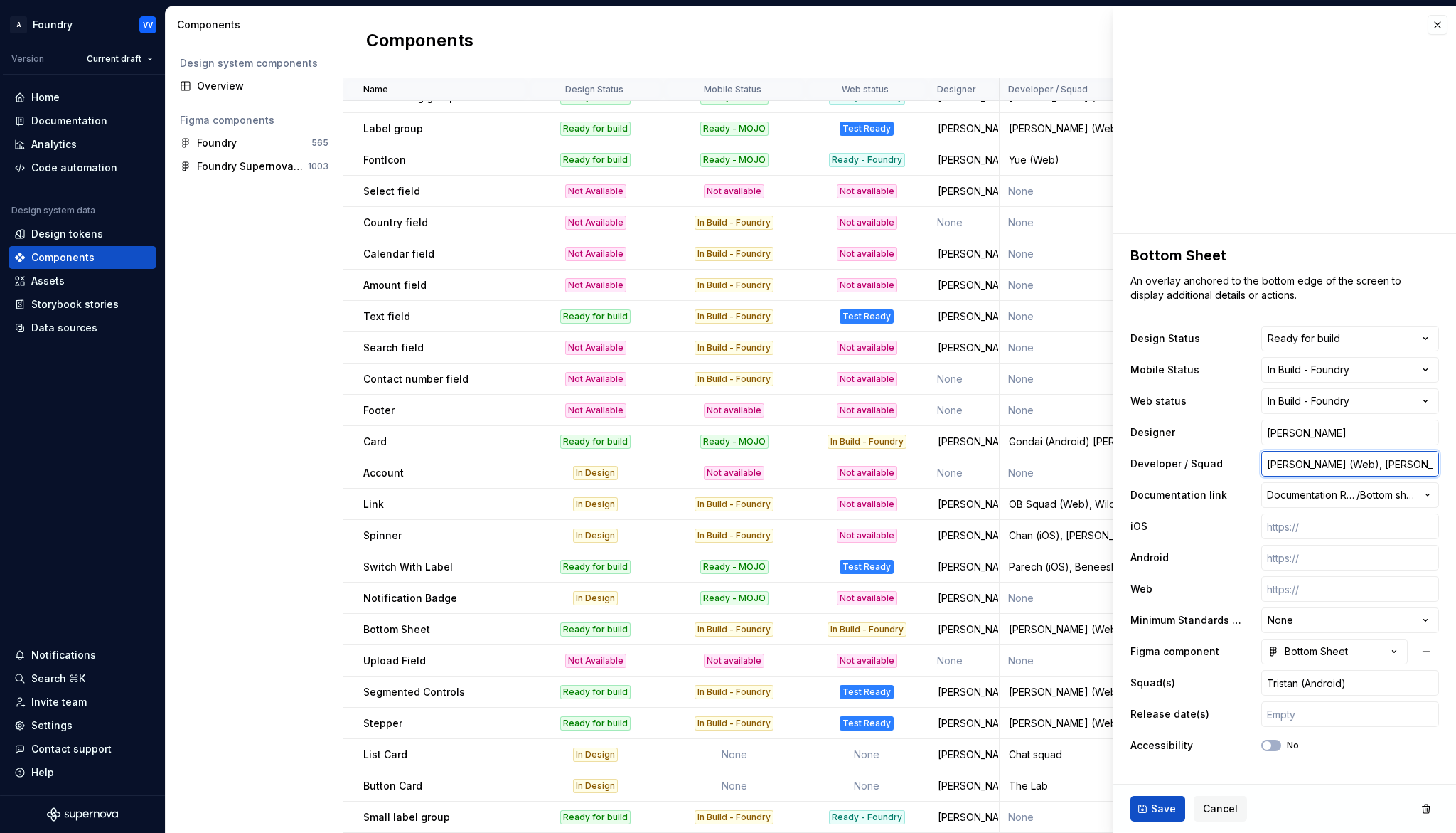
drag, startPoint x: 1366, startPoint y: 465, endPoint x: 1391, endPoint y: 480, distance: 29.2
click at [1366, 465] on input "[PERSON_NAME] (Web), [PERSON_NAME] (Android) [PERSON_NAME] (iOS)" at bounding box center [1350, 464] width 178 height 26
click at [1158, 772] on span "Save" at bounding box center [1164, 808] width 25 height 14
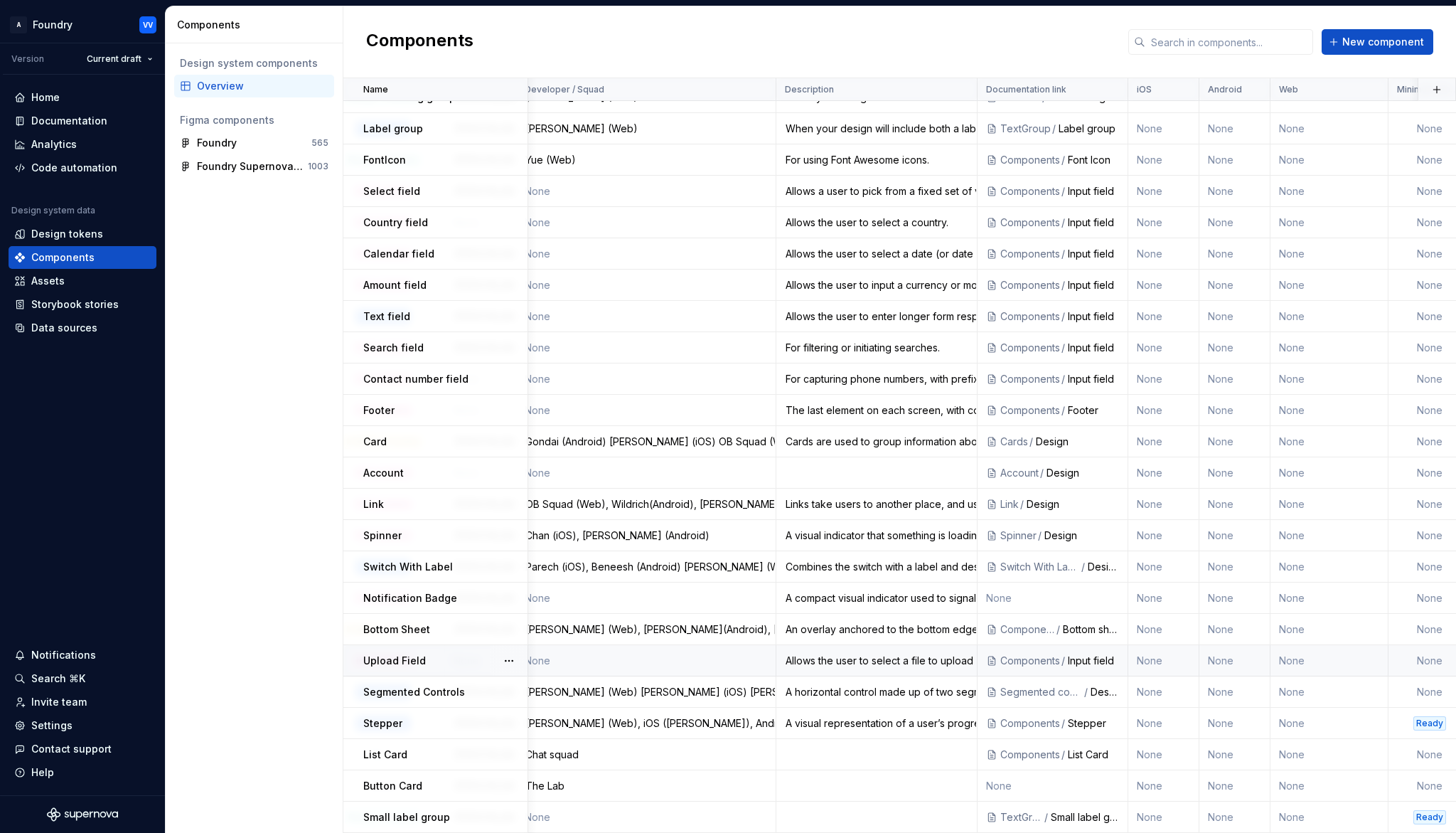
scroll to position [1052, 0]
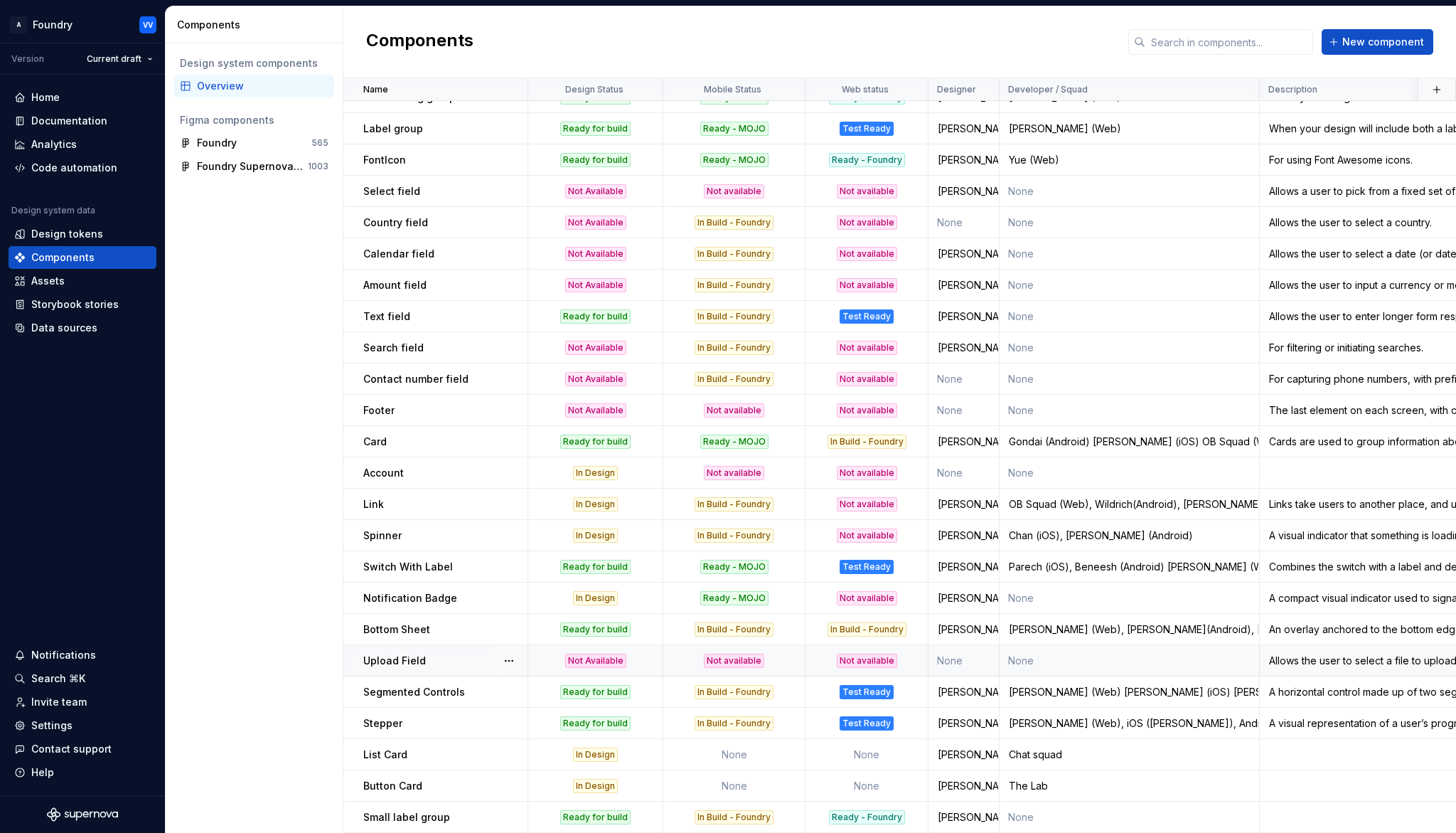
click at [774, 660] on div "Not available" at bounding box center [734, 660] width 140 height 14
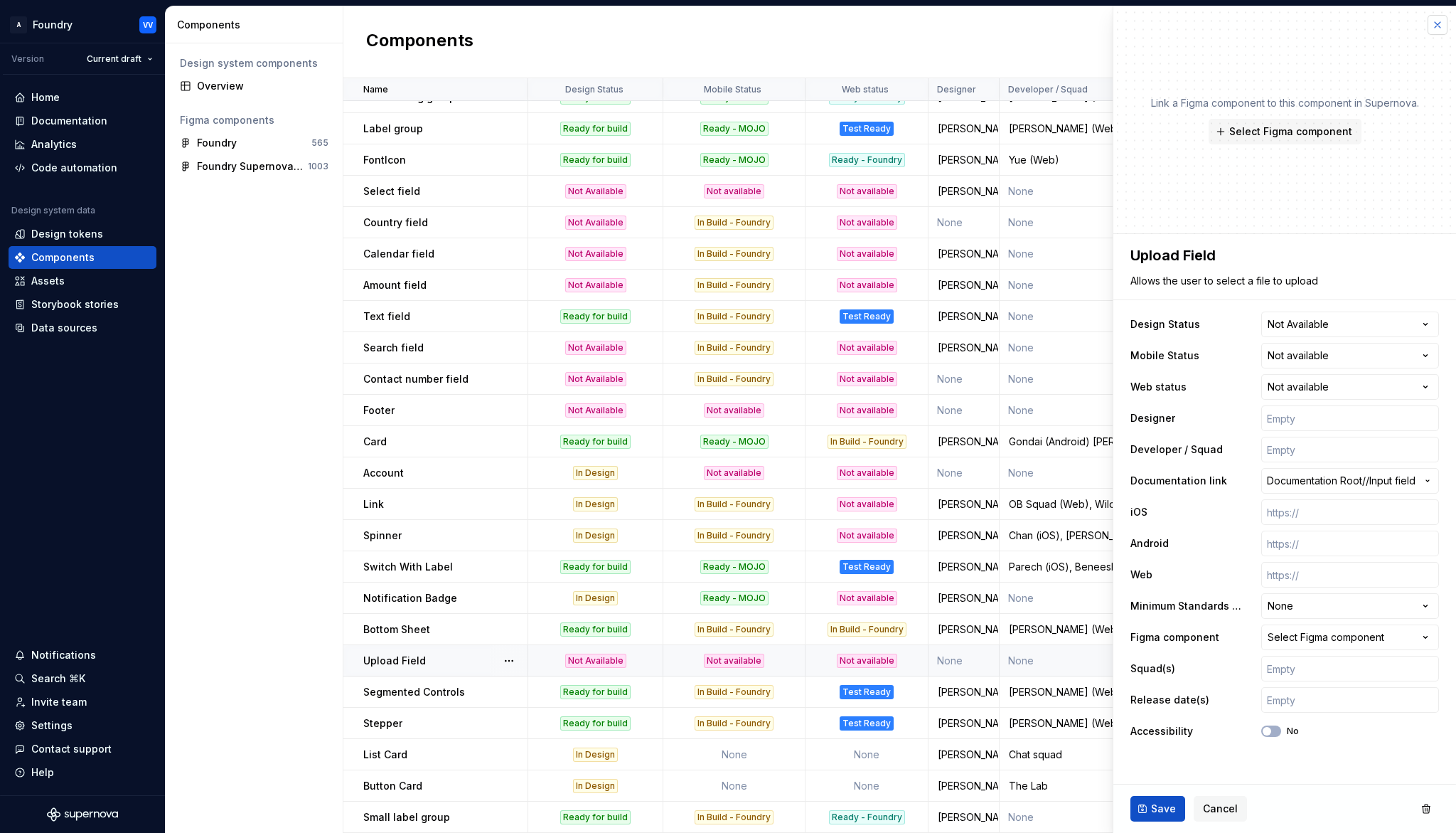
click at [1437, 24] on button "button" at bounding box center [1438, 25] width 20 height 20
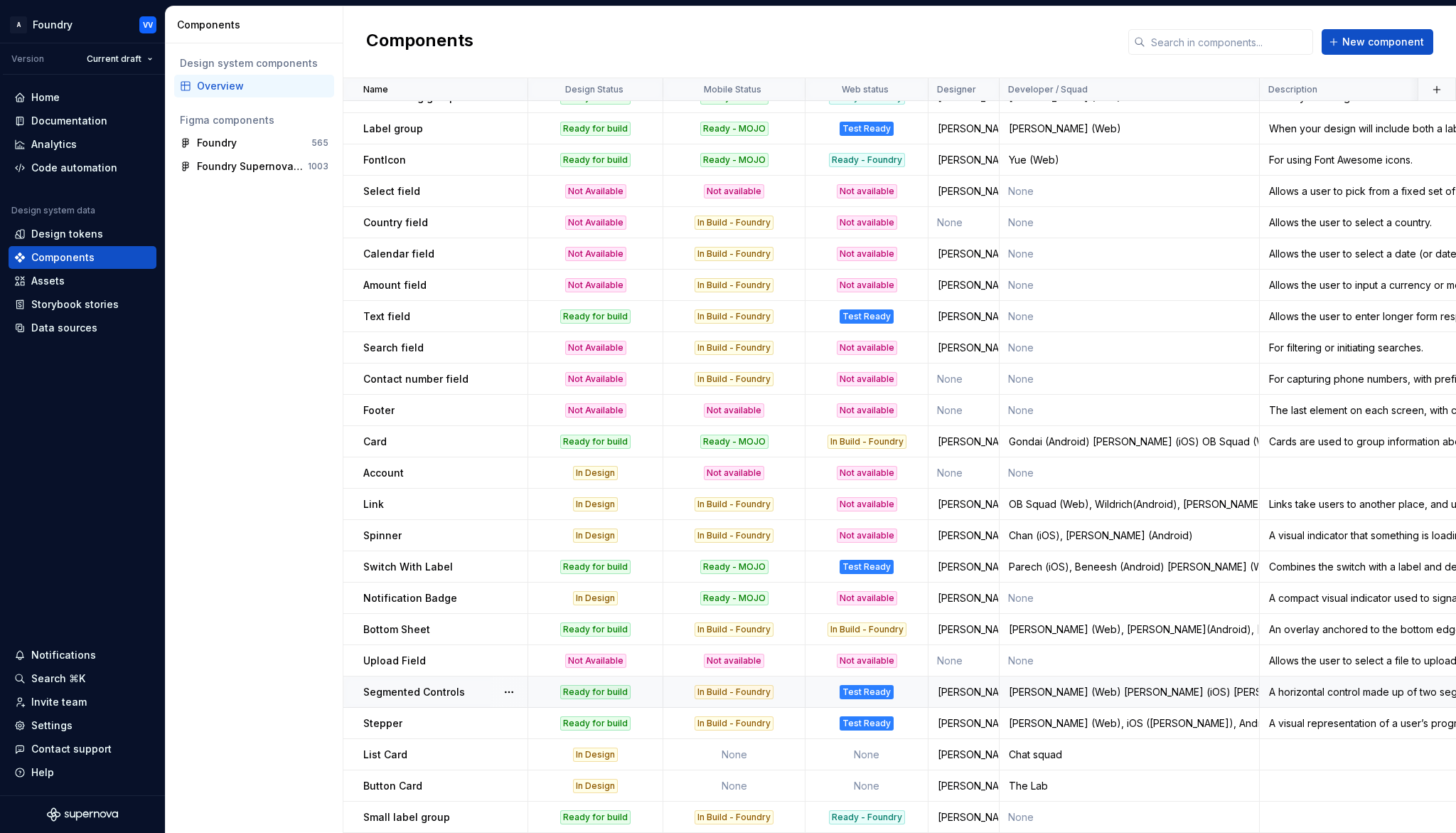
click at [793, 690] on div "In Build - Foundry" at bounding box center [734, 691] width 140 height 14
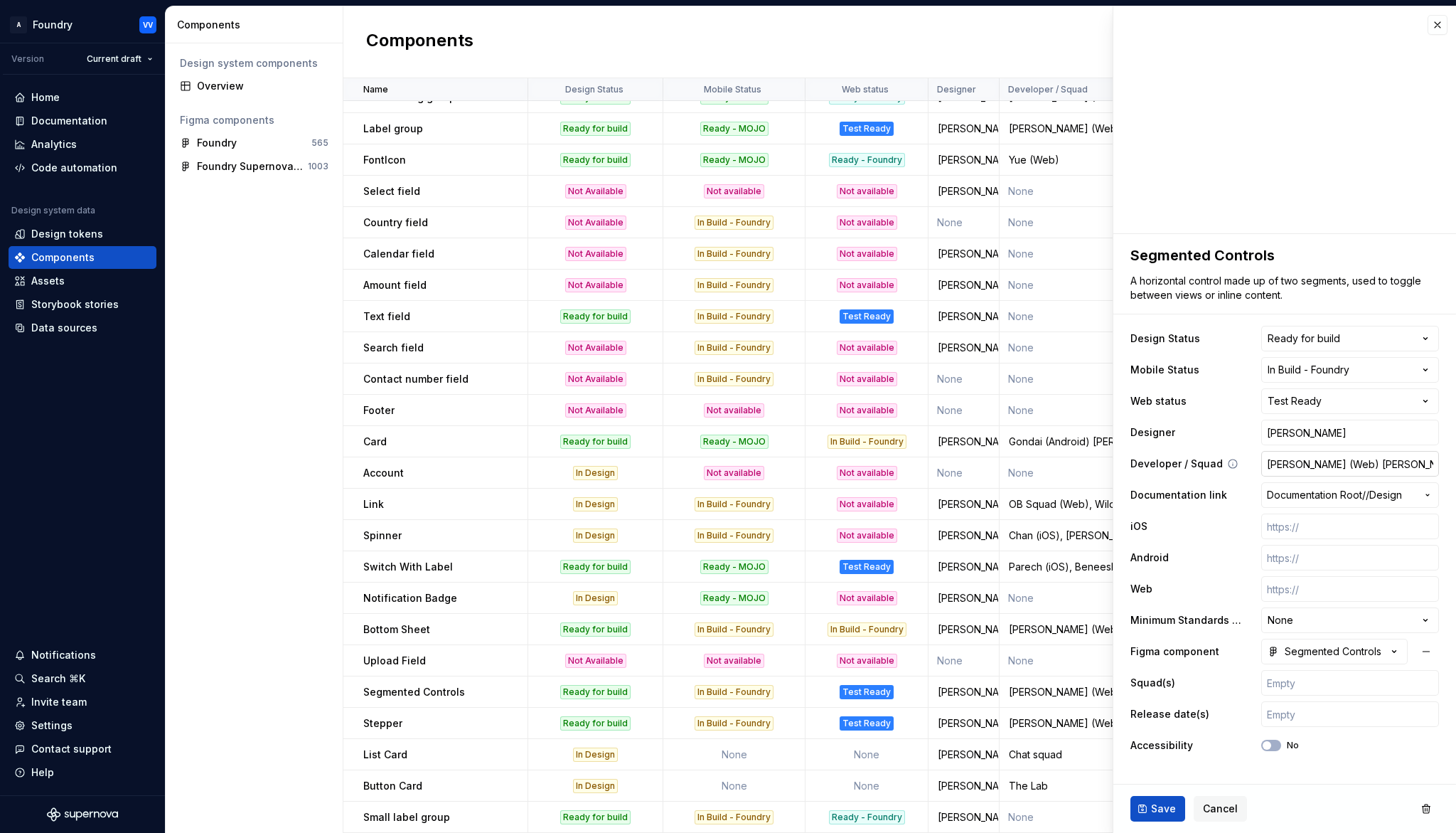
click at [1318, 464] on input "[PERSON_NAME] (Web) [PERSON_NAME] (iOS) [PERSON_NAME] (Android))" at bounding box center [1350, 464] width 178 height 26
click at [1290, 464] on input "[PERSON_NAME] (Web), [PERSON_NAME](iOS), [PERSON_NAME](Android))" at bounding box center [1350, 464] width 178 height 26
click at [1161, 772] on span "Save" at bounding box center [1164, 808] width 25 height 14
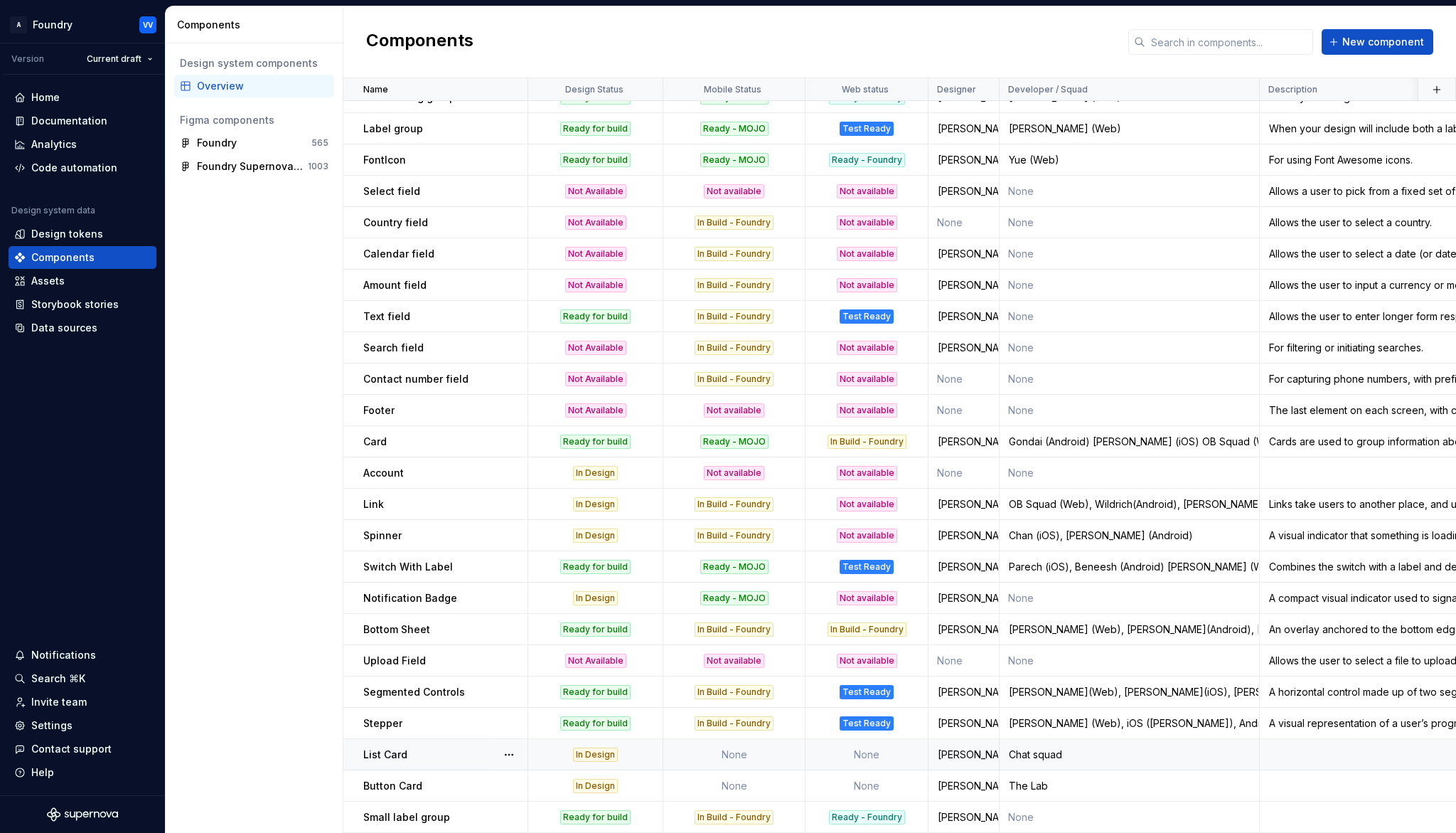
click at [737, 758] on td "None" at bounding box center [734, 754] width 142 height 31
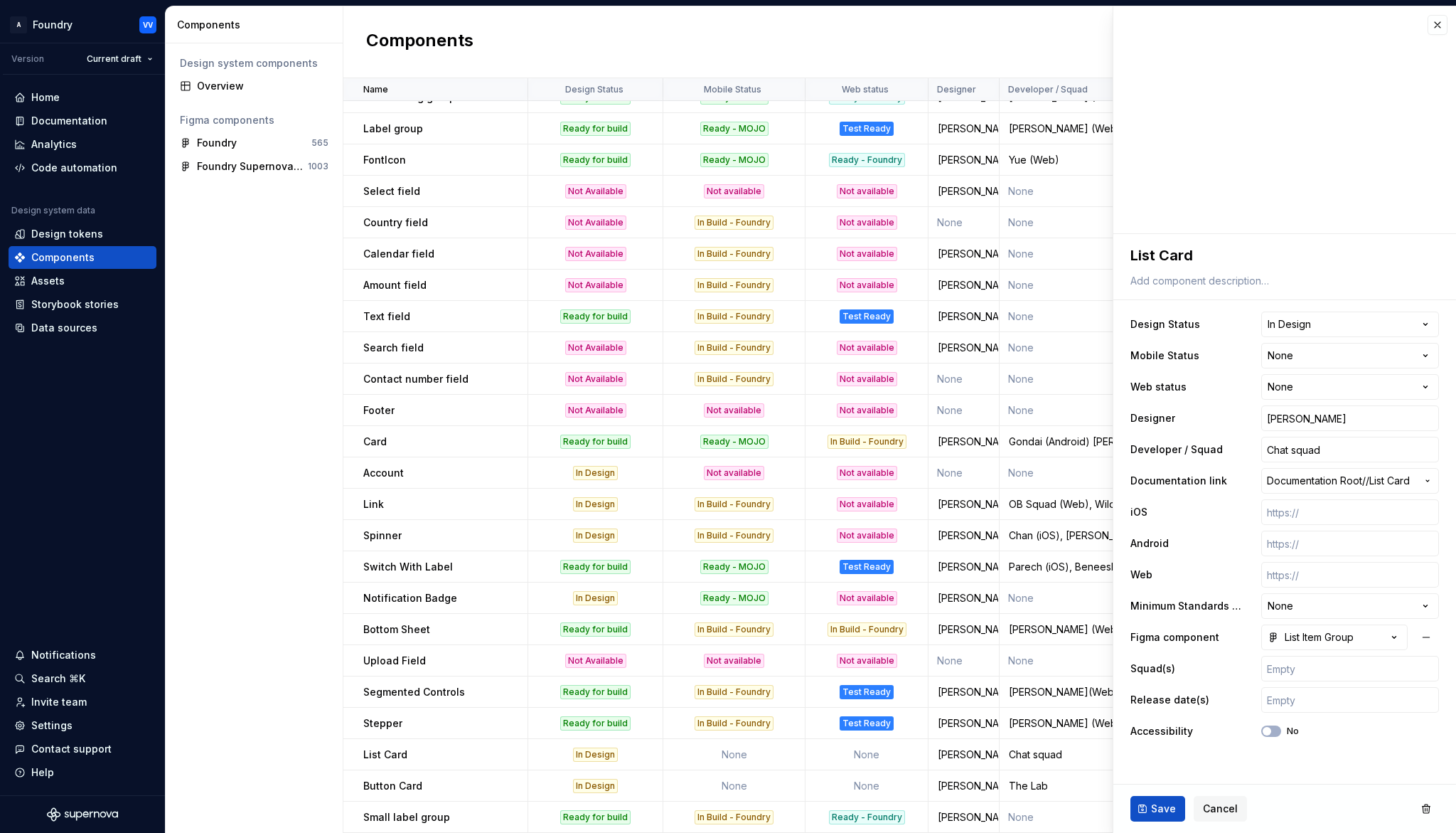
click at [1430, 353] on html "A Foundry VV Version Current draft Home Documentation Analytics Code automation…" at bounding box center [728, 416] width 1456 height 833
click at [1158, 772] on span "Save" at bounding box center [1164, 808] width 25 height 14
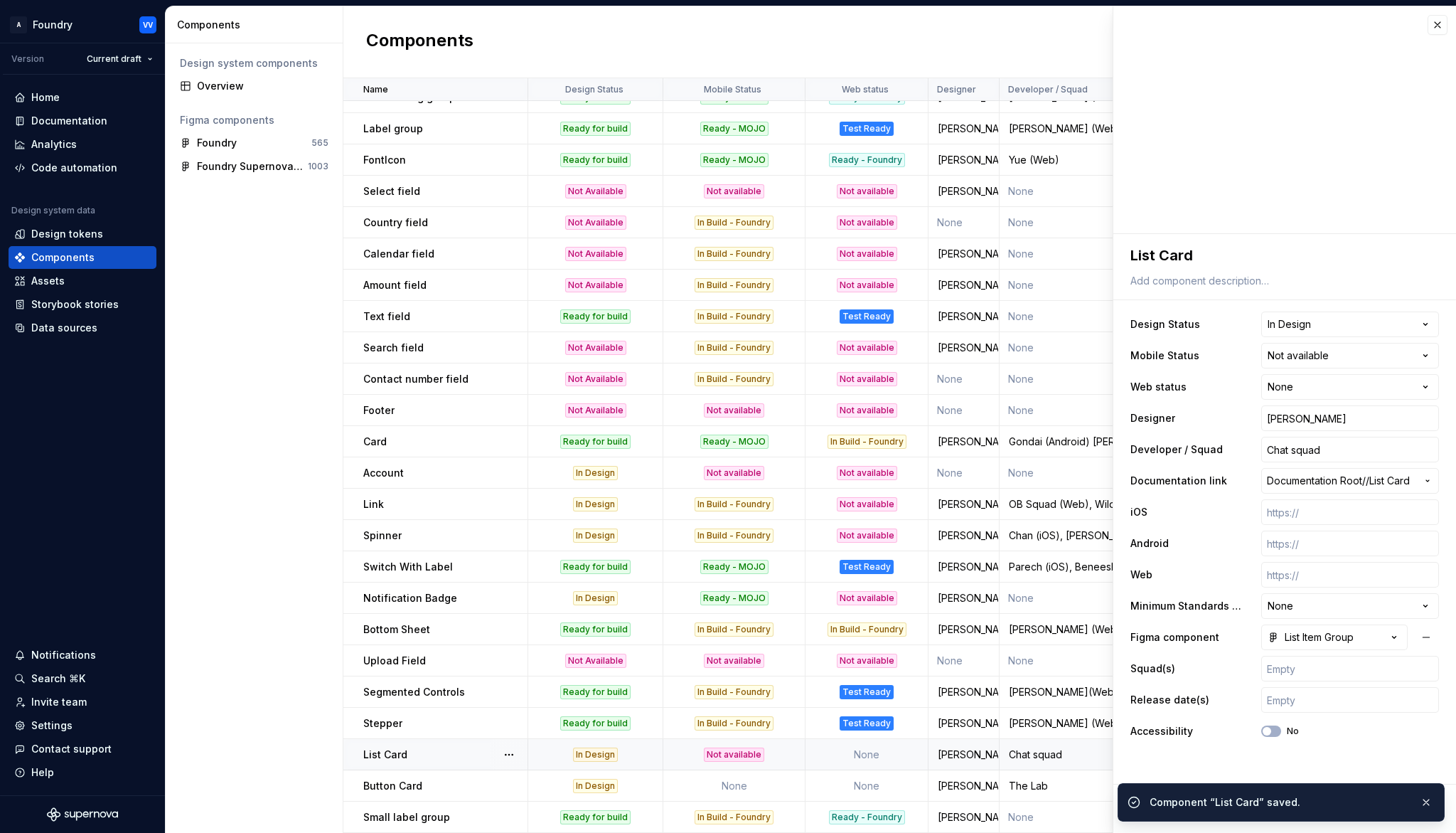
click at [877, 752] on td "None" at bounding box center [867, 754] width 123 height 31
drag, startPoint x: 460, startPoint y: 753, endPoint x: 493, endPoint y: 752, distance: 33.0
click at [460, 753] on div "List Card" at bounding box center [445, 754] width 163 height 14
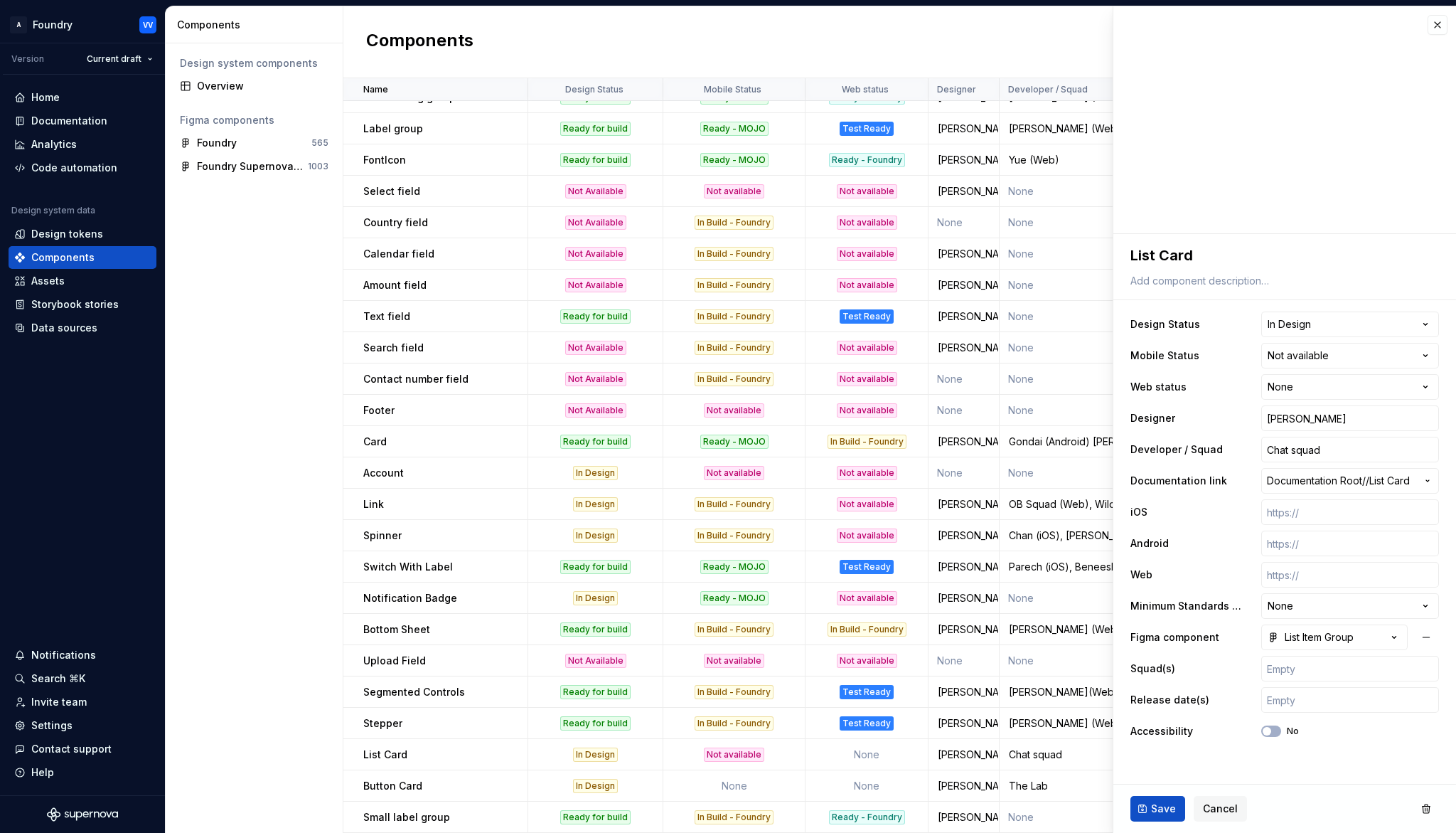
click at [1426, 381] on html "A Foundry VV Version Current draft Home Documentation Analytics Code automation…" at bounding box center [728, 416] width 1456 height 833
click at [1297, 452] on input "Chat squad" at bounding box center [1350, 449] width 178 height 26
click at [1297, 450] on input "Chat squad" at bounding box center [1350, 449] width 178 height 26
click at [1168, 772] on span "Save" at bounding box center [1164, 808] width 25 height 14
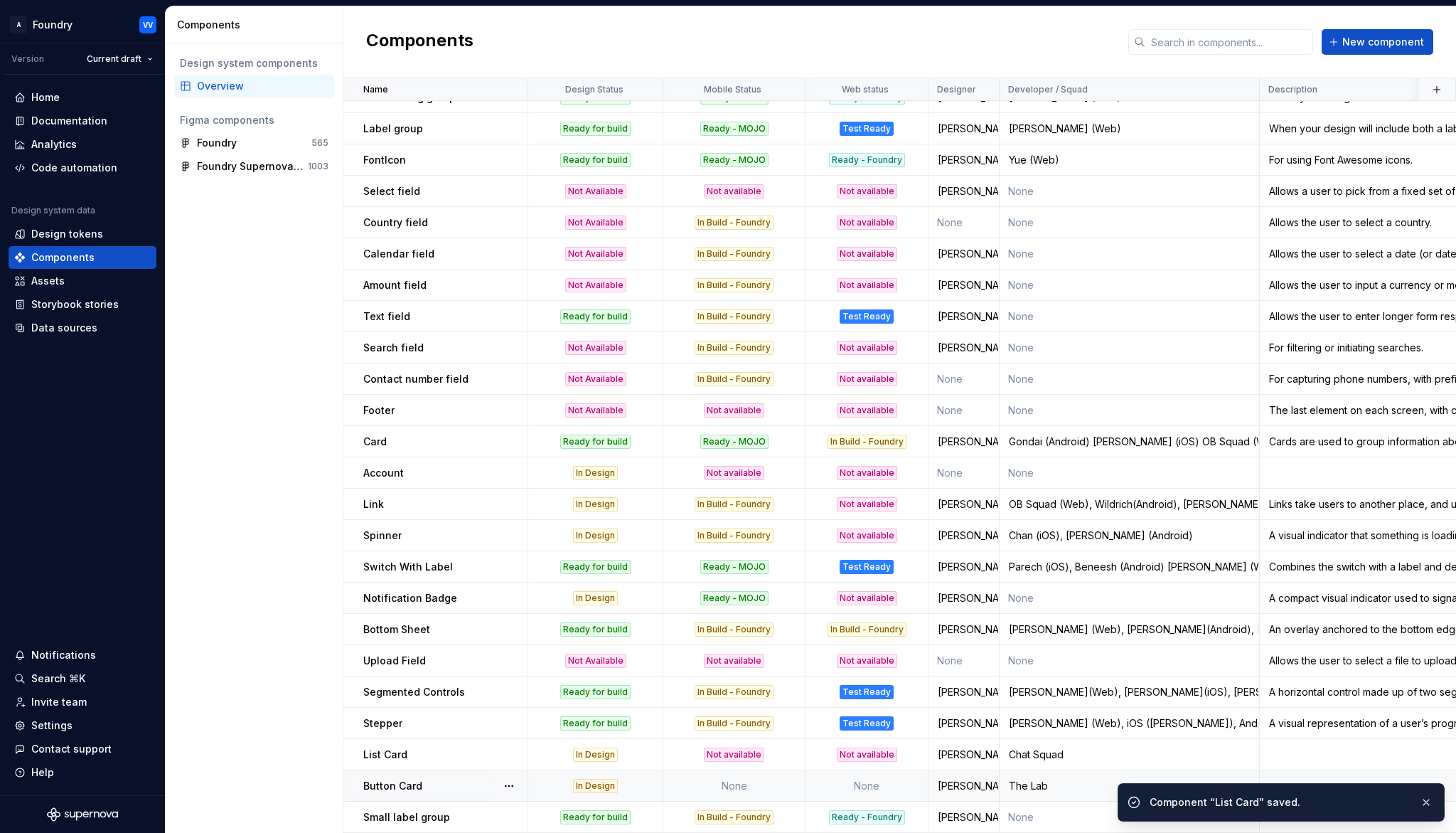
click at [745, 772] on td "None" at bounding box center [734, 786] width 142 height 31
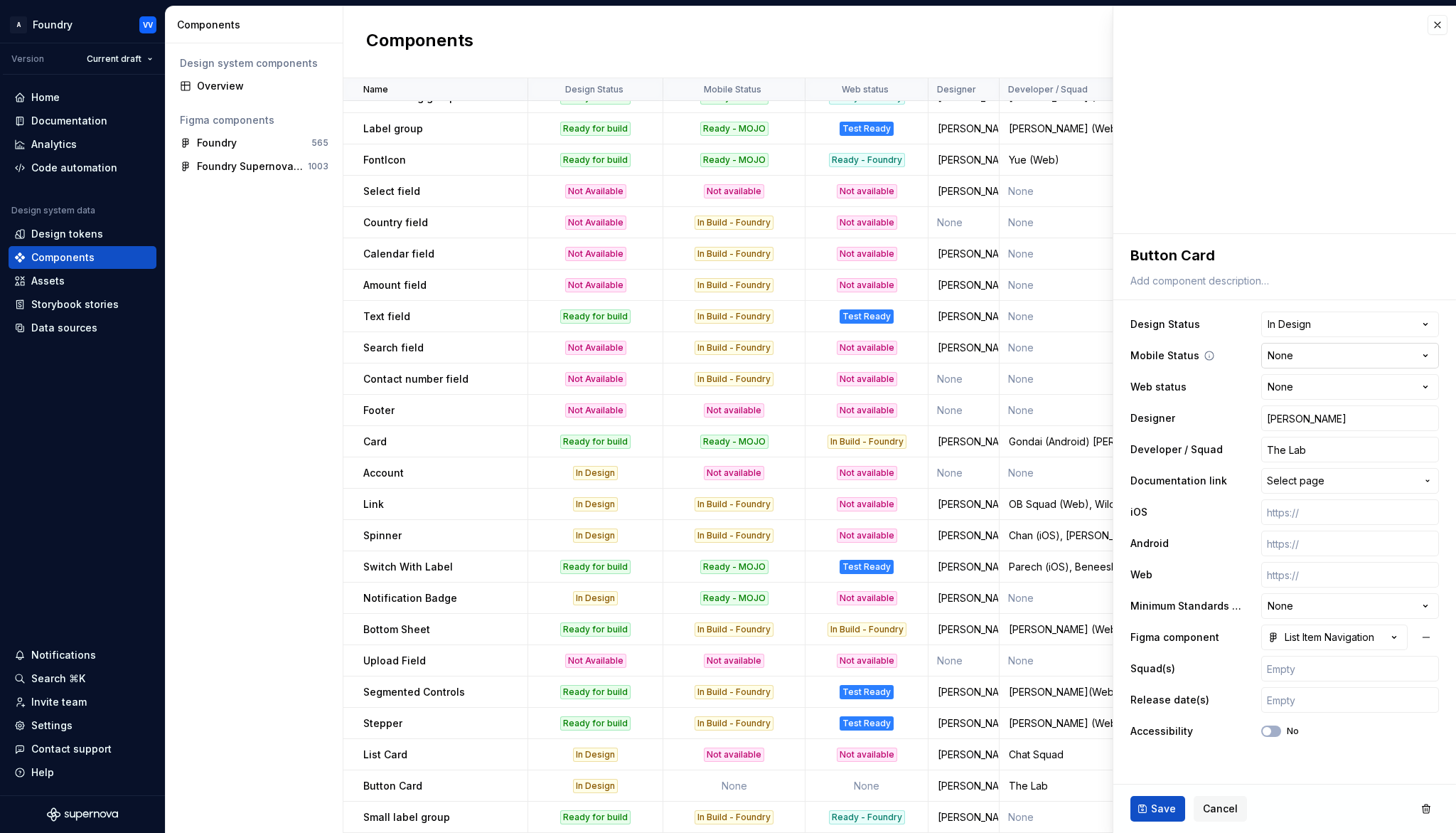
click at [1430, 354] on html "A Foundry VV Version Current draft Home Documentation Analytics Code automation…" at bounding box center [728, 416] width 1456 height 833
click at [1430, 386] on html "A Foundry VV Version Current draft Home Documentation Analytics Code automation…" at bounding box center [728, 416] width 1456 height 833
click at [1165, 772] on span "Save" at bounding box center [1164, 808] width 25 height 14
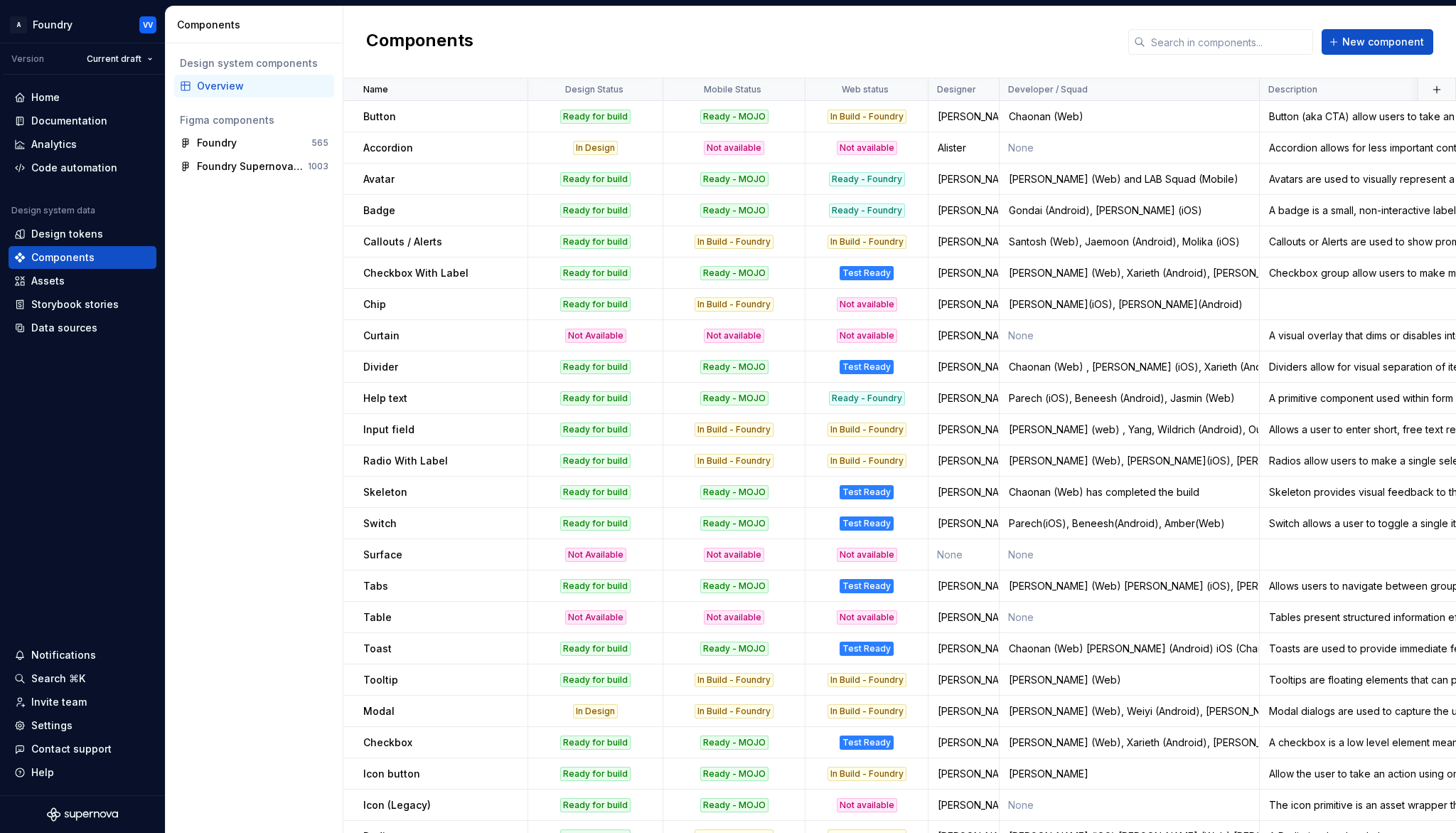
scroll to position [1052, 0]
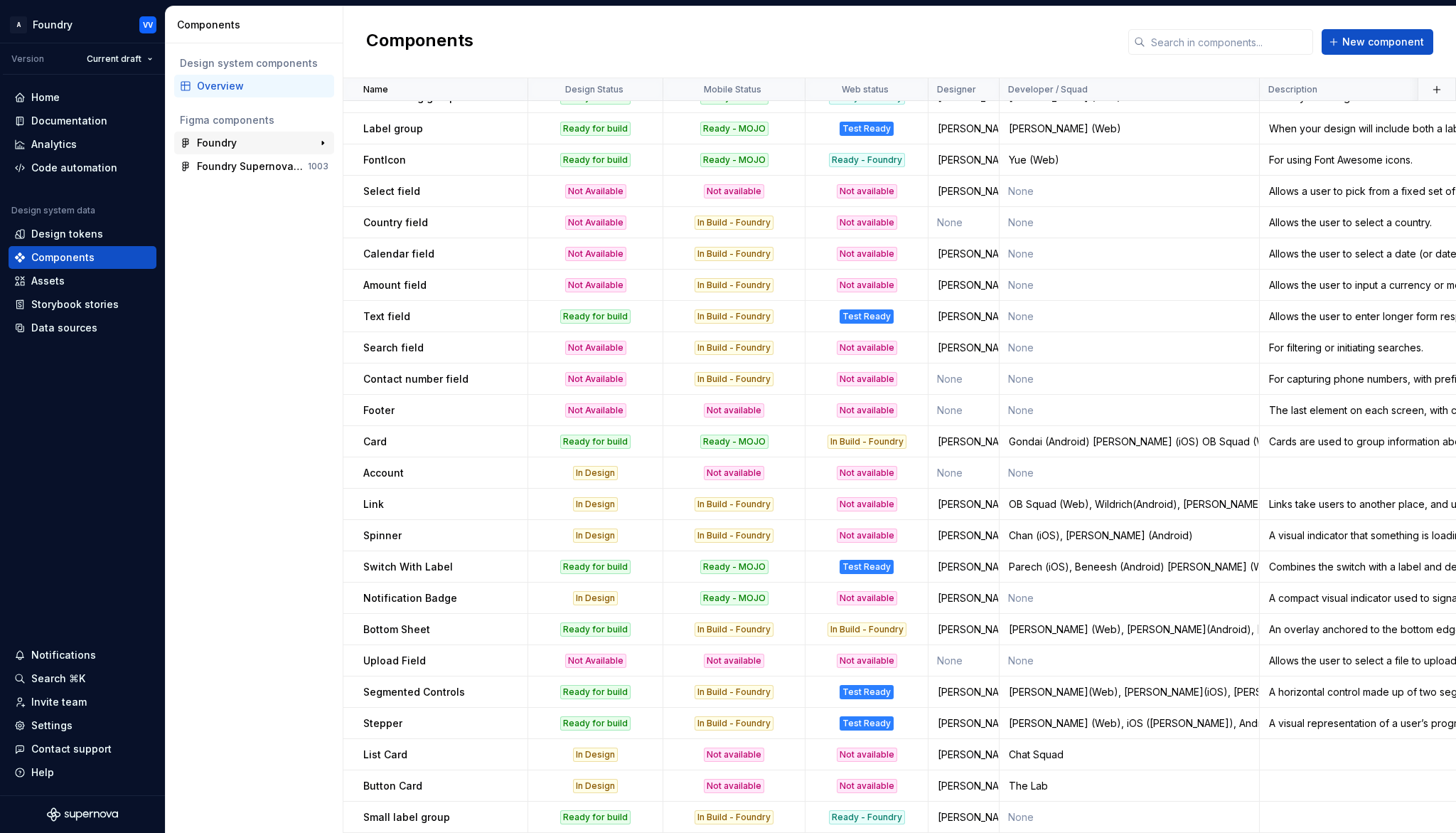
click at [223, 143] on div "Foundry" at bounding box center [216, 143] width 40 height 14
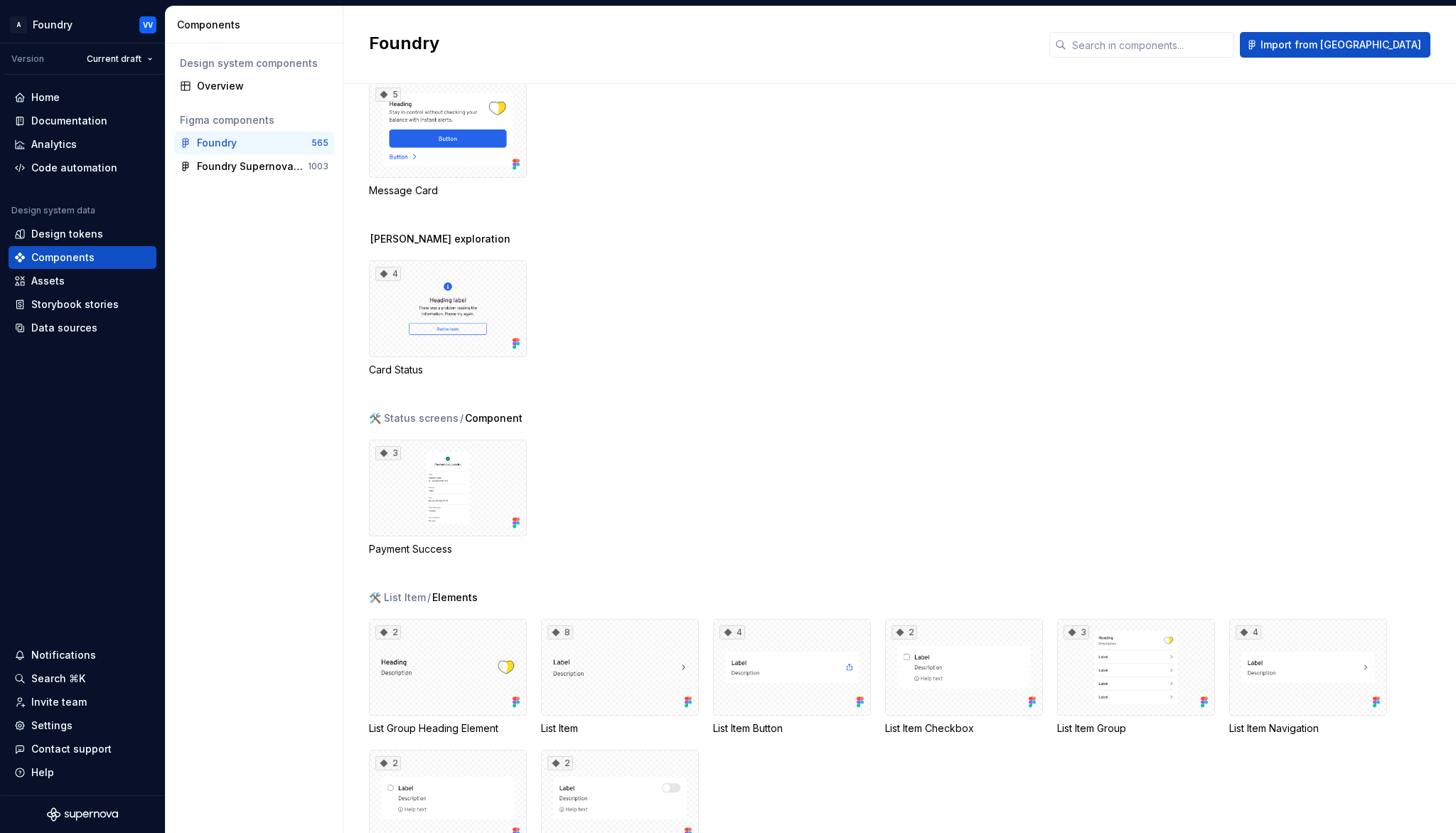
scroll to position [22478, 0]
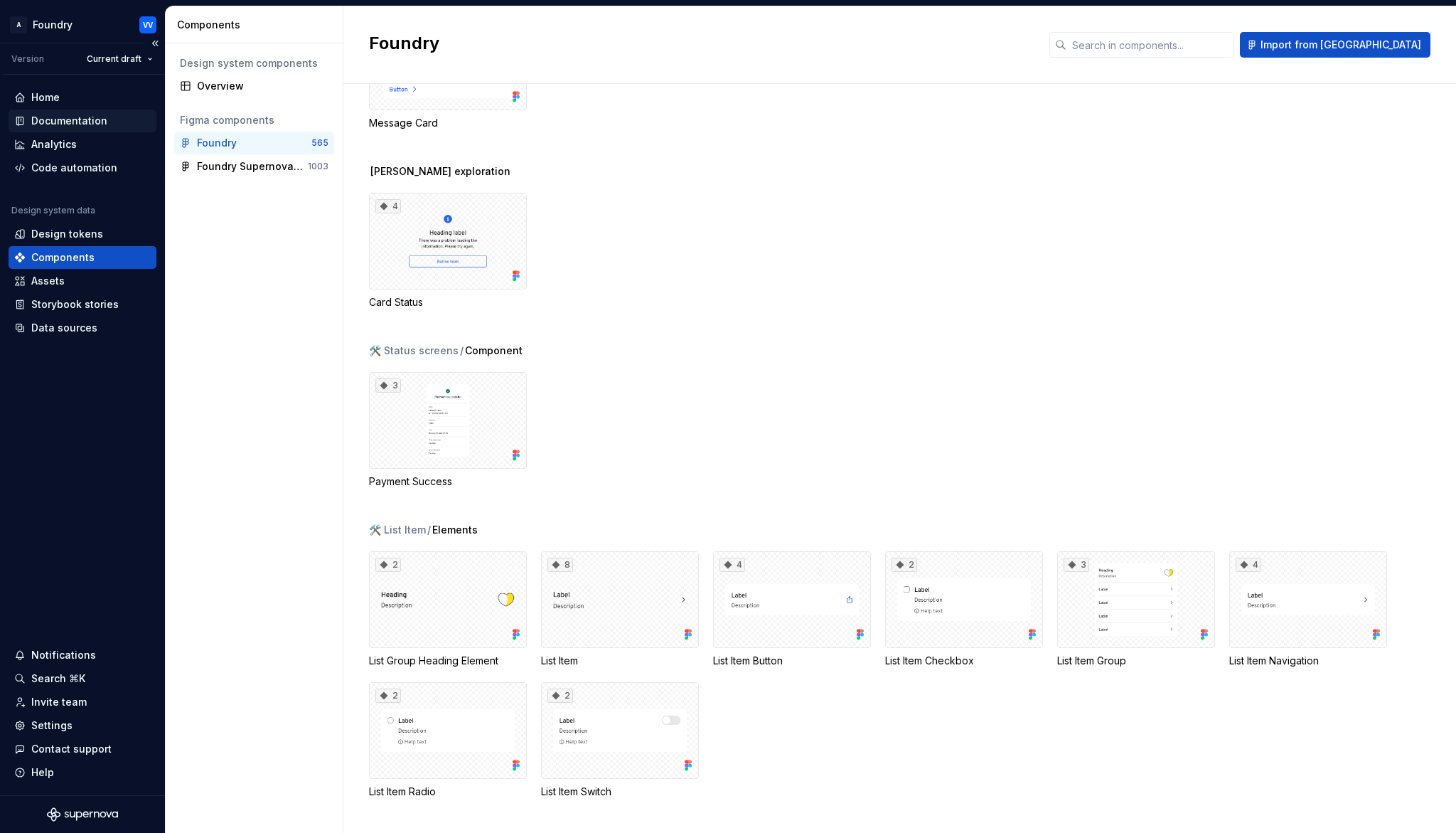
click at [79, 120] on div "Documentation" at bounding box center [69, 121] width 76 height 14
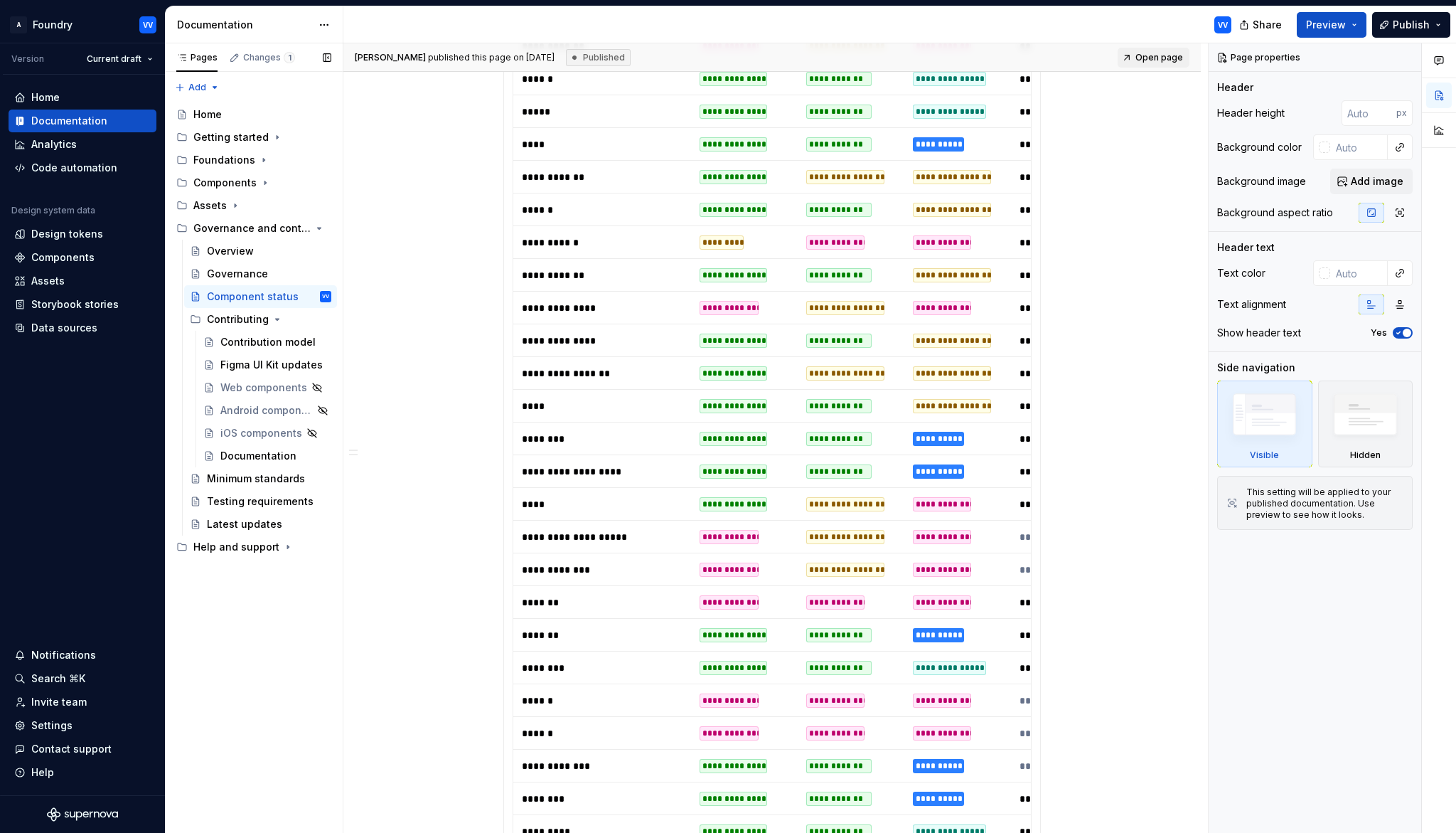
scroll to position [837, 0]
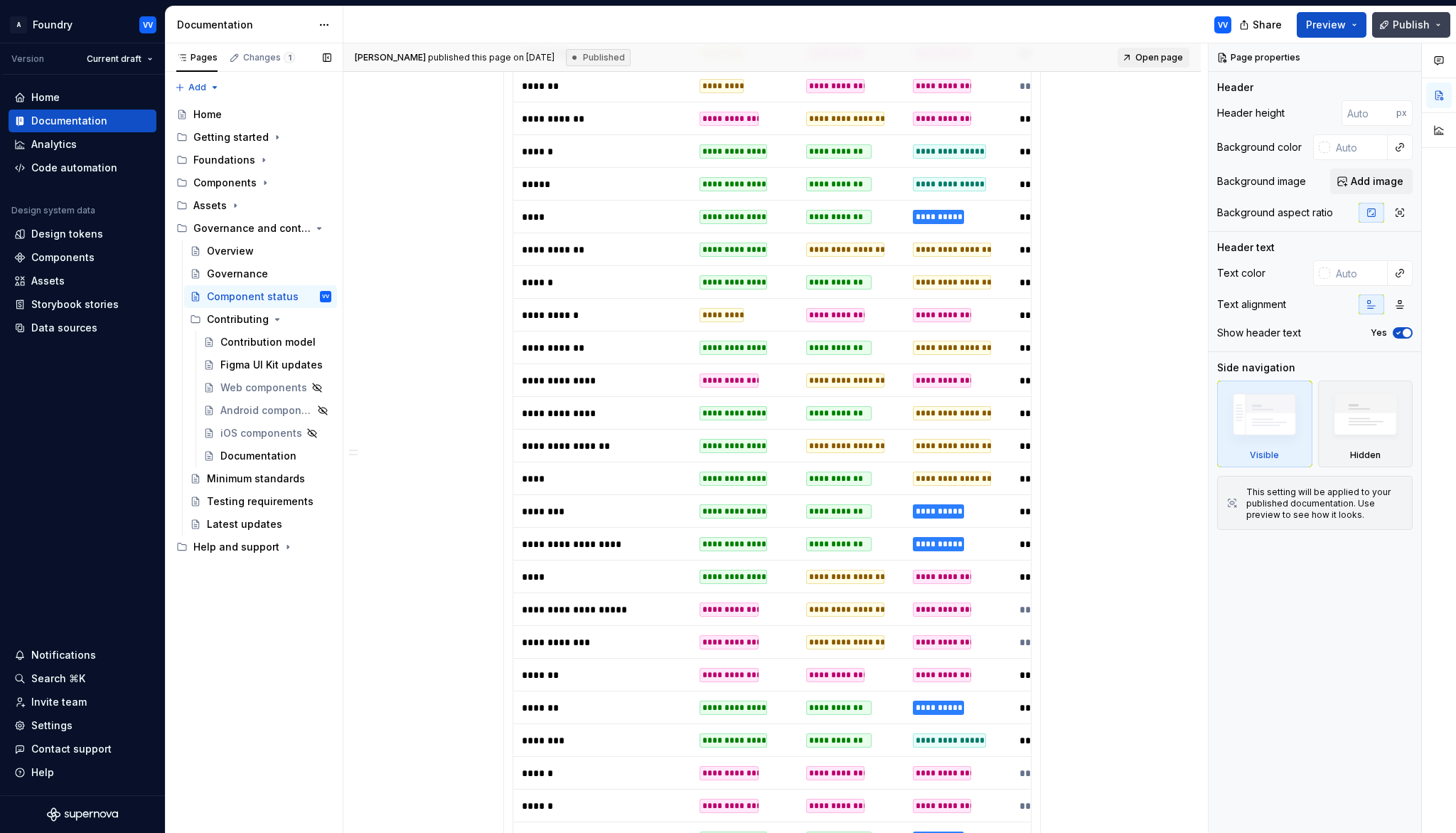
click at [1414, 21] on span "Publish" at bounding box center [1412, 25] width 37 height 14
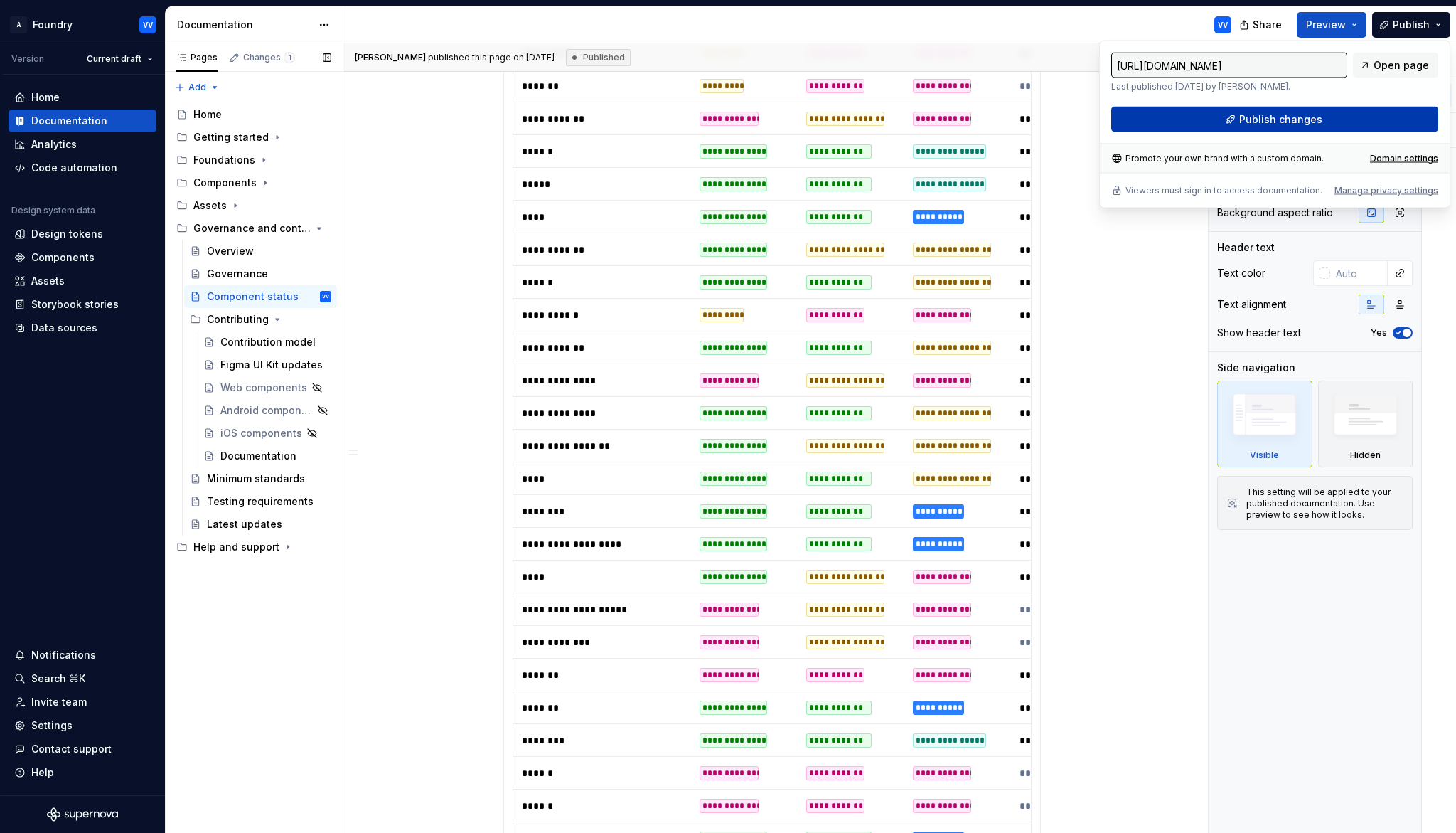
click at [1259, 120] on span "Publish changes" at bounding box center [1280, 119] width 83 height 14
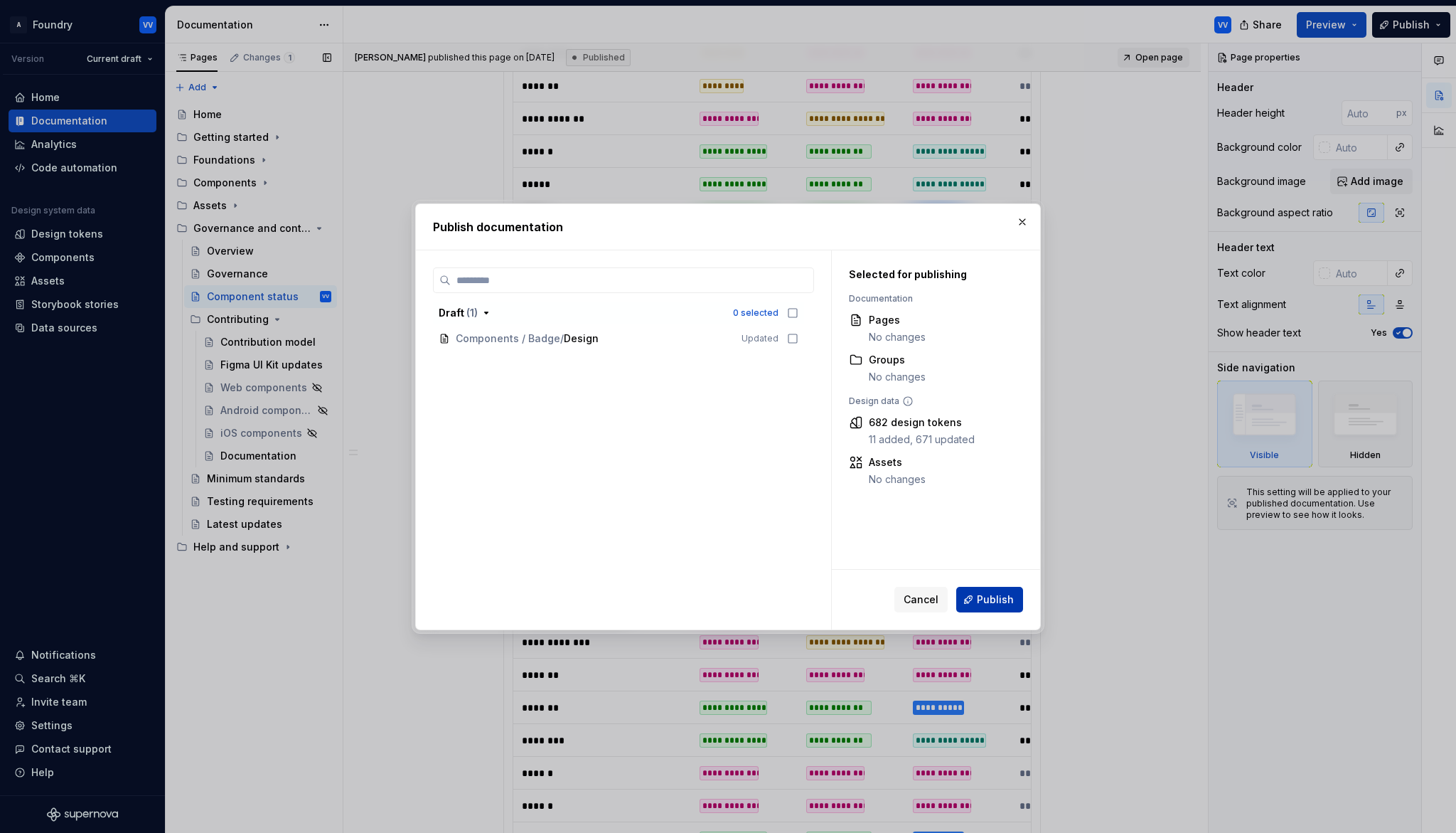
click at [995, 597] on span "Publish" at bounding box center [996, 600] width 37 height 14
